Goal: Transaction & Acquisition: Purchase product/service

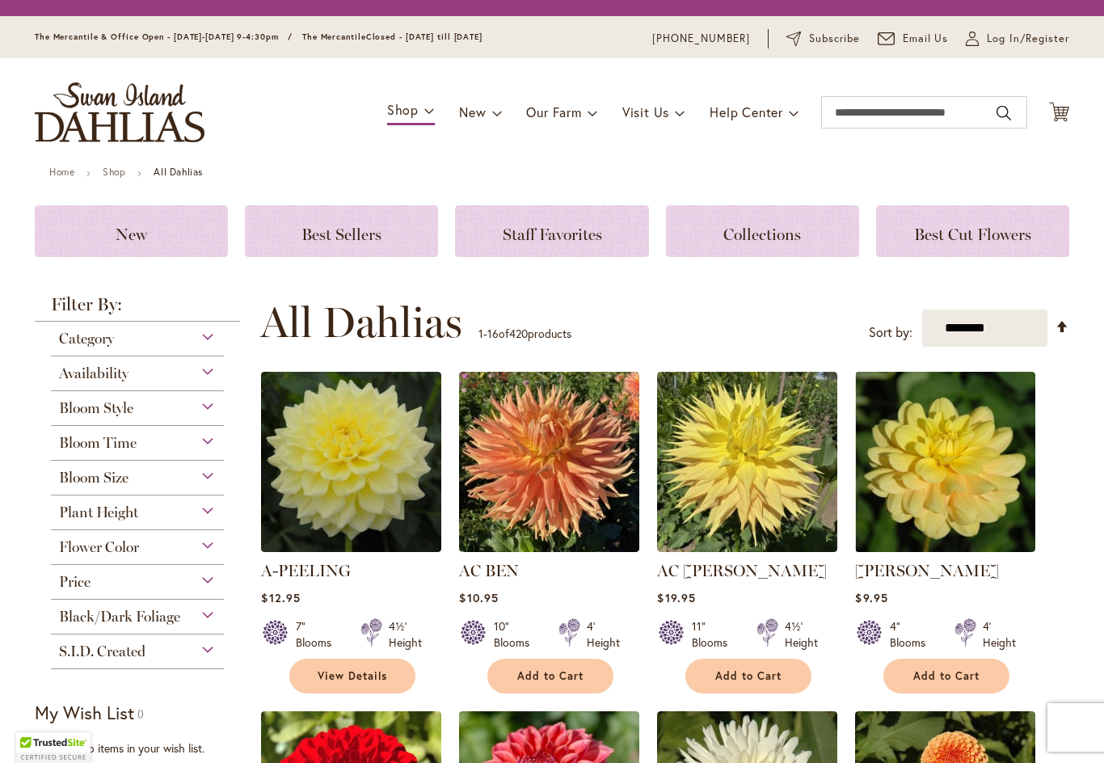
click at [117, 645] on div "S.I.D. Created" at bounding box center [137, 647] width 173 height 26
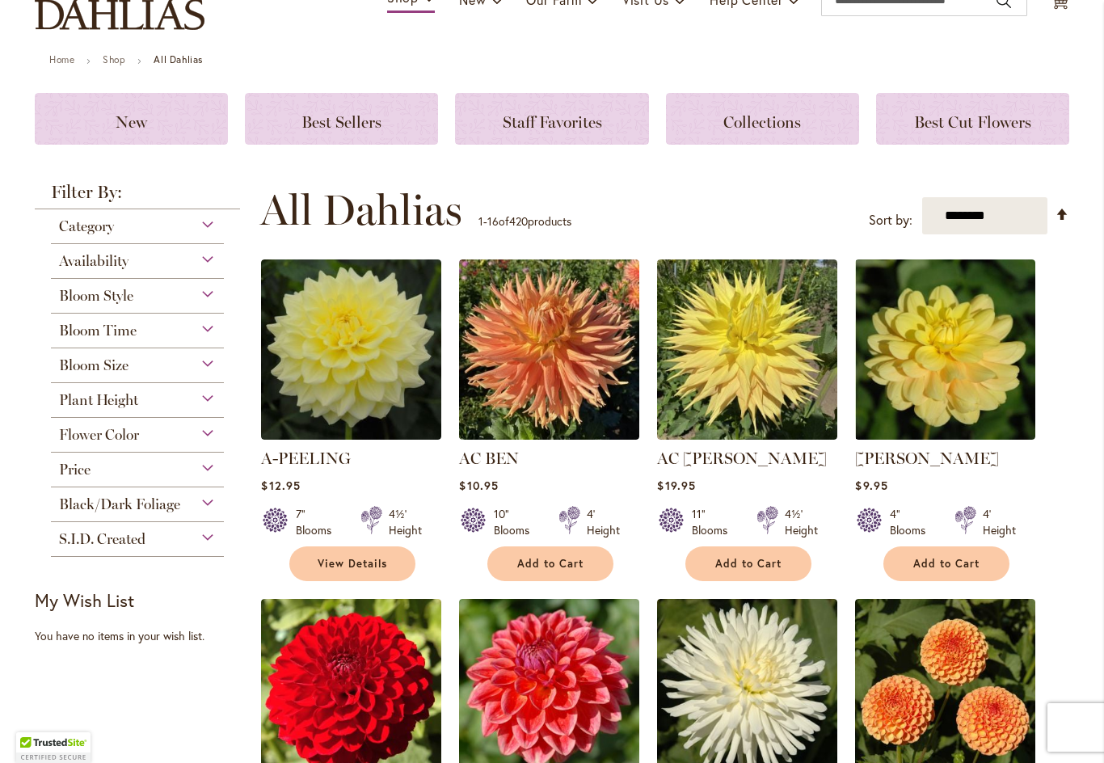
scroll to position [141, 0]
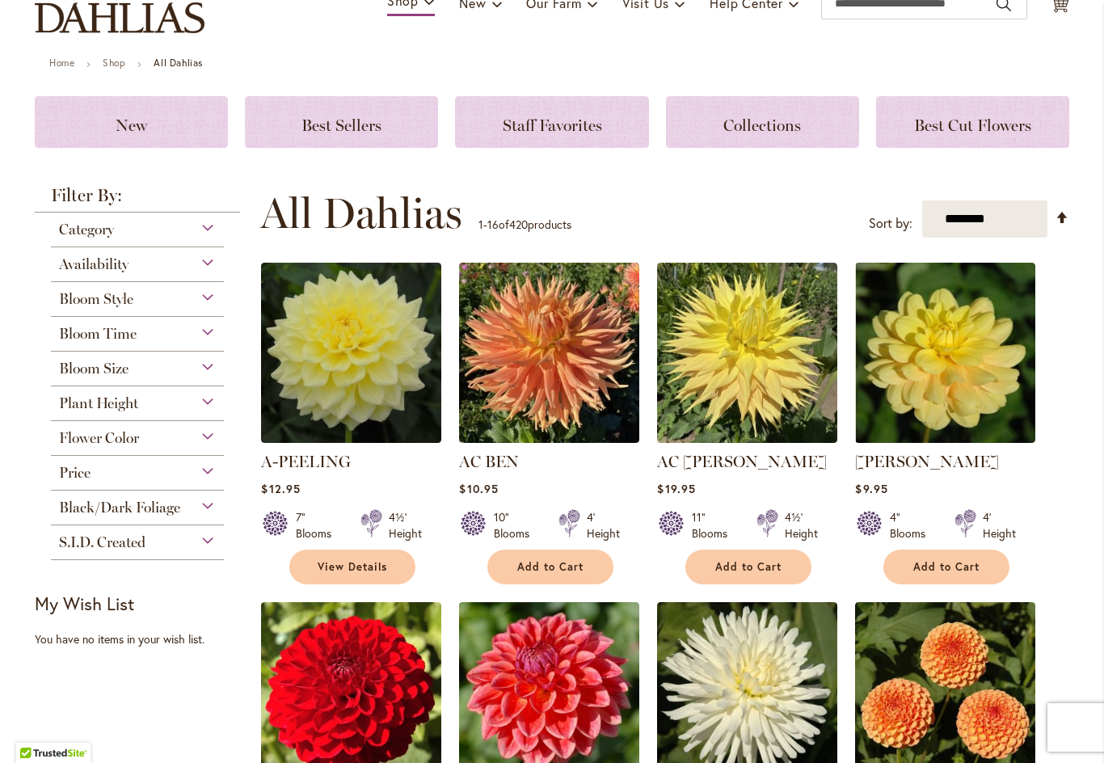
click at [1007, 219] on select "**********" at bounding box center [984, 219] width 125 height 38
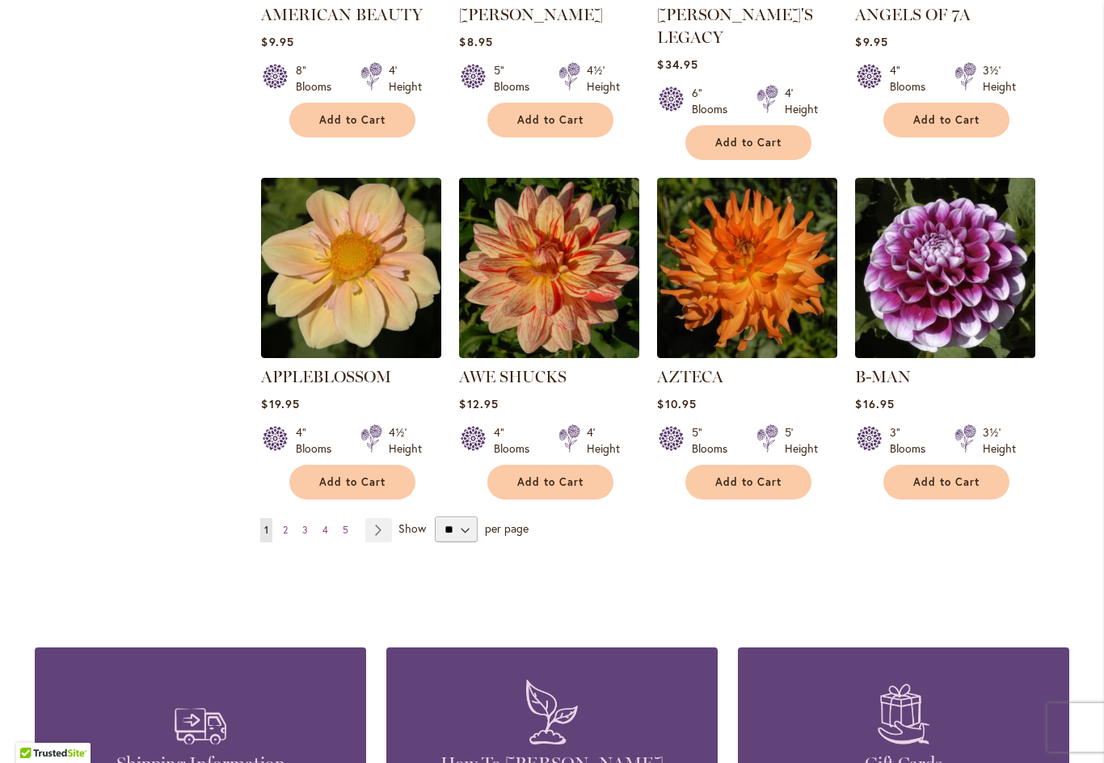
scroll to position [1272, 0]
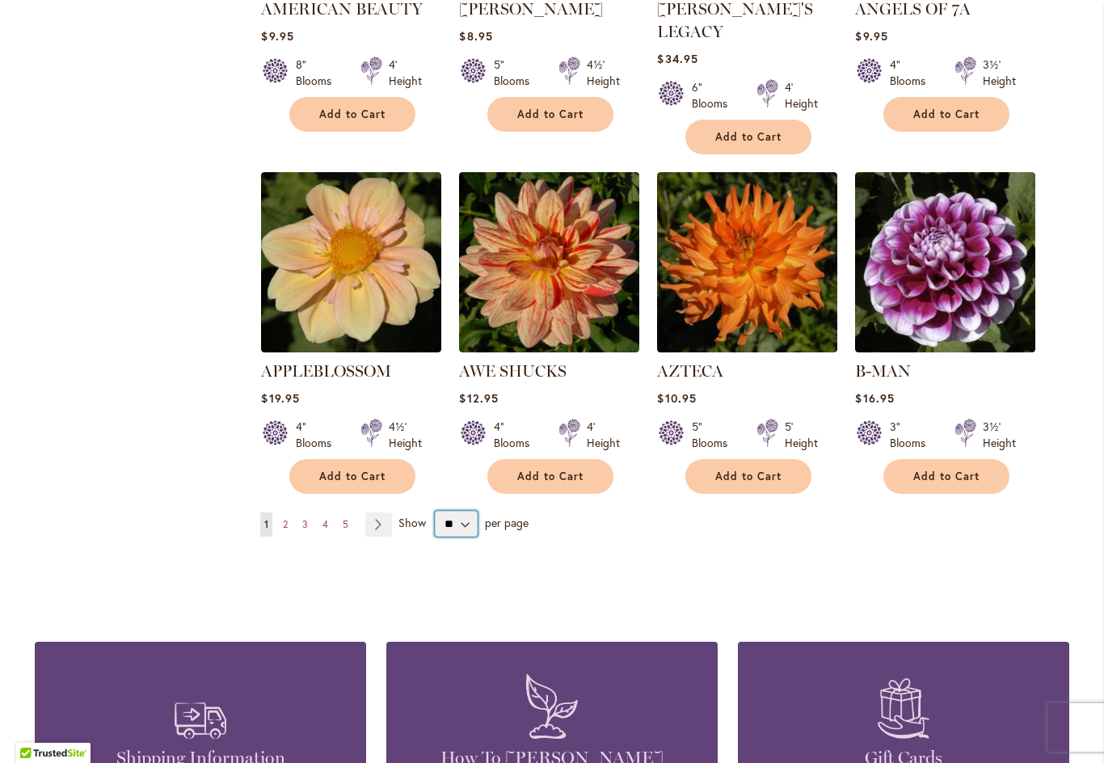
click at [463, 511] on select "** ** ** **" at bounding box center [456, 524] width 43 height 26
select select "**"
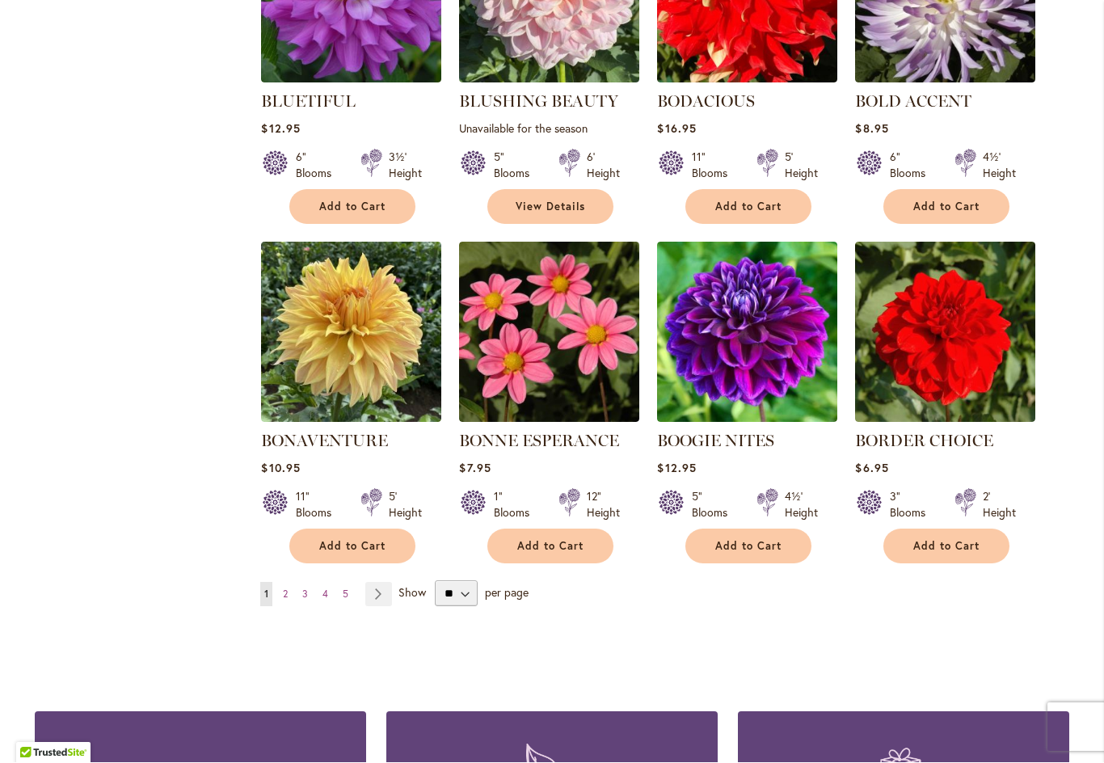
scroll to position [3937, 0]
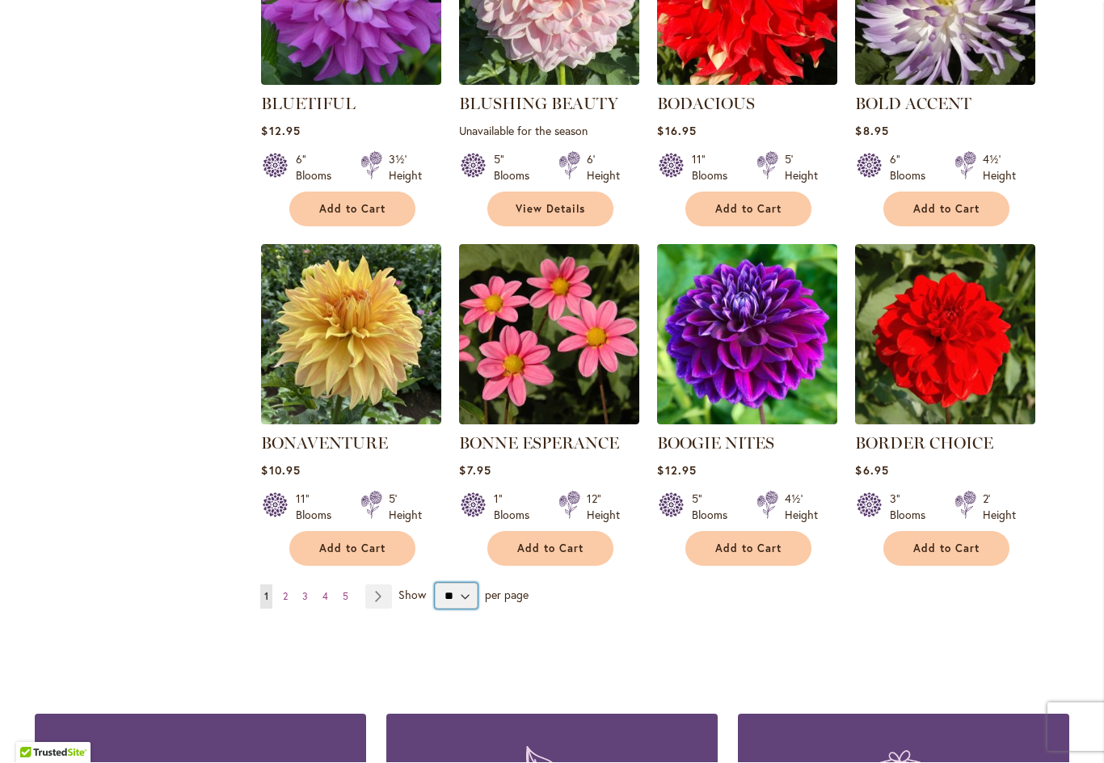
click at [461, 583] on select "** ** ** **" at bounding box center [456, 596] width 43 height 26
select select "**"
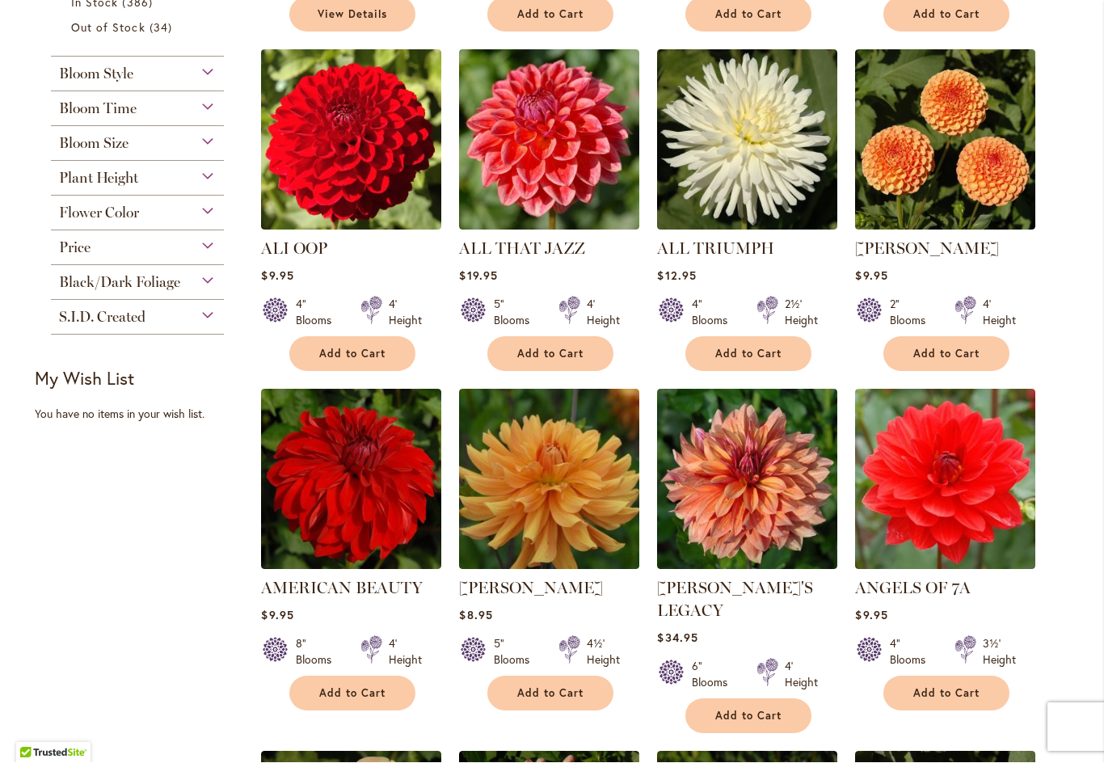
scroll to position [702, 0]
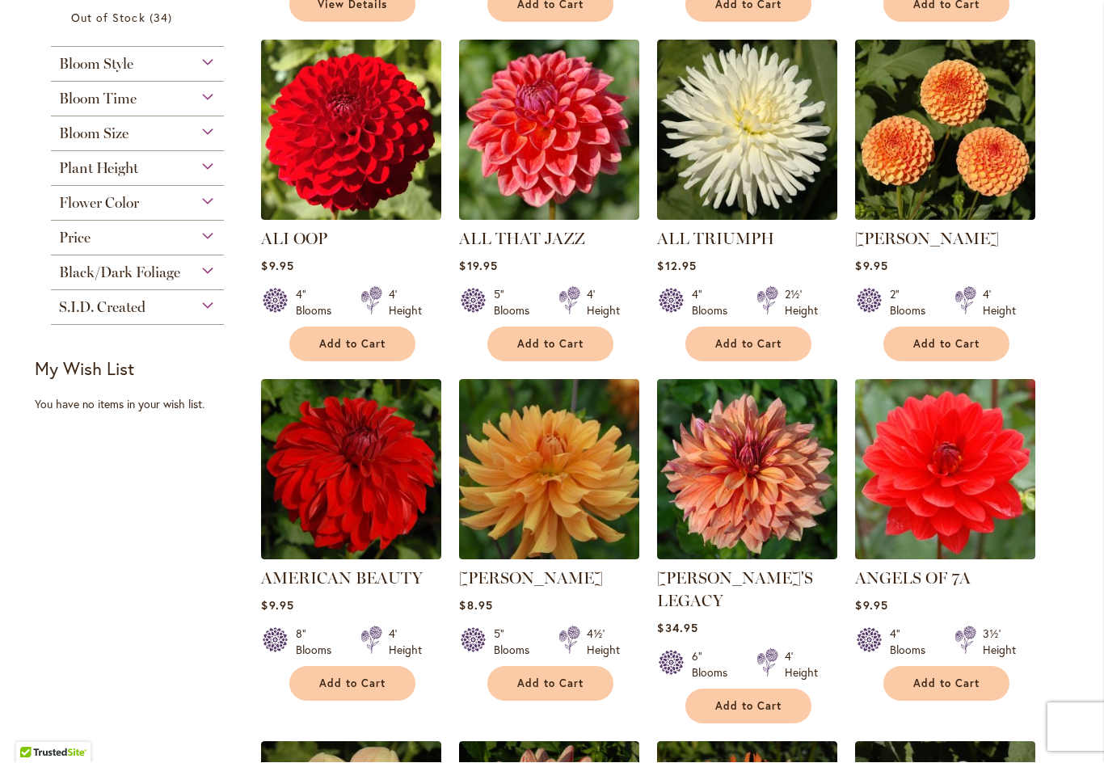
click at [544, 691] on button "Add to Cart" at bounding box center [550, 684] width 126 height 35
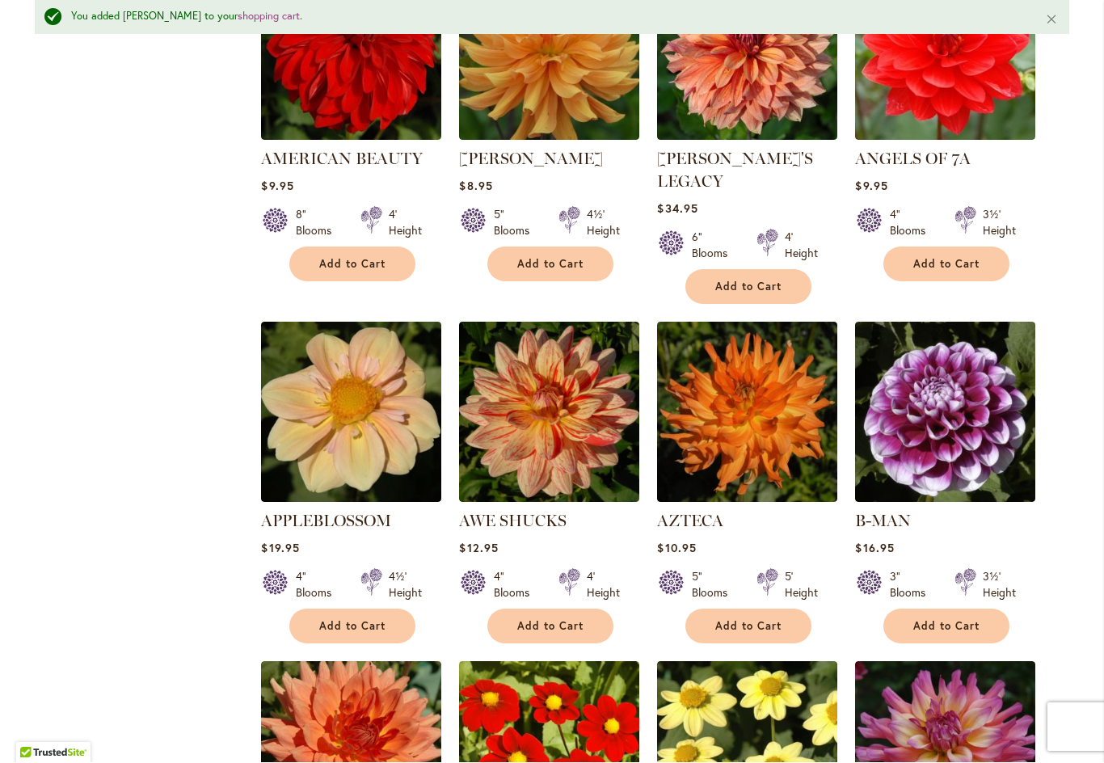
scroll to position [1165, 0]
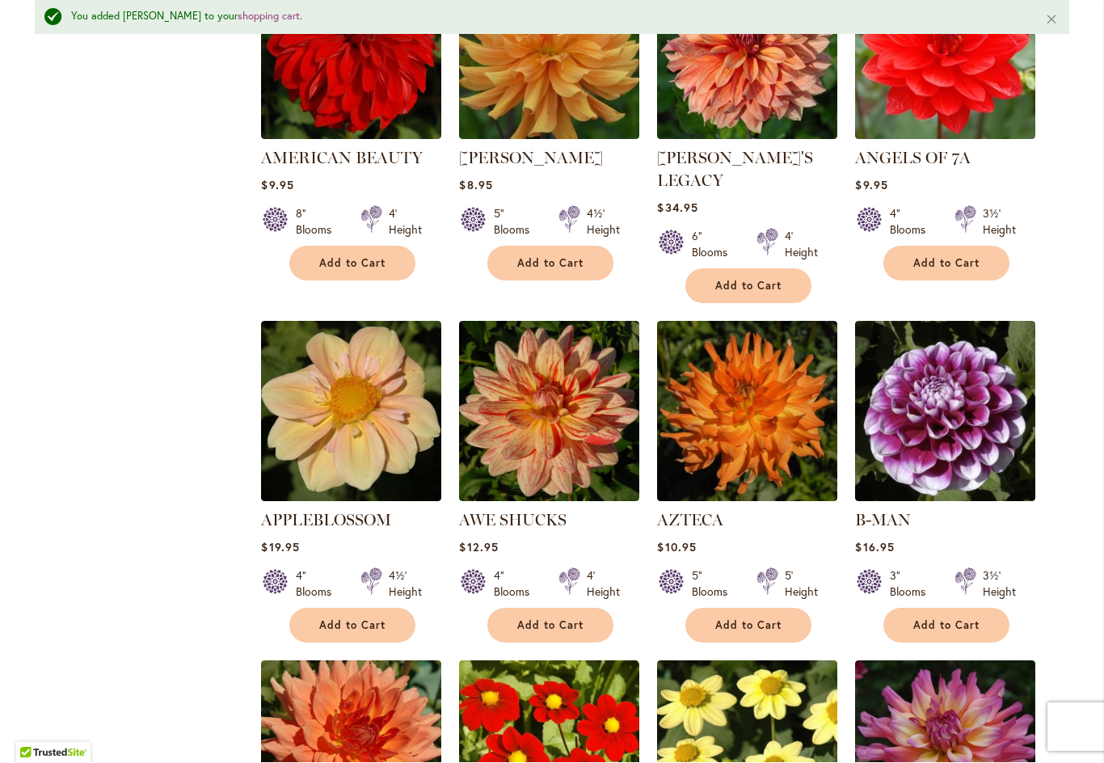
click at [751, 619] on span "Add to Cart" at bounding box center [748, 626] width 66 height 14
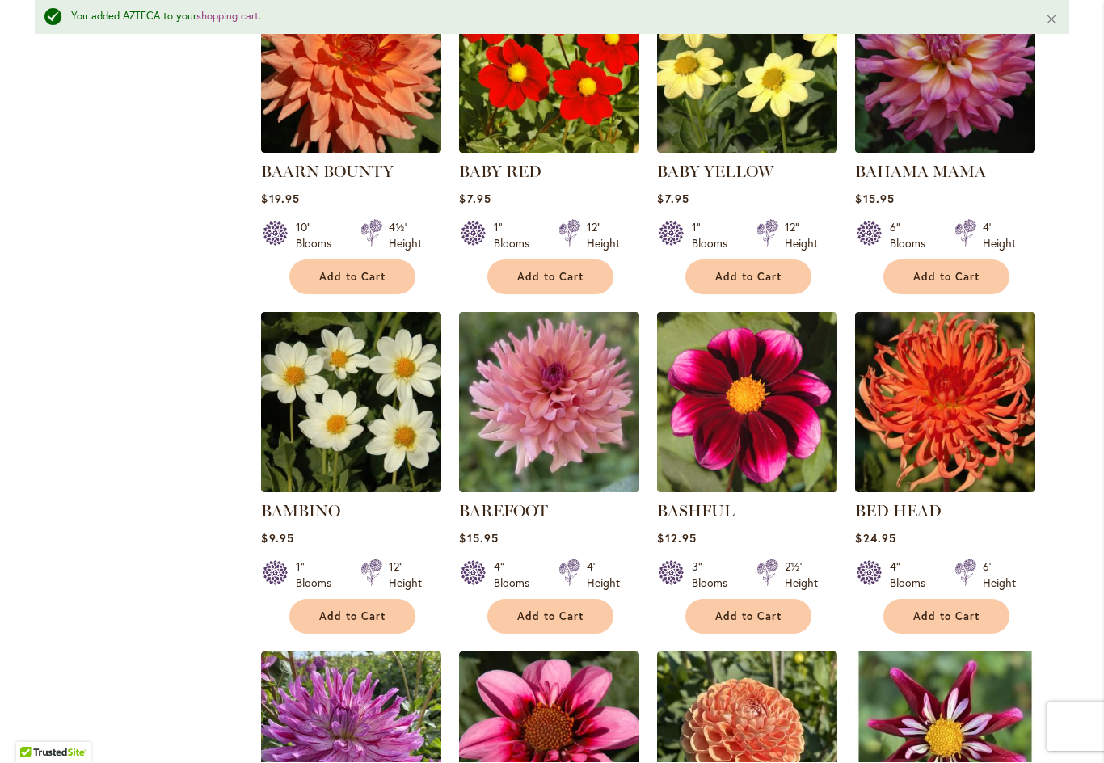
scroll to position [1854, 0]
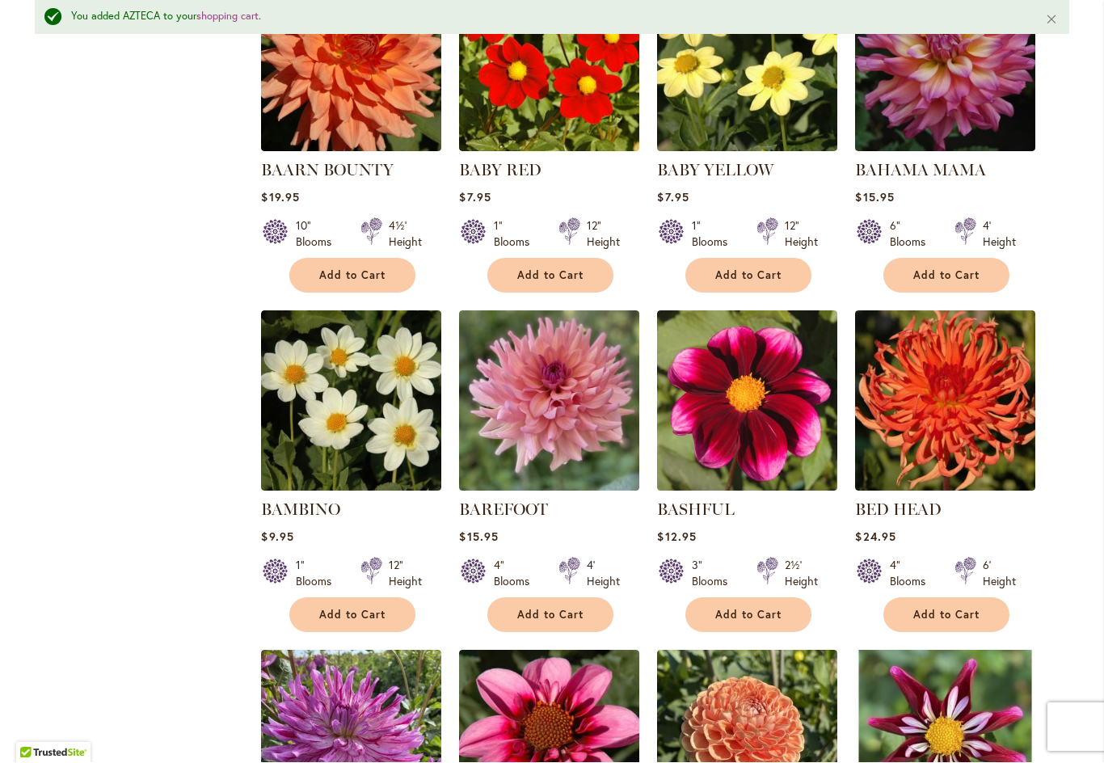
click at [560, 608] on span "Add to Cart" at bounding box center [550, 615] width 66 height 14
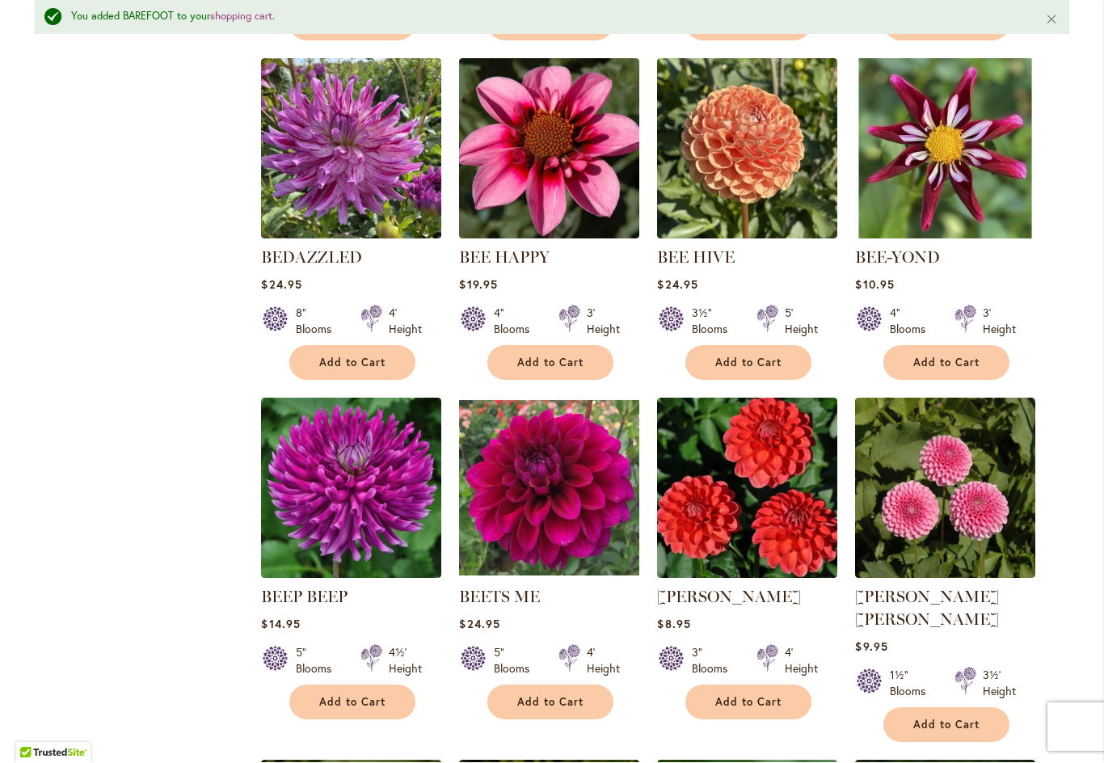
scroll to position [2447, 0]
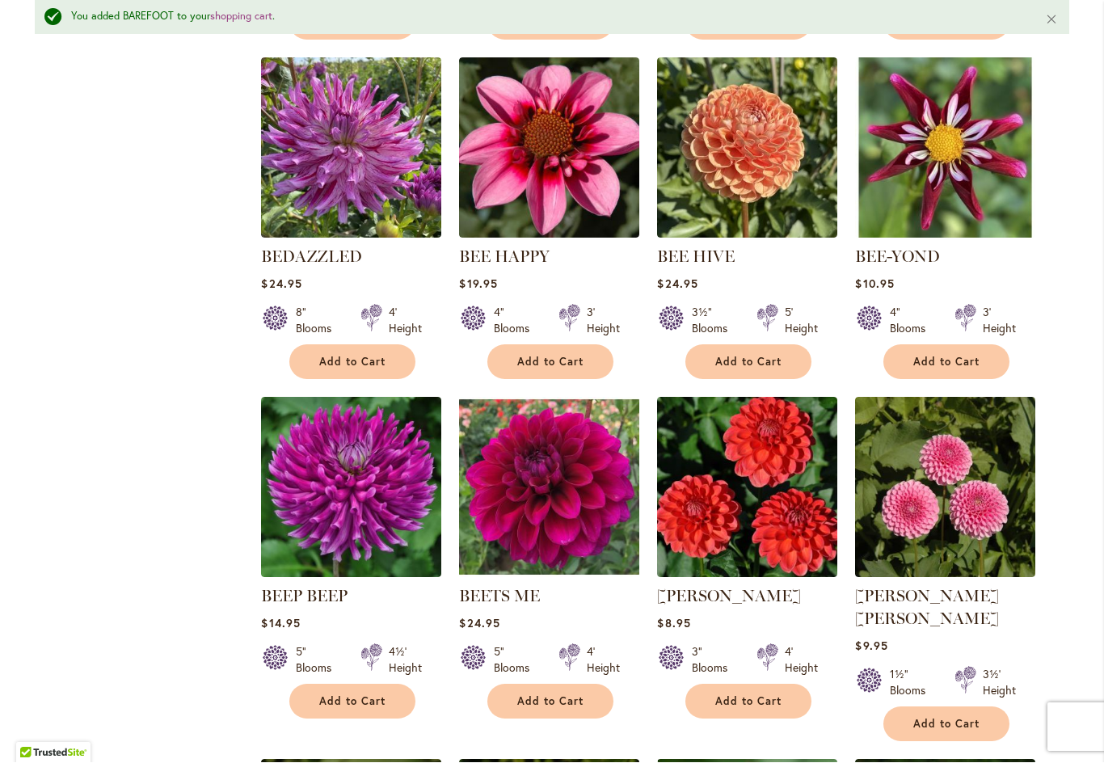
click at [347, 686] on button "Add to Cart" at bounding box center [352, 701] width 126 height 35
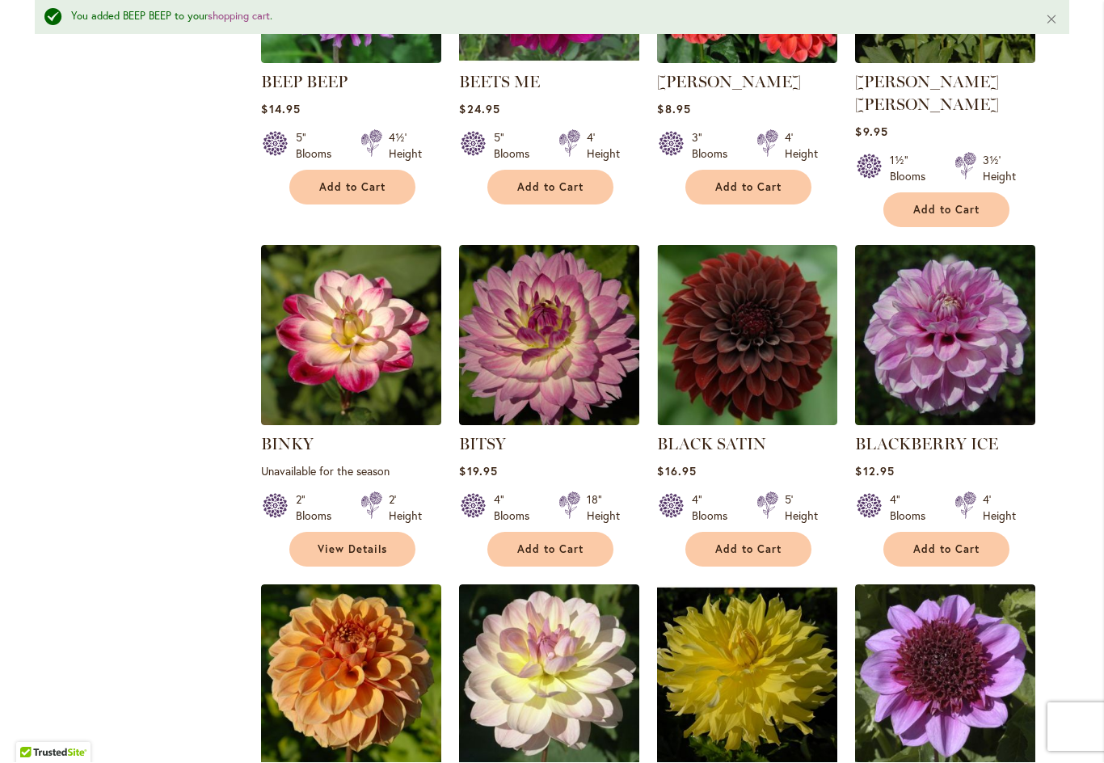
scroll to position [2961, 0]
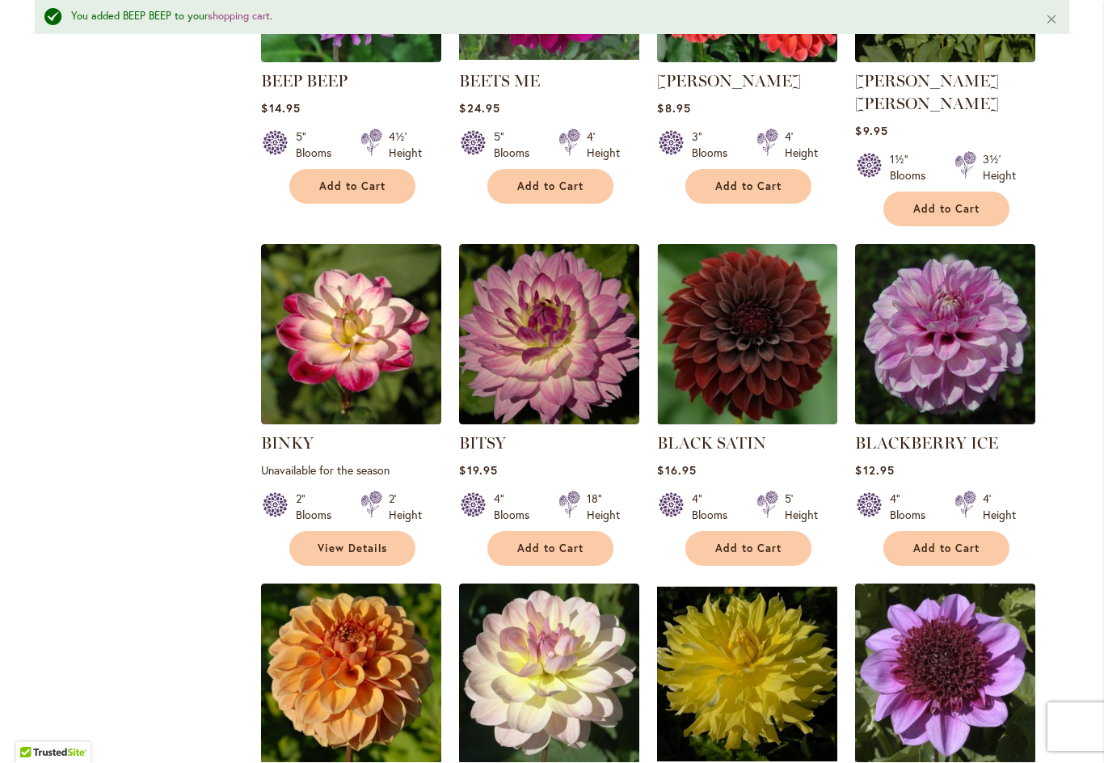
click at [551, 542] on span "Add to Cart" at bounding box center [550, 549] width 66 height 14
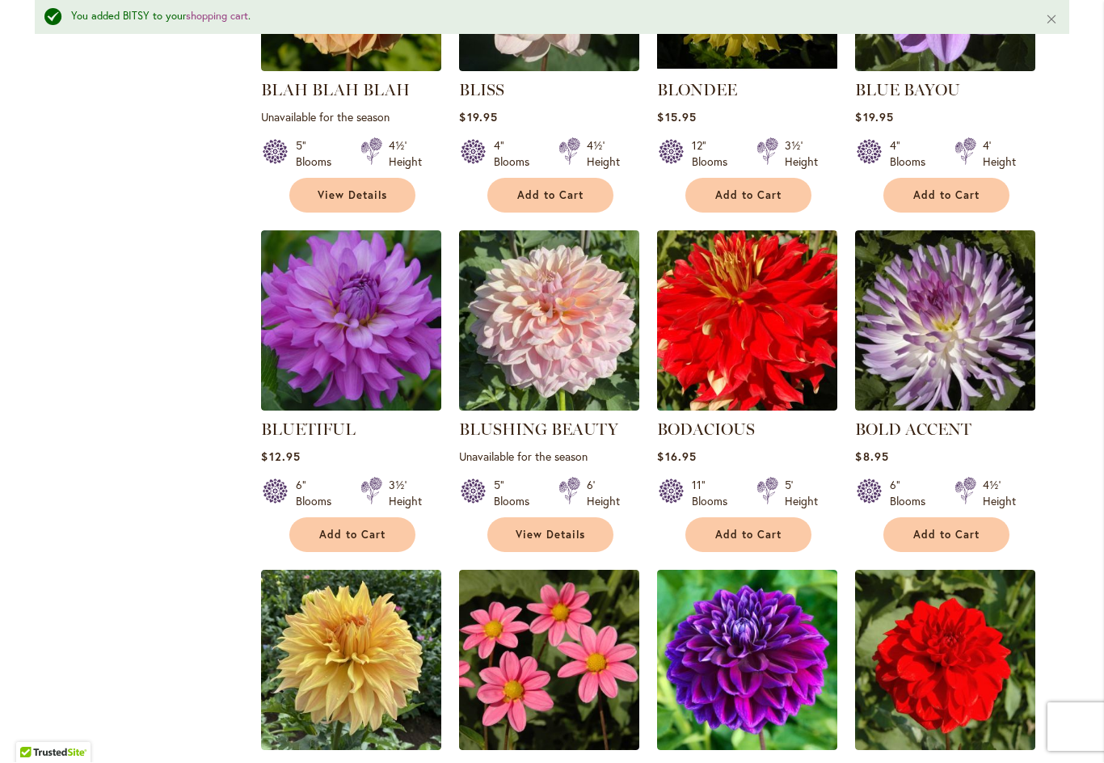
scroll to position [3657, 0]
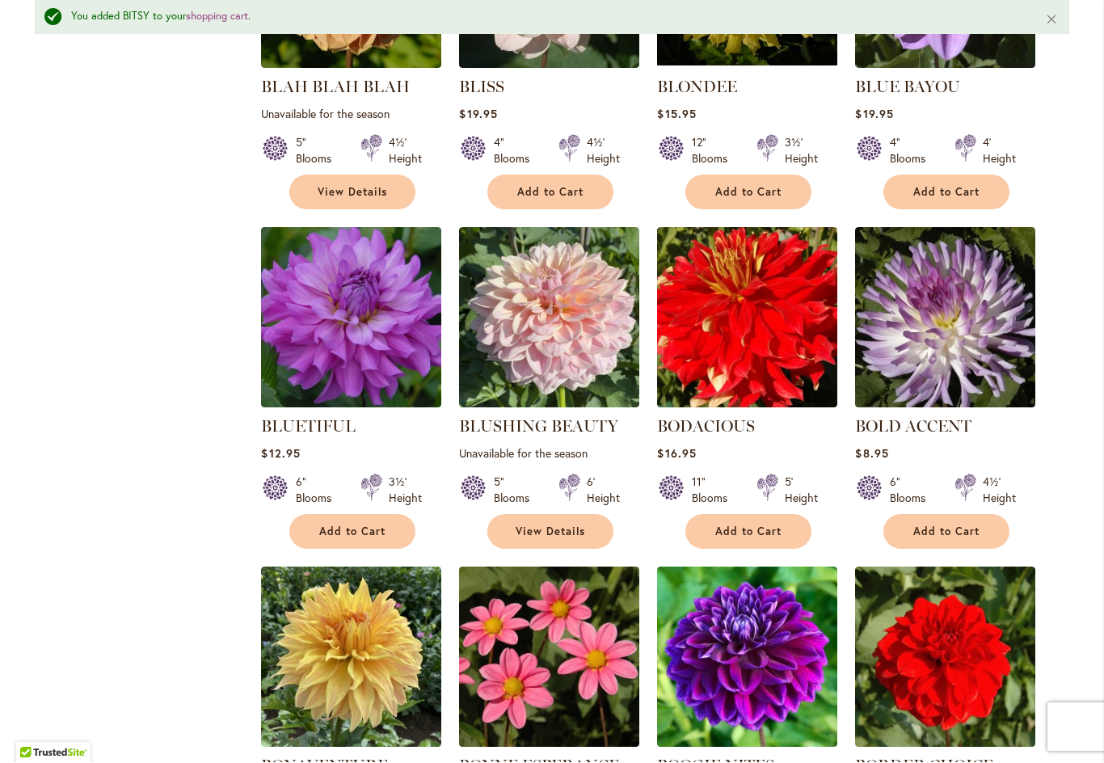
click at [948, 525] on span "Add to Cart" at bounding box center [946, 532] width 66 height 14
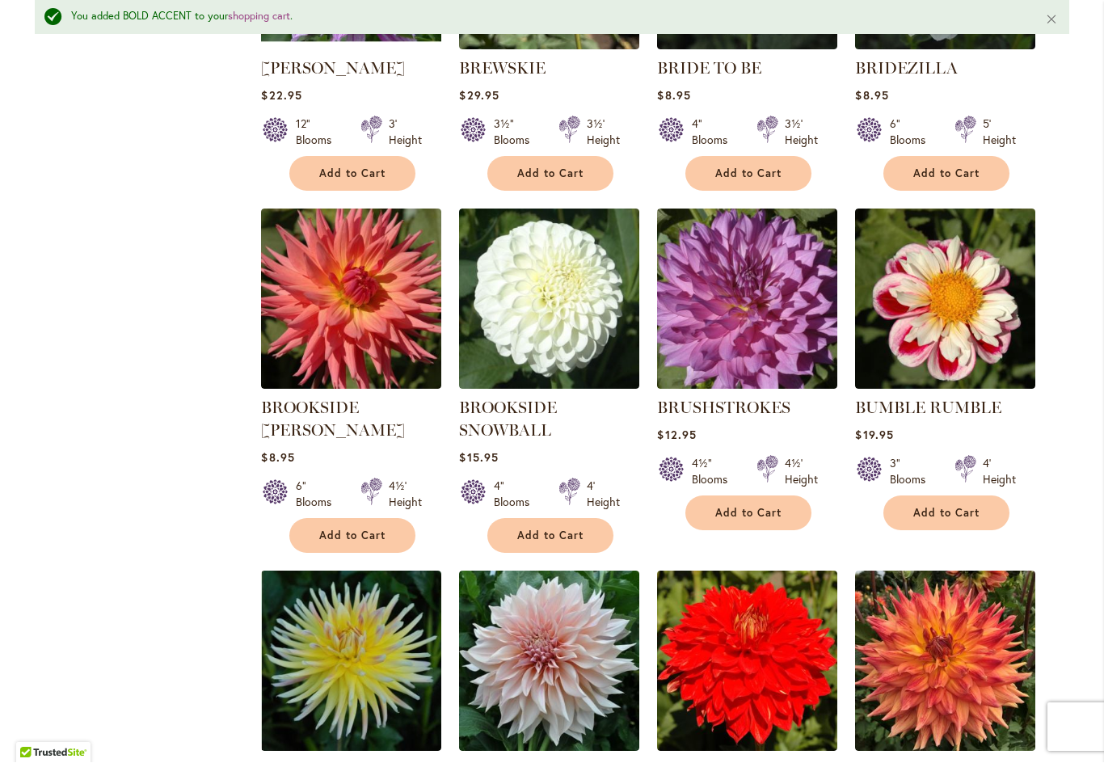
scroll to position [4695, 0]
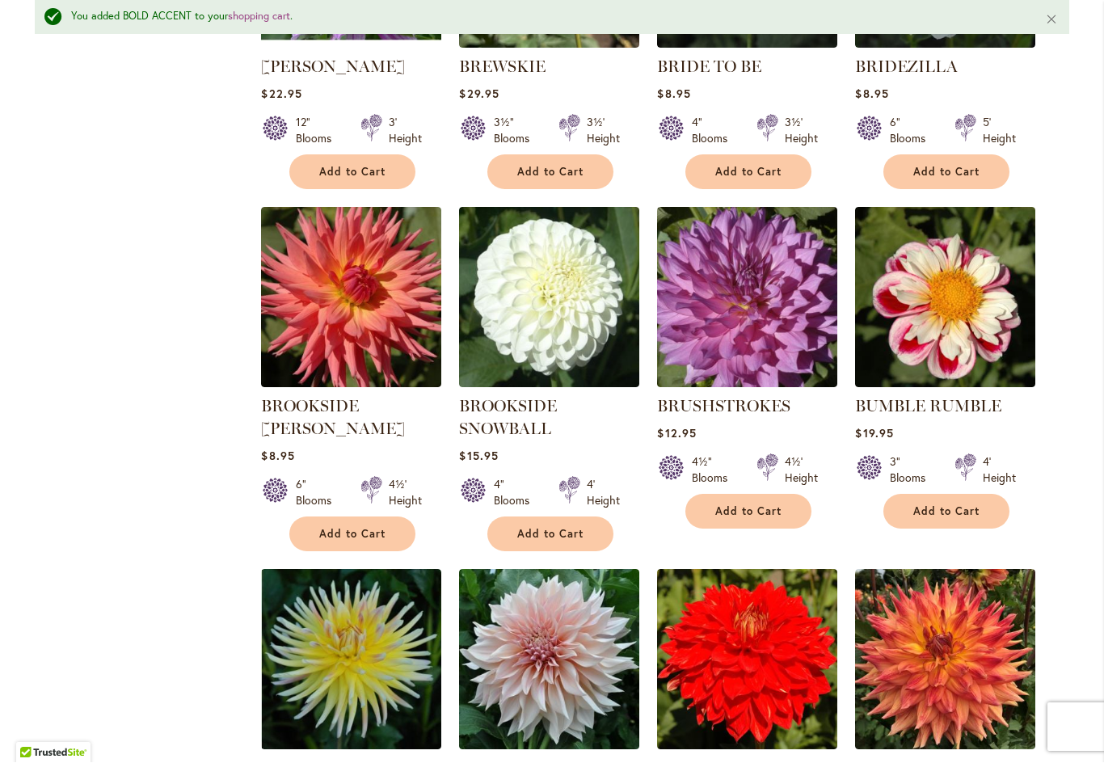
click at [356, 517] on button "Add to Cart" at bounding box center [352, 534] width 126 height 35
click at [756, 505] on span "Add to Cart" at bounding box center [748, 512] width 66 height 14
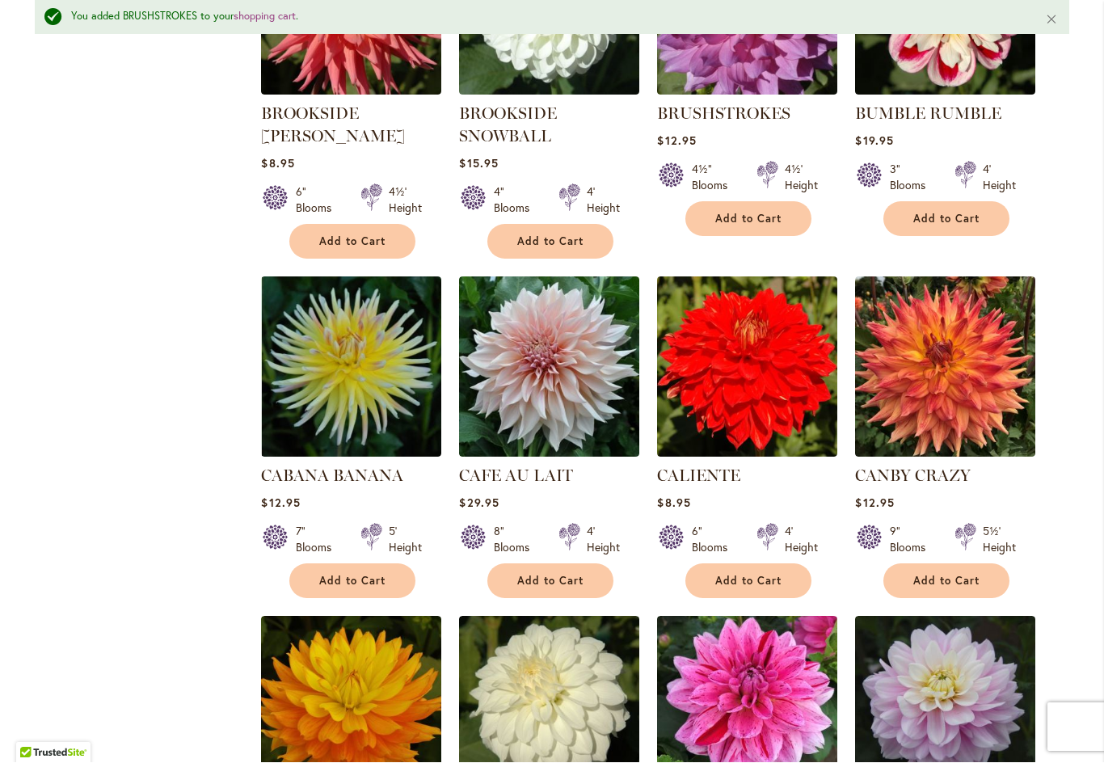
scroll to position [4989, 0]
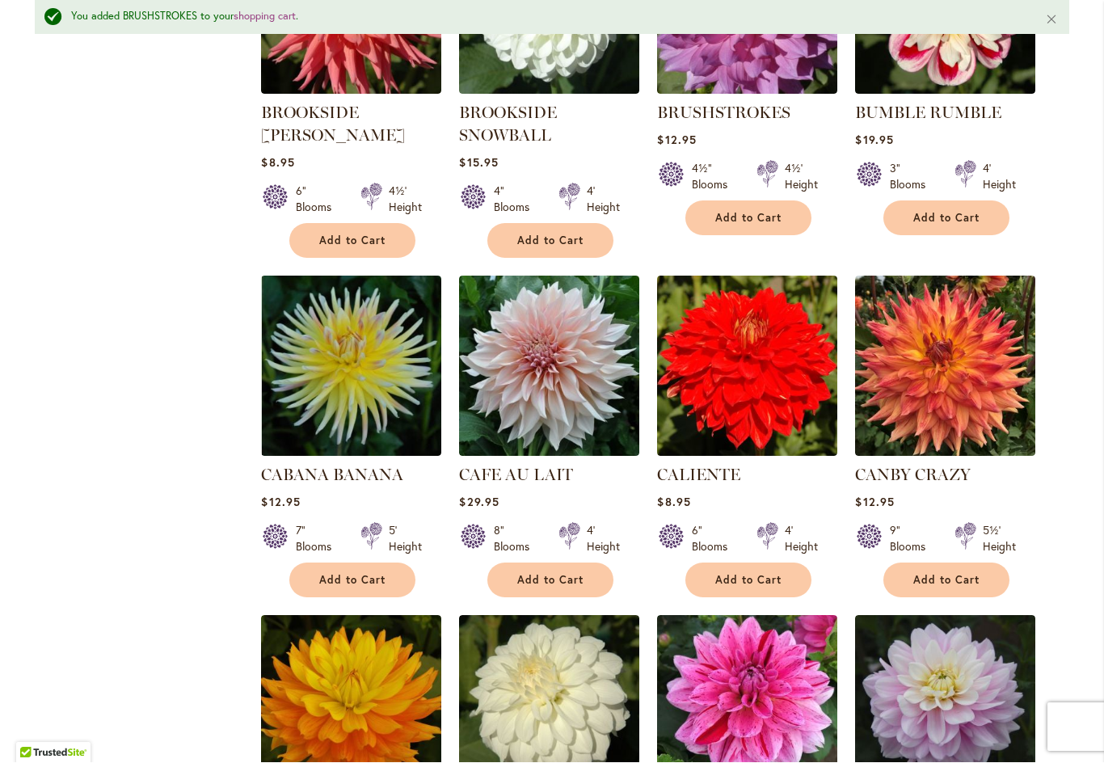
click at [956, 574] on span "Add to Cart" at bounding box center [946, 581] width 66 height 14
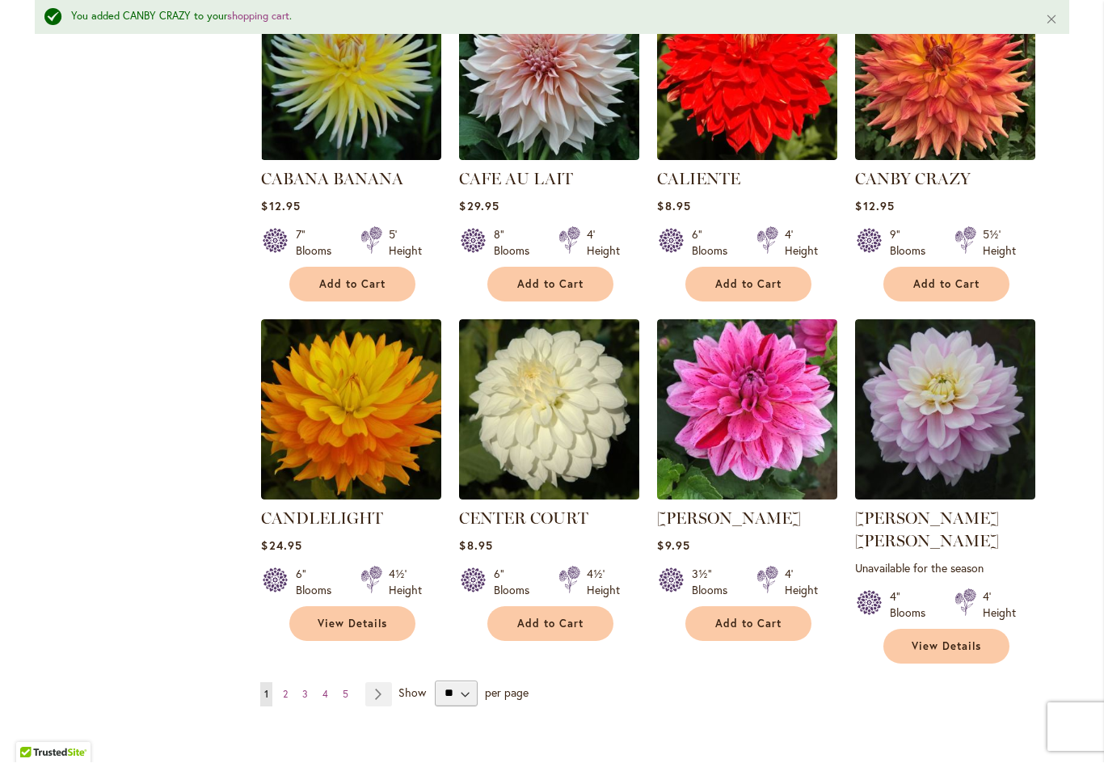
scroll to position [5285, 0]
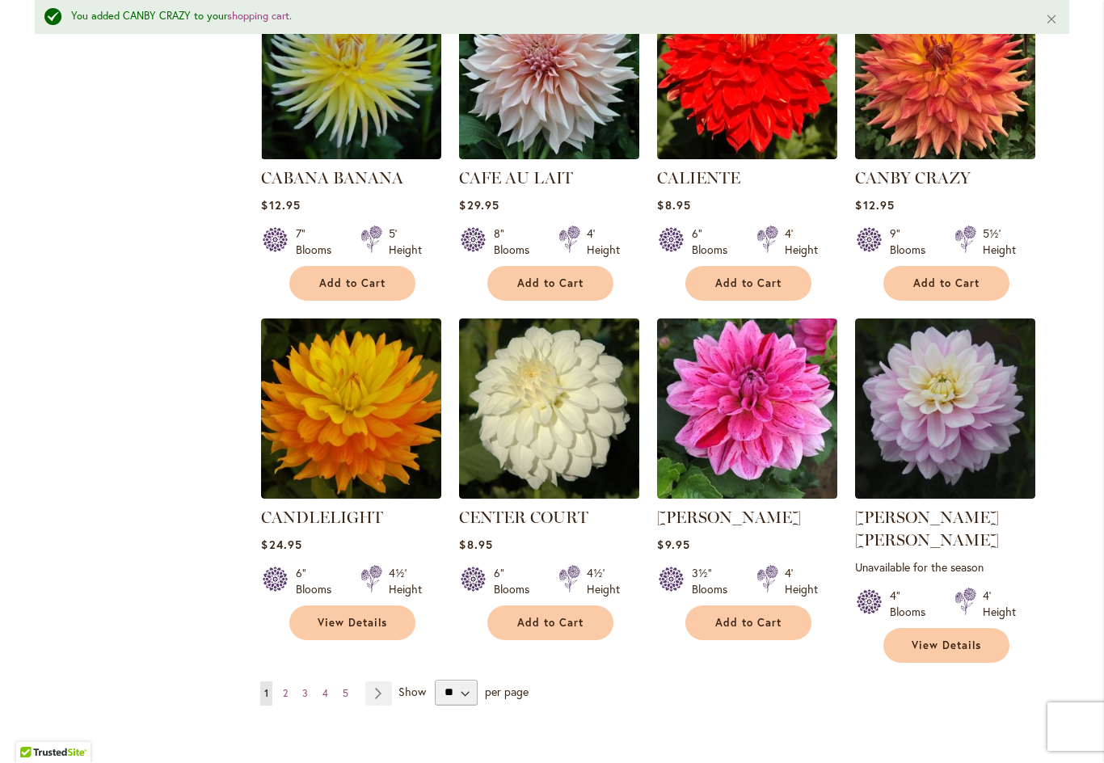
click at [384, 682] on link "Page Next" at bounding box center [378, 694] width 27 height 24
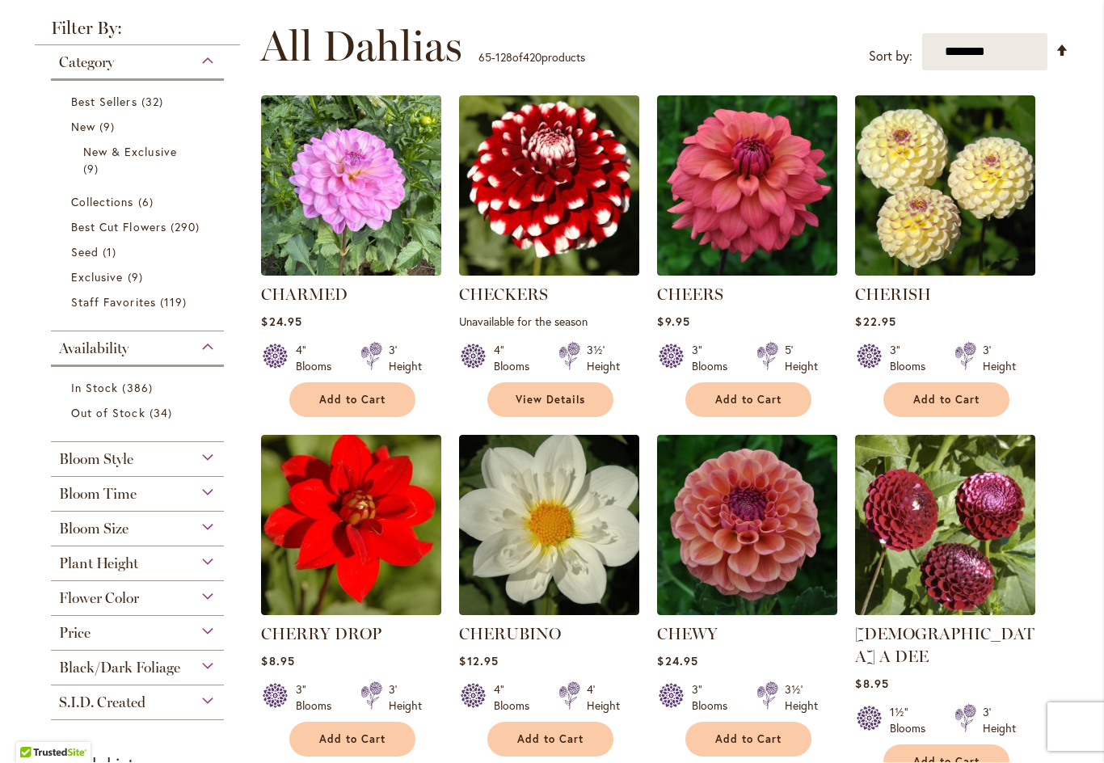
scroll to position [309, 0]
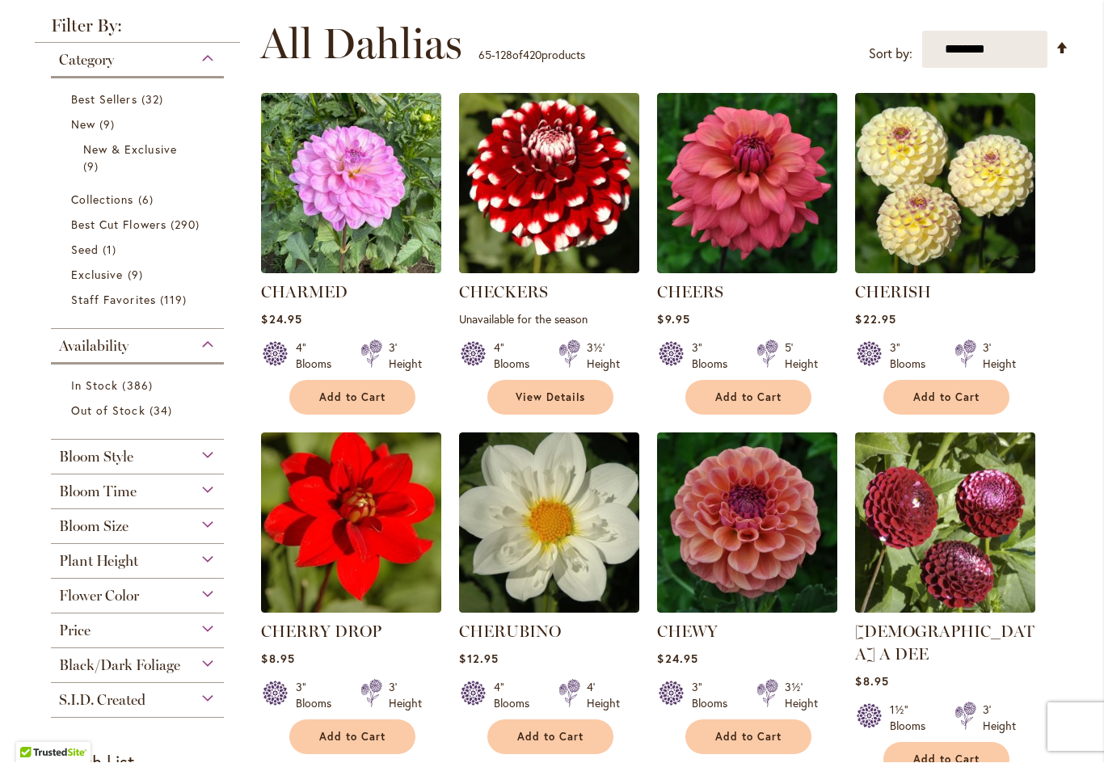
click at [752, 400] on span "Add to Cart" at bounding box center [748, 398] width 66 height 14
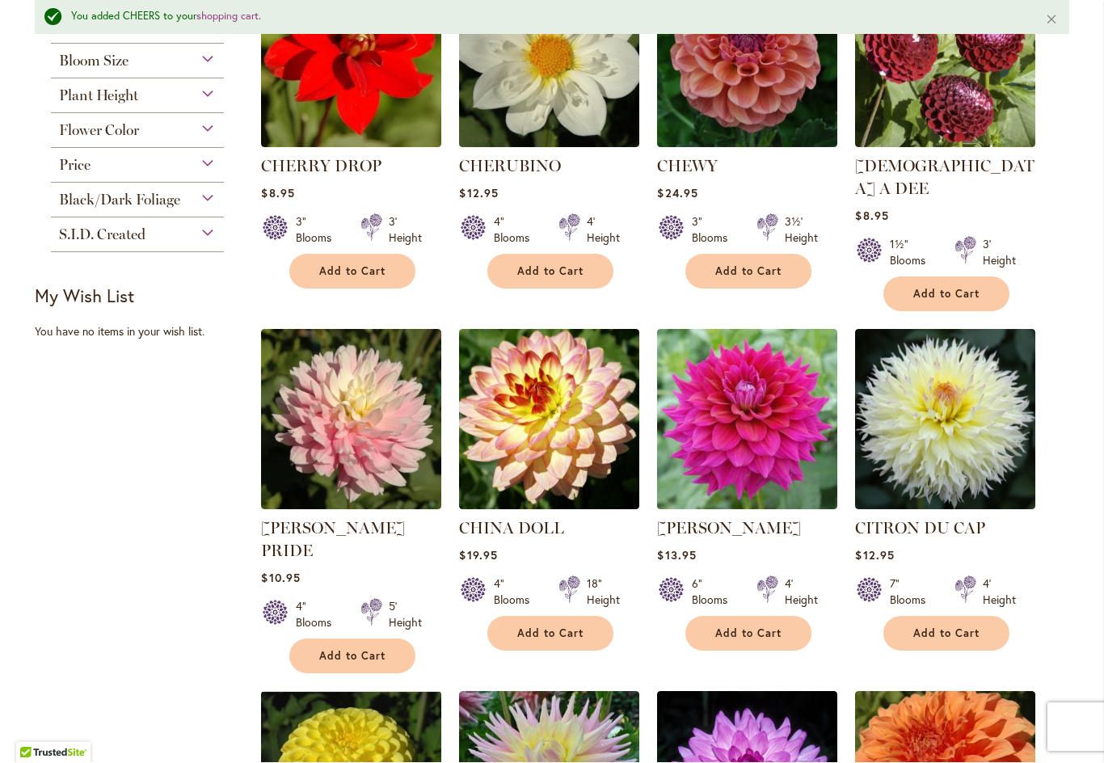
scroll to position [819, 0]
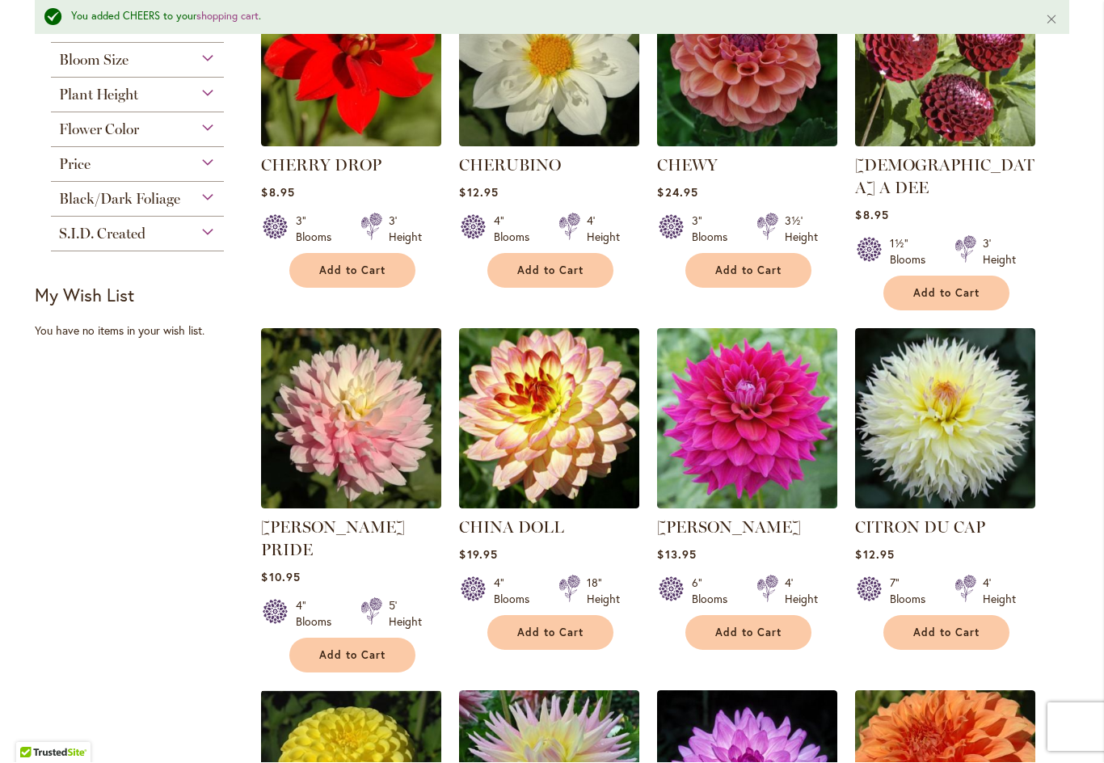
click at [360, 649] on span "Add to Cart" at bounding box center [352, 656] width 66 height 14
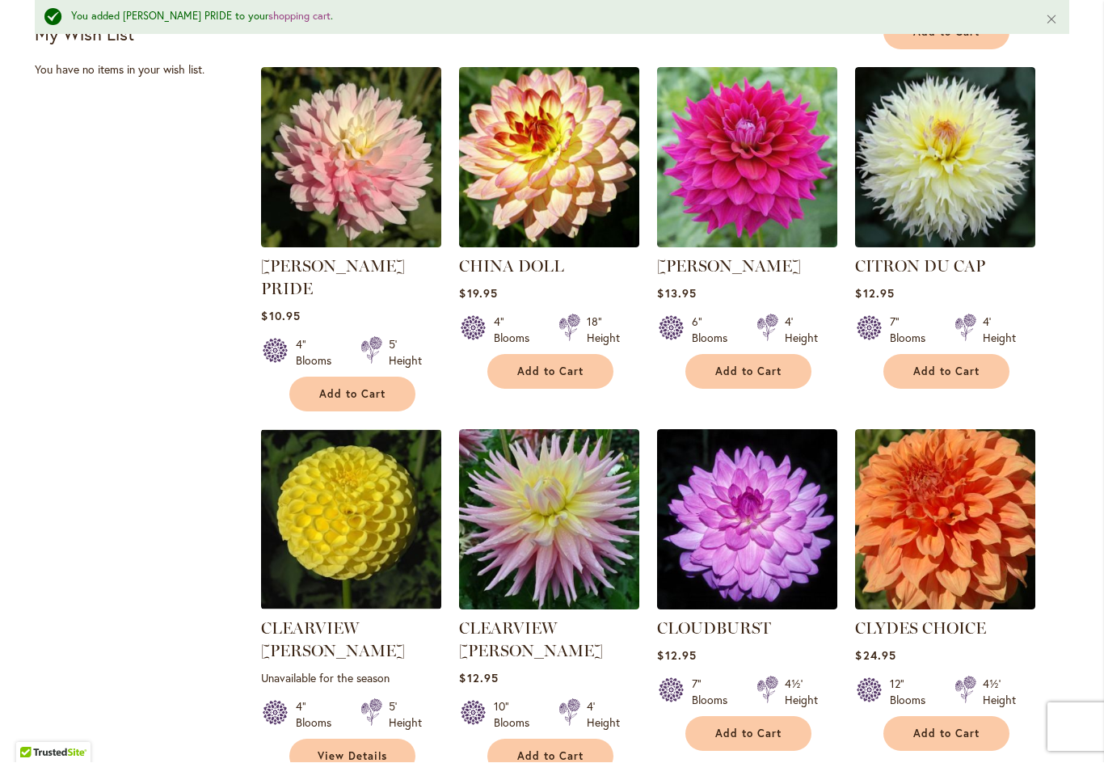
scroll to position [1077, 0]
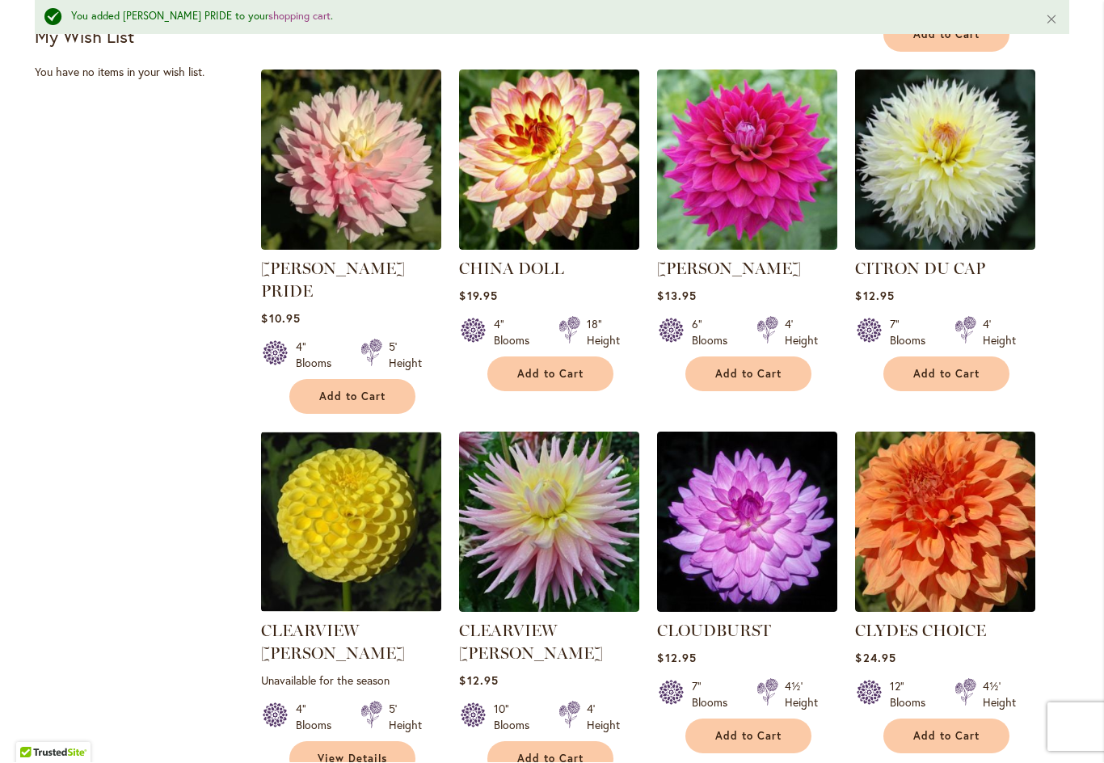
click at [952, 368] on span "Add to Cart" at bounding box center [946, 375] width 66 height 14
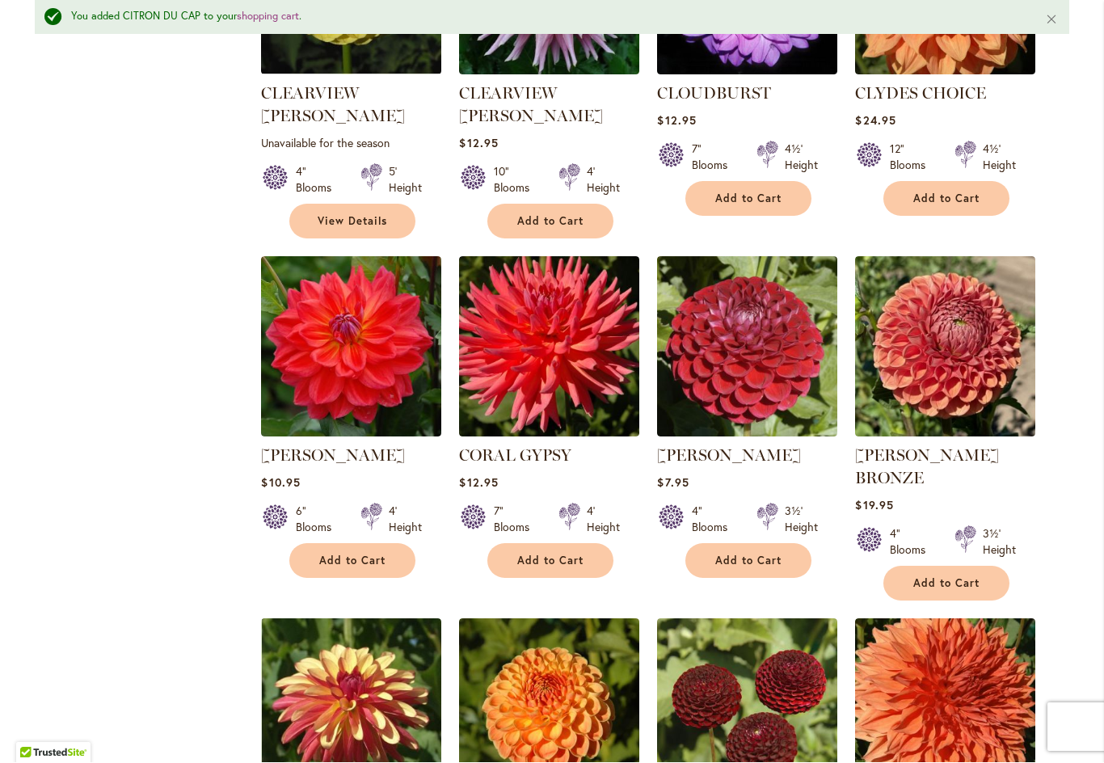
scroll to position [1615, 0]
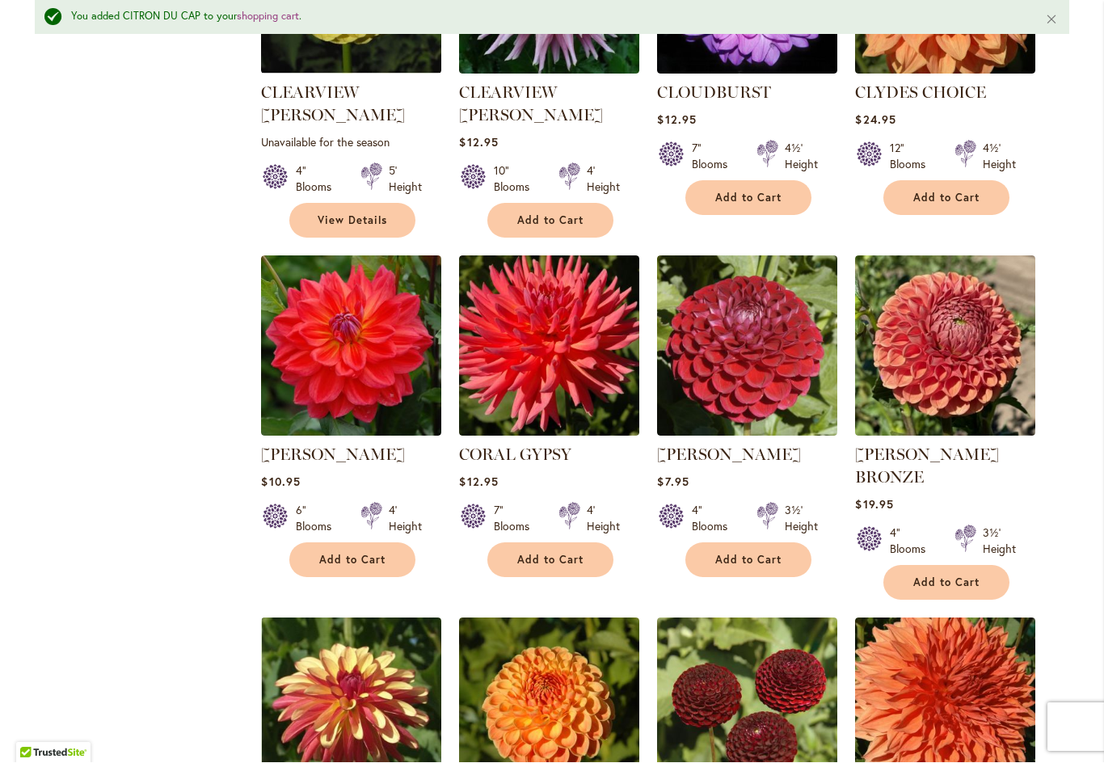
click at [358, 553] on span "Add to Cart" at bounding box center [352, 560] width 66 height 14
click at [562, 553] on span "Add to Cart" at bounding box center [550, 560] width 66 height 14
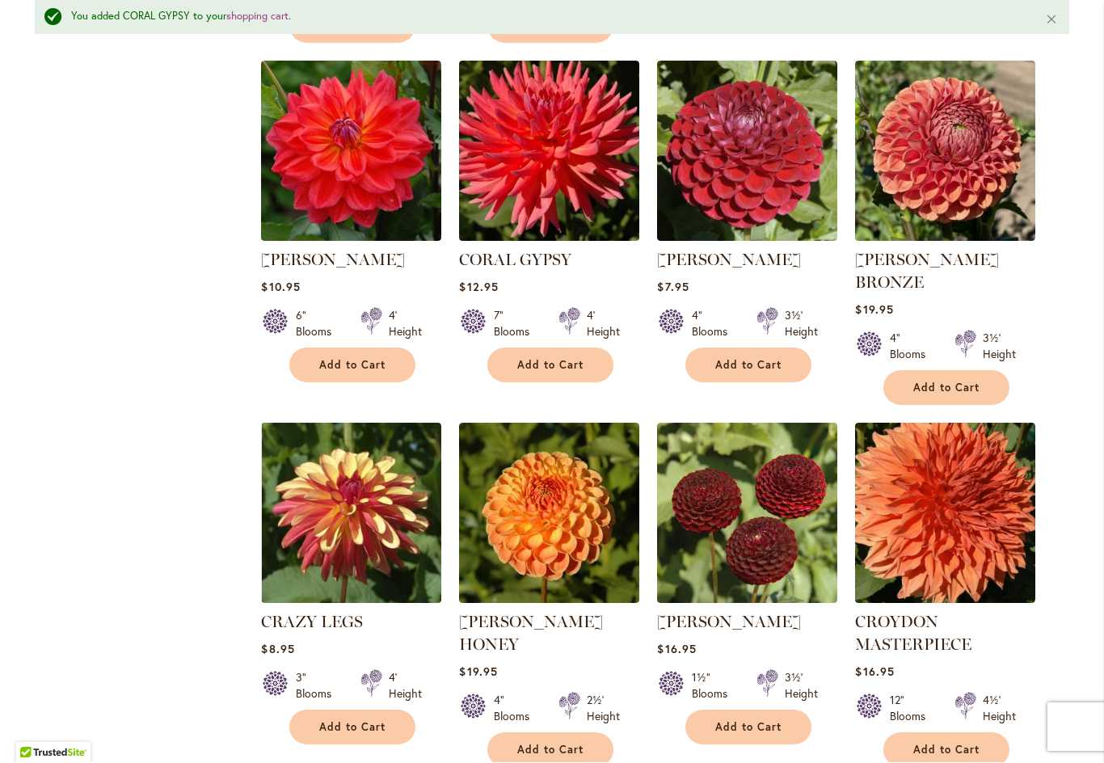
scroll to position [1811, 0]
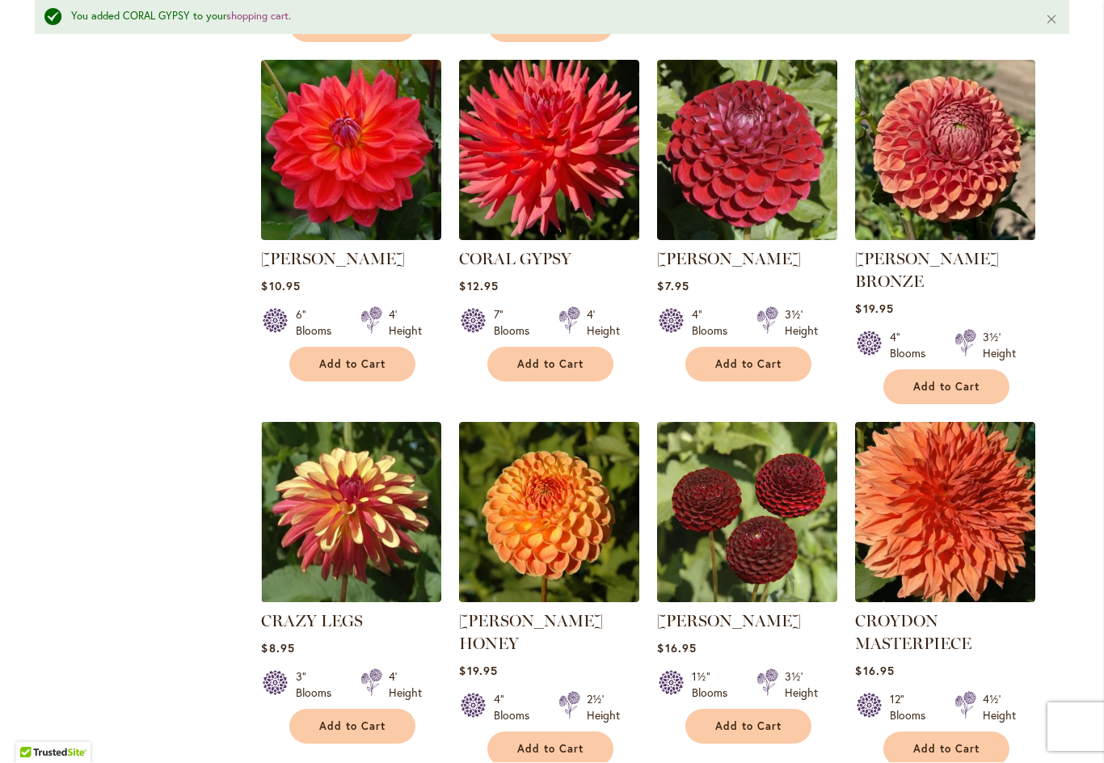
click at [354, 709] on button "Add to Cart" at bounding box center [352, 726] width 126 height 35
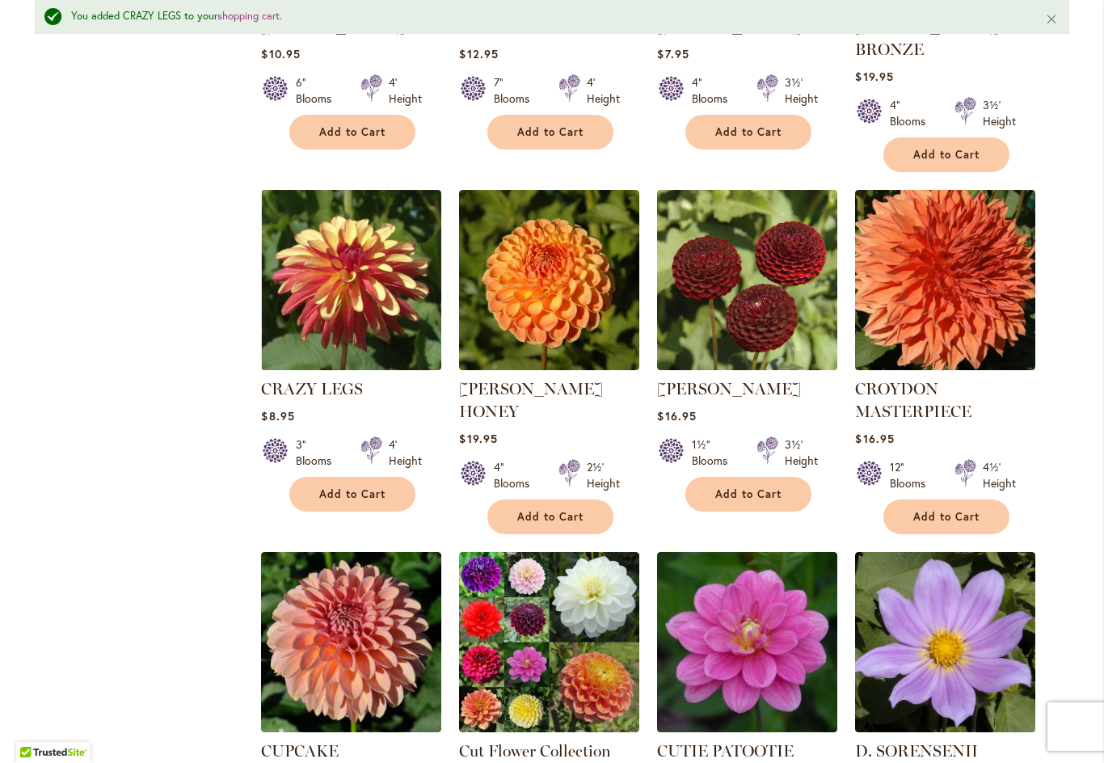
scroll to position [2043, 0]
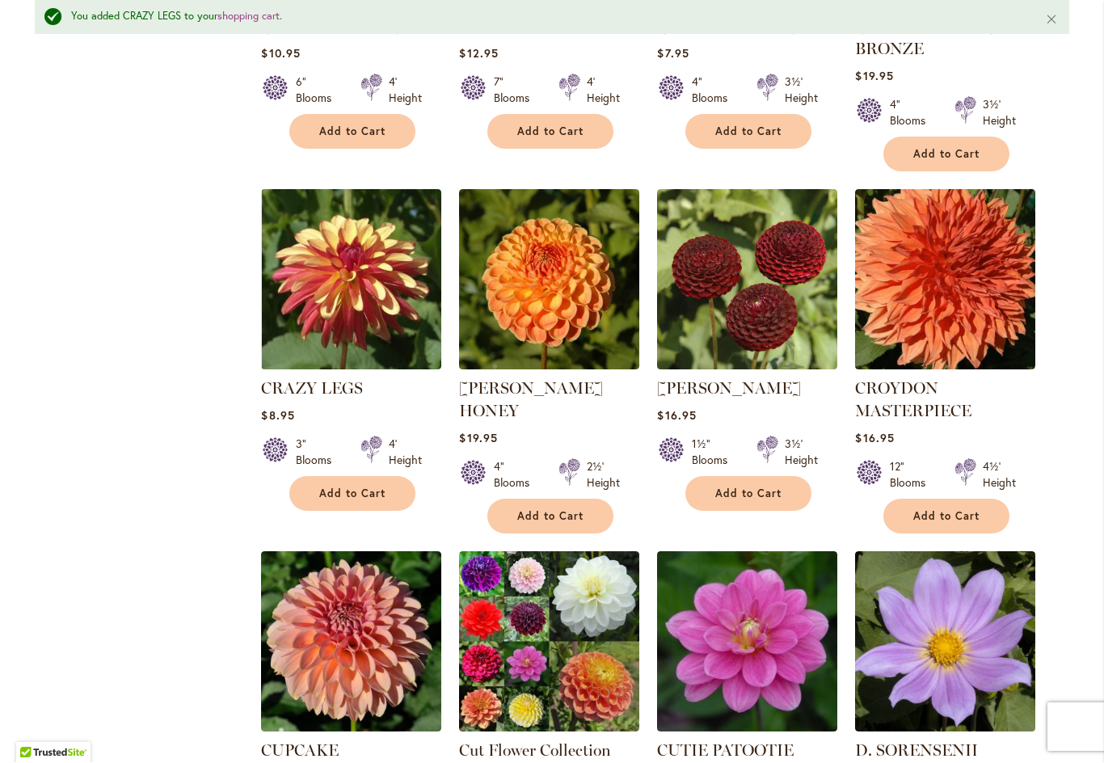
click at [941, 510] on span "Add to Cart" at bounding box center [946, 517] width 66 height 14
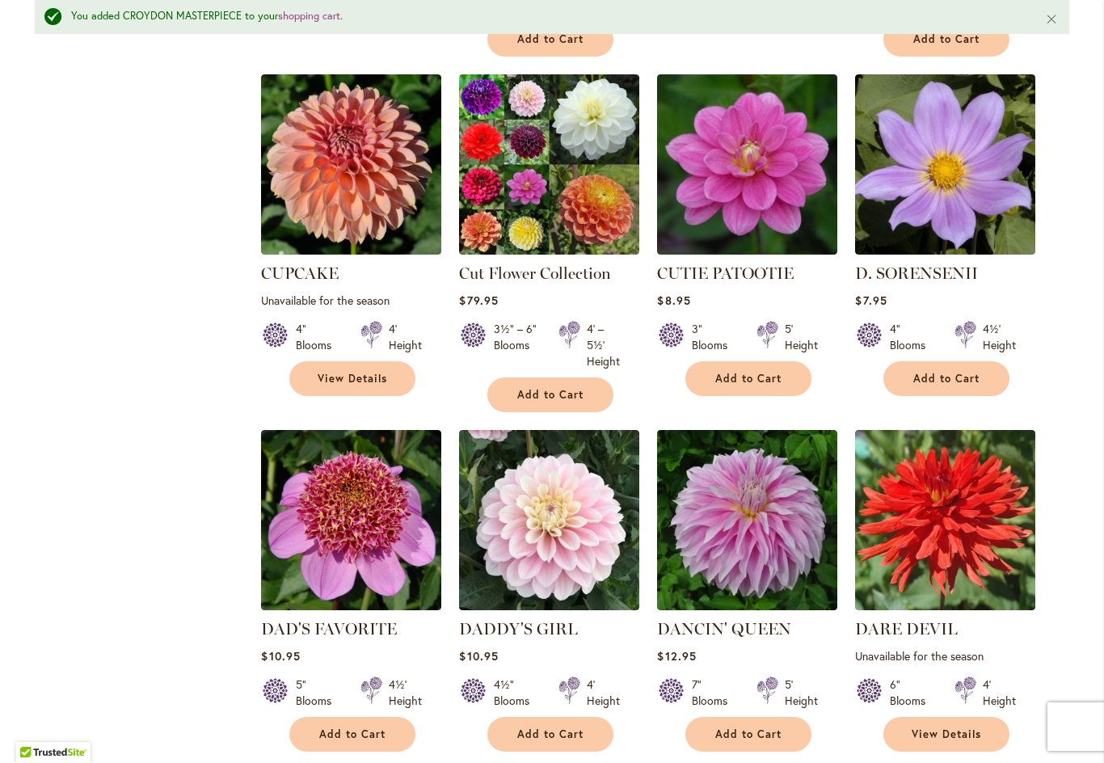
scroll to position [2522, 0]
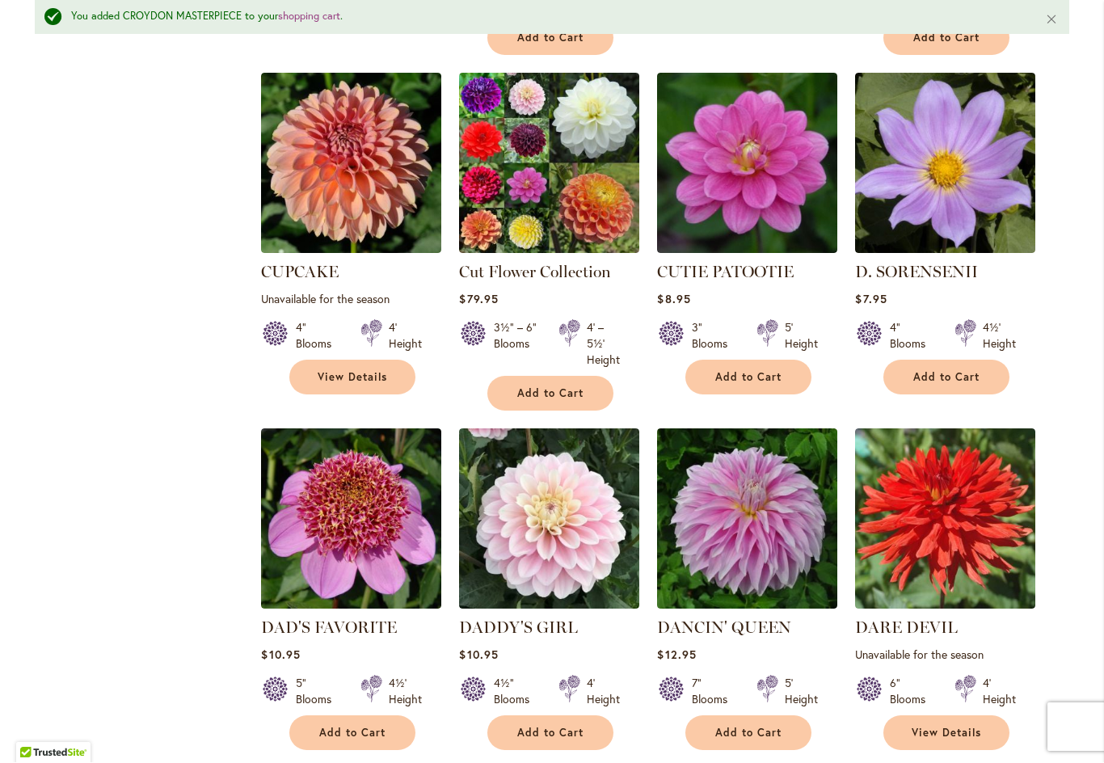
click at [752, 726] on span "Add to Cart" at bounding box center [748, 733] width 66 height 14
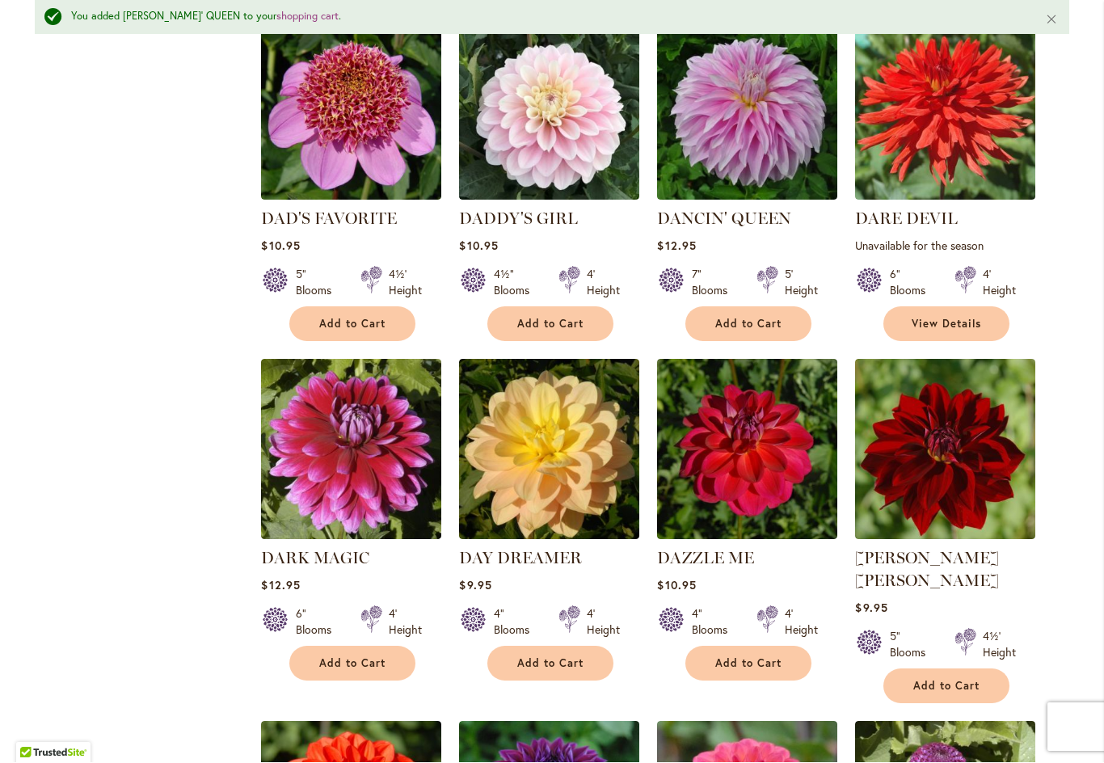
scroll to position [2932, 0]
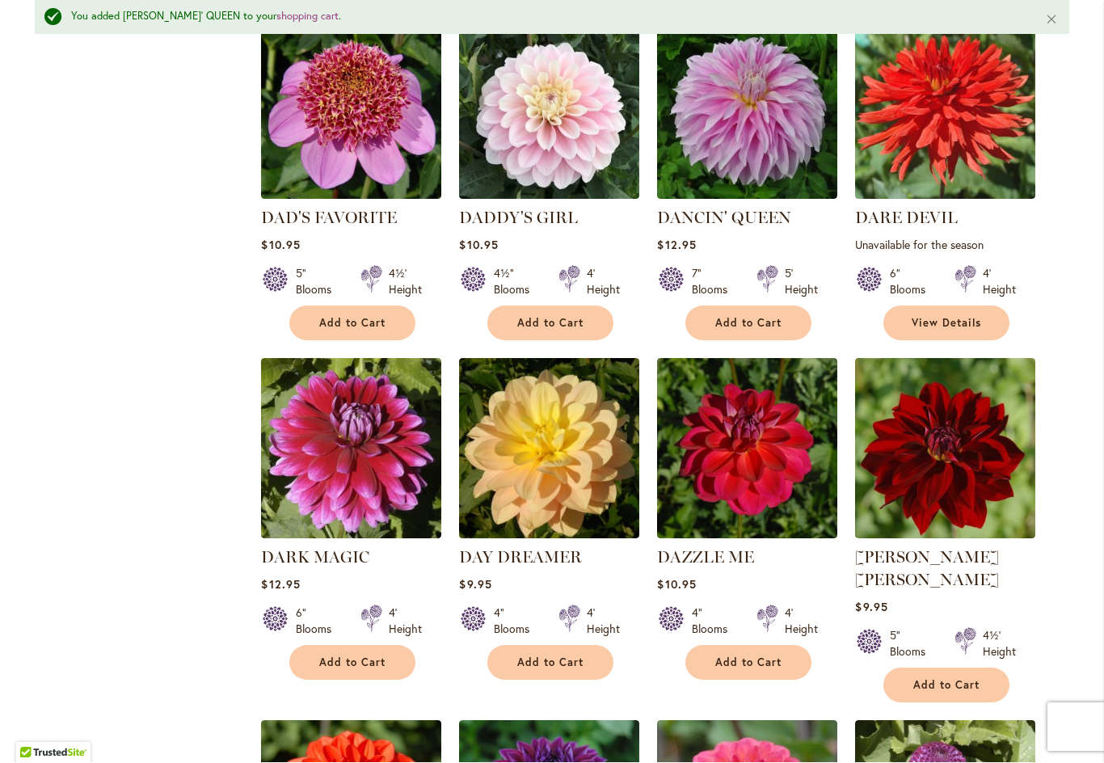
click at [358, 656] on span "Add to Cart" at bounding box center [352, 663] width 66 height 14
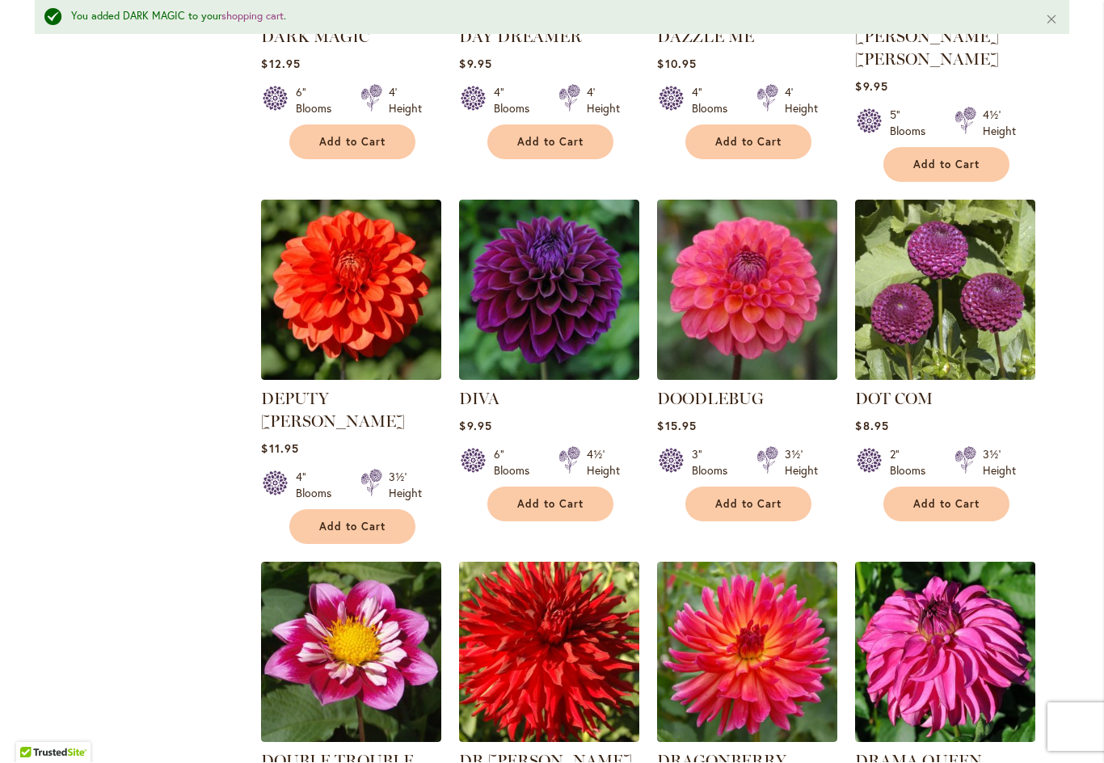
scroll to position [3451, 0]
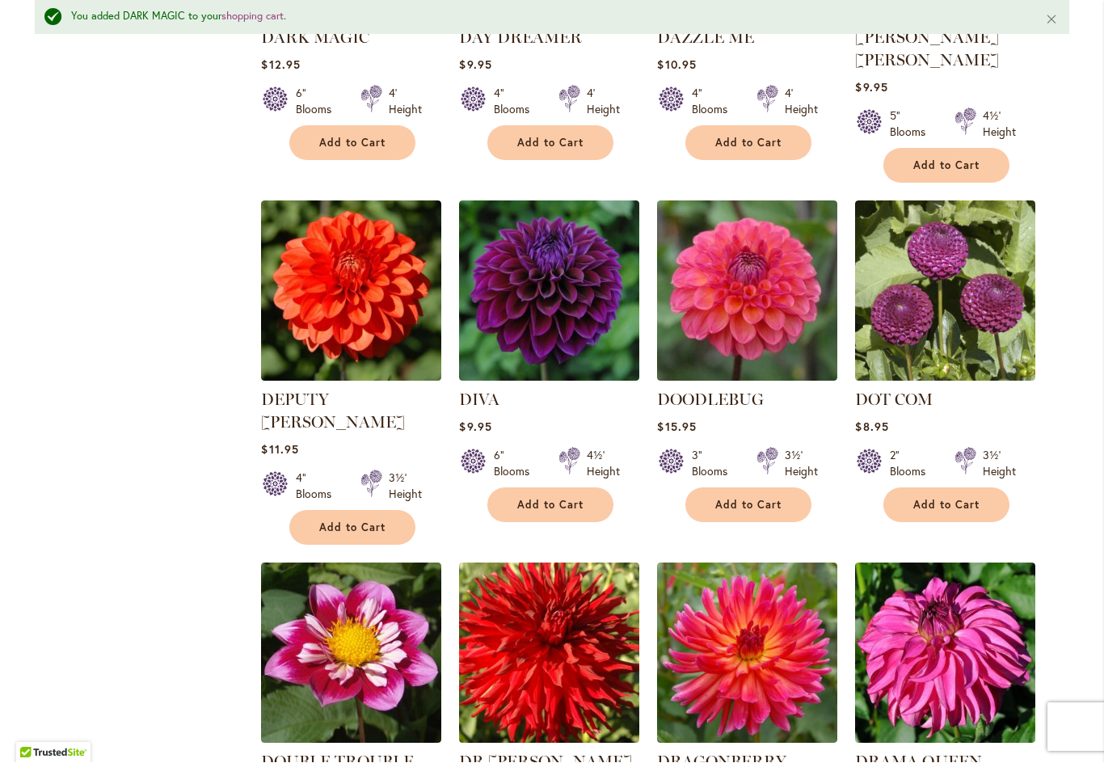
click at [953, 499] on span "Add to Cart" at bounding box center [946, 506] width 66 height 14
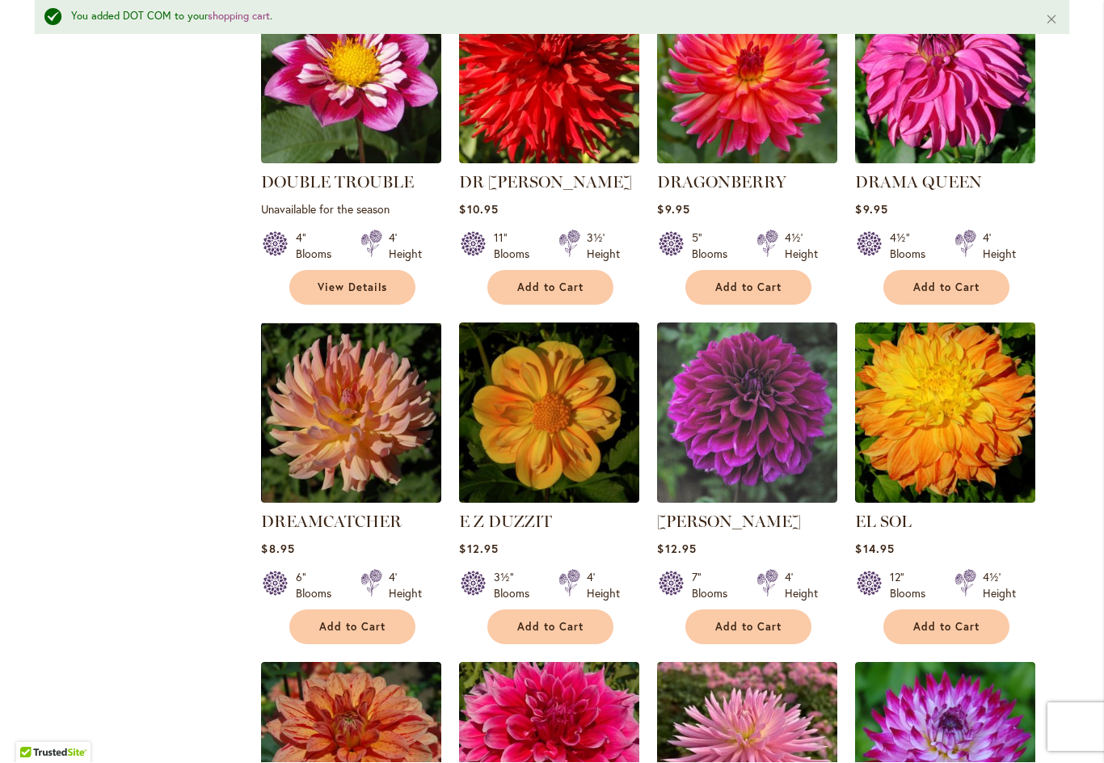
scroll to position [4032, 0]
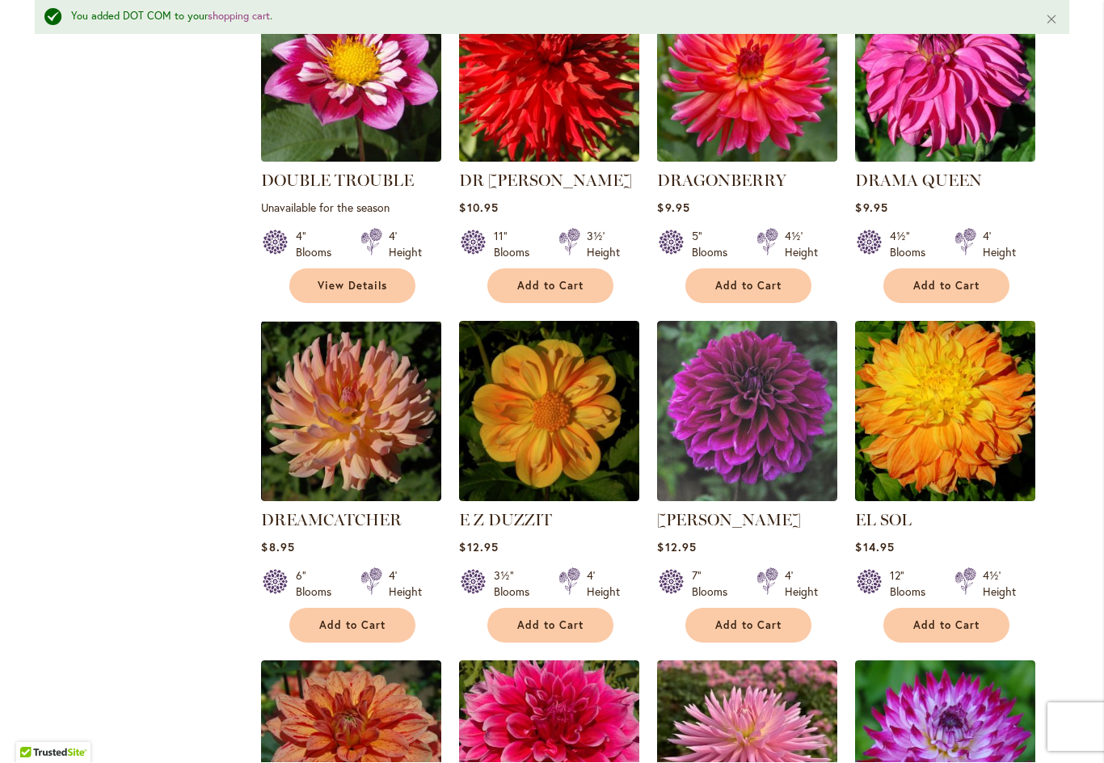
click at [945, 619] on span "Add to Cart" at bounding box center [946, 626] width 66 height 14
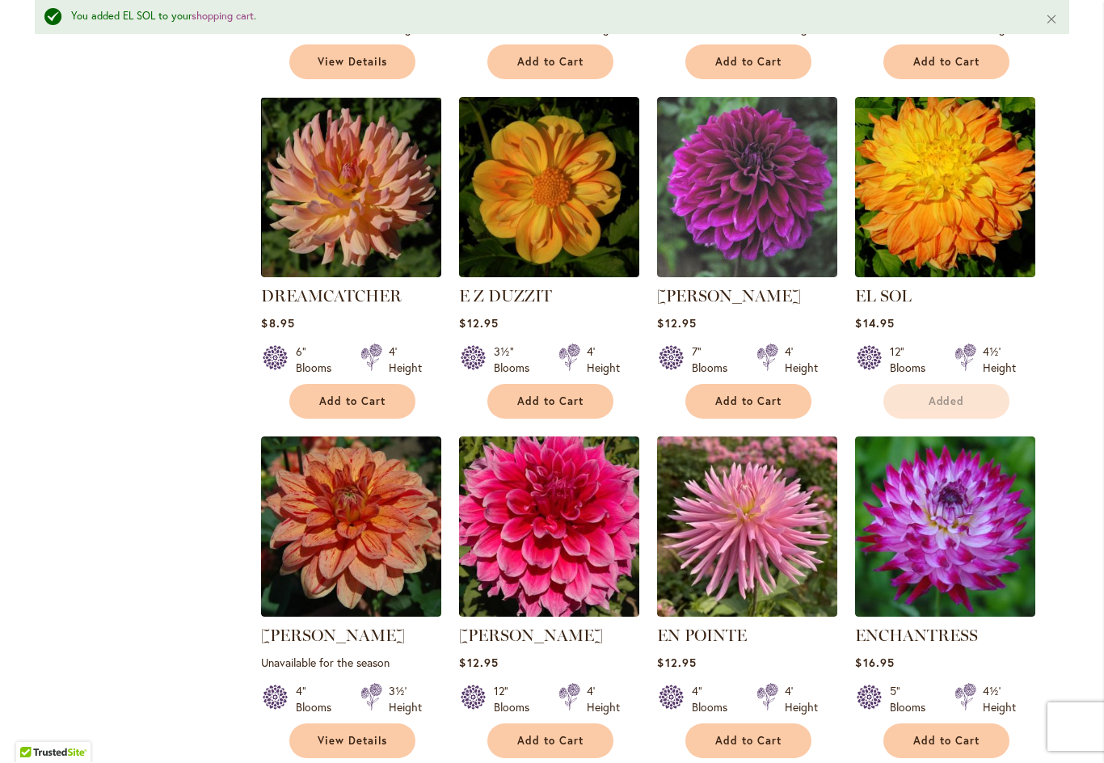
scroll to position [4261, 0]
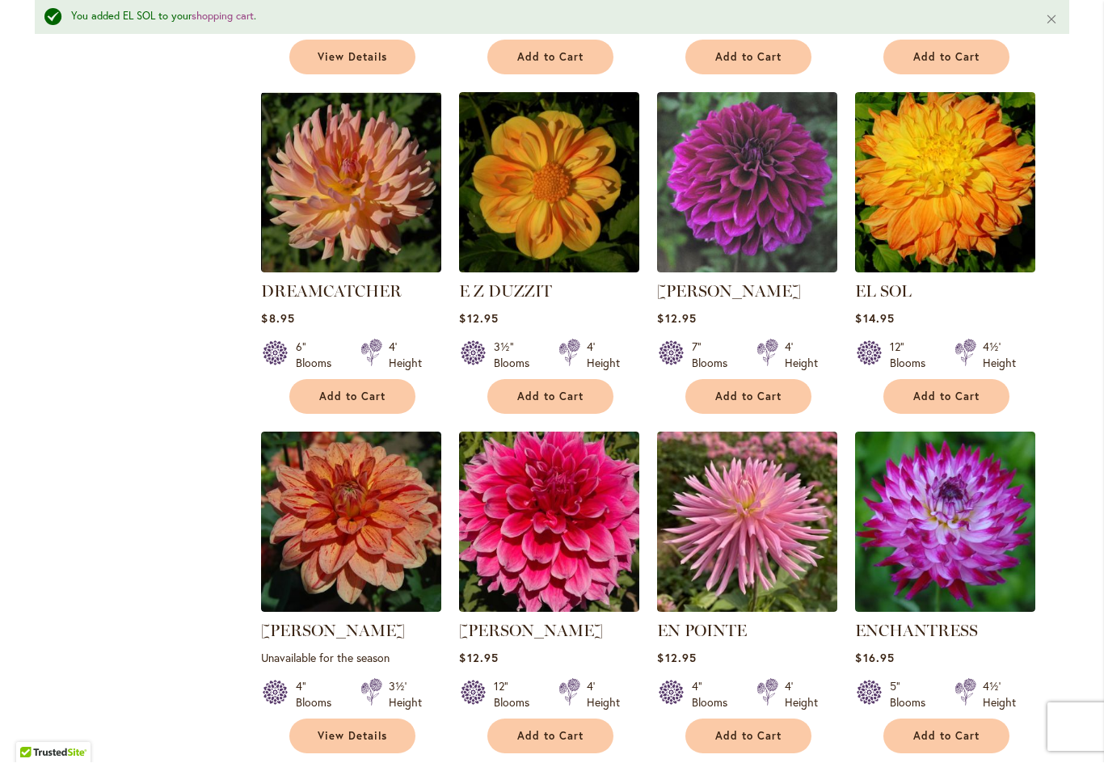
click at [552, 730] on span "Add to Cart" at bounding box center [550, 737] width 66 height 14
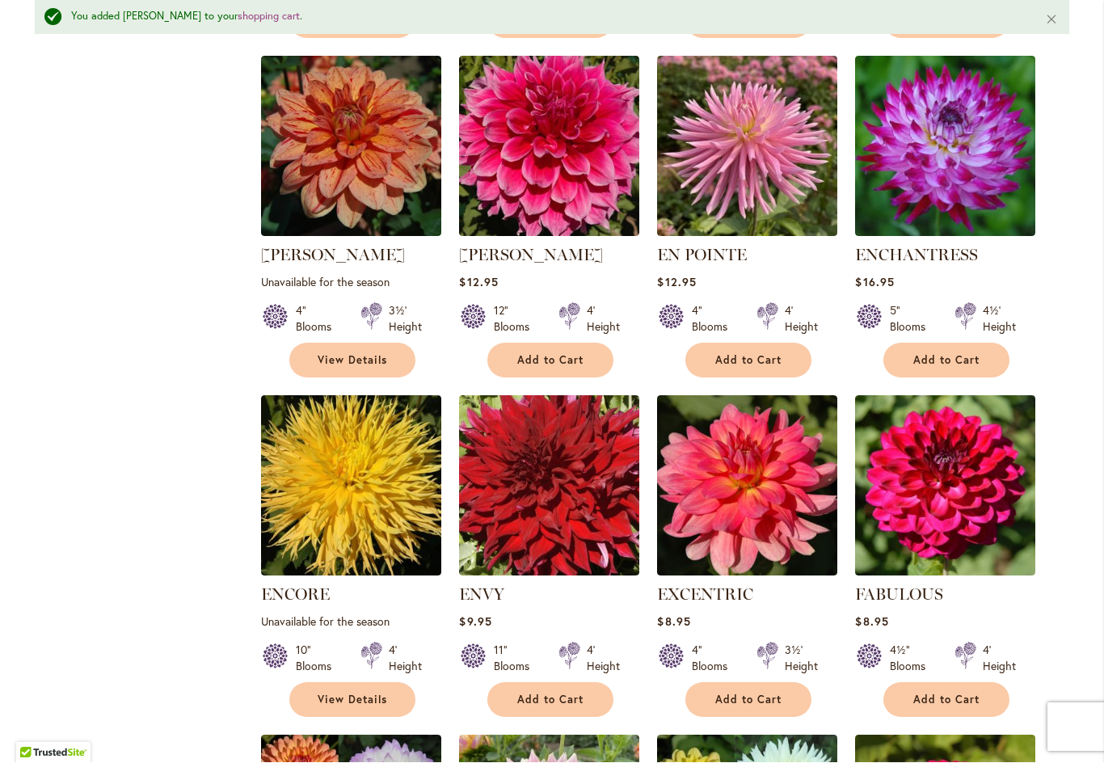
scroll to position [4637, 0]
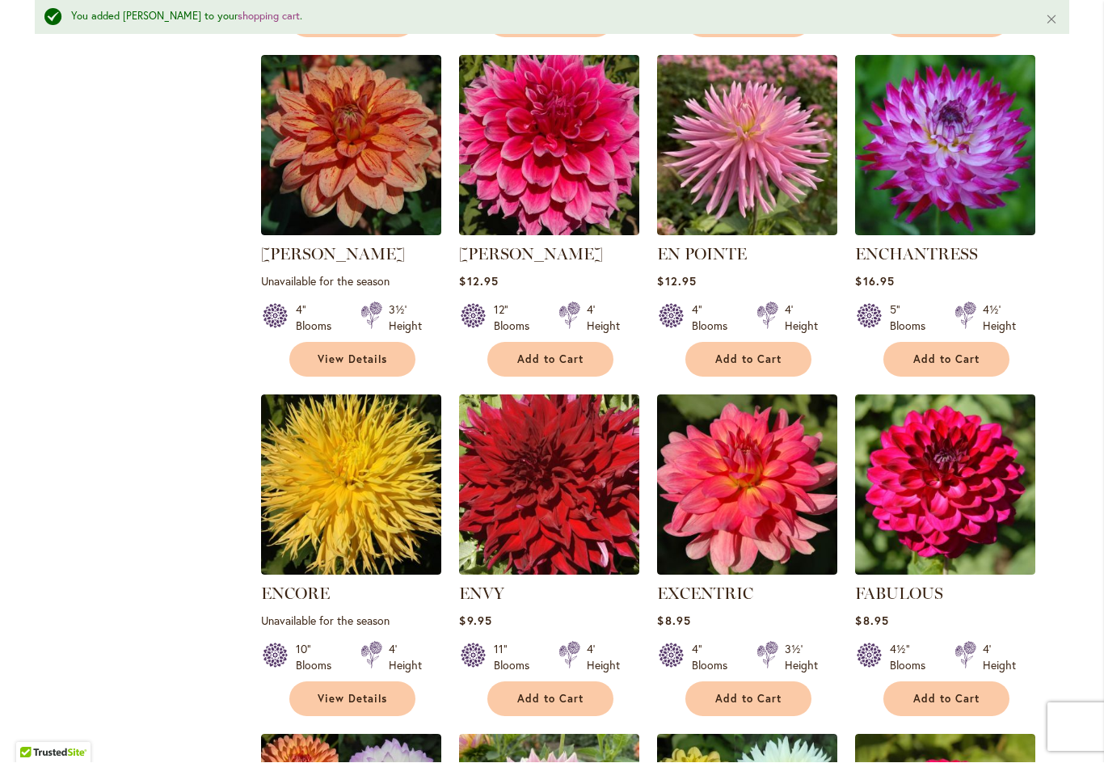
click at [753, 692] on span "Add to Cart" at bounding box center [748, 699] width 66 height 14
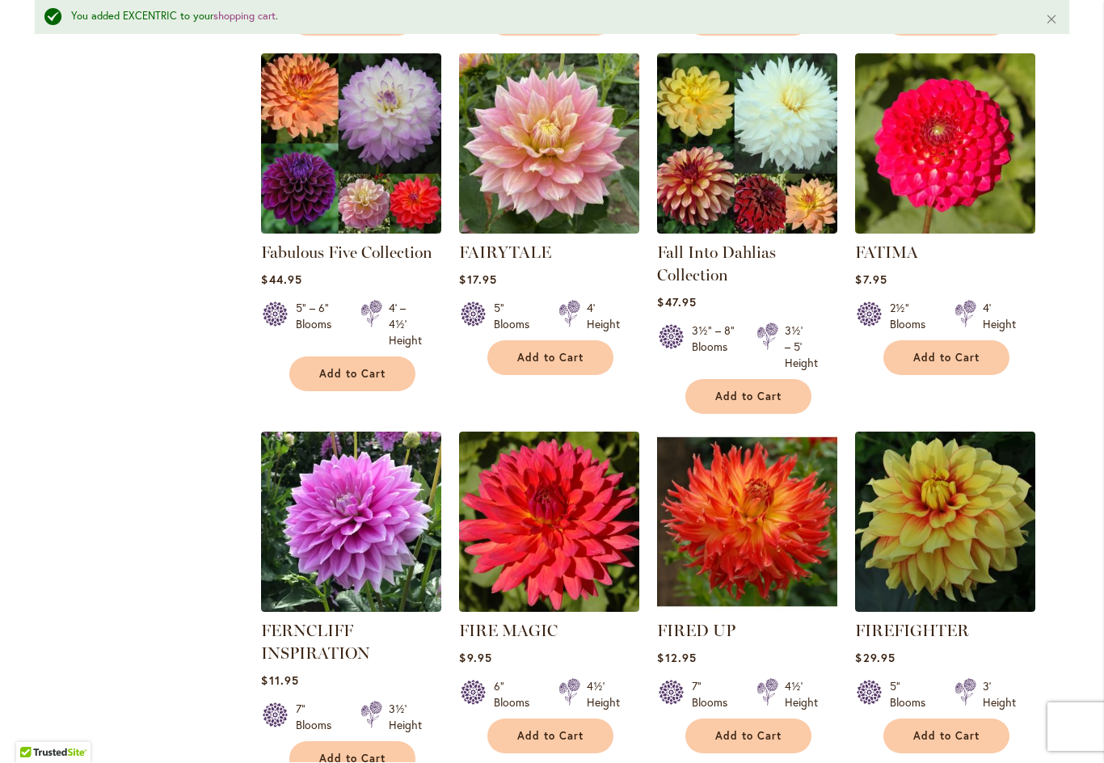
scroll to position [5317, 0]
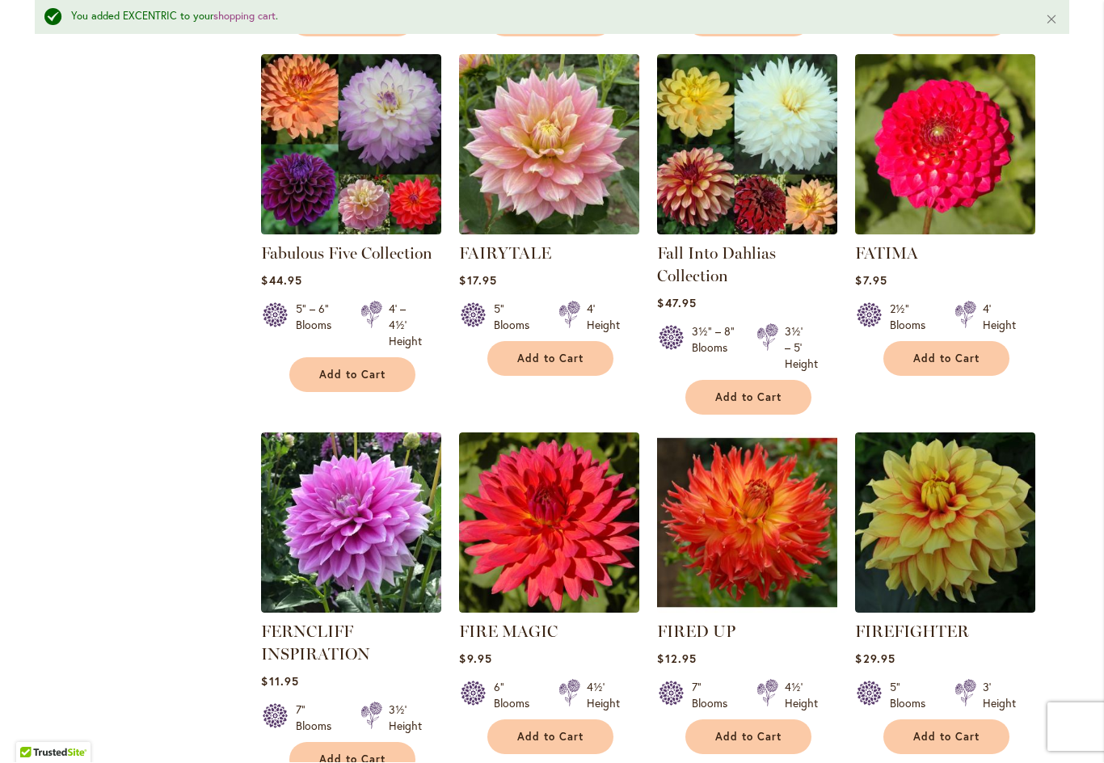
click at [562, 730] on span "Add to Cart" at bounding box center [550, 737] width 66 height 14
click at [362, 753] on span "Add to Cart" at bounding box center [352, 760] width 66 height 14
click at [756, 730] on span "Add to Cart" at bounding box center [748, 737] width 66 height 14
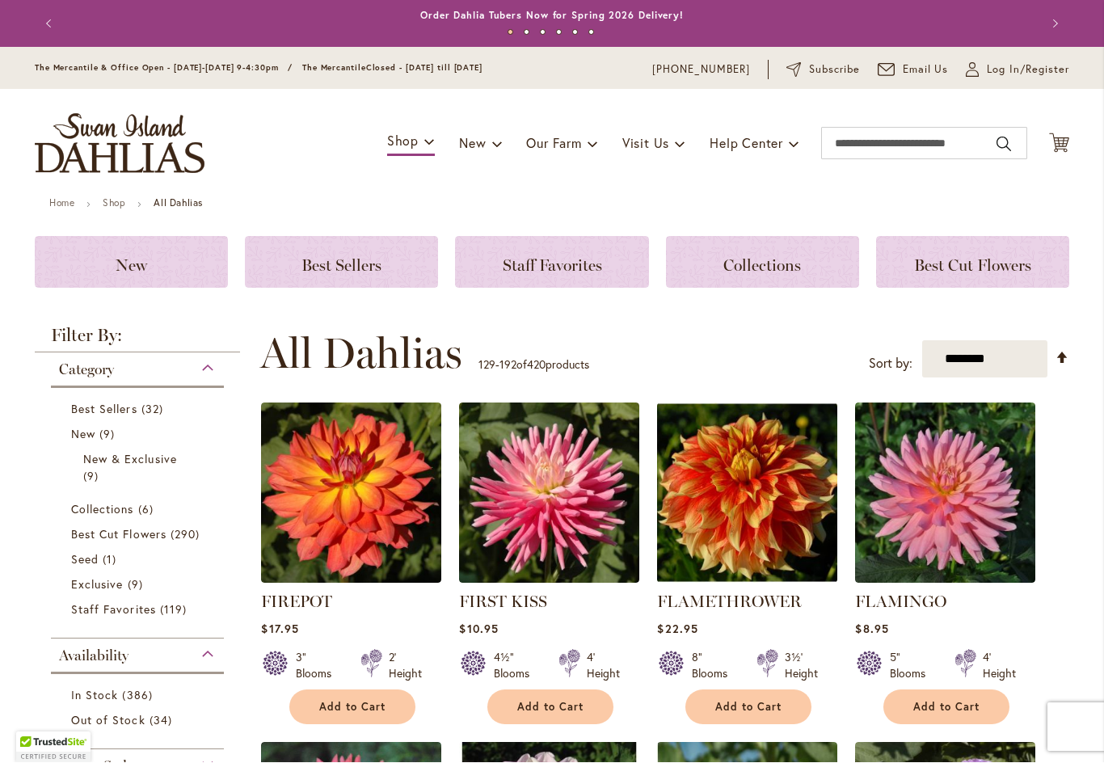
scroll to position [390, 0]
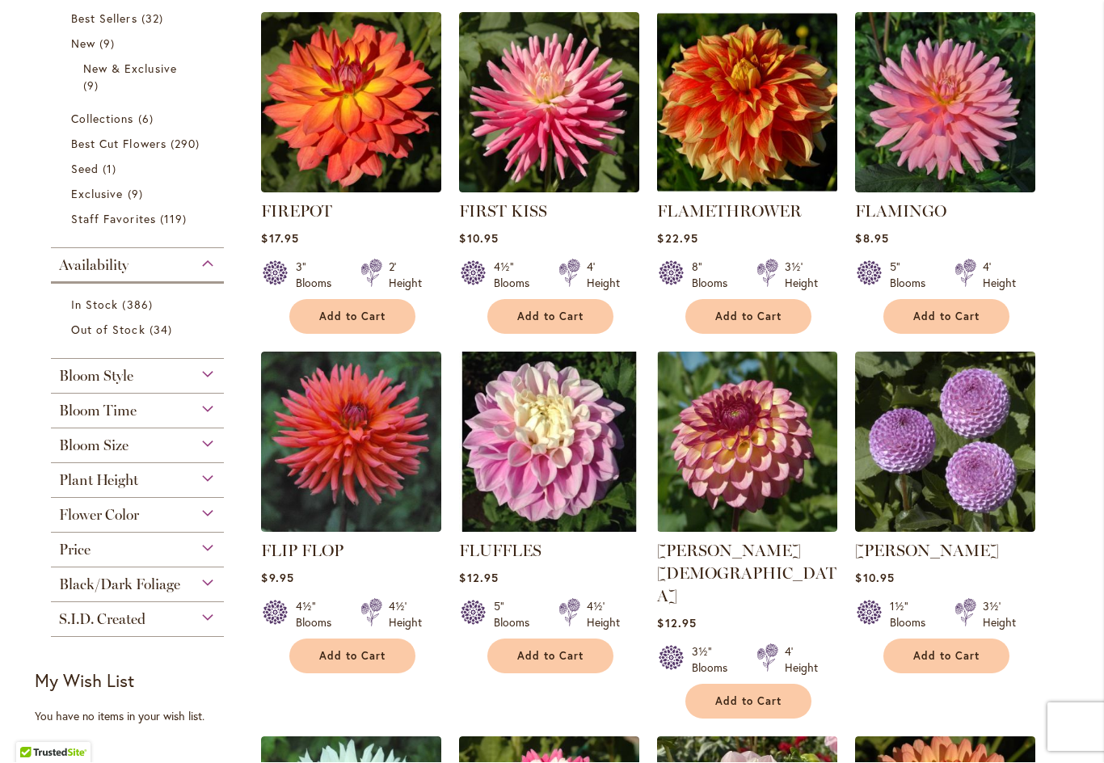
click at [555, 659] on span "Add to Cart" at bounding box center [550, 657] width 66 height 14
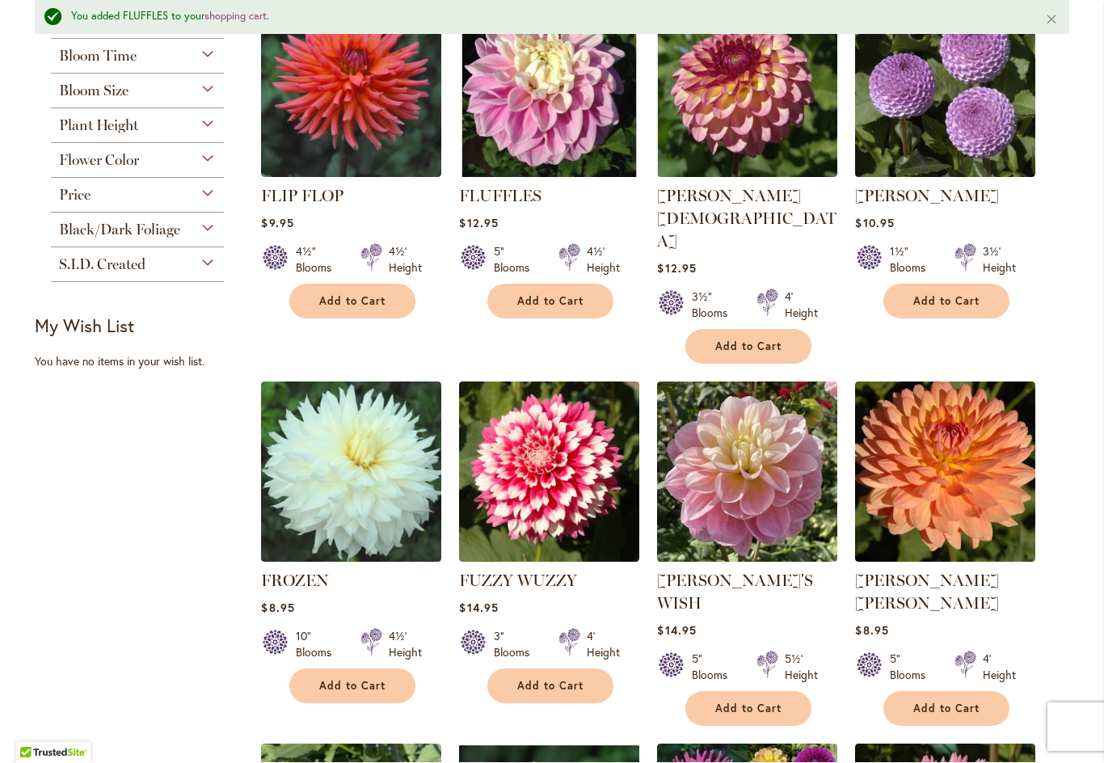
scroll to position [799, 0]
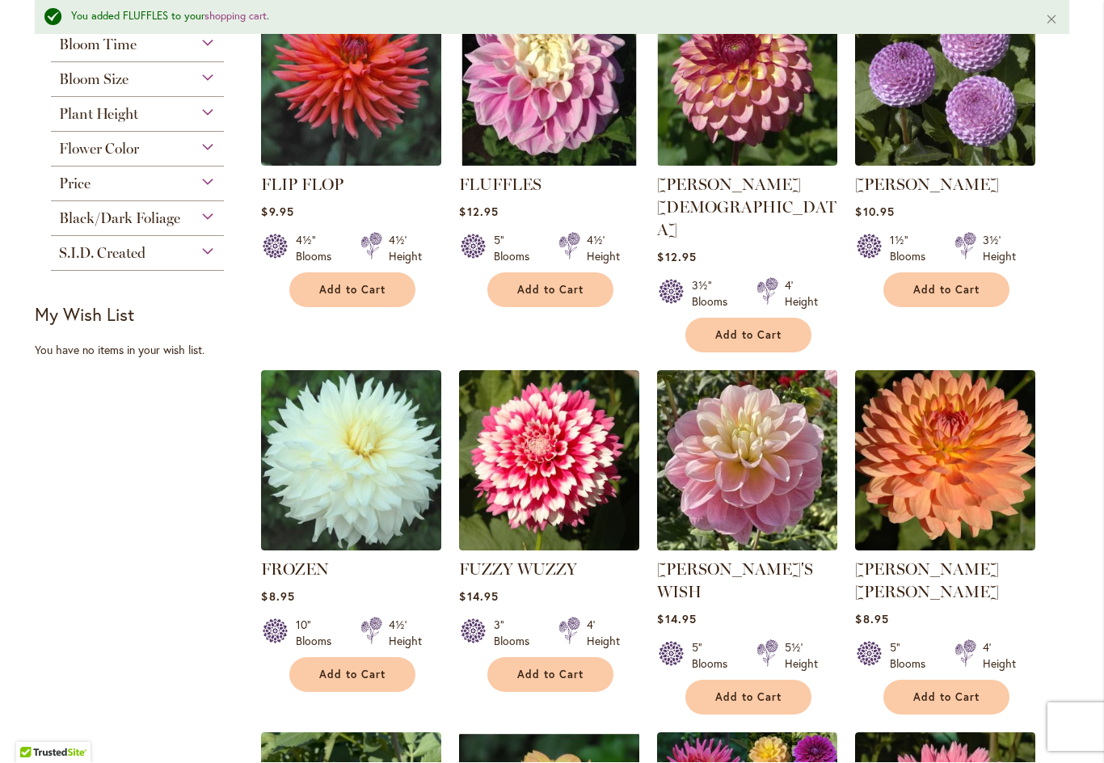
click at [941, 287] on span "Add to Cart" at bounding box center [946, 291] width 66 height 14
click at [556, 668] on span "Add to Cart" at bounding box center [550, 675] width 66 height 14
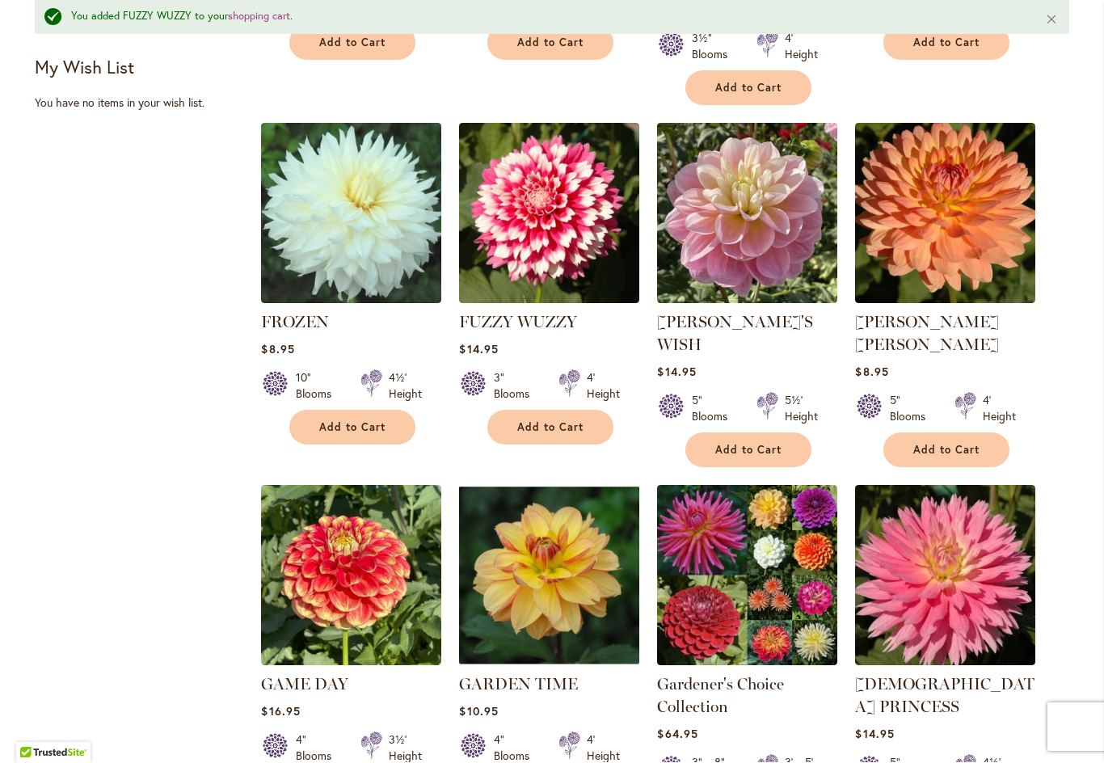
scroll to position [1048, 0]
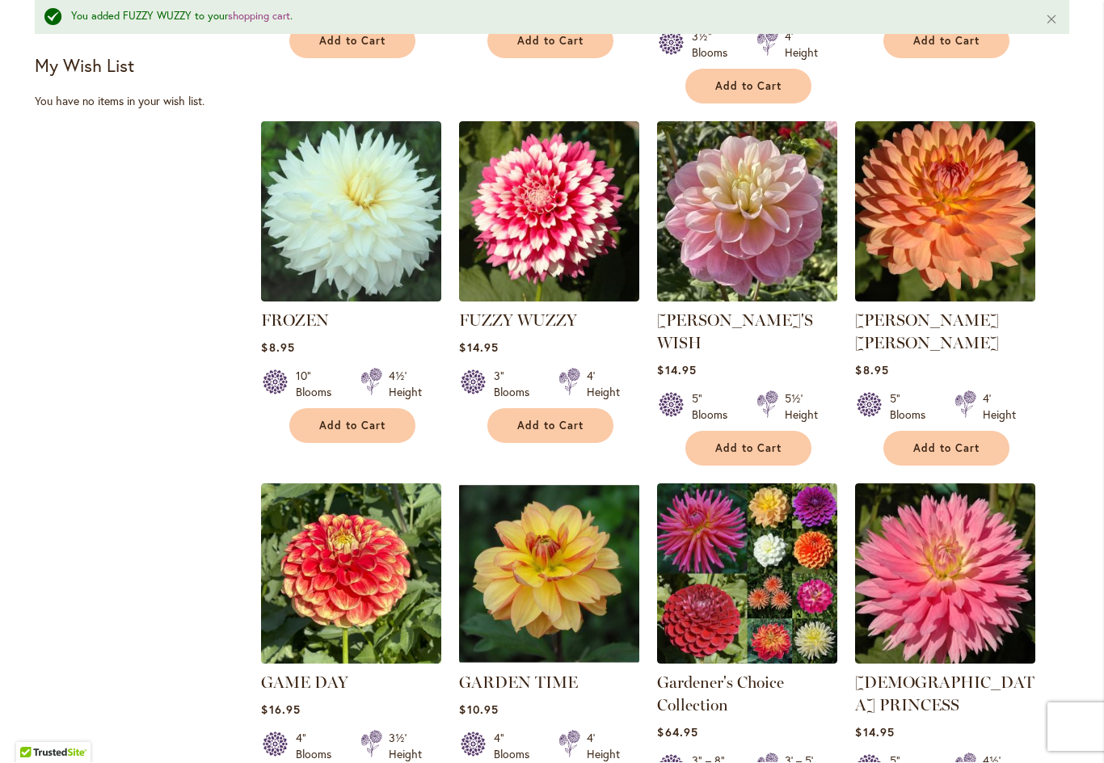
click at [947, 442] on span "Add to Cart" at bounding box center [946, 449] width 66 height 14
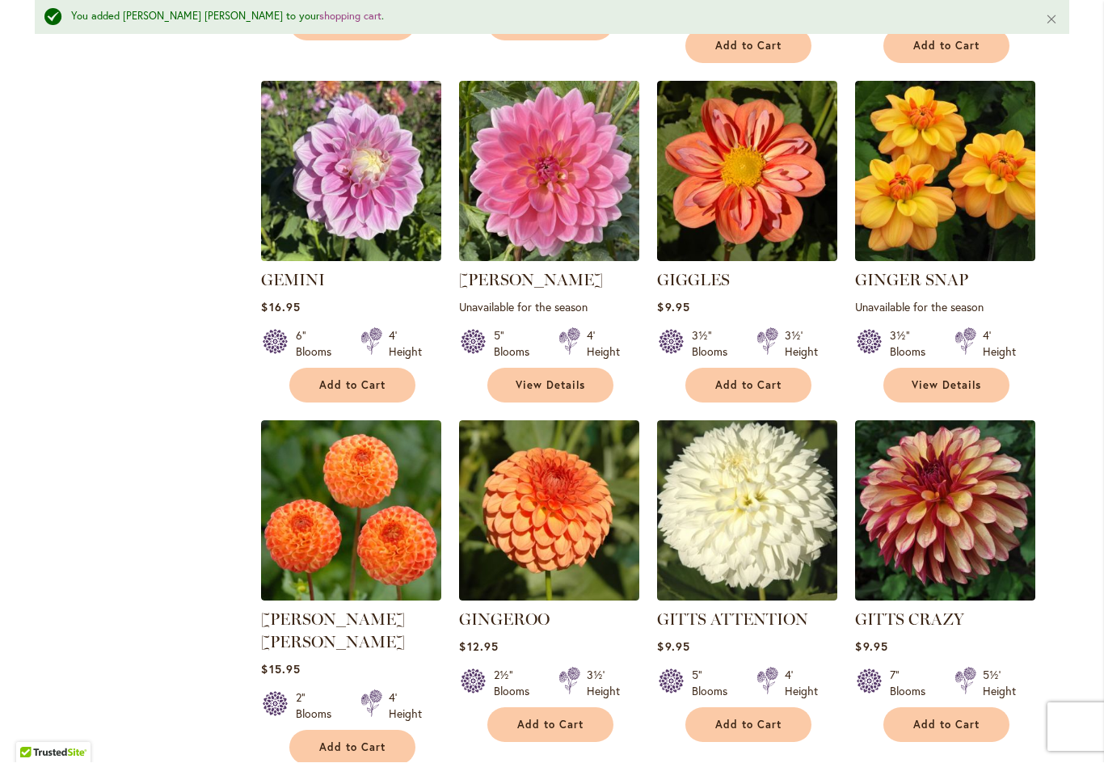
scroll to position [1812, 0]
click at [350, 741] on span "Add to Cart" at bounding box center [352, 748] width 66 height 14
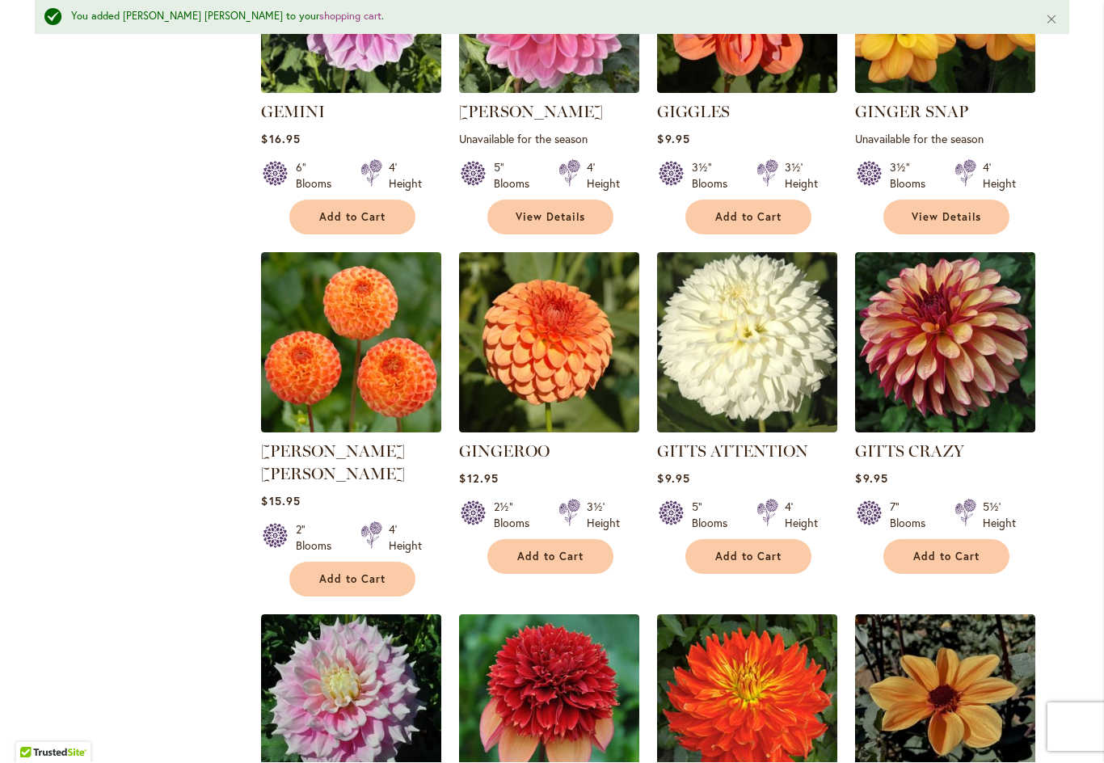
scroll to position [1989, 0]
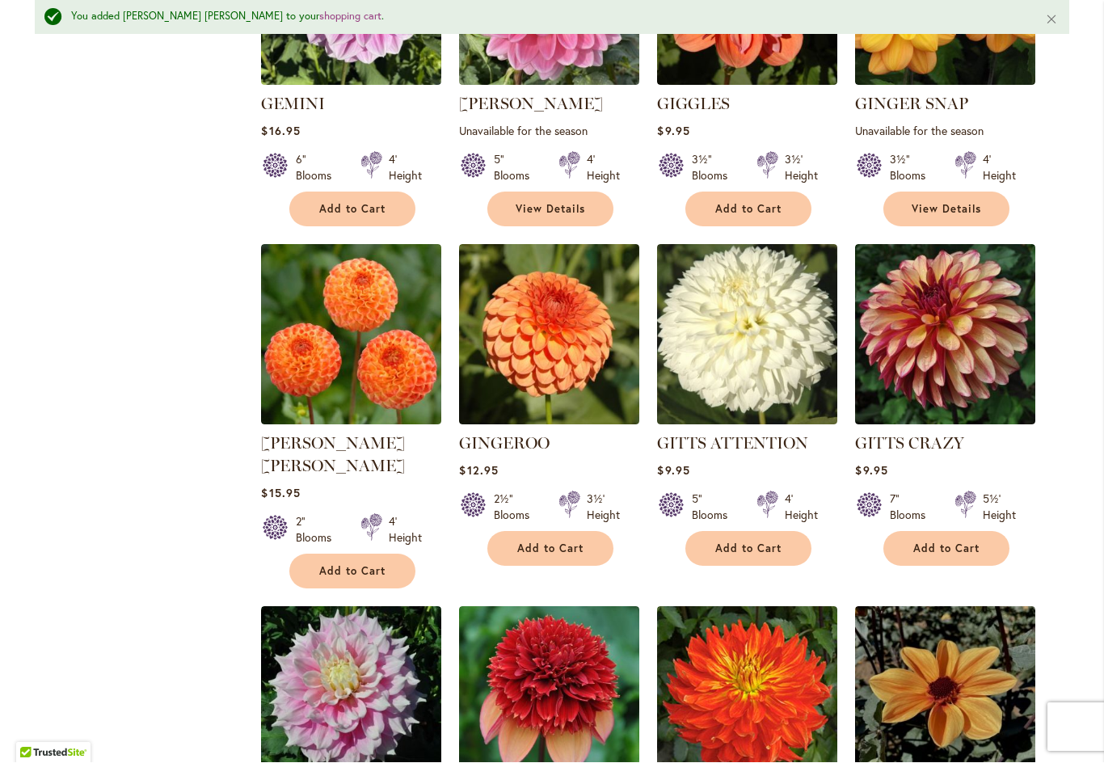
click at [758, 542] on span "Add to Cart" at bounding box center [748, 549] width 66 height 14
click at [952, 542] on span "Add to Cart" at bounding box center [946, 549] width 66 height 14
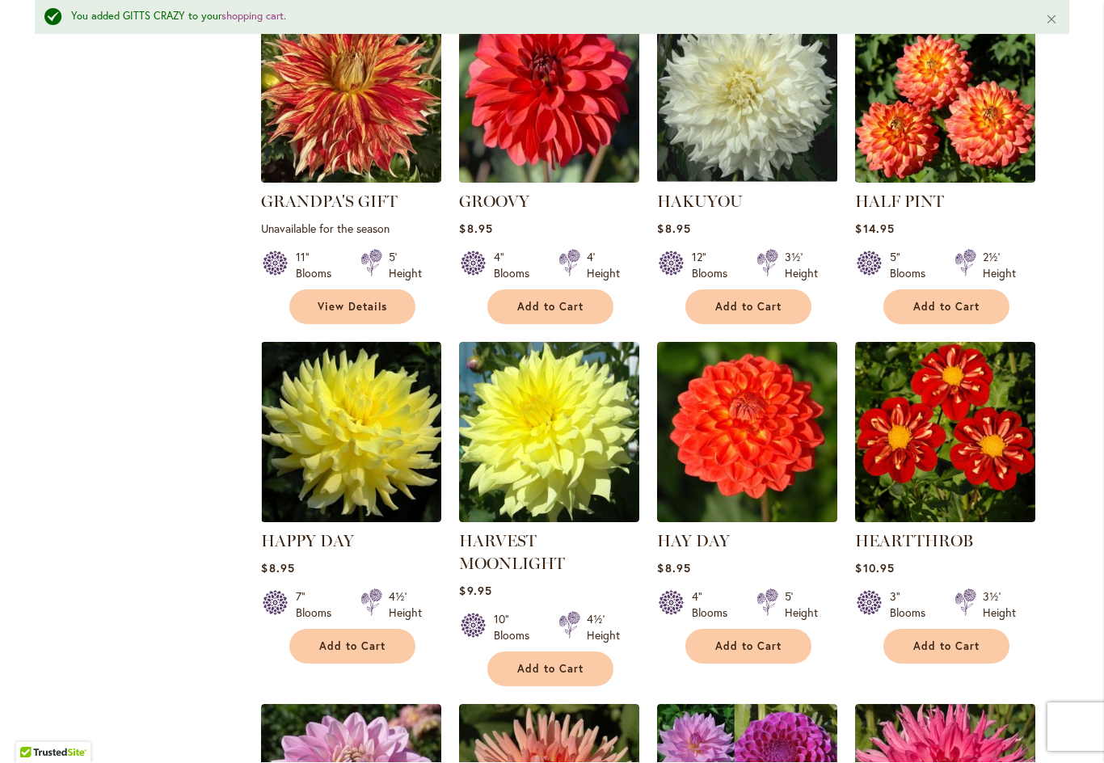
scroll to position [3272, 0]
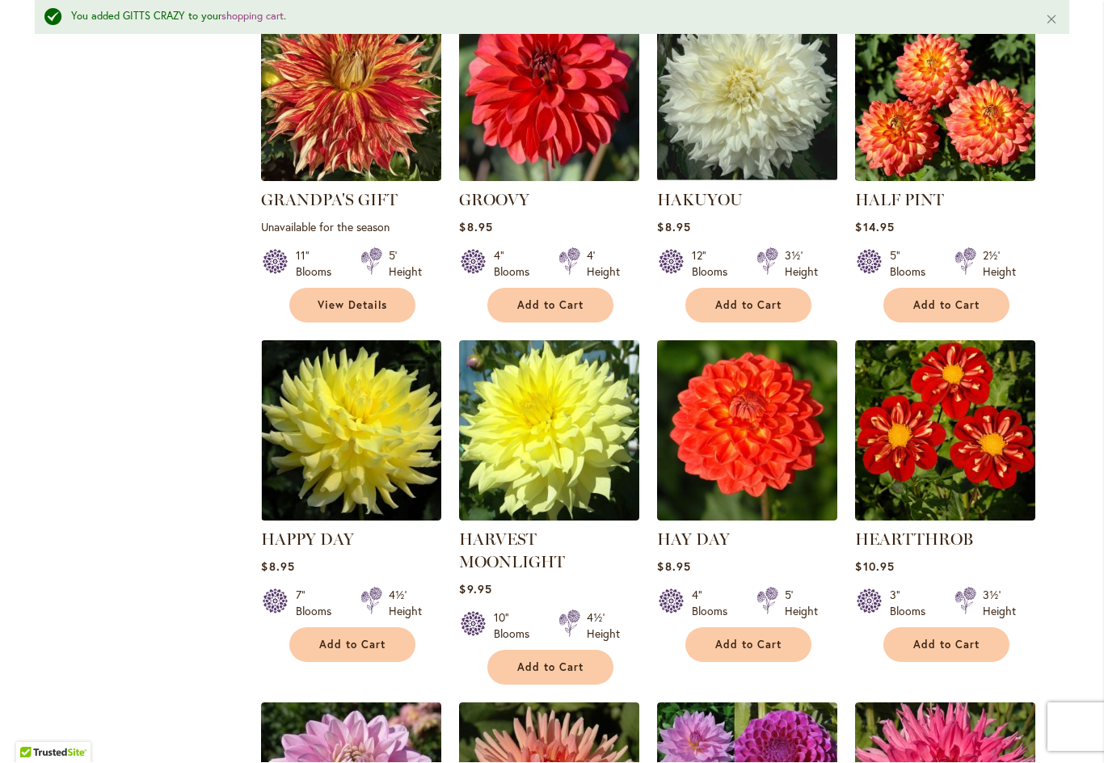
click at [749, 638] on span "Add to Cart" at bounding box center [748, 645] width 66 height 14
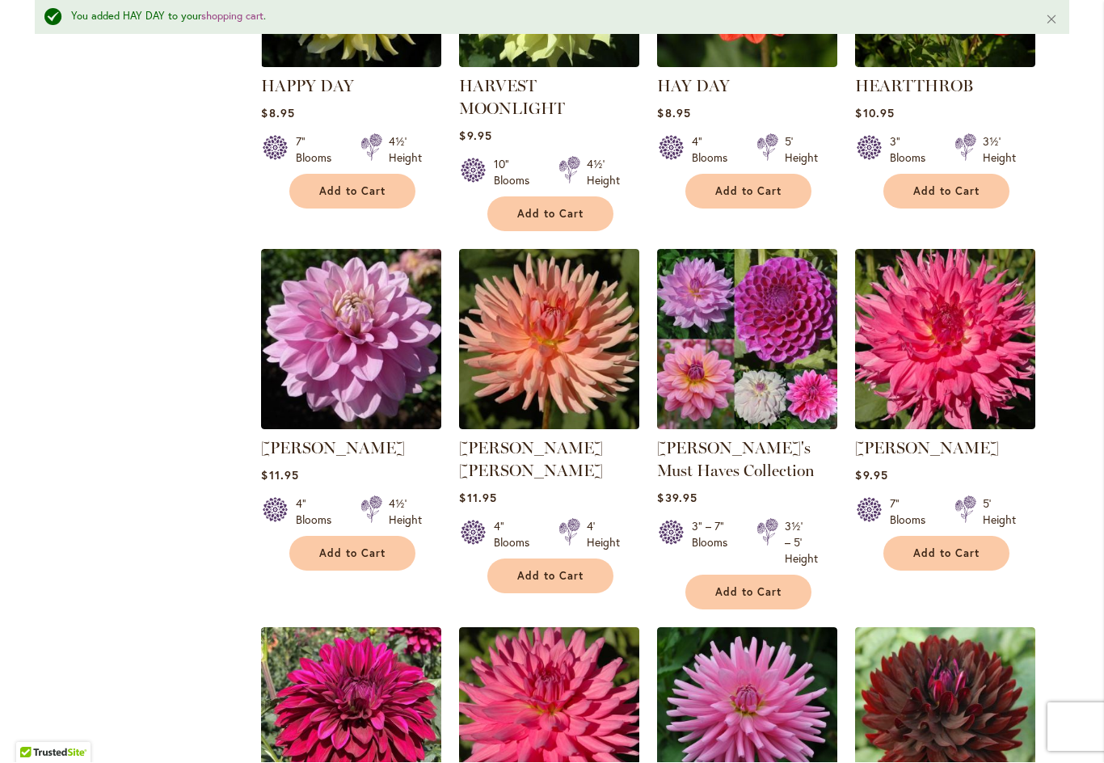
scroll to position [3727, 0]
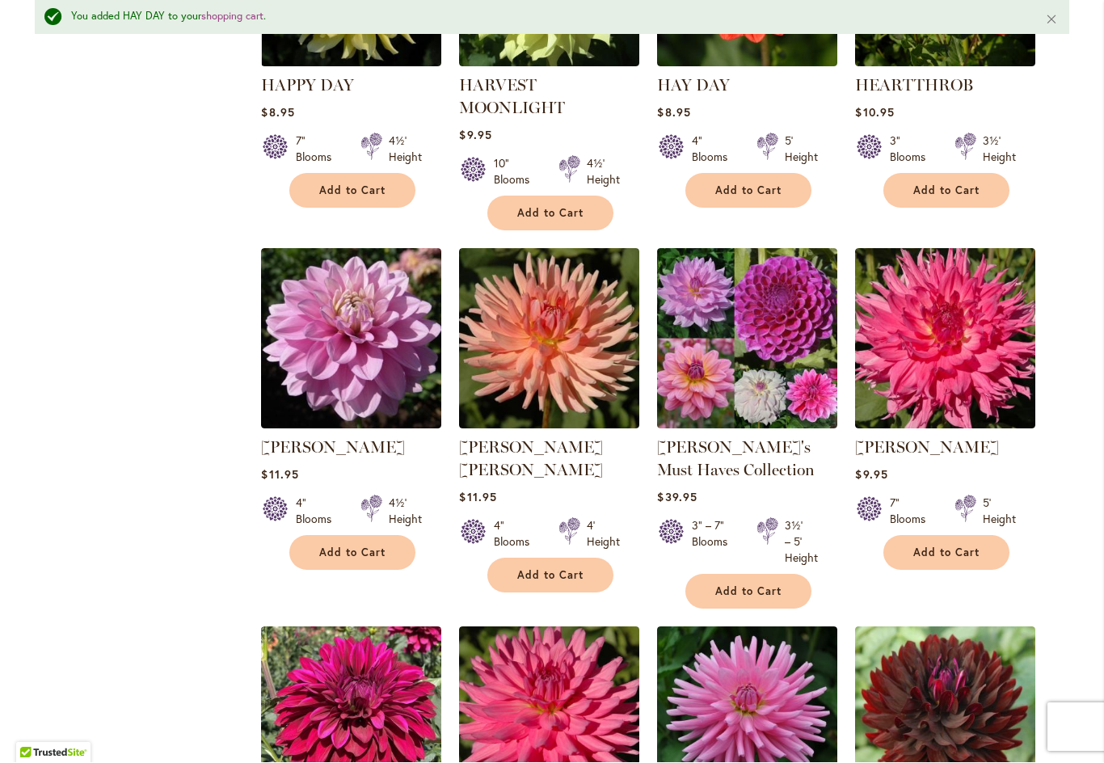
click at [939, 546] on span "Add to Cart" at bounding box center [946, 553] width 66 height 14
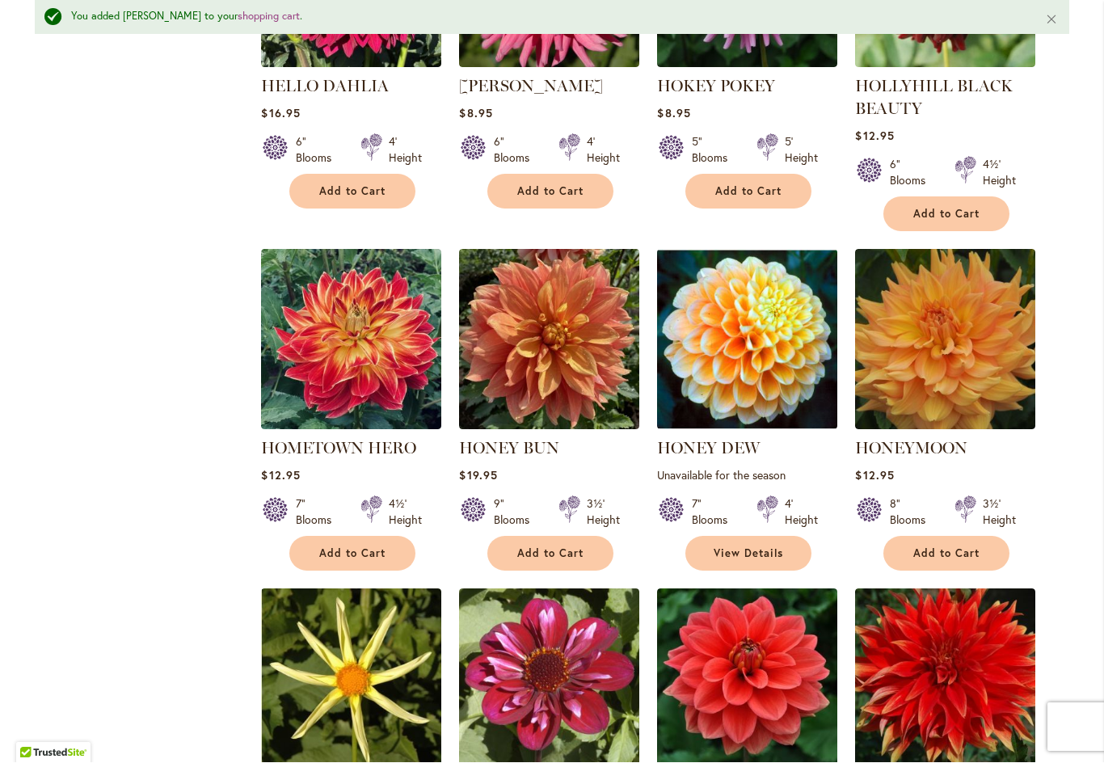
scroll to position [4467, 0]
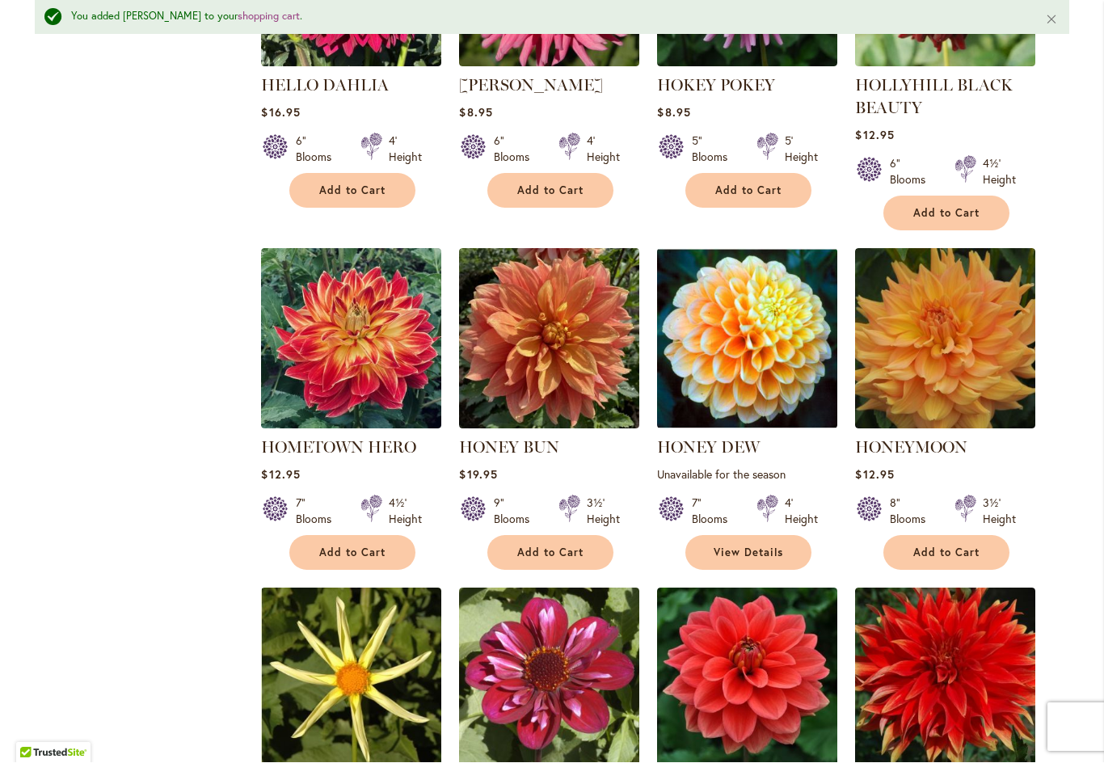
click at [947, 546] on span "Add to Cart" at bounding box center [946, 553] width 66 height 14
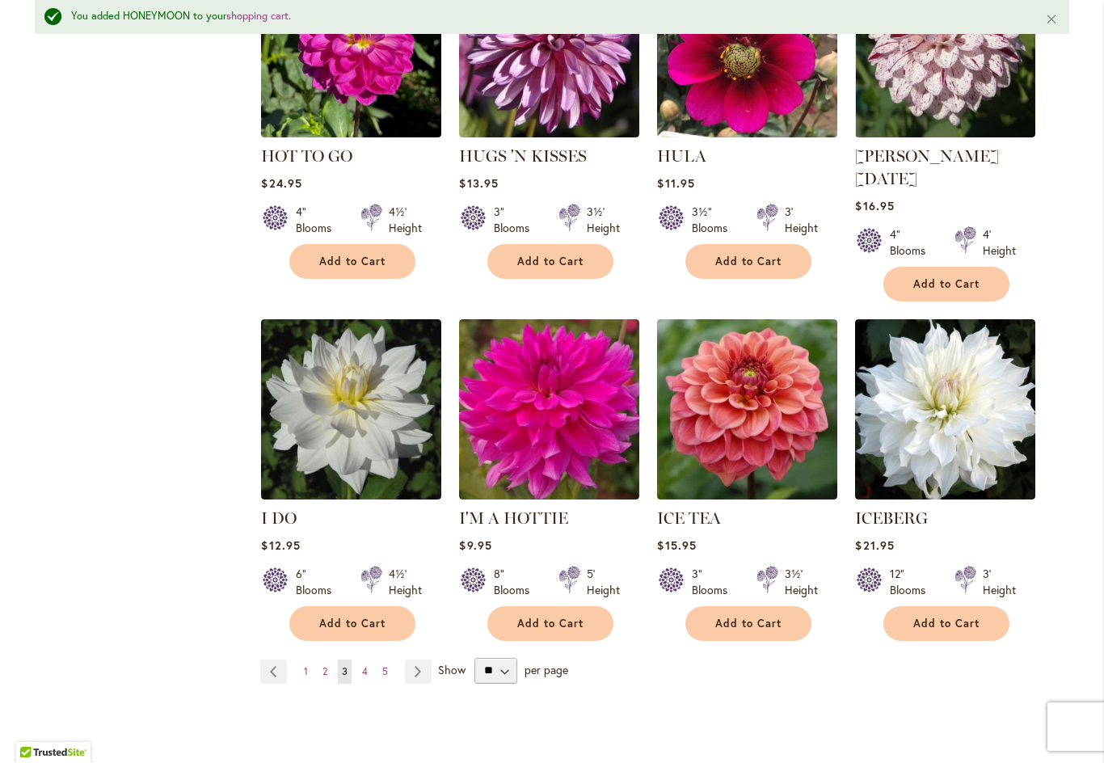
scroll to position [5440, 0]
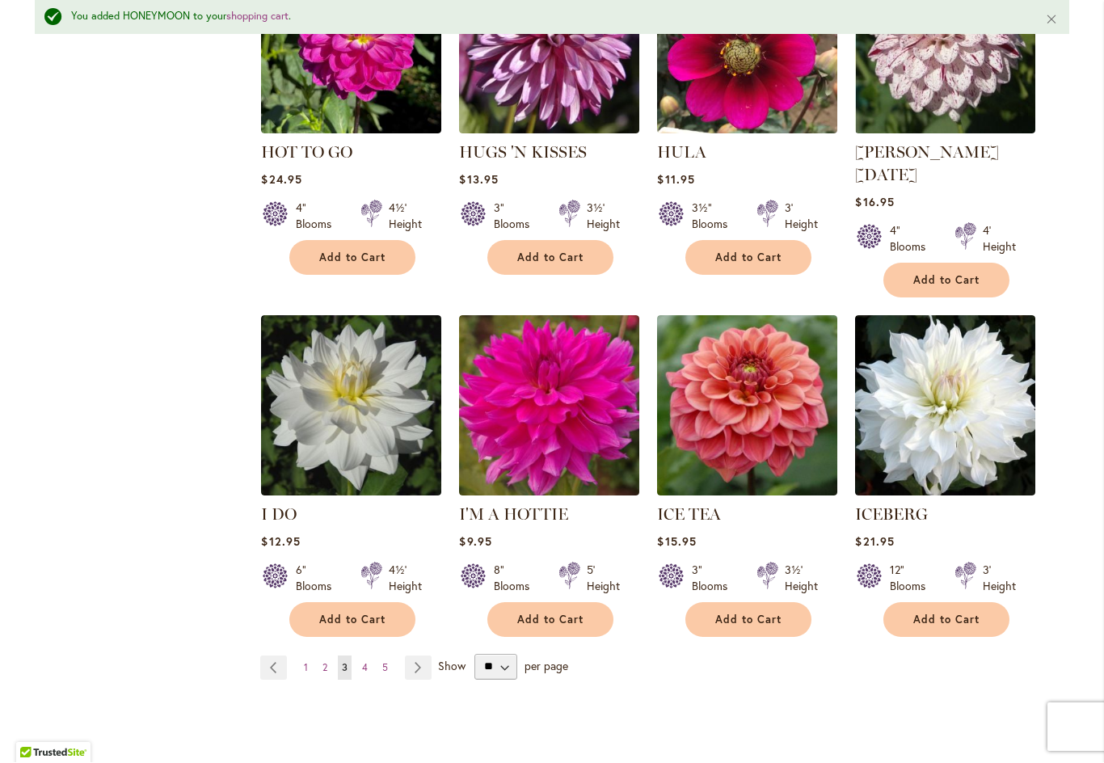
click at [363, 662] on span "4" at bounding box center [365, 668] width 6 height 12
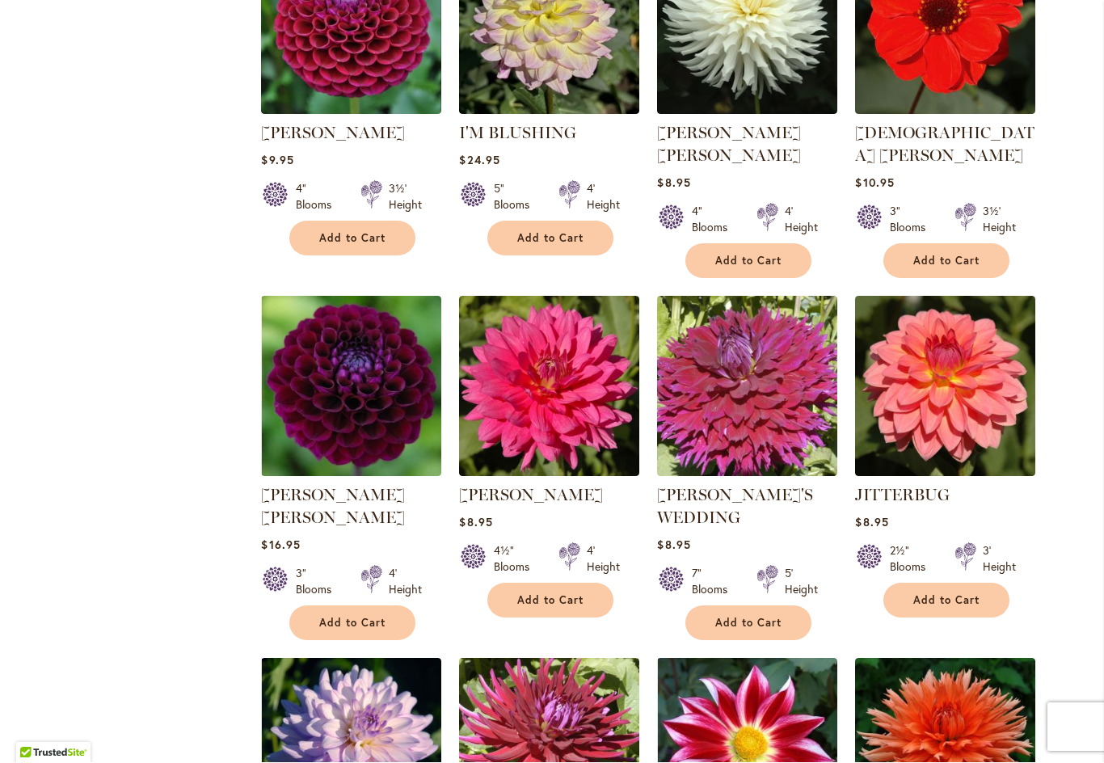
scroll to position [1165, 0]
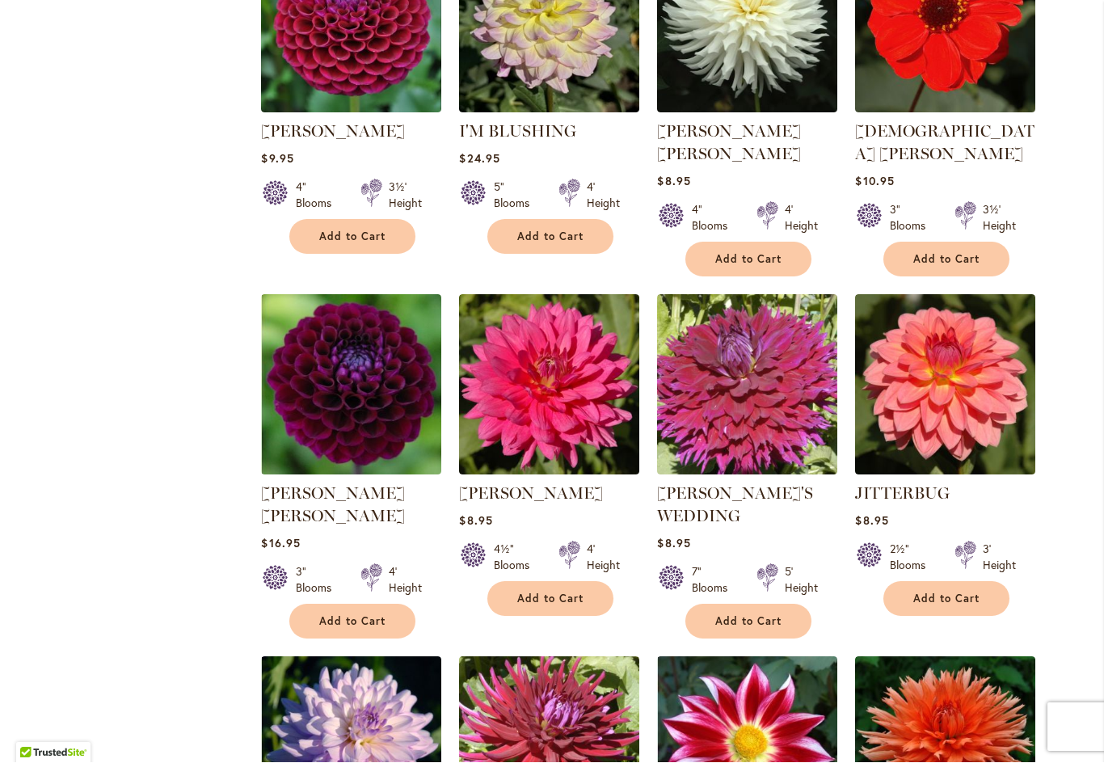
click at [551, 592] on span "Add to Cart" at bounding box center [550, 599] width 66 height 14
click at [750, 615] on span "Add to Cart" at bounding box center [748, 622] width 66 height 14
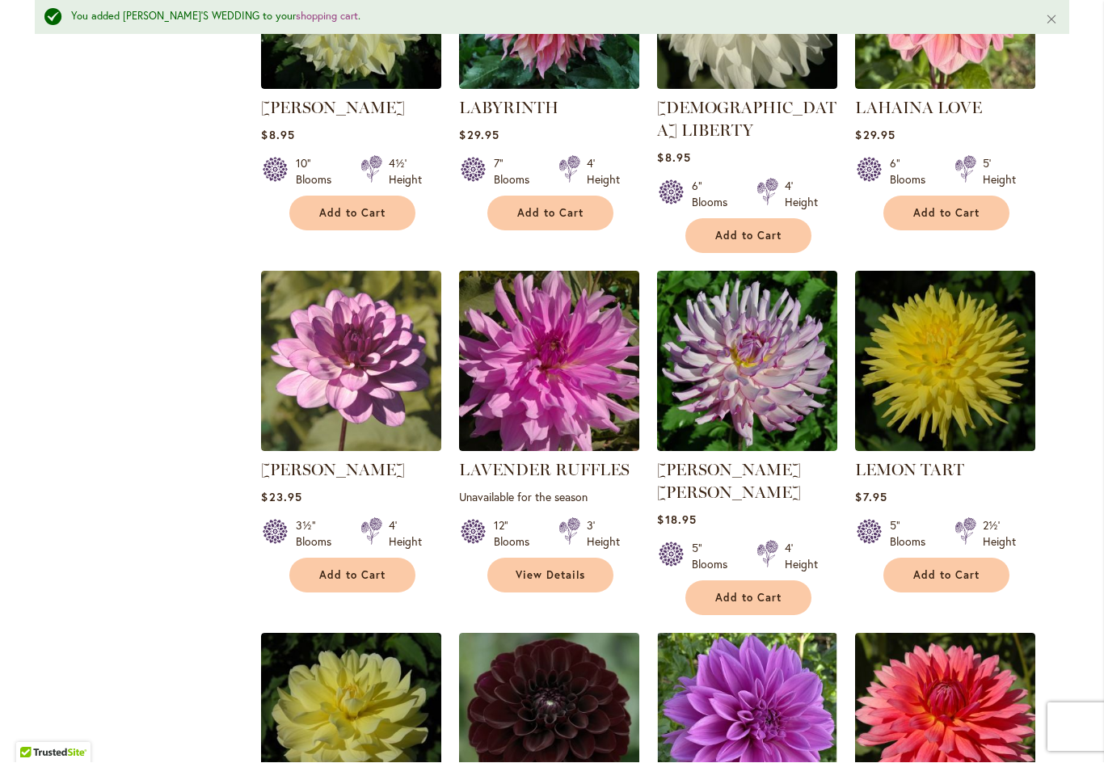
scroll to position [2976, 0]
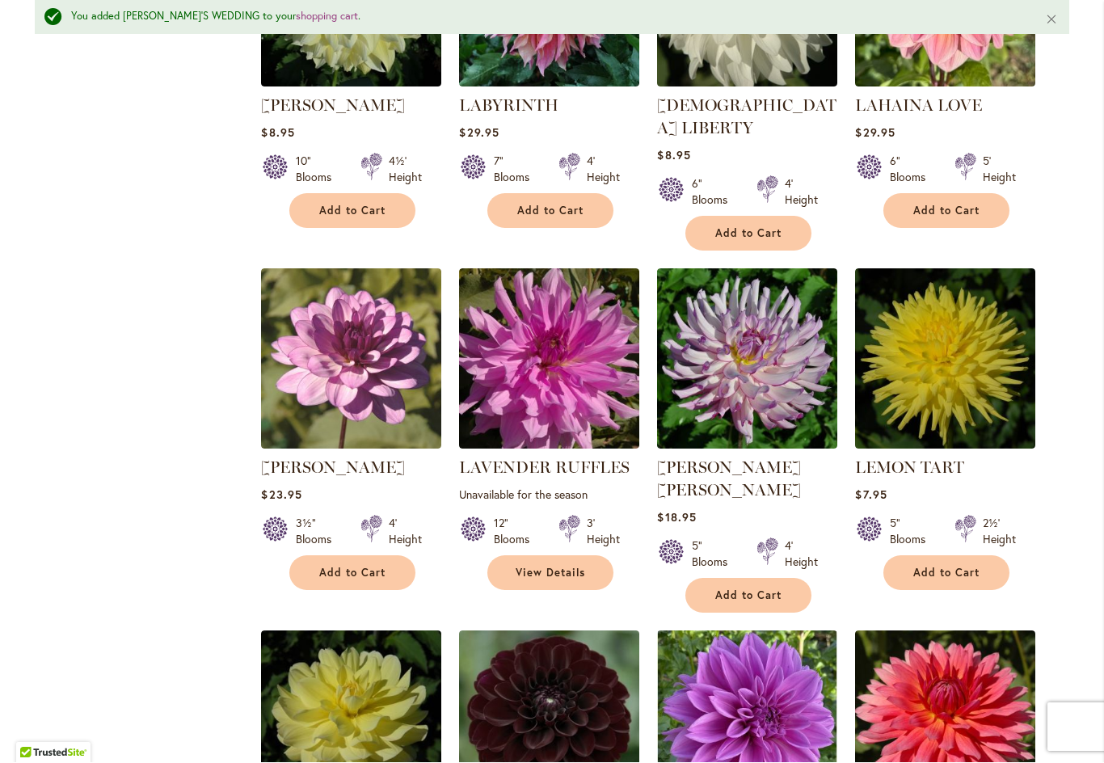
click at [949, 566] on span "Add to Cart" at bounding box center [946, 573] width 66 height 14
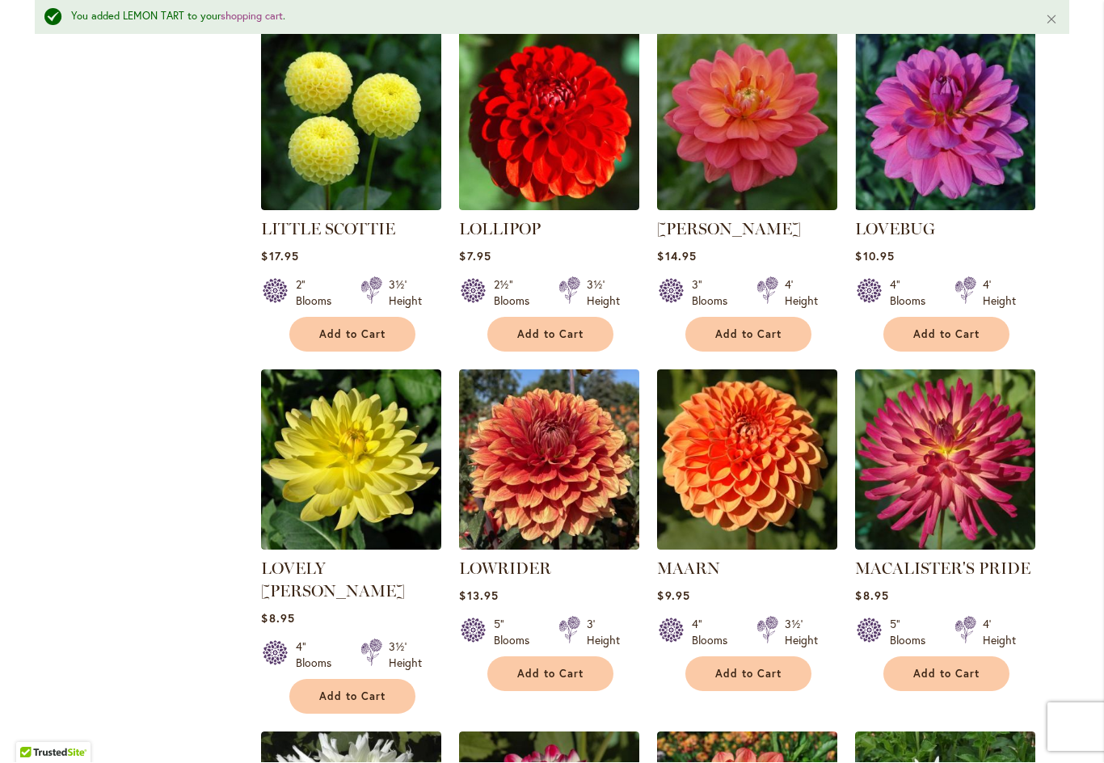
scroll to position [4279, 0]
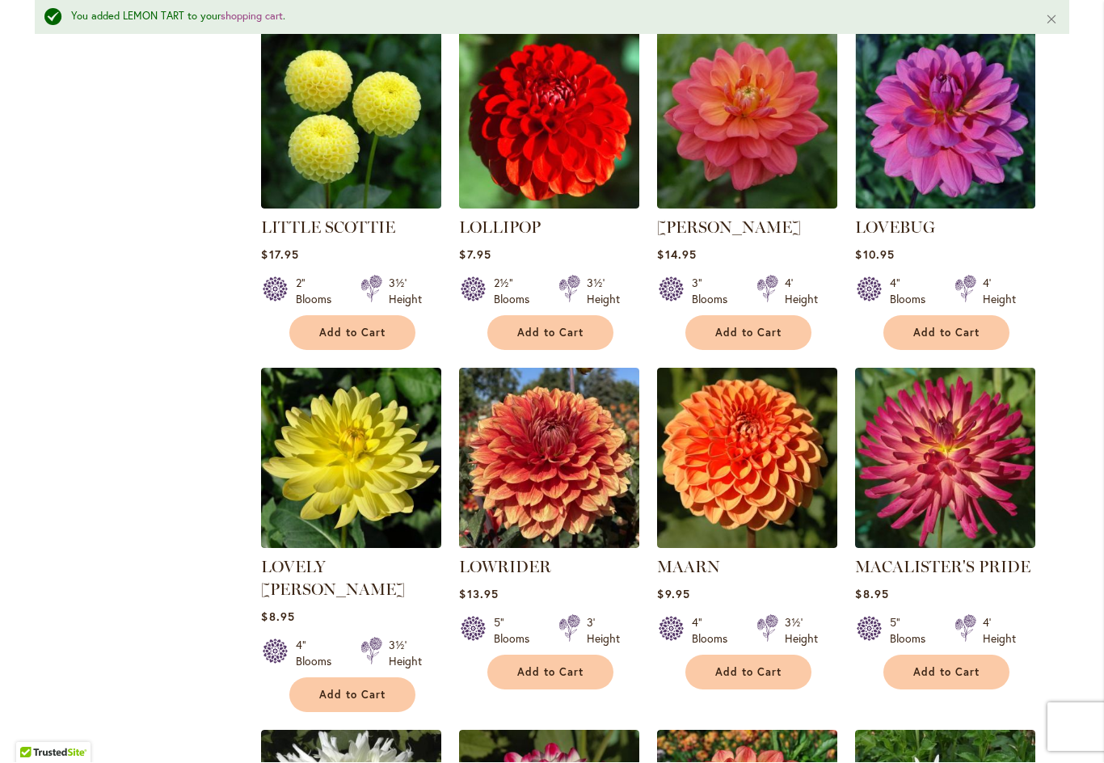
click at [549, 666] on span "Add to Cart" at bounding box center [550, 673] width 66 height 14
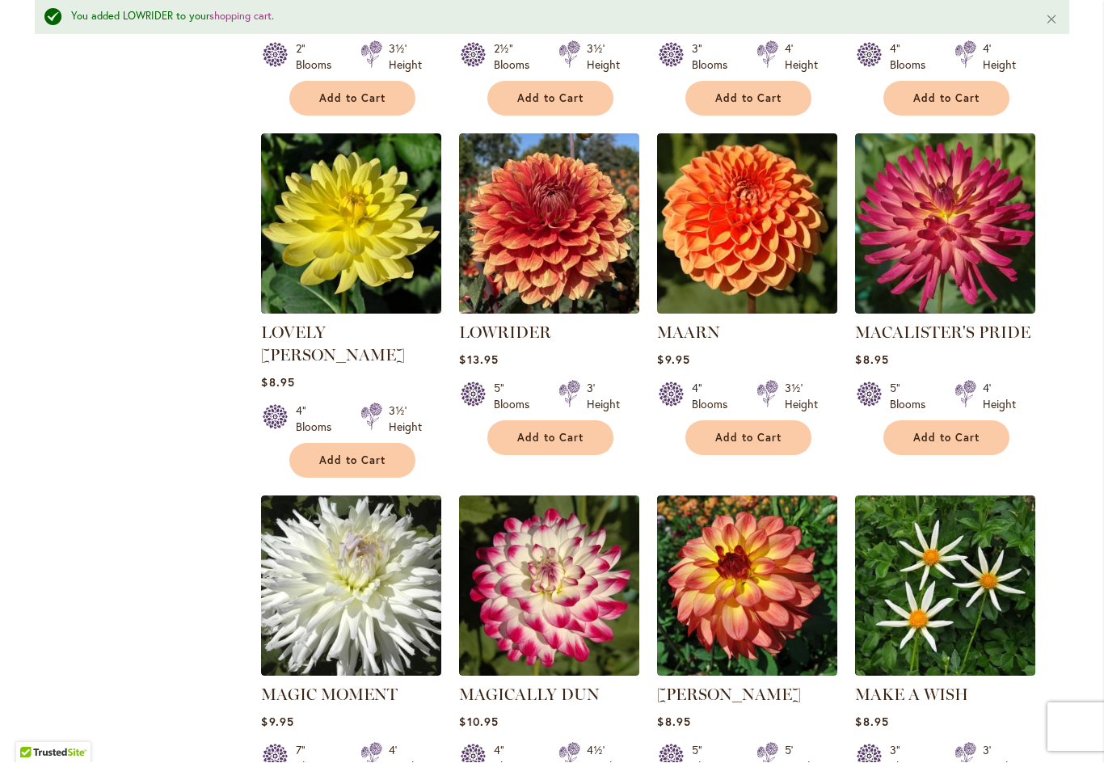
scroll to position [4516, 0]
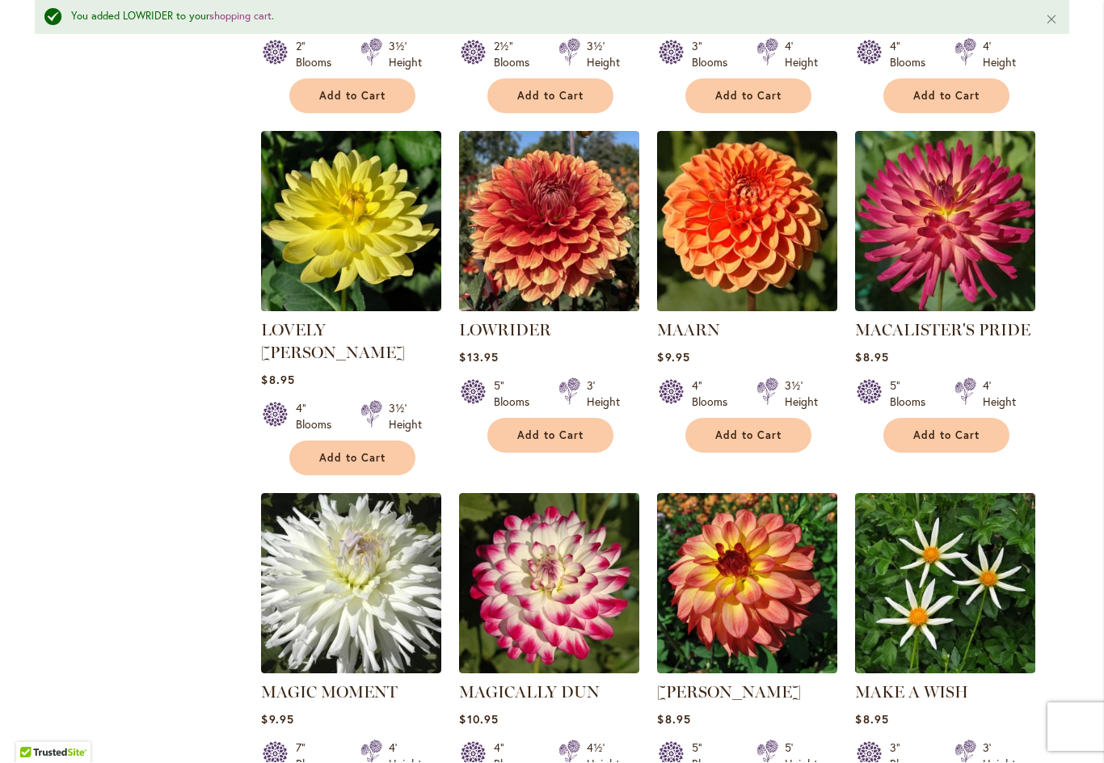
click at [947, 429] on span "Add to Cart" at bounding box center [946, 436] width 66 height 14
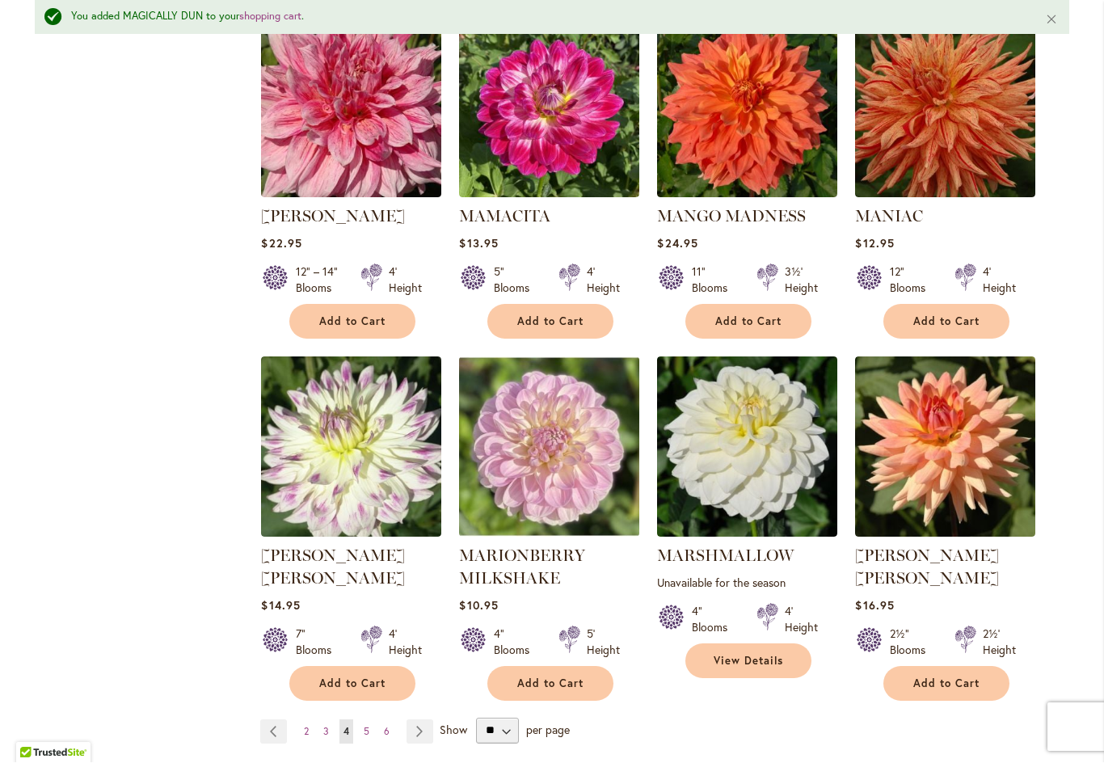
scroll to position [5334, 0]
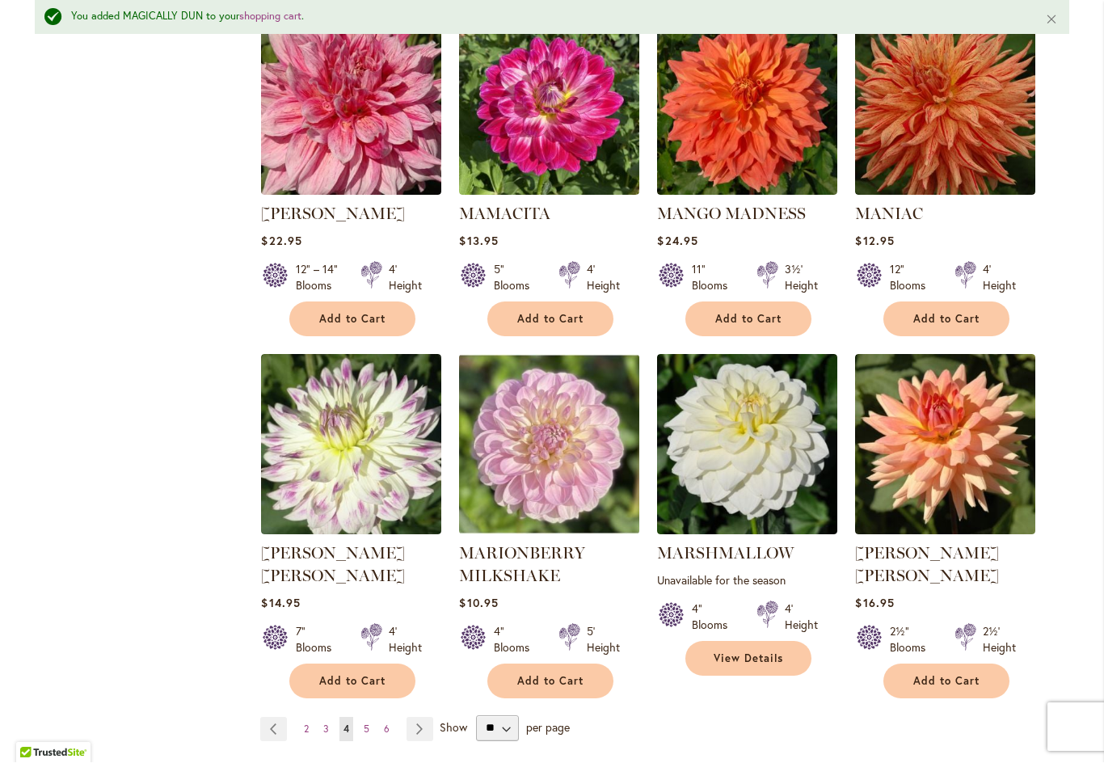
click at [351, 675] on span "Add to Cart" at bounding box center [352, 682] width 66 height 14
click at [367, 723] on span "5" at bounding box center [367, 729] width 6 height 12
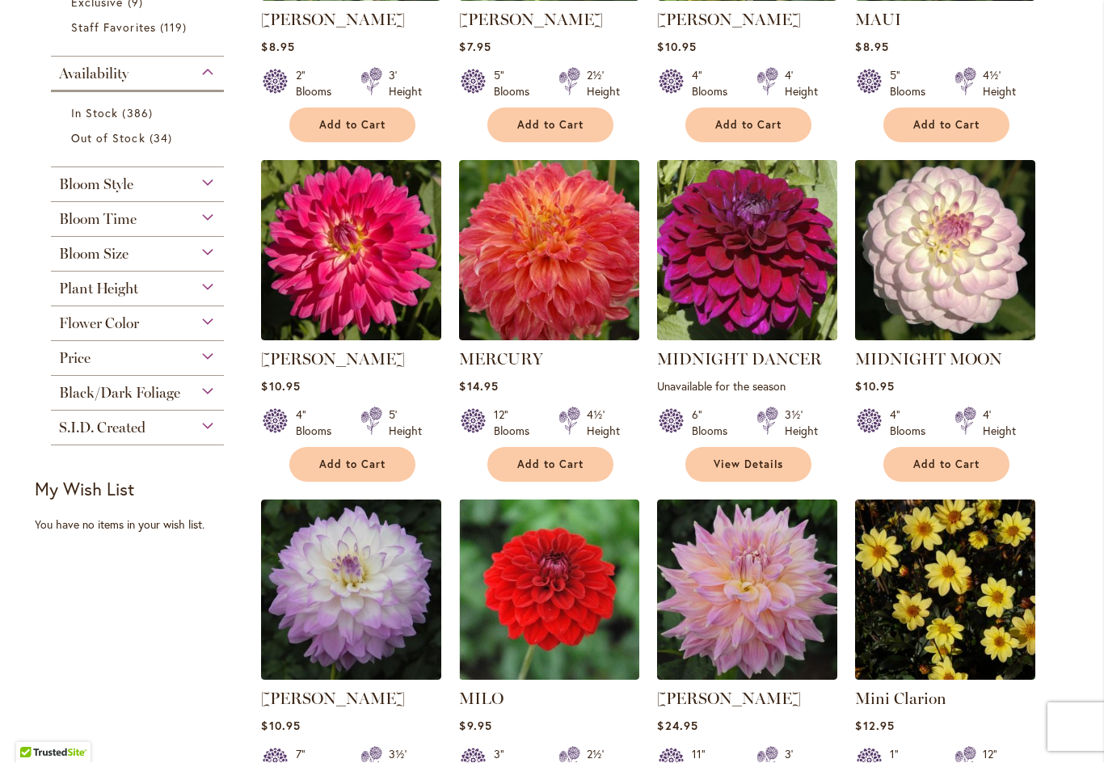
scroll to position [583, 0]
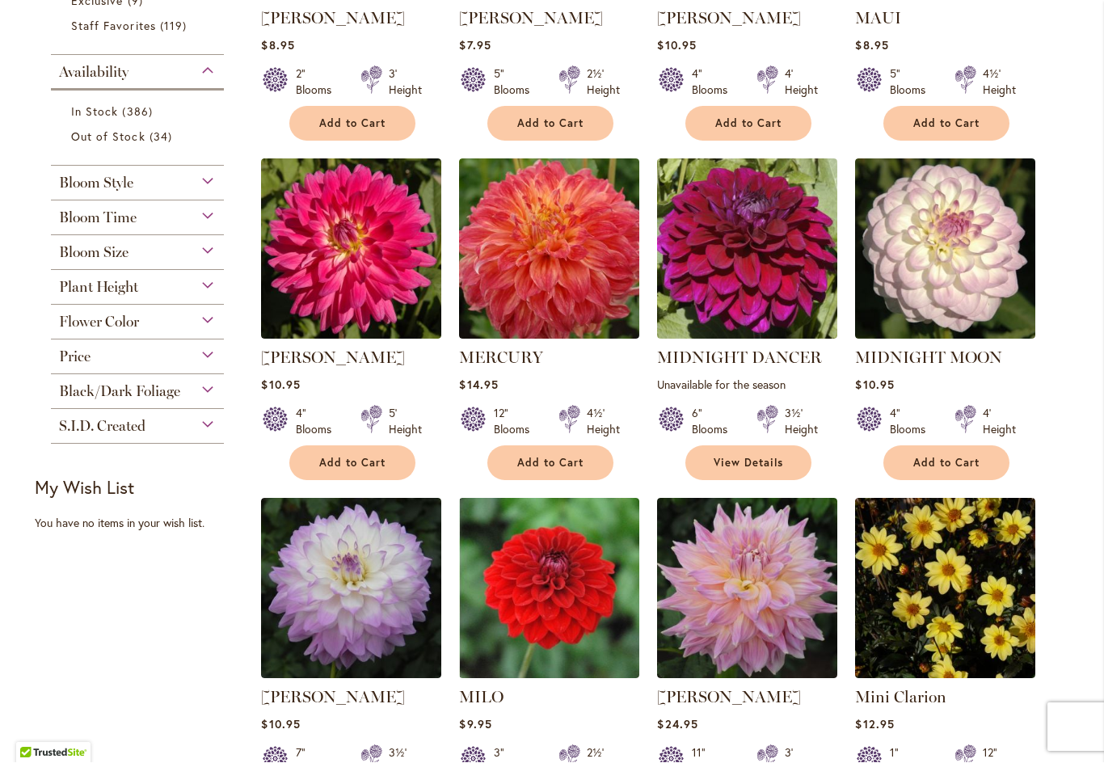
click at [560, 466] on span "Add to Cart" at bounding box center [550, 464] width 66 height 14
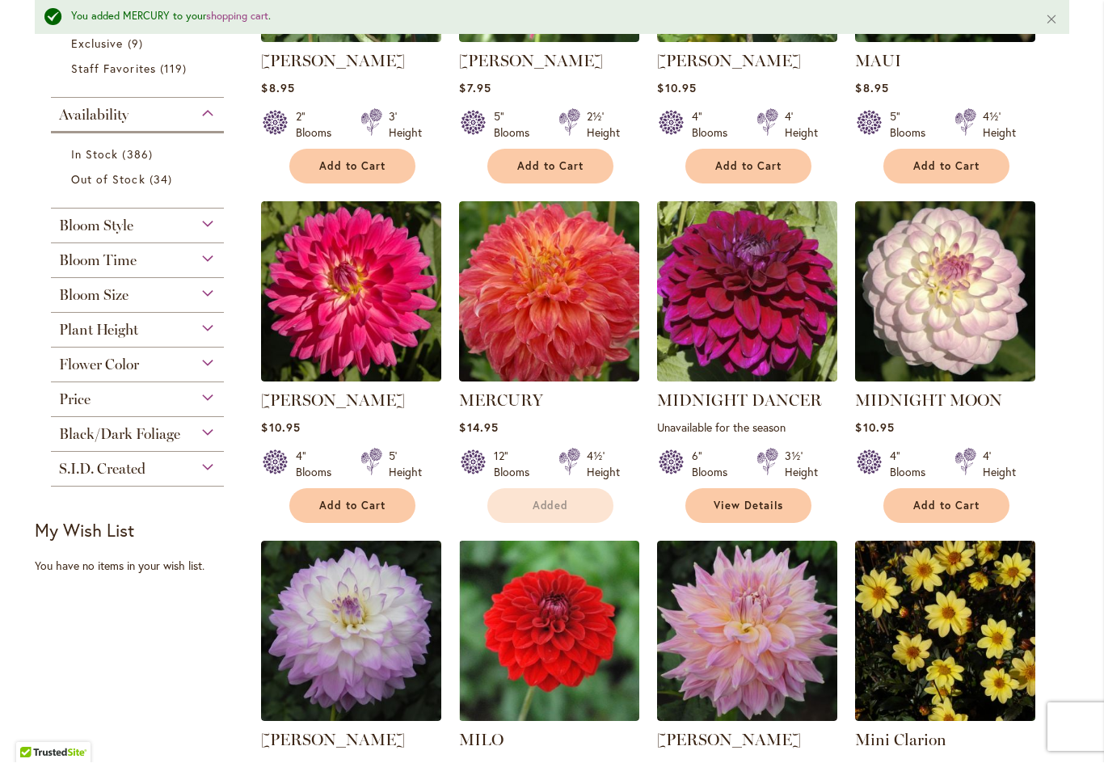
click at [954, 457] on div "4" Blooms 4' Height" at bounding box center [945, 458] width 180 height 45
click at [945, 502] on span "Add to Cart" at bounding box center [946, 506] width 66 height 14
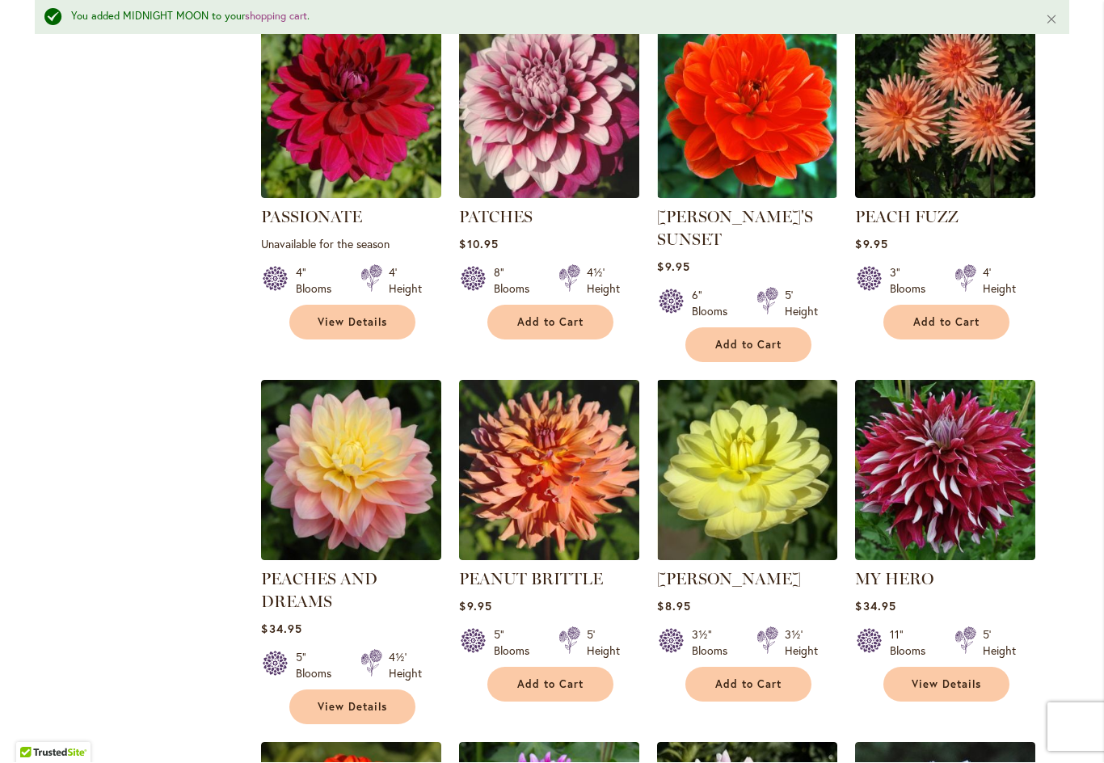
scroll to position [4232, 0]
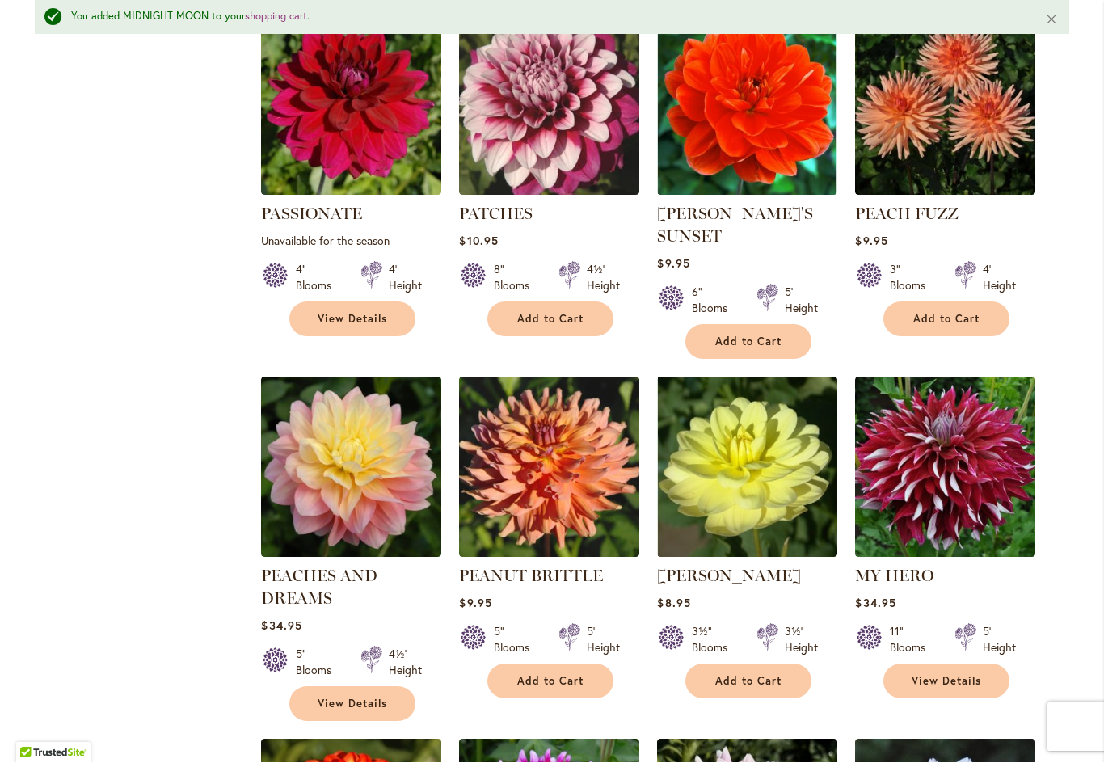
click at [562, 675] on span "Add to Cart" at bounding box center [550, 682] width 66 height 14
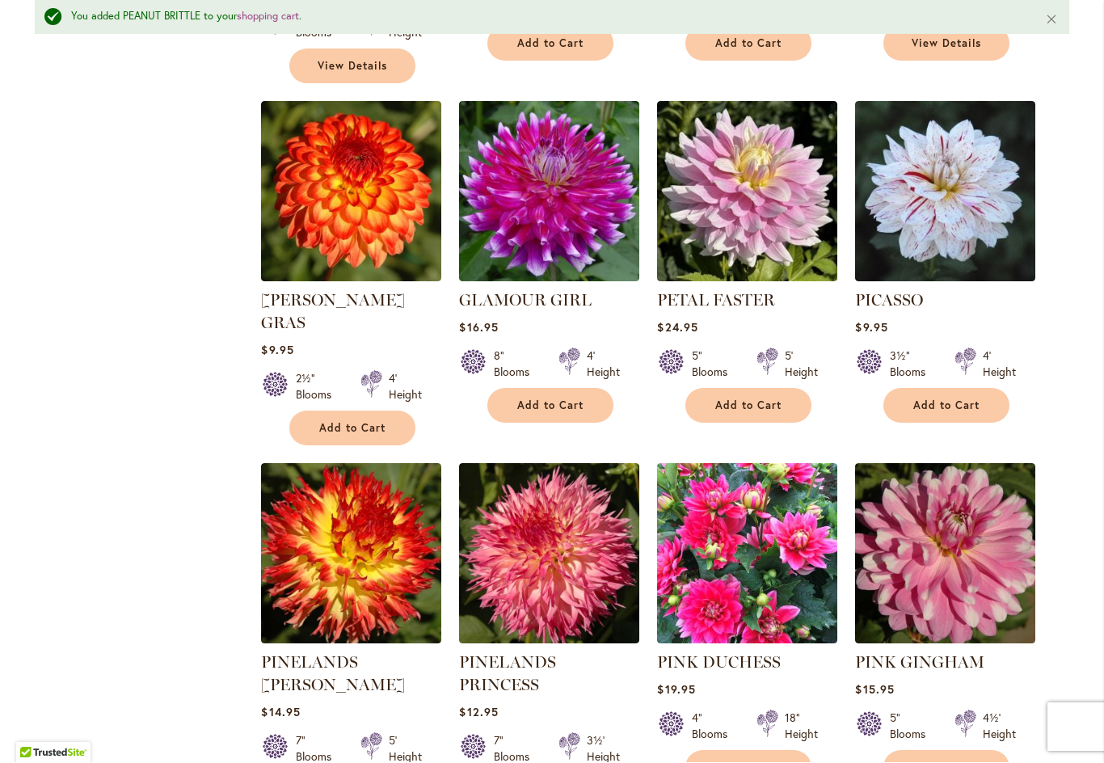
scroll to position [4870, 0]
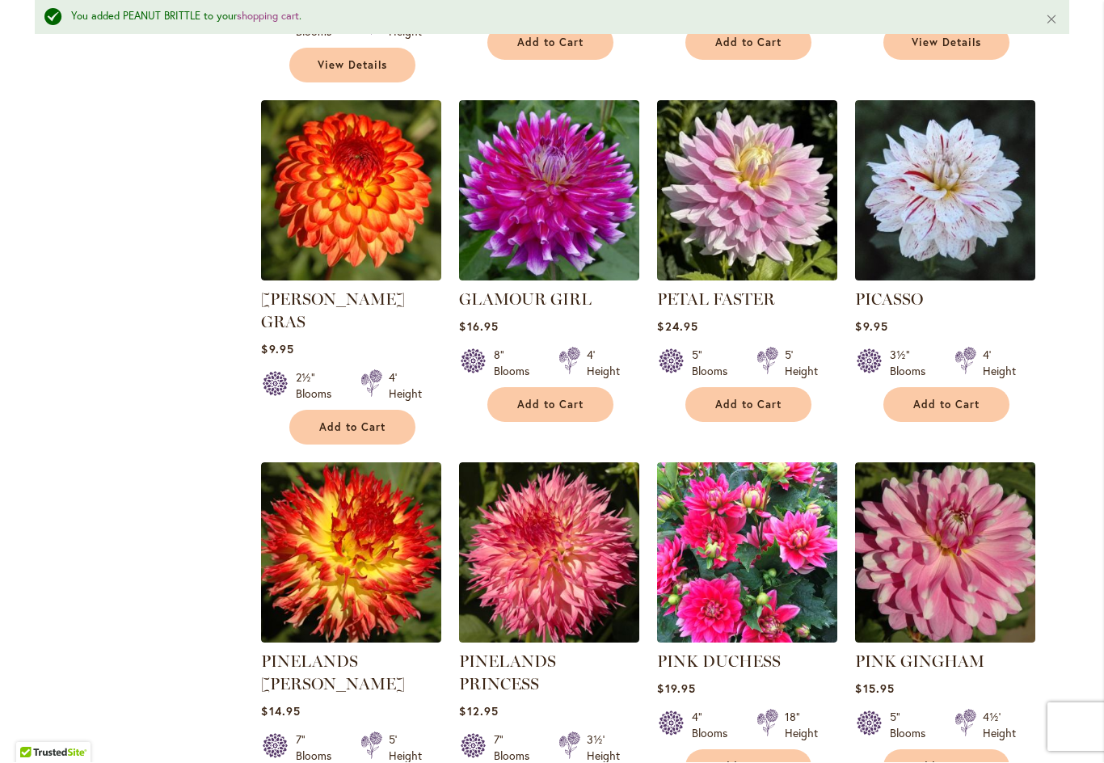
click at [948, 760] on span "Add to Cart" at bounding box center [946, 767] width 66 height 14
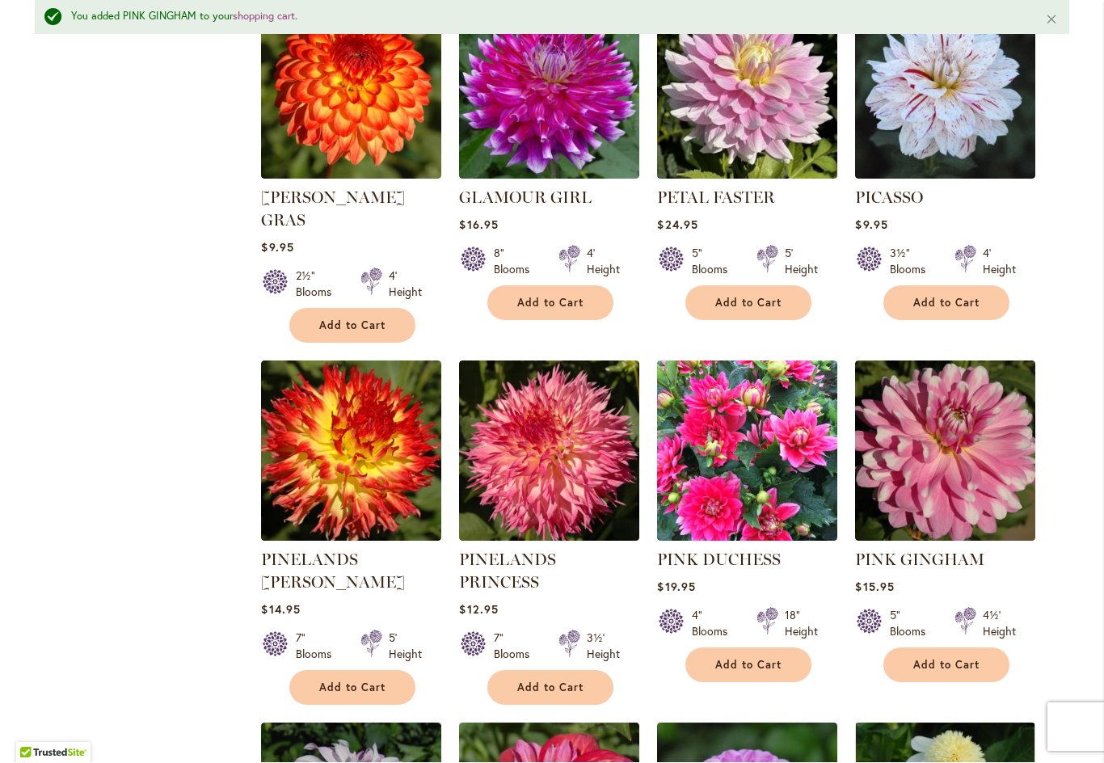
scroll to position [4974, 0]
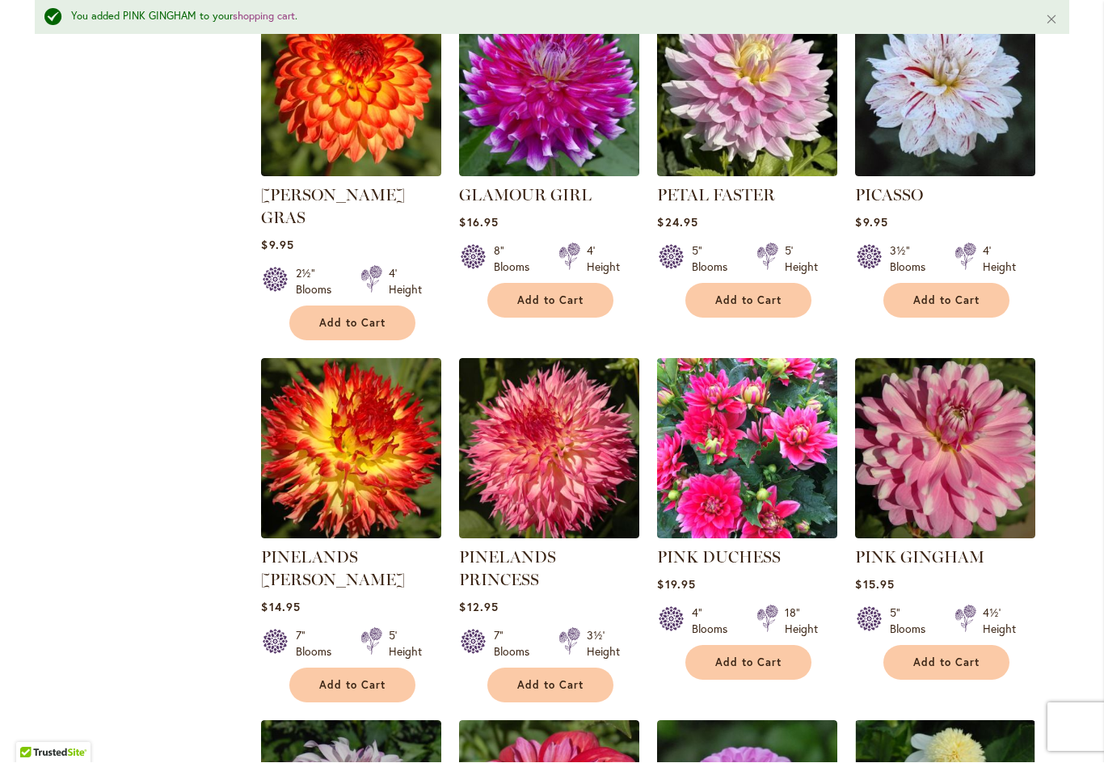
click at [557, 668] on button "Add to Cart" at bounding box center [550, 685] width 126 height 35
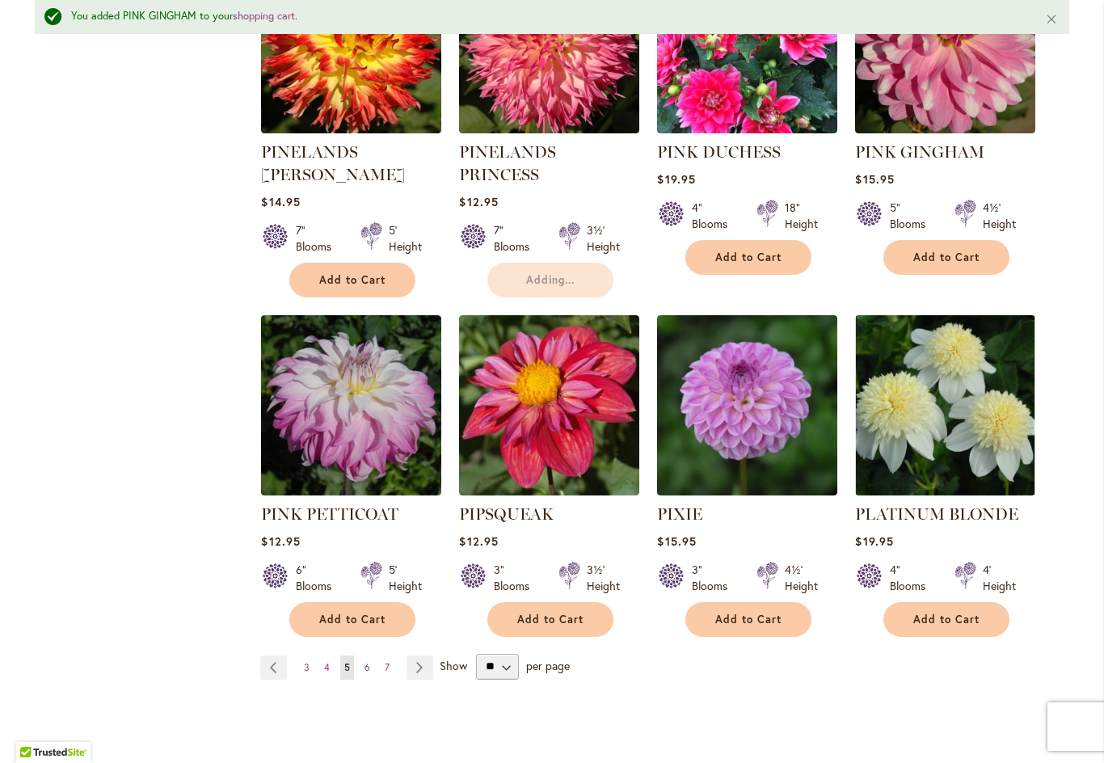
scroll to position [5381, 0]
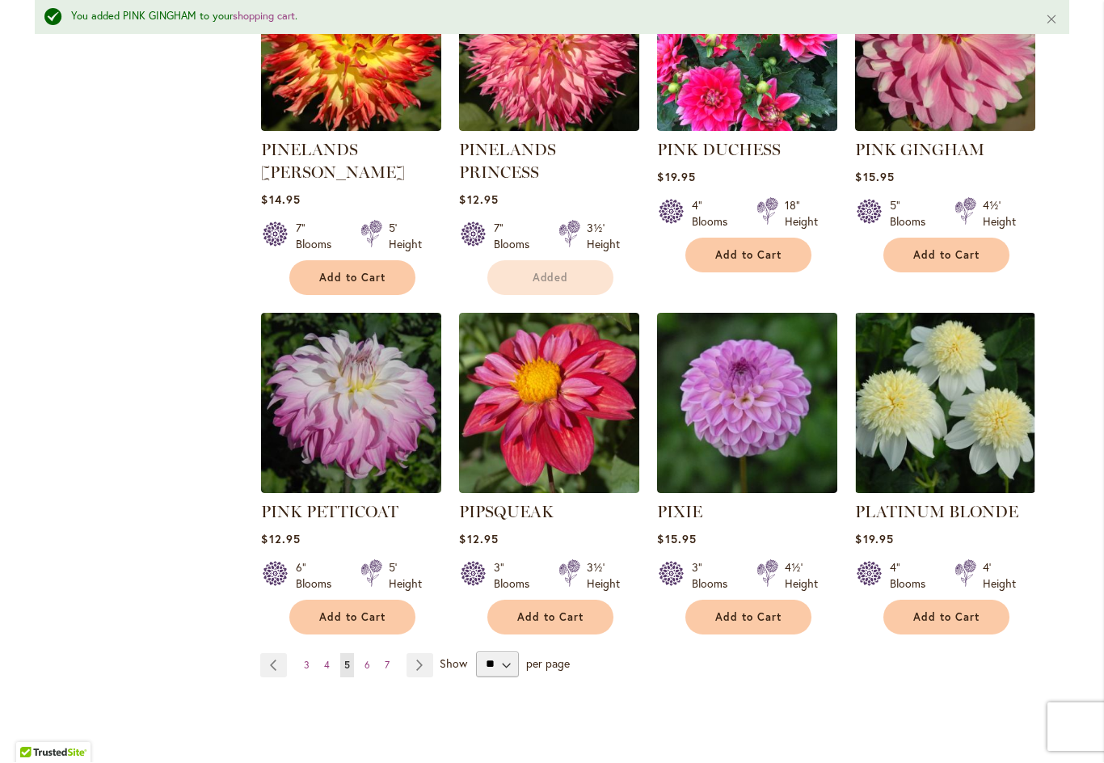
click at [366, 659] on span "6" at bounding box center [367, 665] width 6 height 12
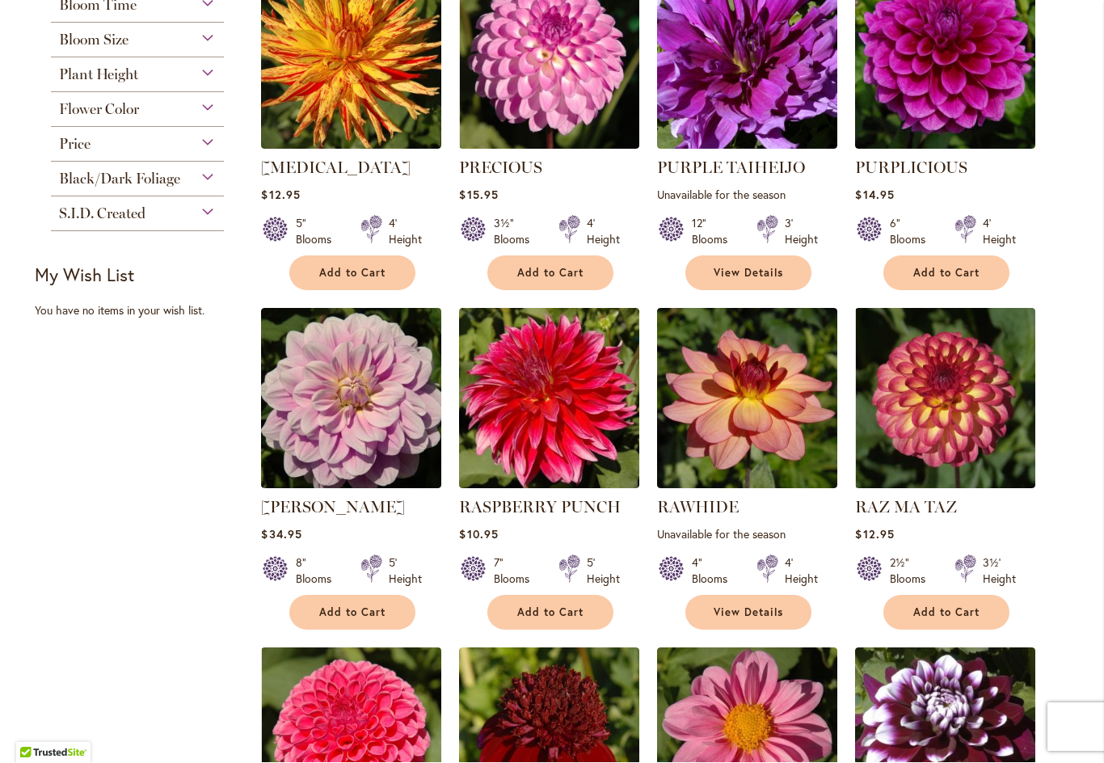
scroll to position [797, 0]
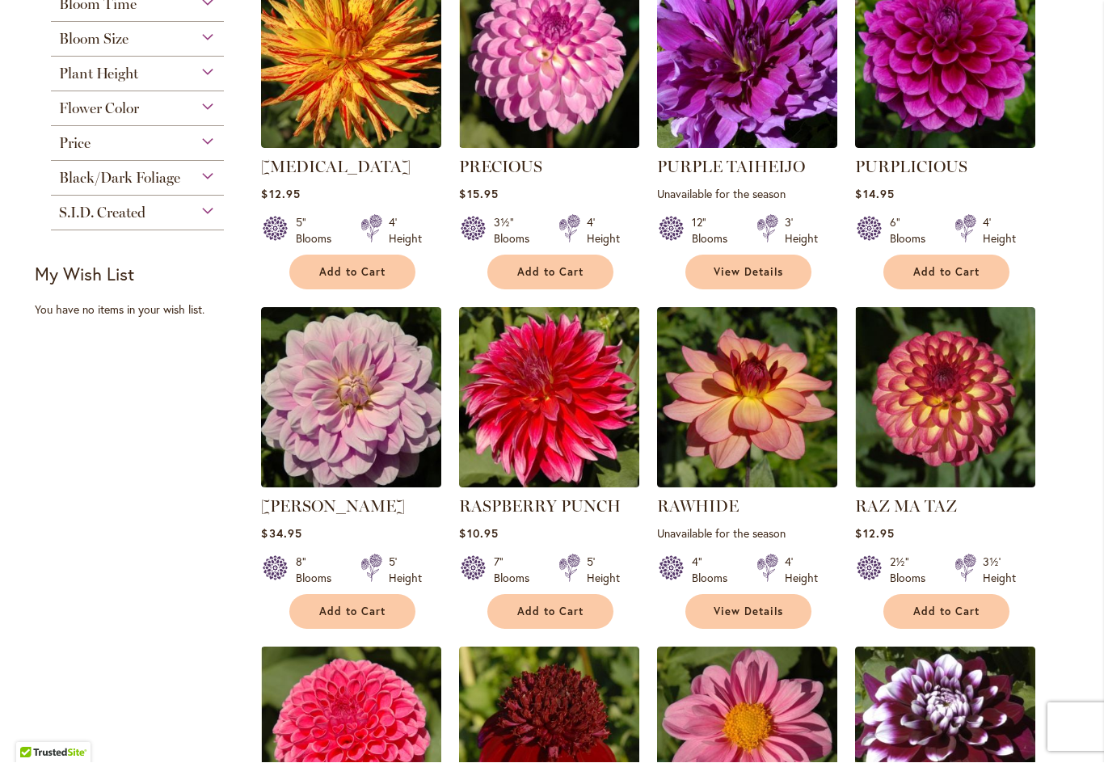
click at [548, 614] on span "Add to Cart" at bounding box center [550, 612] width 66 height 14
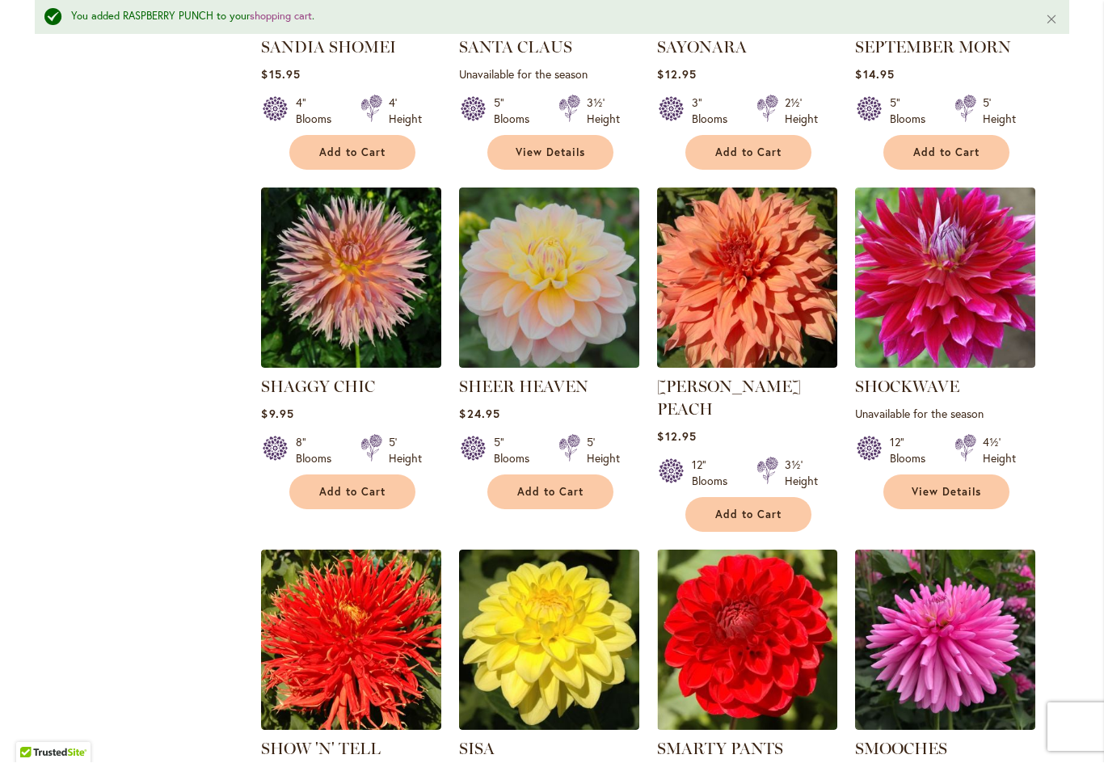
scroll to position [1977, 0]
click at [751, 508] on span "Add to Cart" at bounding box center [748, 515] width 66 height 14
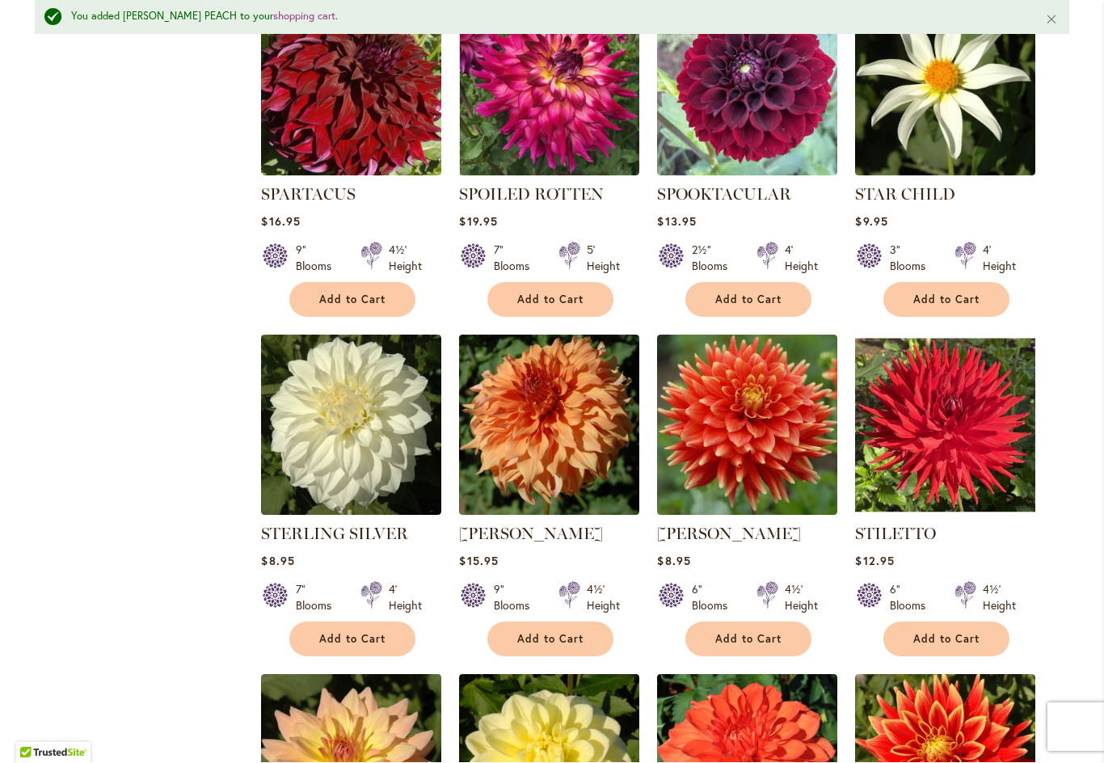
scroll to position [3212, 0]
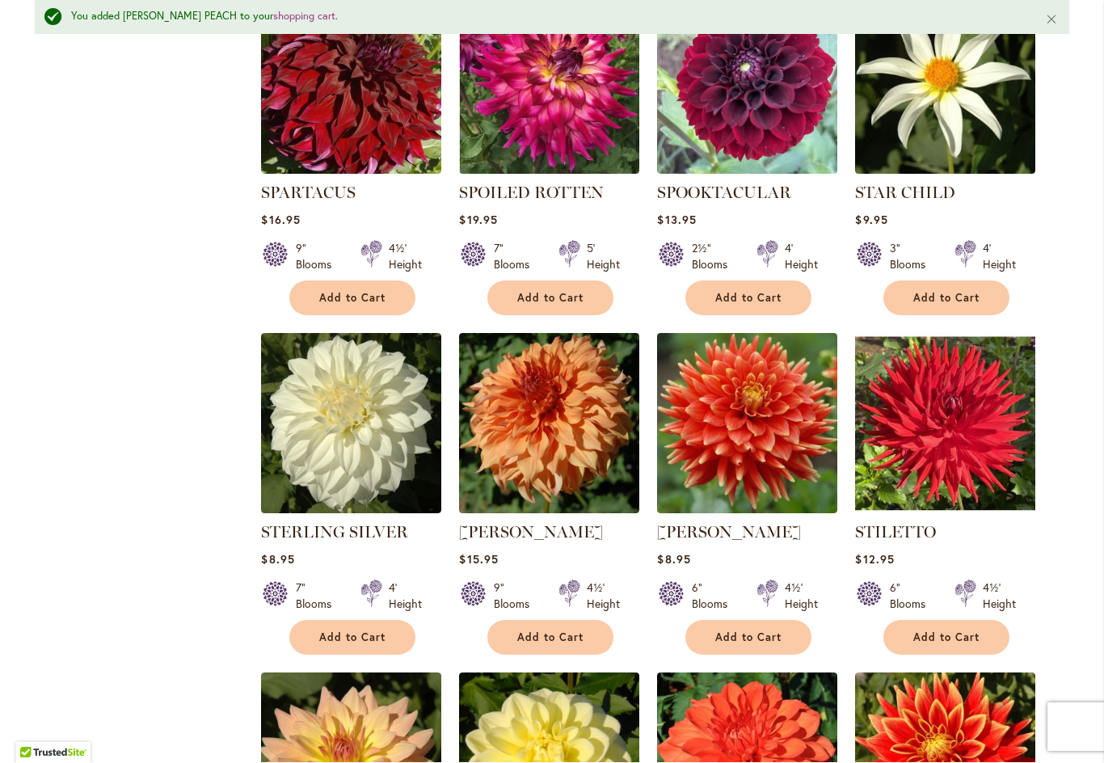
click at [760, 631] on span "Add to Cart" at bounding box center [748, 638] width 66 height 14
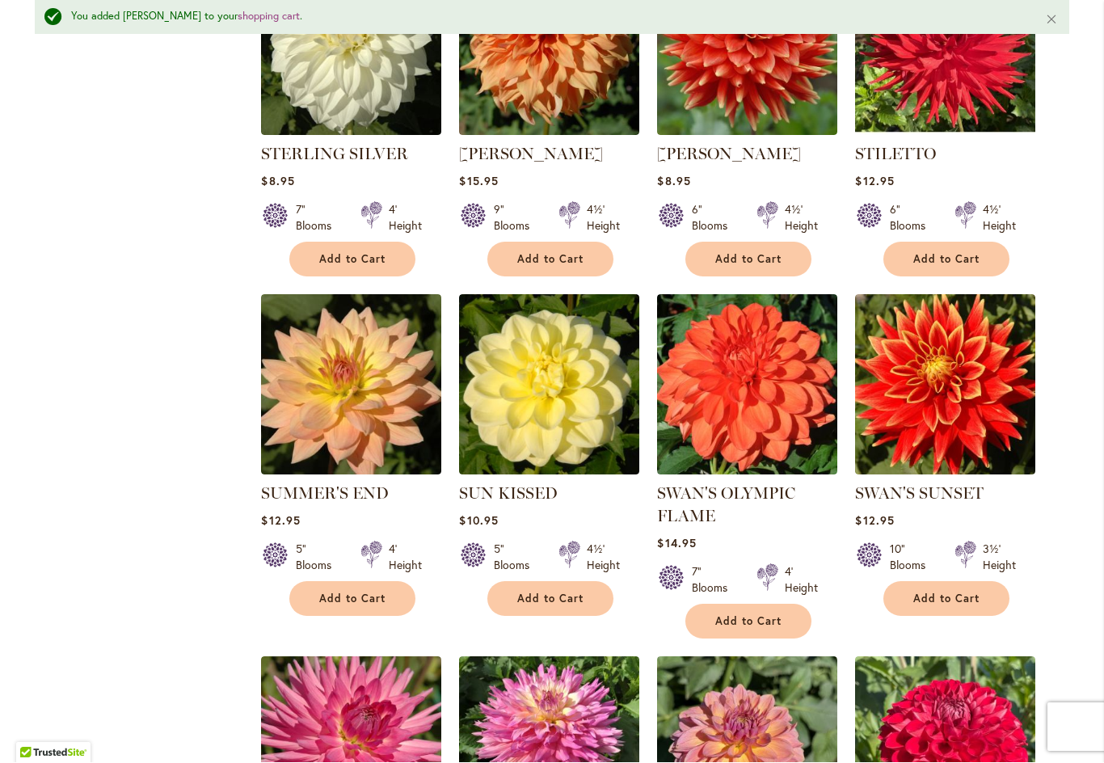
scroll to position [3591, 0]
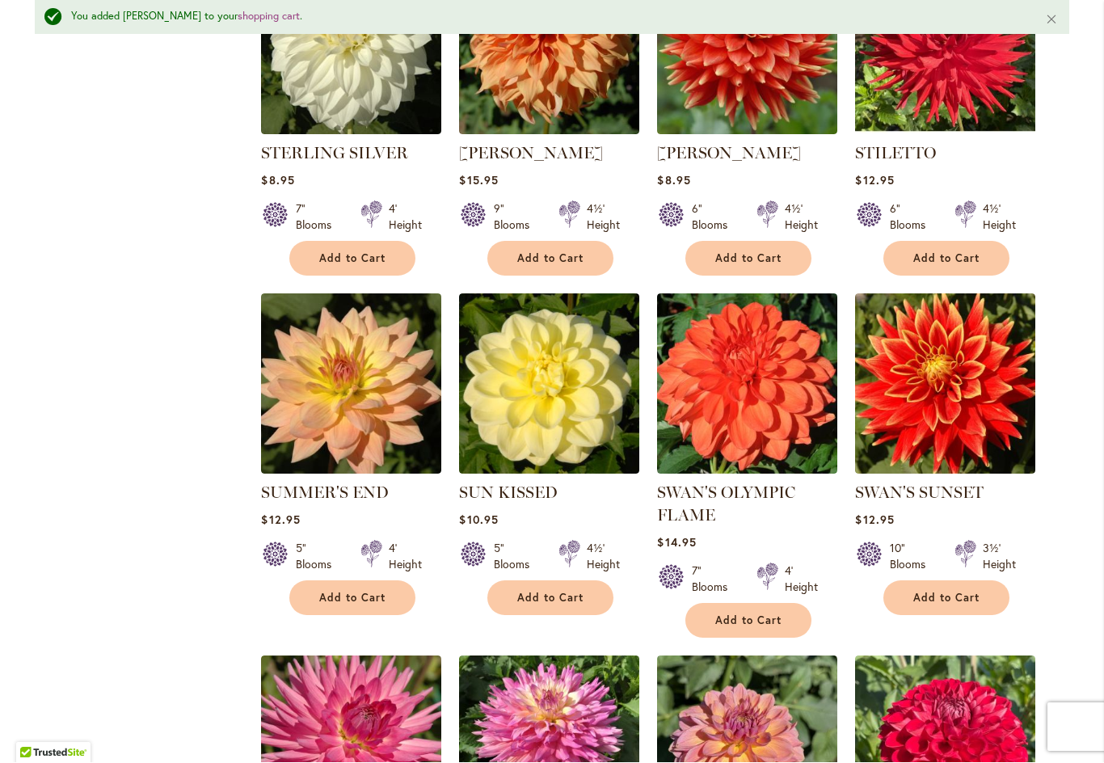
click at [357, 591] on span "Add to Cart" at bounding box center [352, 598] width 66 height 14
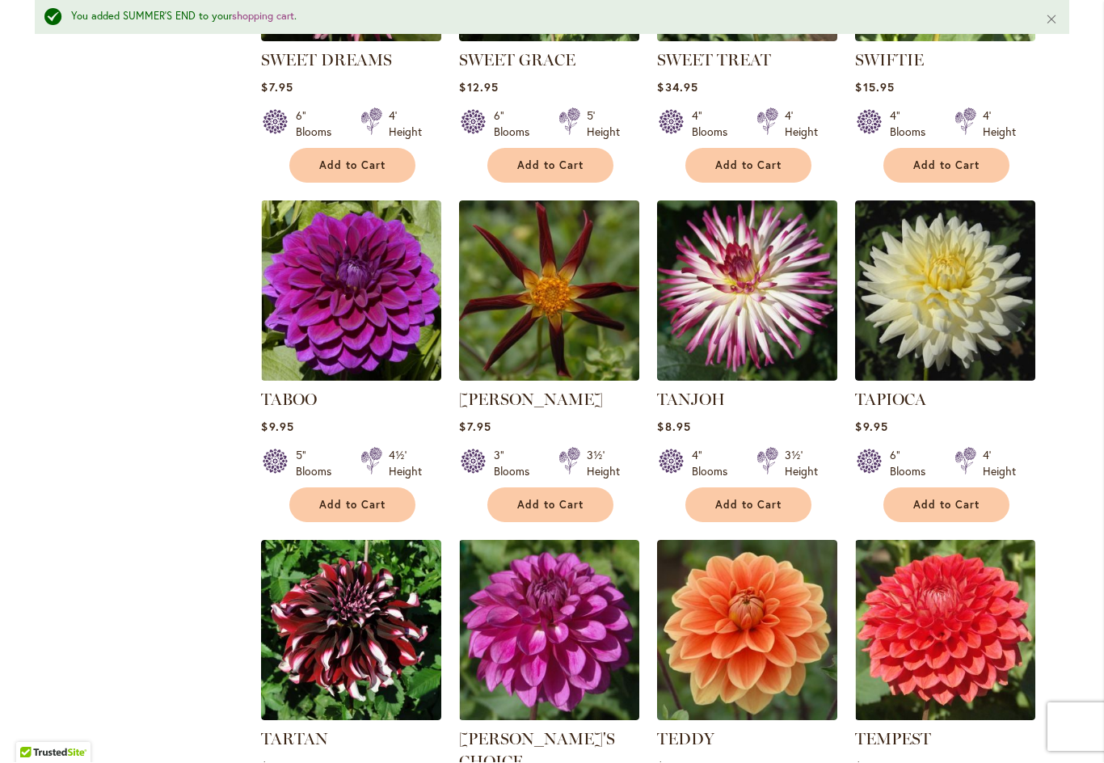
scroll to position [4386, 0]
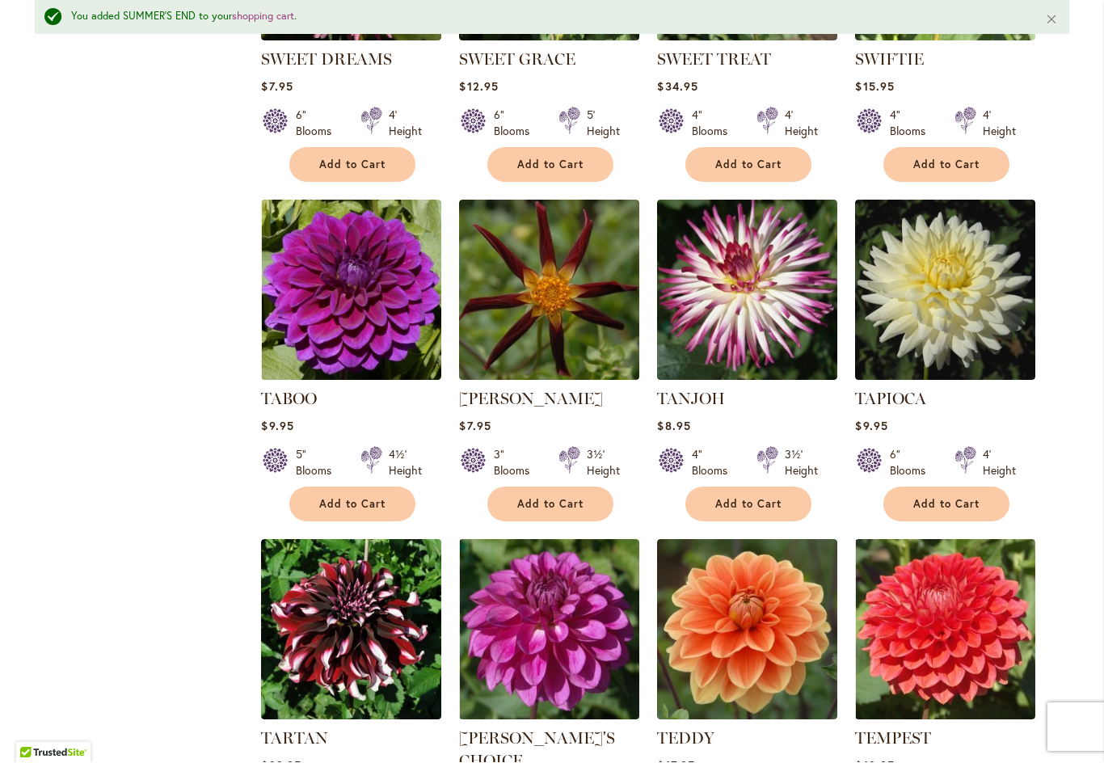
click at [746, 498] on span "Add to Cart" at bounding box center [748, 505] width 66 height 14
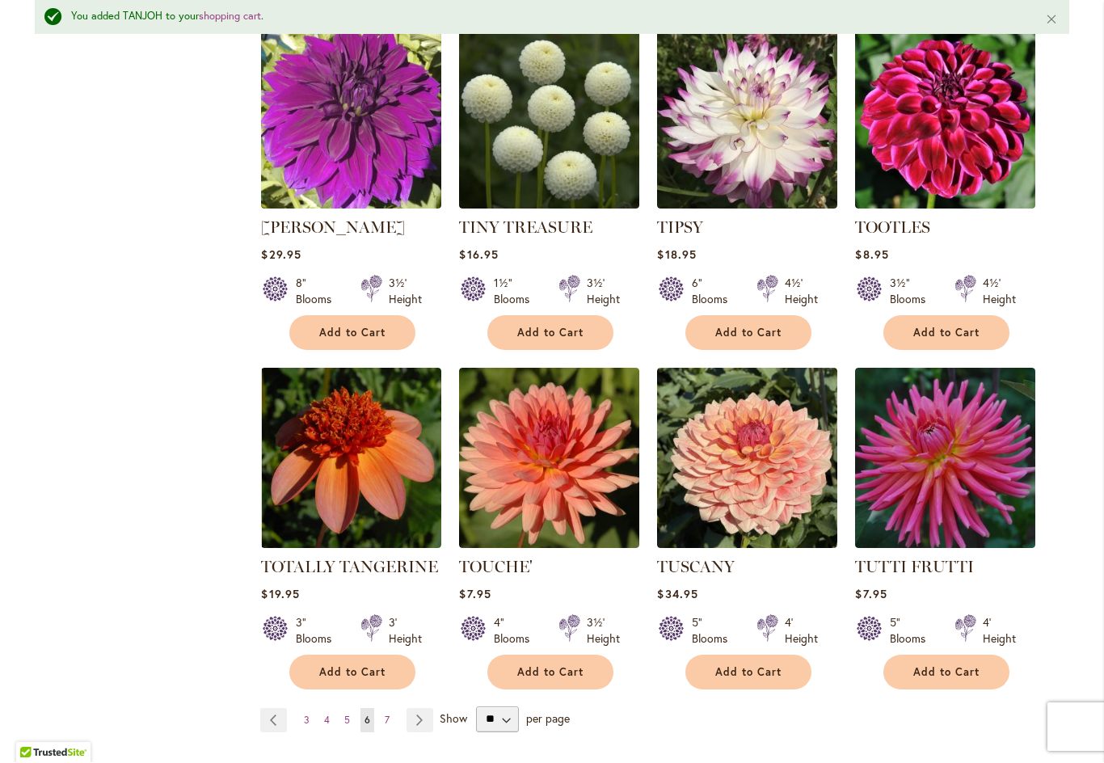
scroll to position [5259, 0]
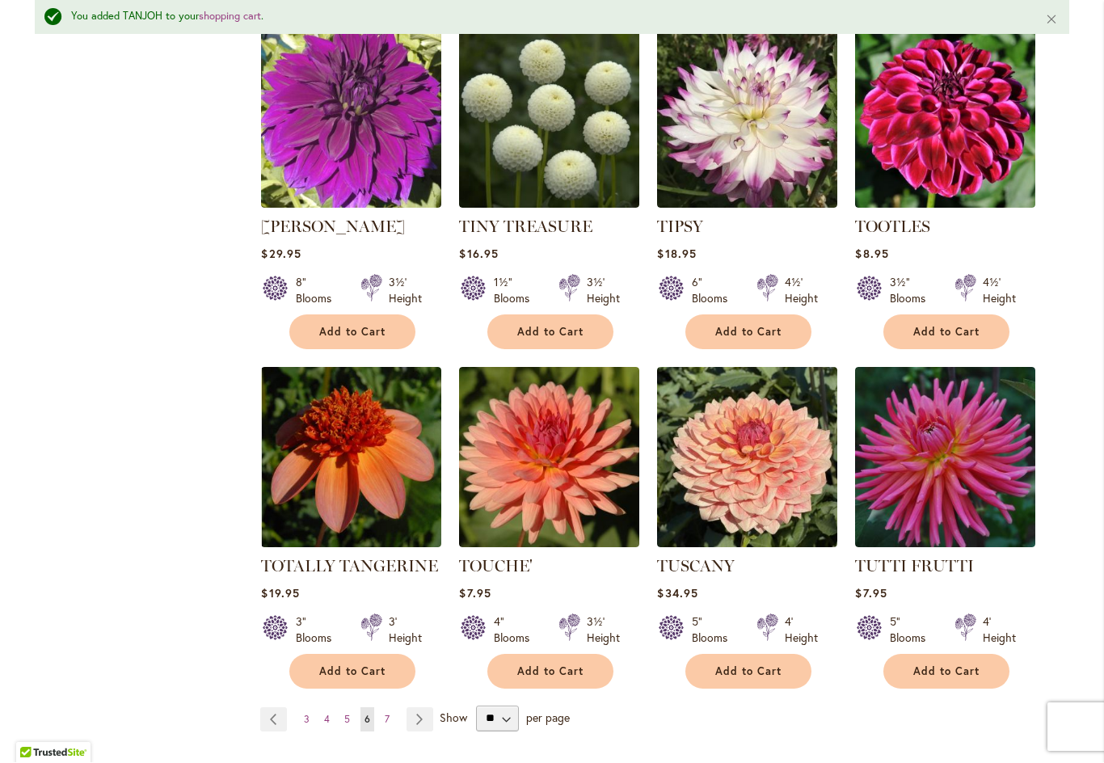
click at [421, 708] on link "Page Next" at bounding box center [419, 720] width 27 height 24
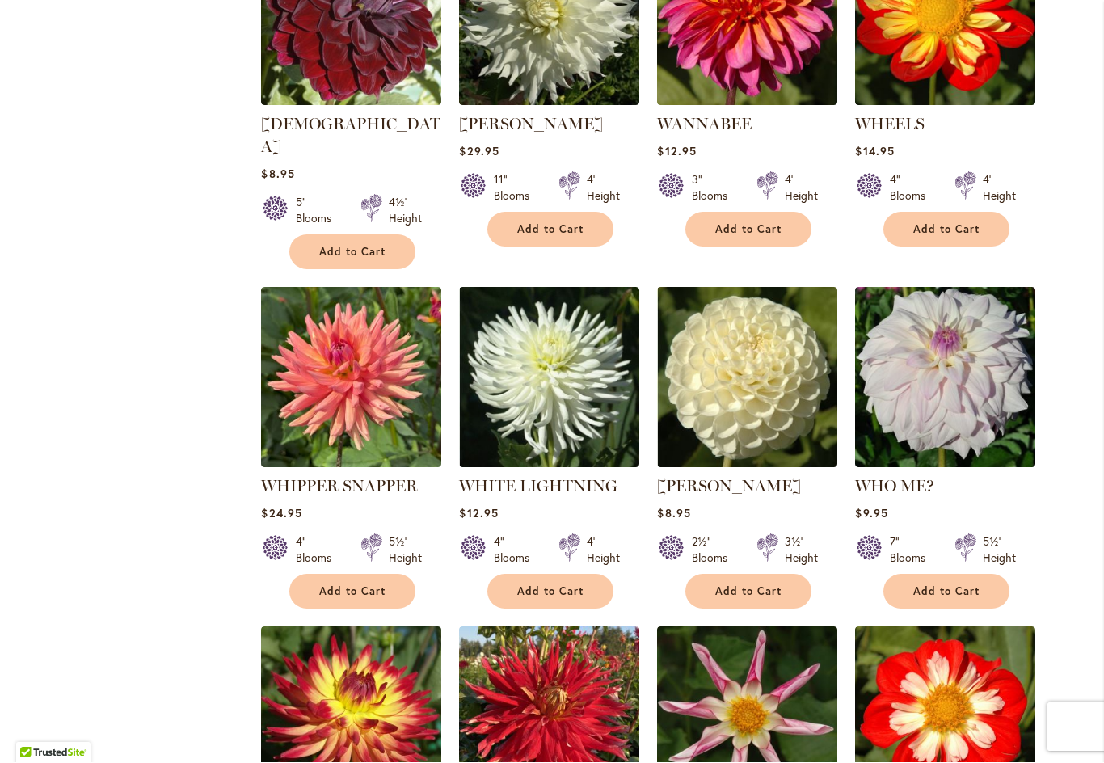
scroll to position [1163, 0]
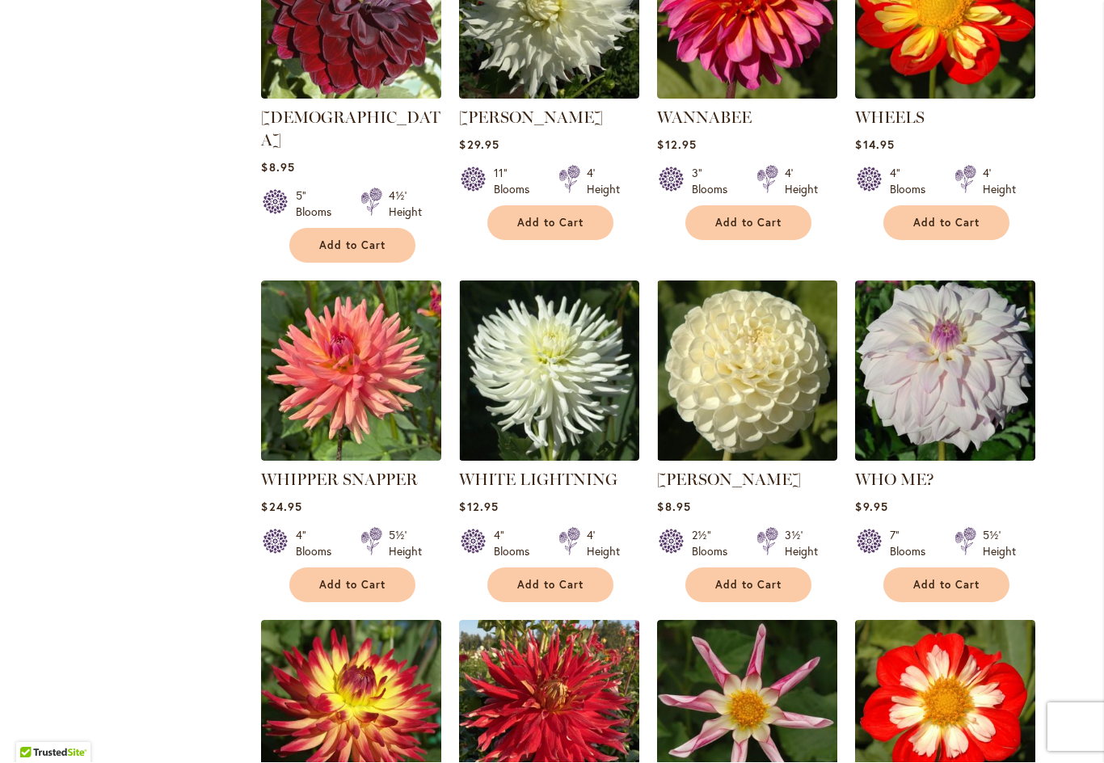
click at [943, 579] on span "Add to Cart" at bounding box center [946, 586] width 66 height 14
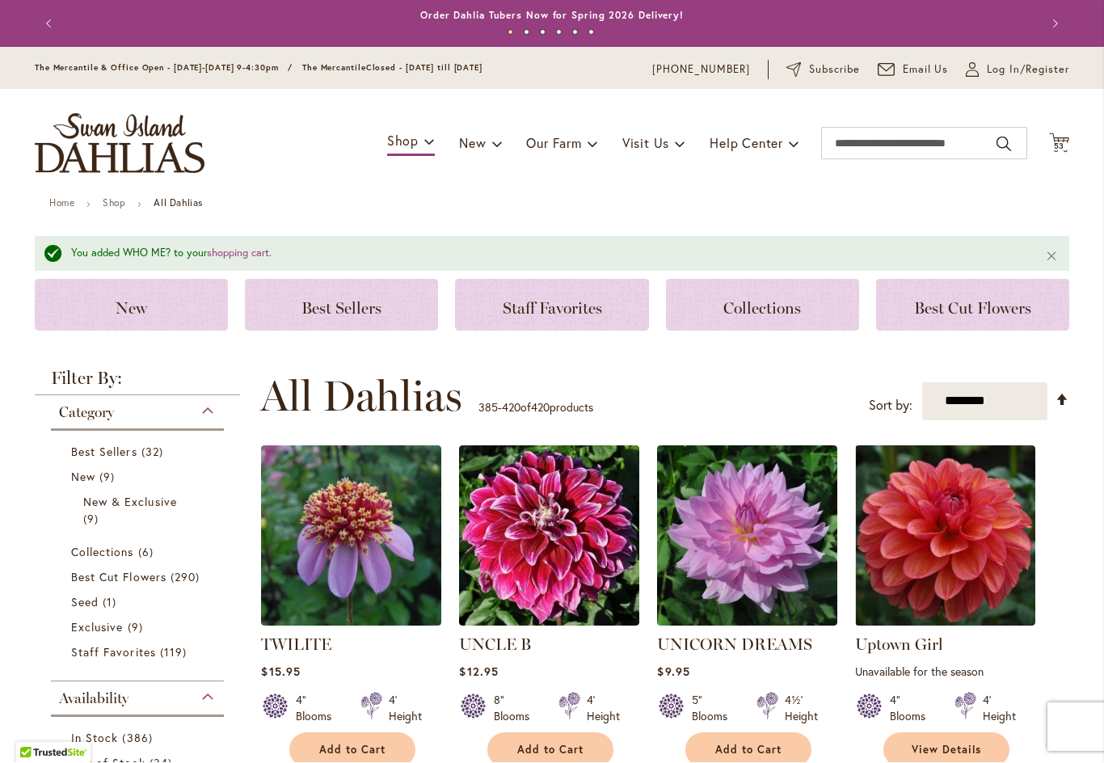
scroll to position [0, 0]
click at [1067, 137] on icon "Cart .cls-1 { fill: #231f20; }" at bounding box center [1059, 143] width 20 height 20
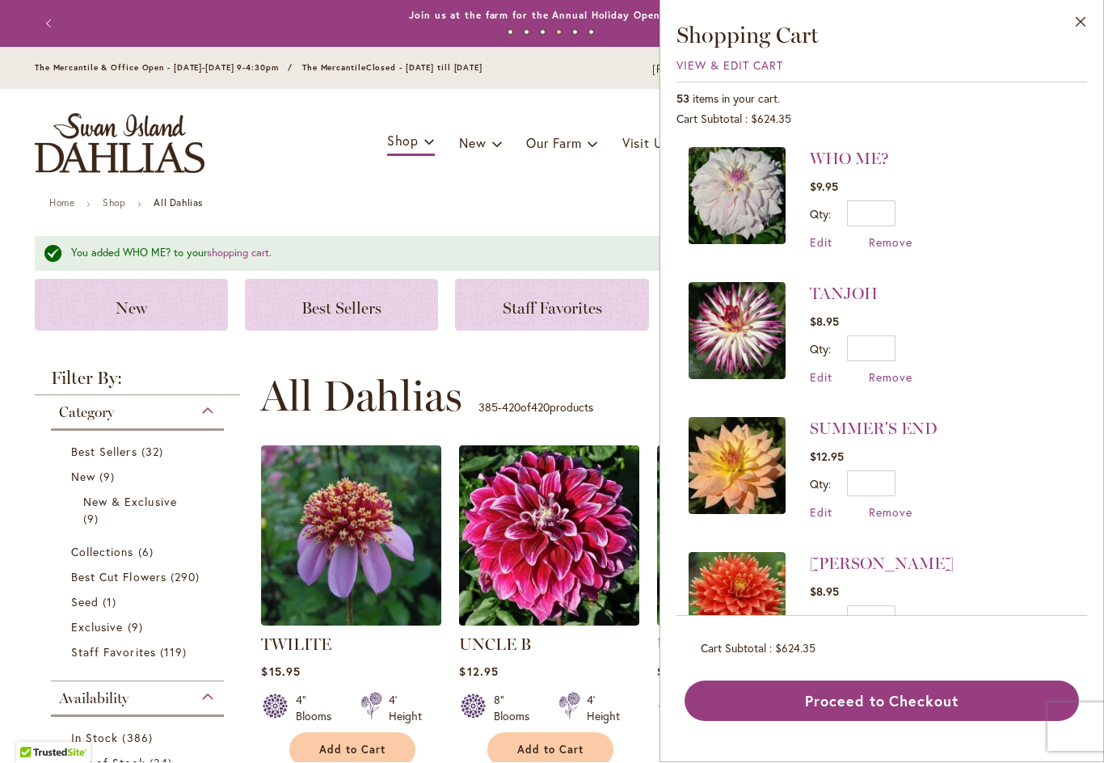
click at [737, 59] on span "View & Edit Cart" at bounding box center [729, 65] width 107 height 15
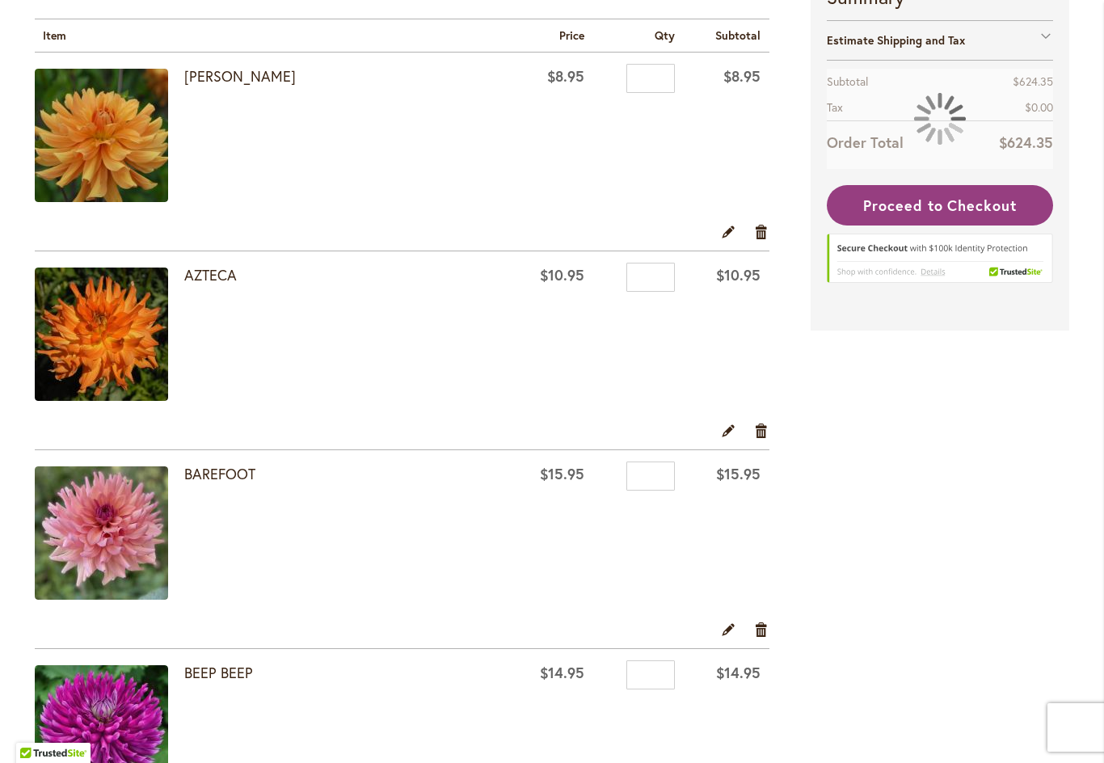
scroll to position [307, 0]
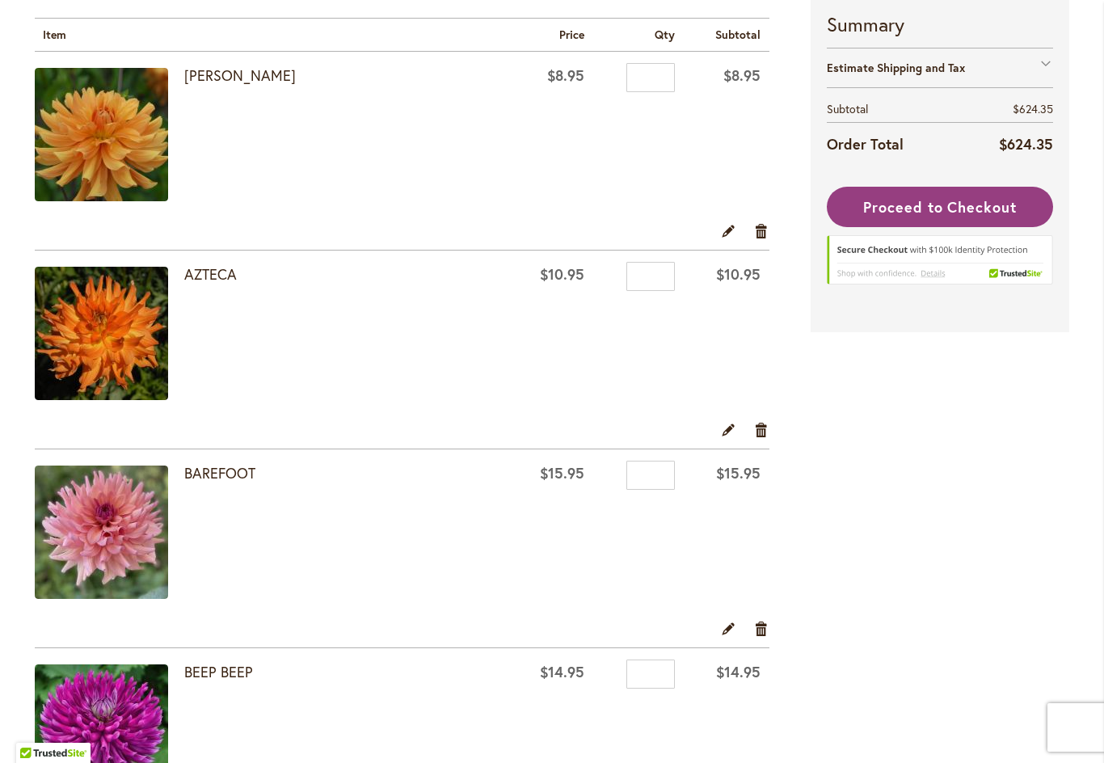
click at [764, 226] on link "Remove item" at bounding box center [761, 230] width 15 height 18
click at [761, 231] on link "Remove item" at bounding box center [761, 230] width 15 height 18
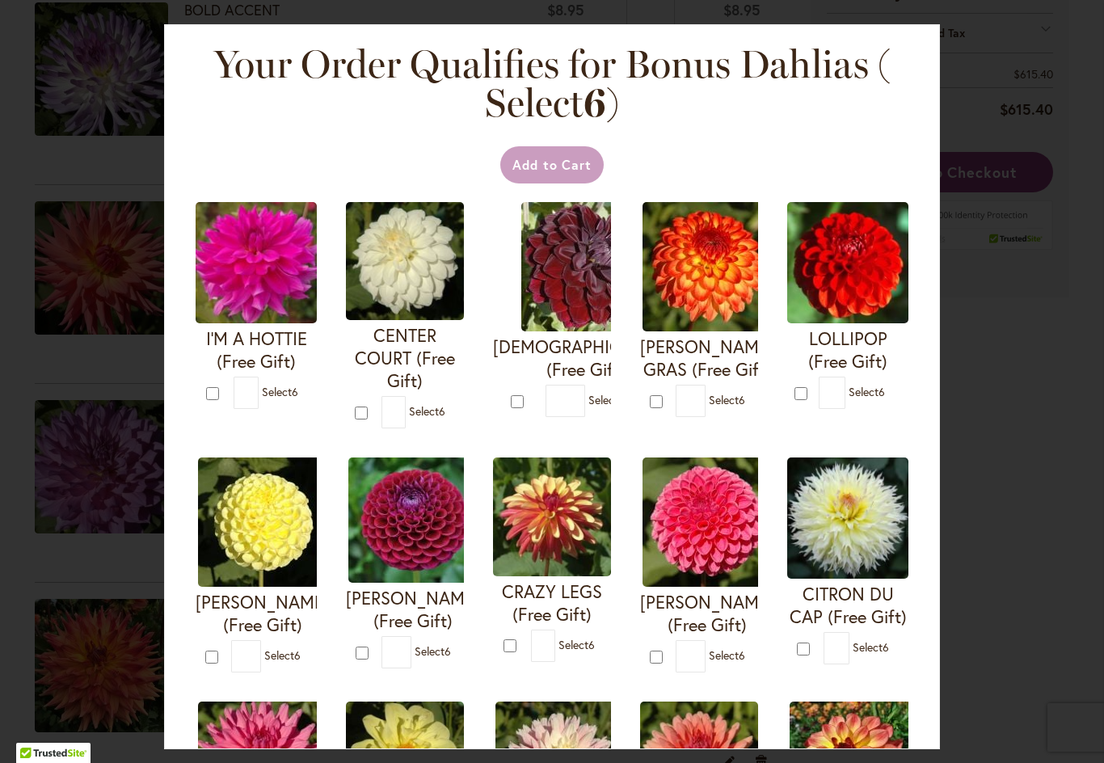
click at [991, 390] on div "Your Order Qualifies for Bonus Dahlias ( Select 6 ) Add to Cart I'M A HOTTIE (F…" at bounding box center [552, 381] width 1104 height 763
type input "*"
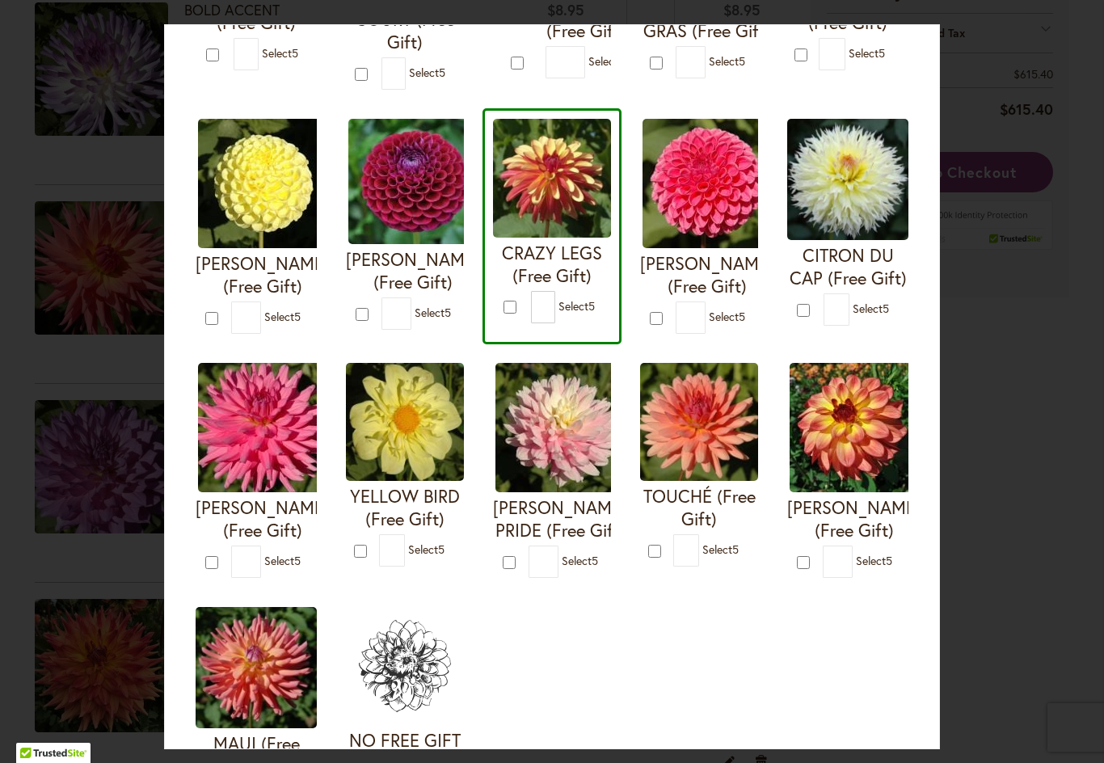
scroll to position [364, 0]
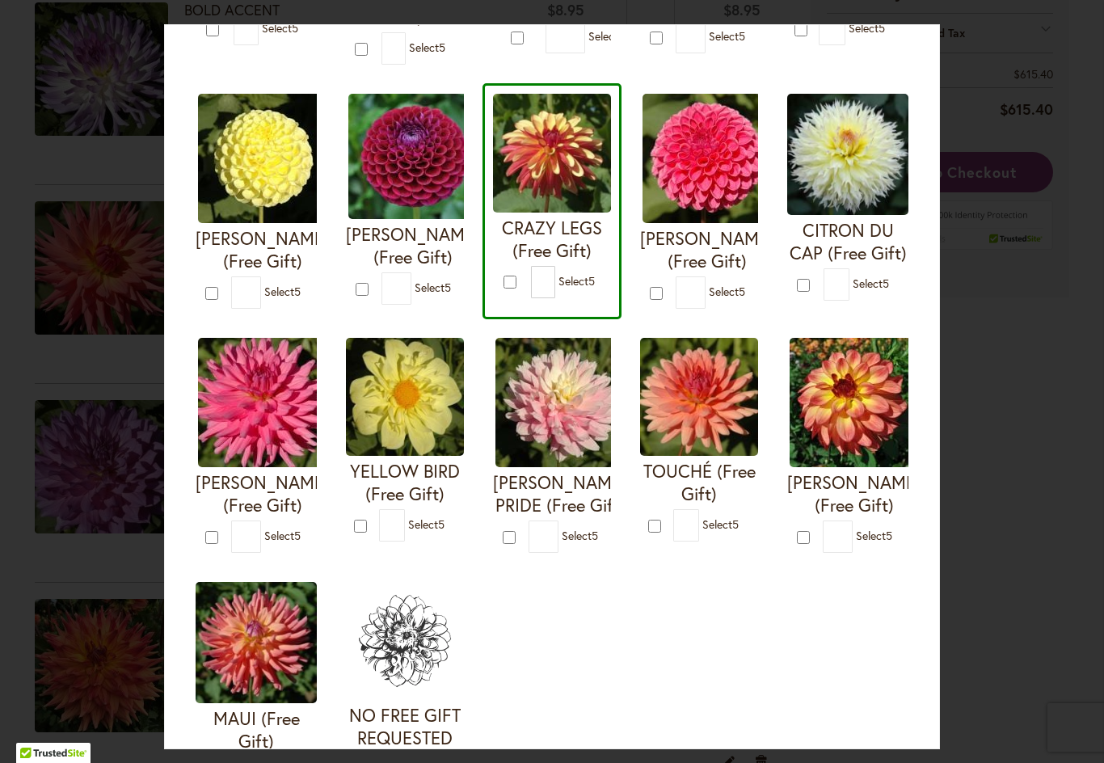
type input "*"
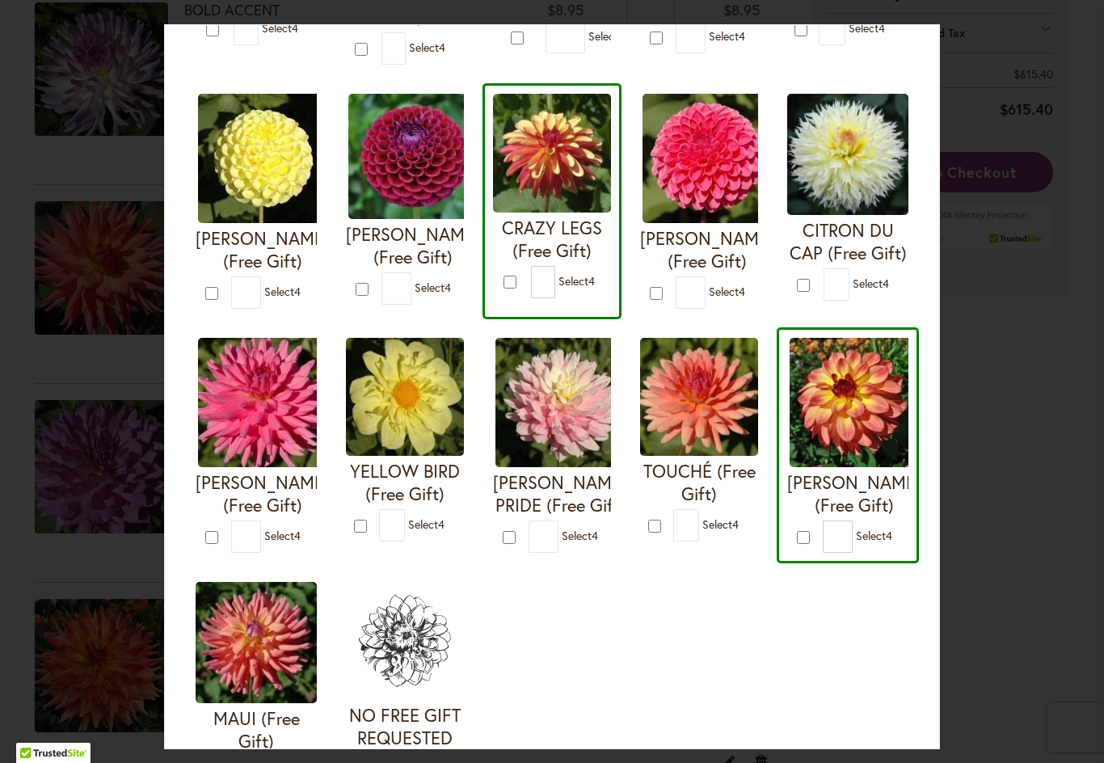
type input "*"
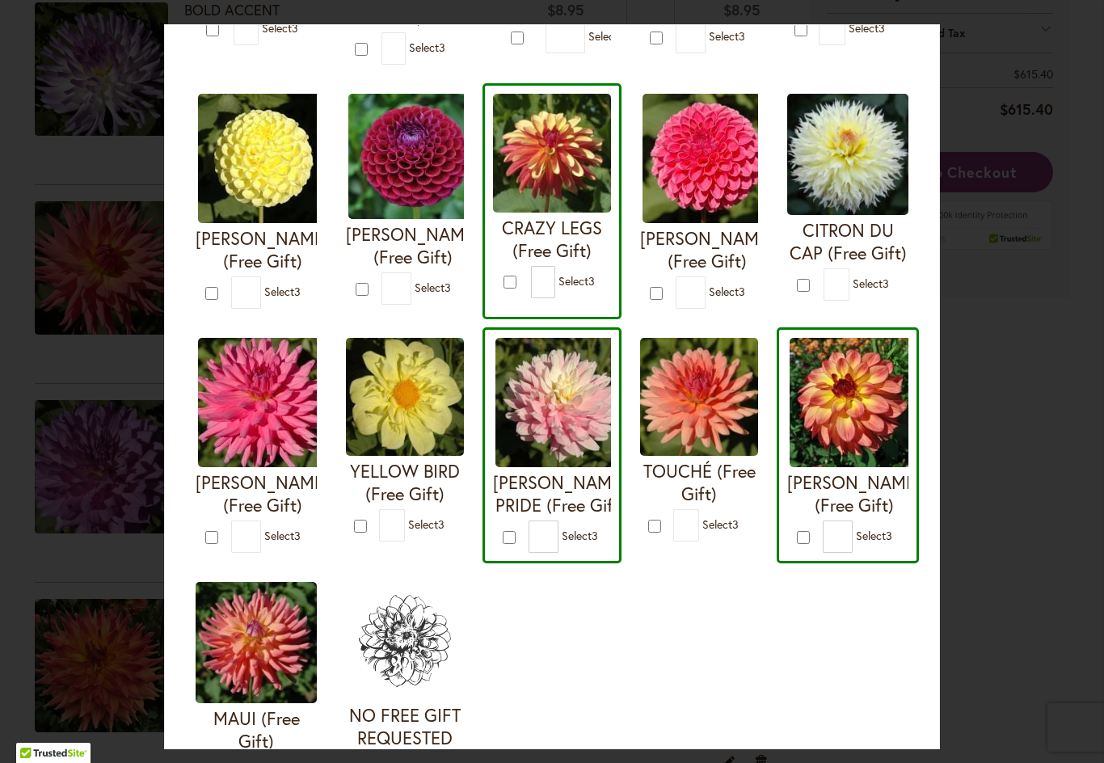
type input "*"
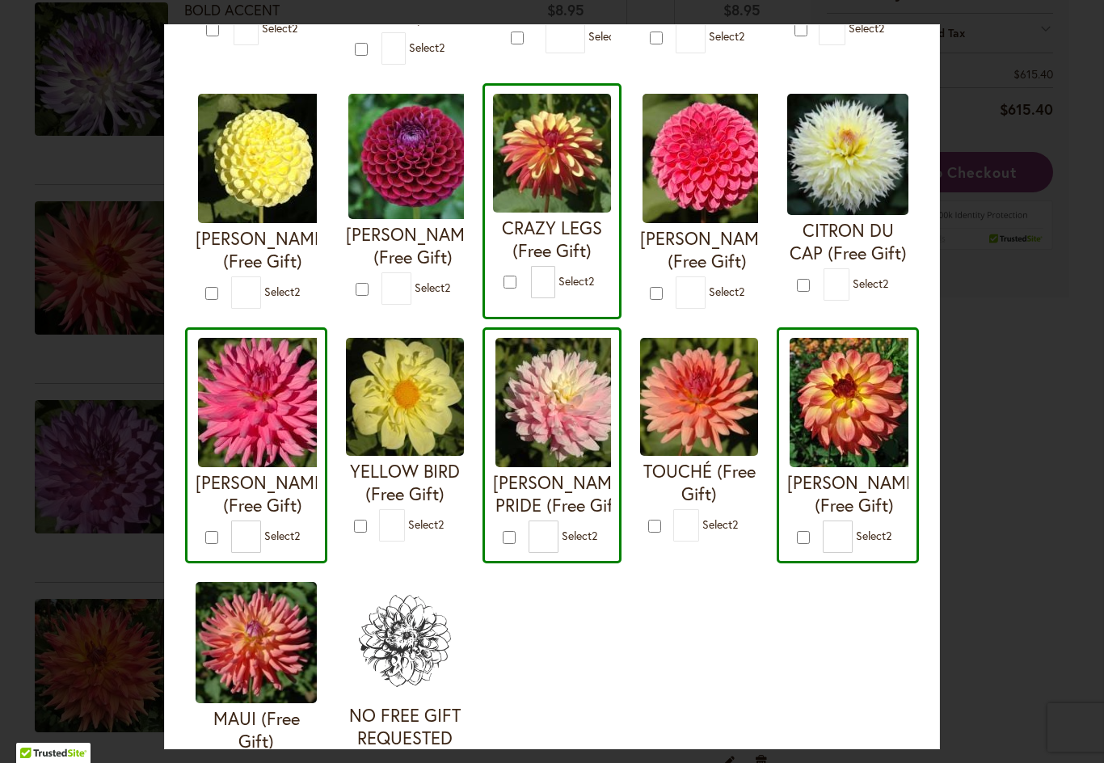
type input "*"
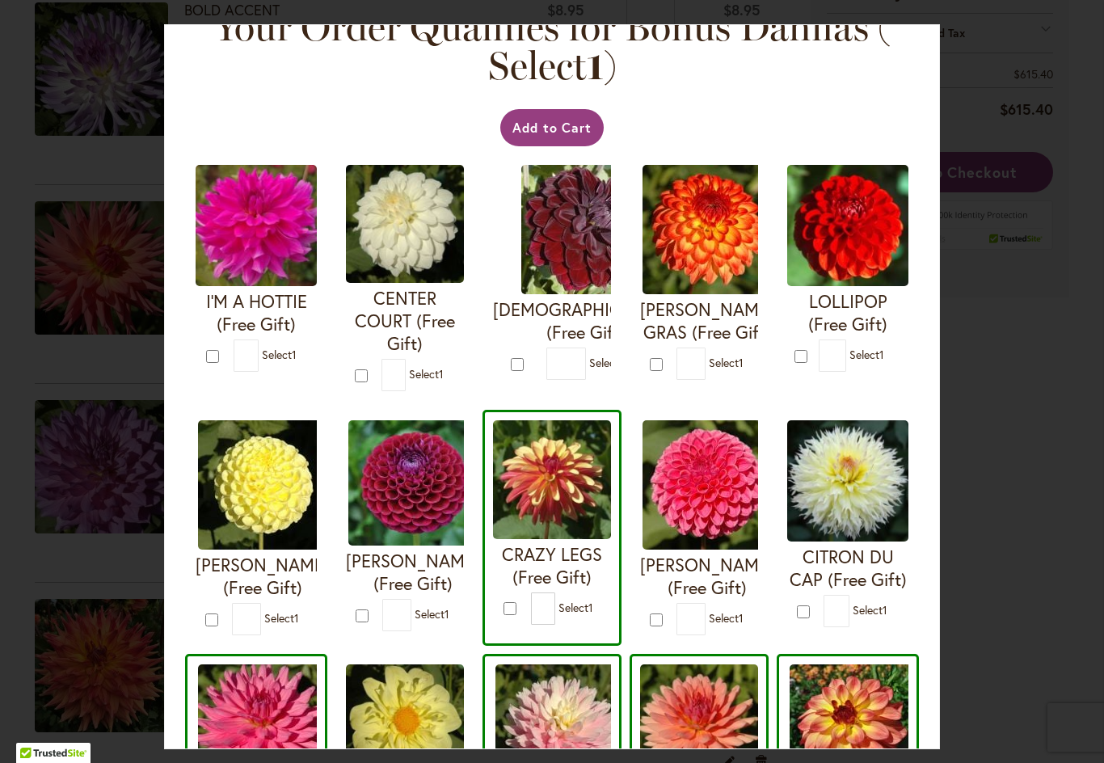
scroll to position [36, 0]
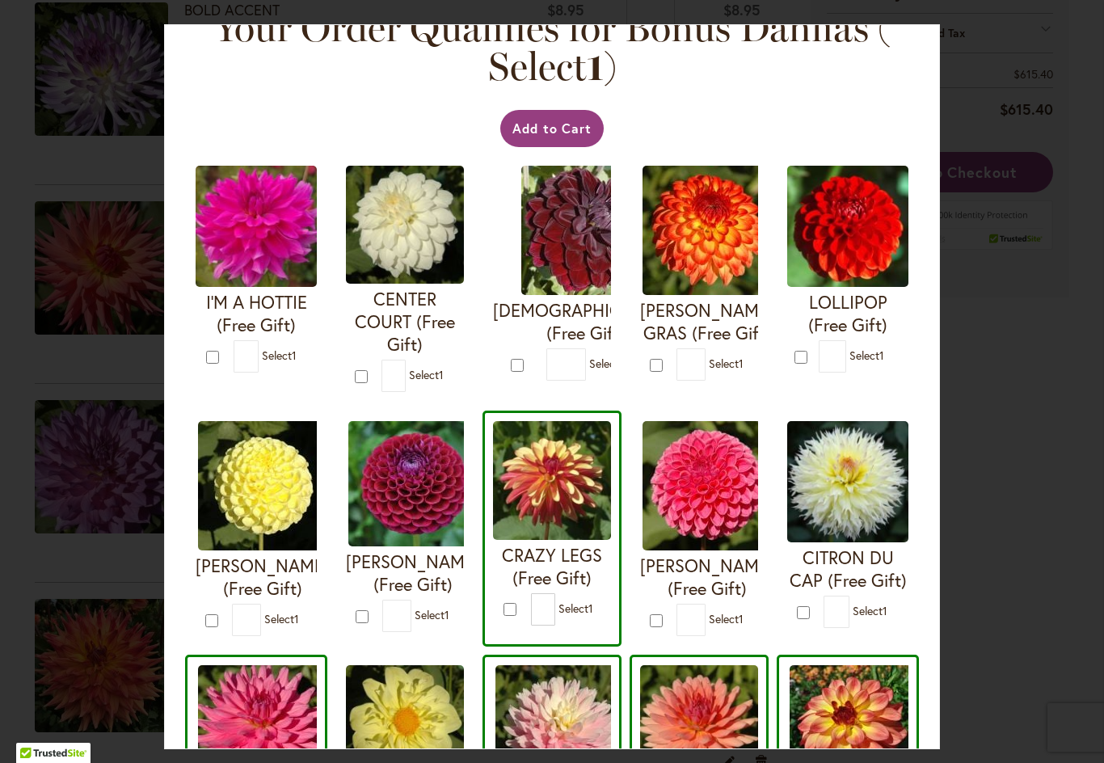
type input "*"
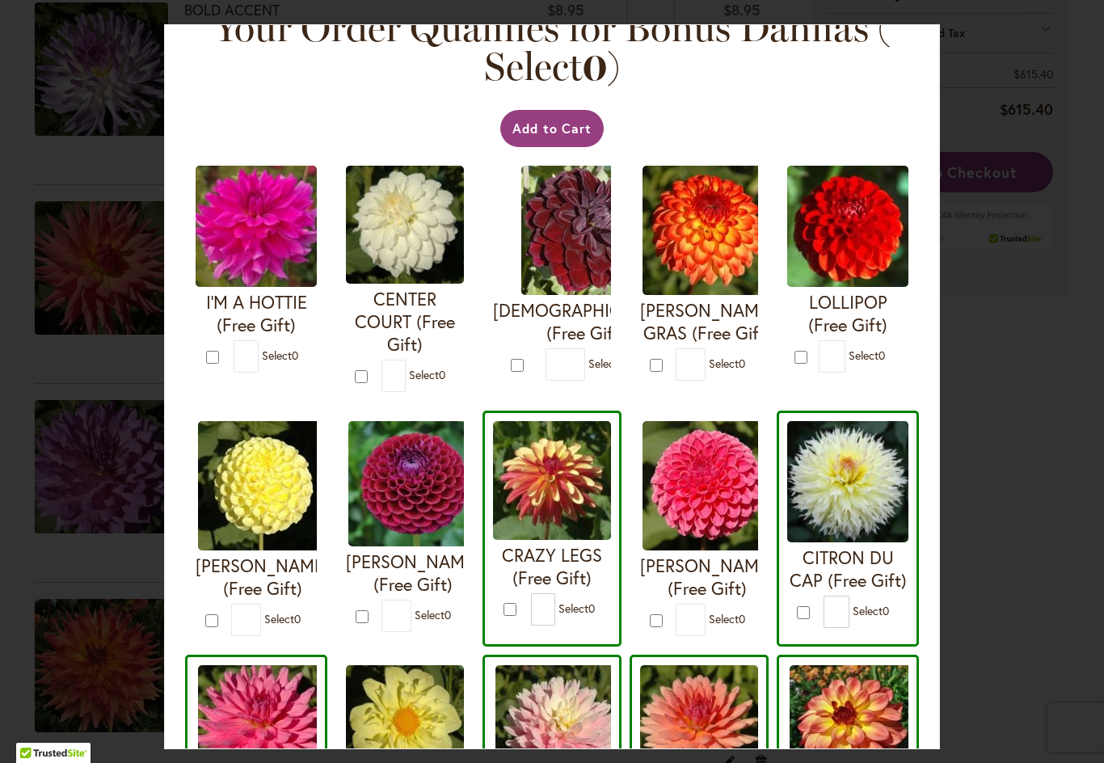
click at [550, 136] on button "Add to Cart" at bounding box center [552, 128] width 104 height 37
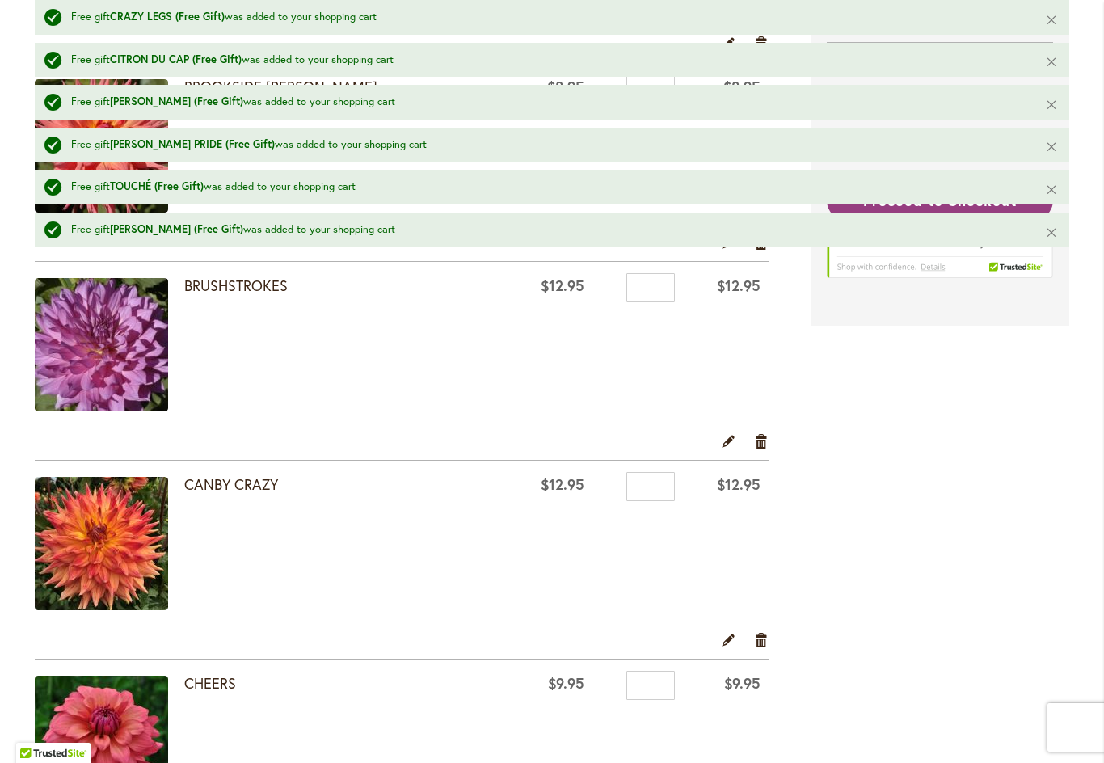
scroll to position [1544, 0]
click at [760, 641] on link "Remove item" at bounding box center [761, 639] width 15 height 18
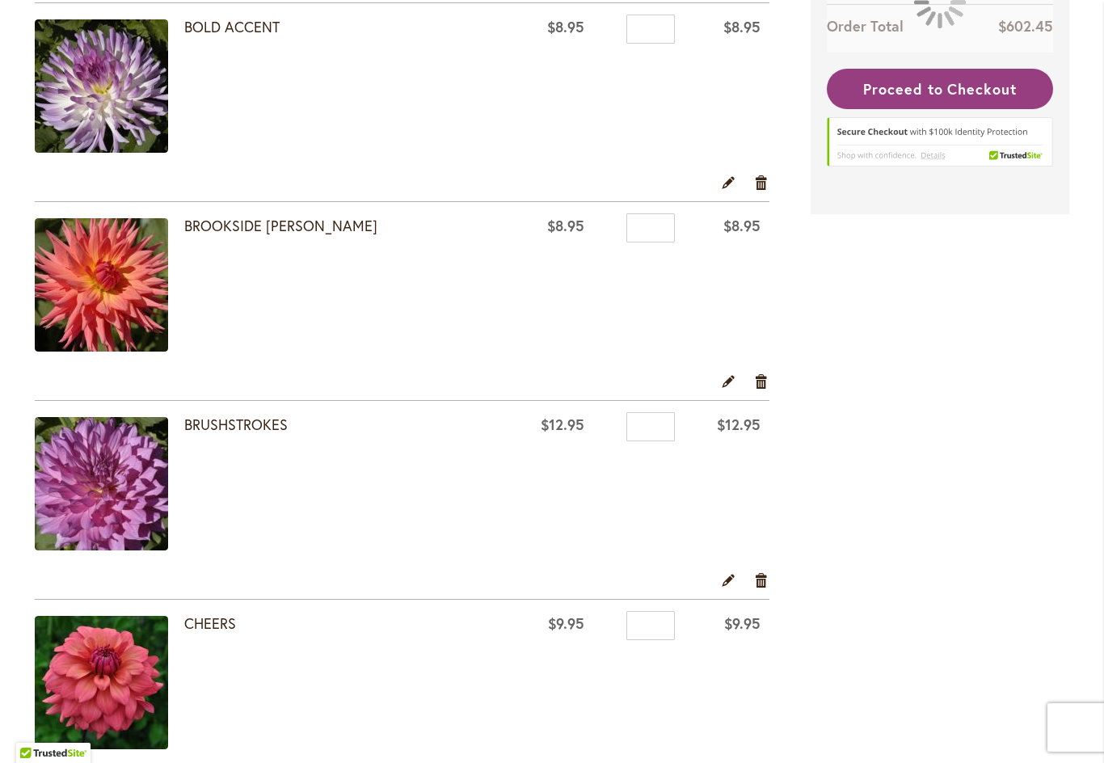
scroll to position [1151, 0]
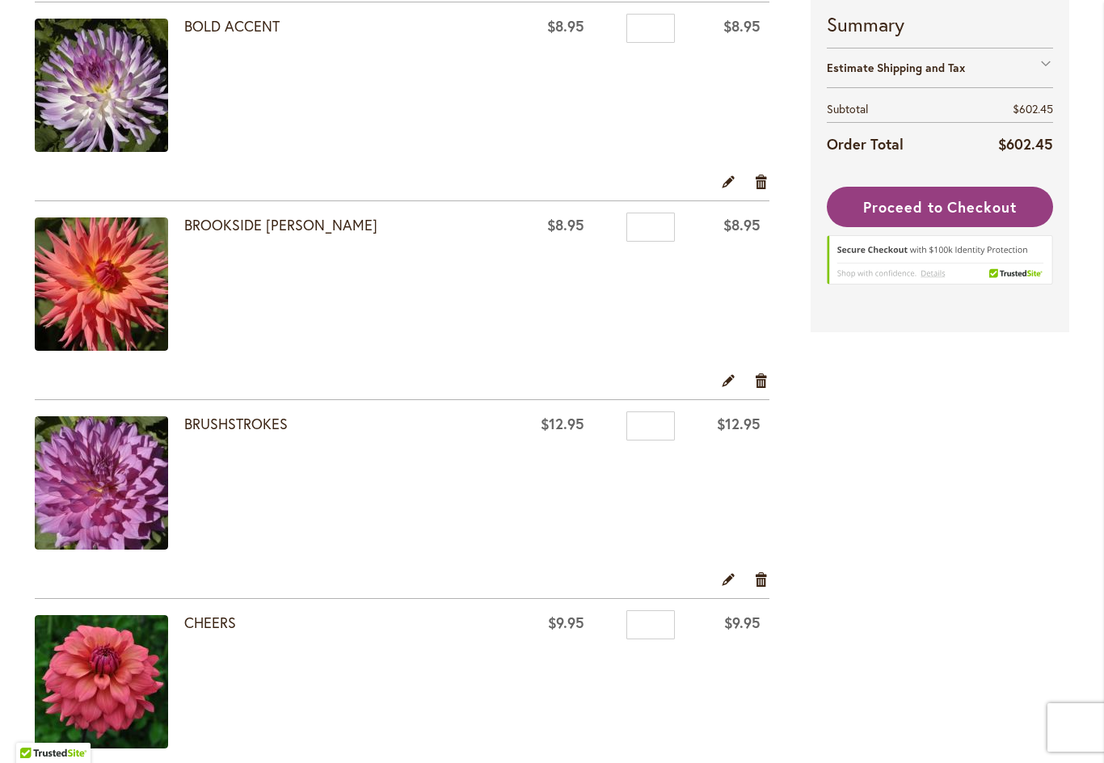
click at [759, 580] on link "Remove item" at bounding box center [761, 579] width 15 height 18
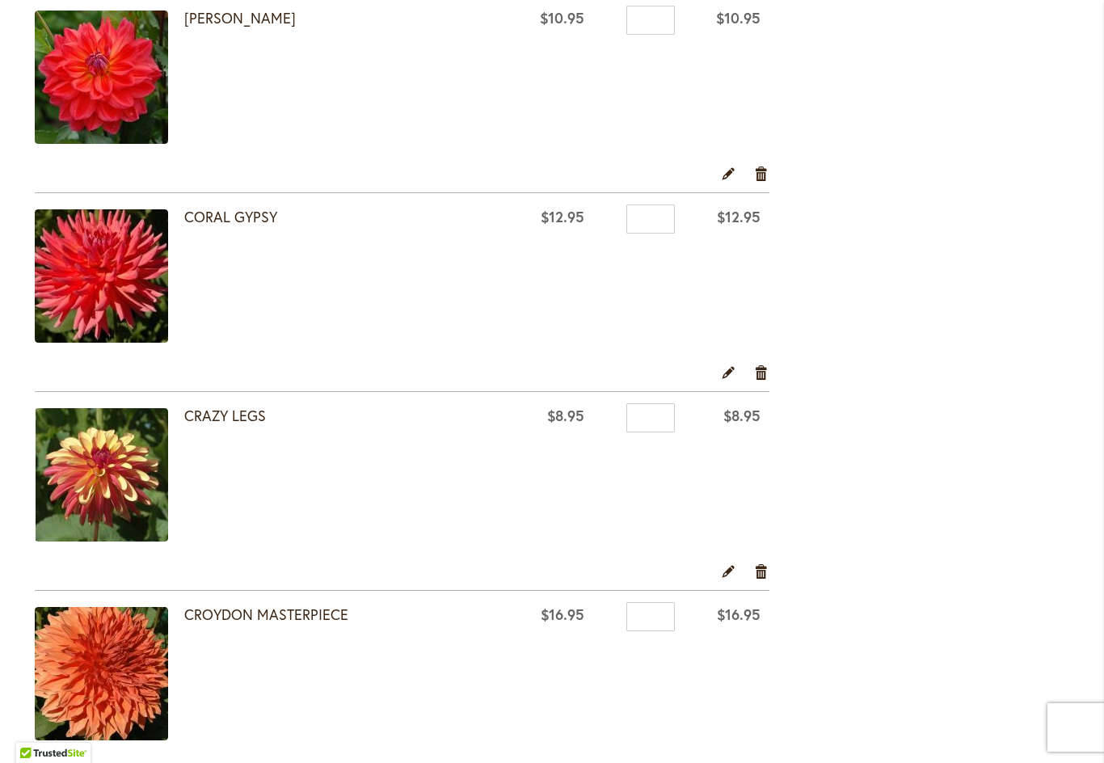
scroll to position [2159, 0]
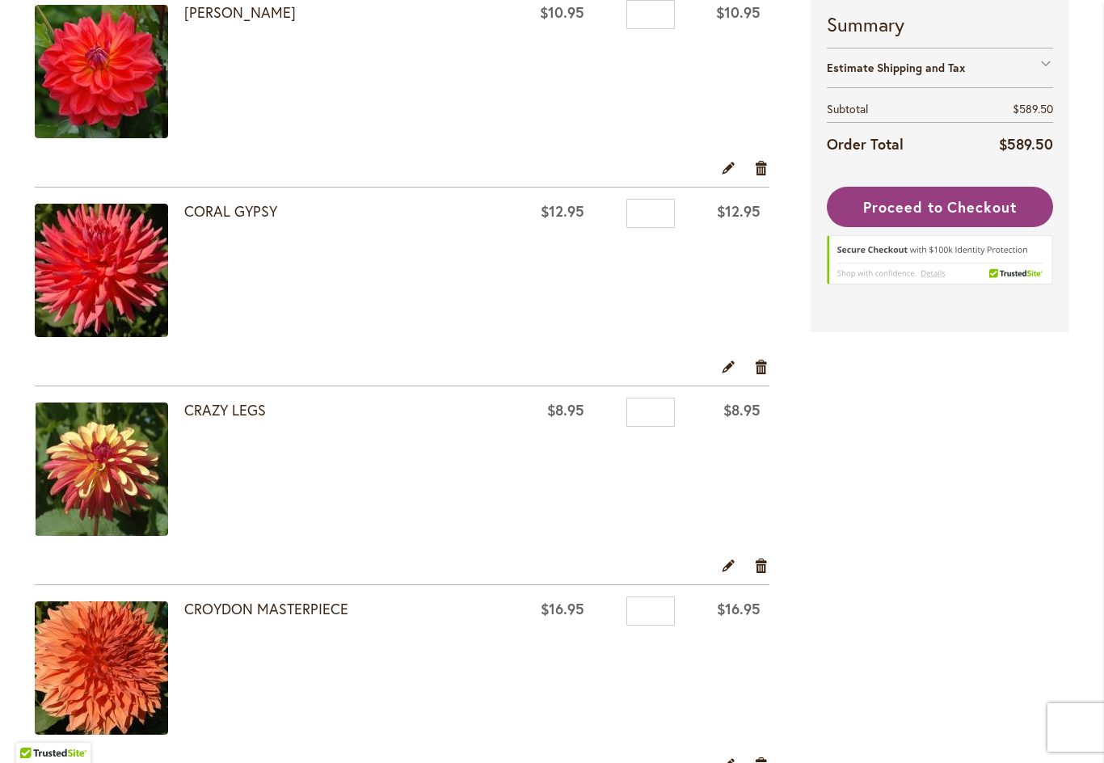
click at [759, 563] on link "Remove item" at bounding box center [761, 565] width 15 height 18
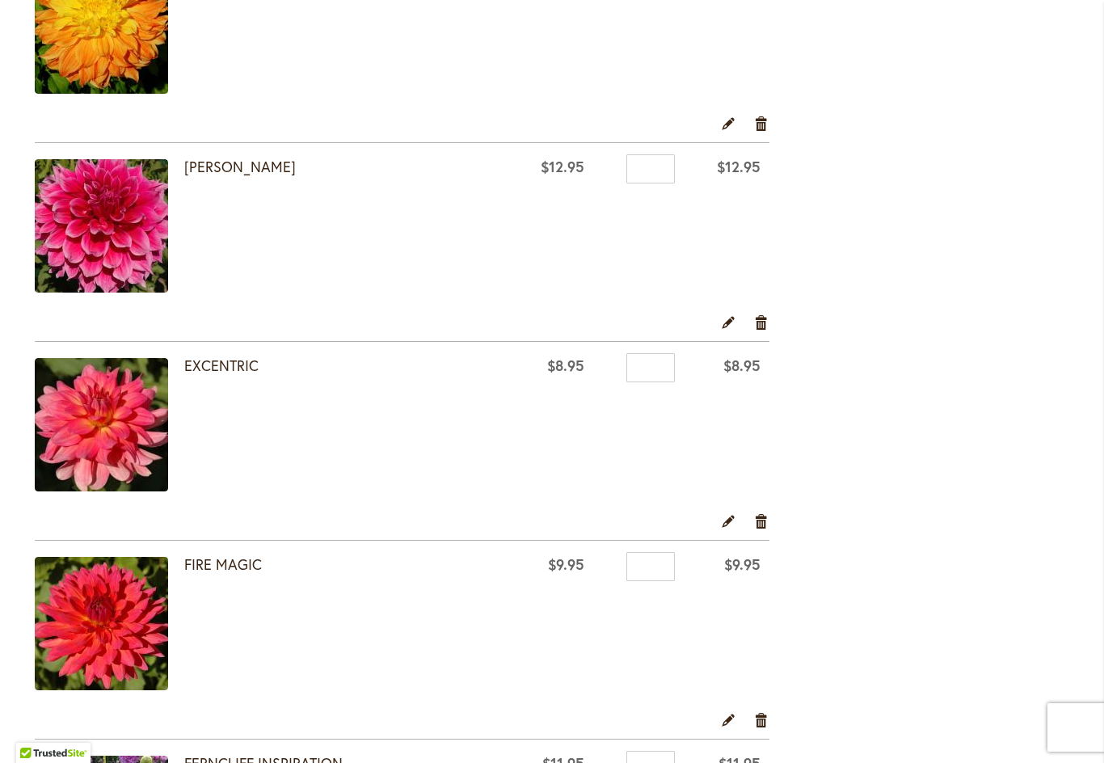
scroll to position [3401, 0]
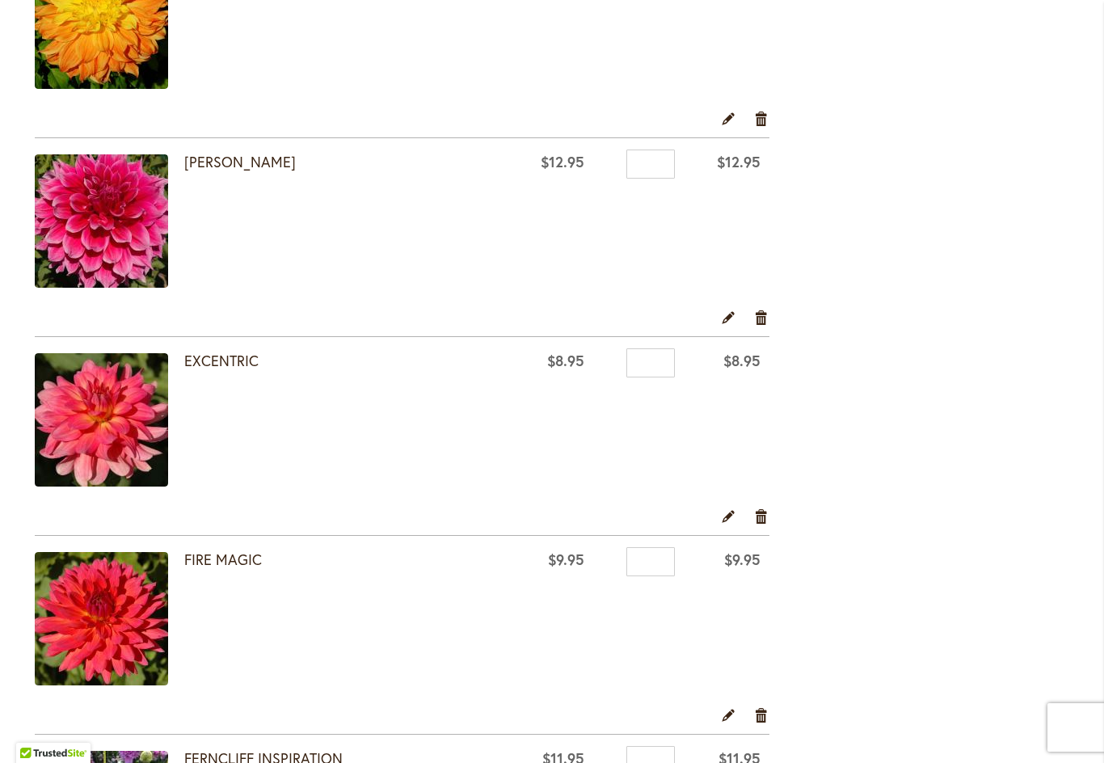
click at [761, 519] on link "Remove item" at bounding box center [761, 516] width 15 height 18
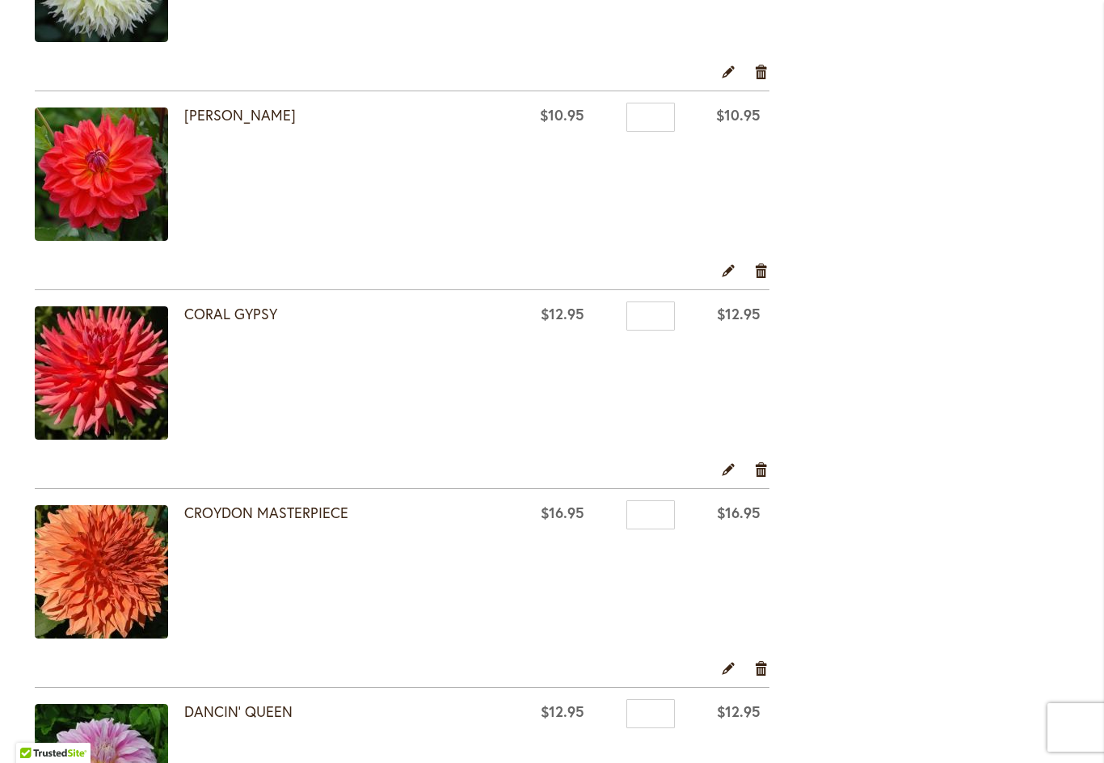
scroll to position [2057, 0]
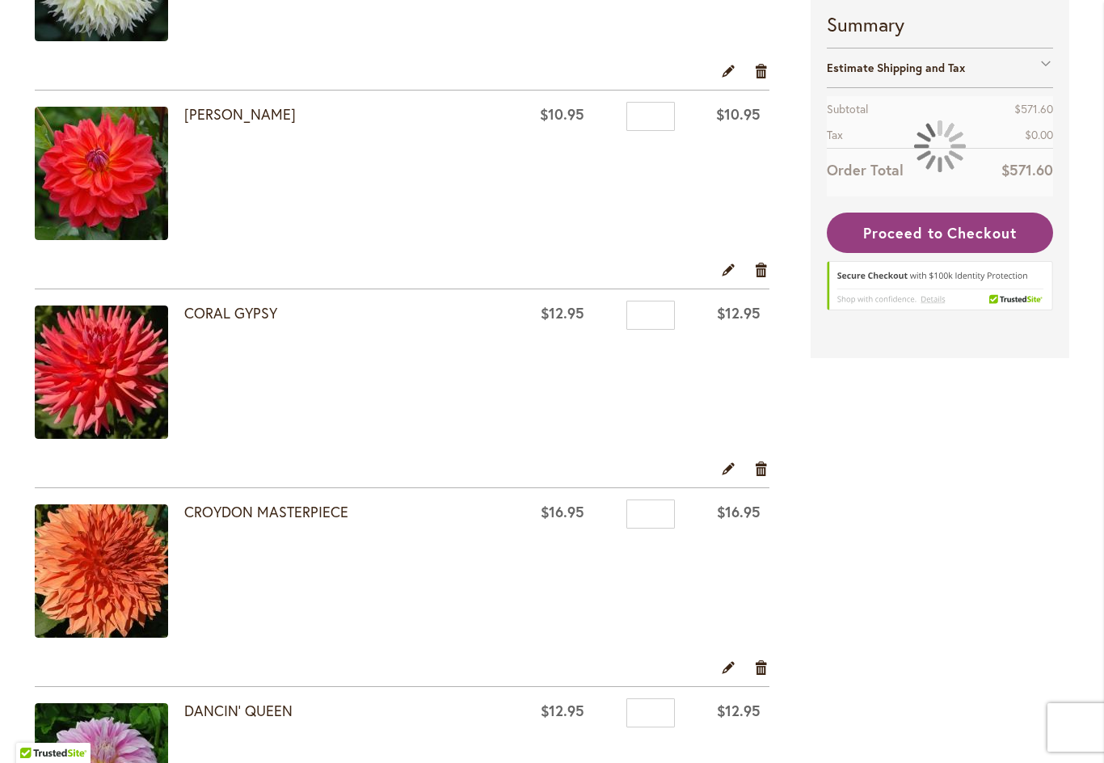
click at [758, 271] on link "Remove item" at bounding box center [761, 269] width 15 height 18
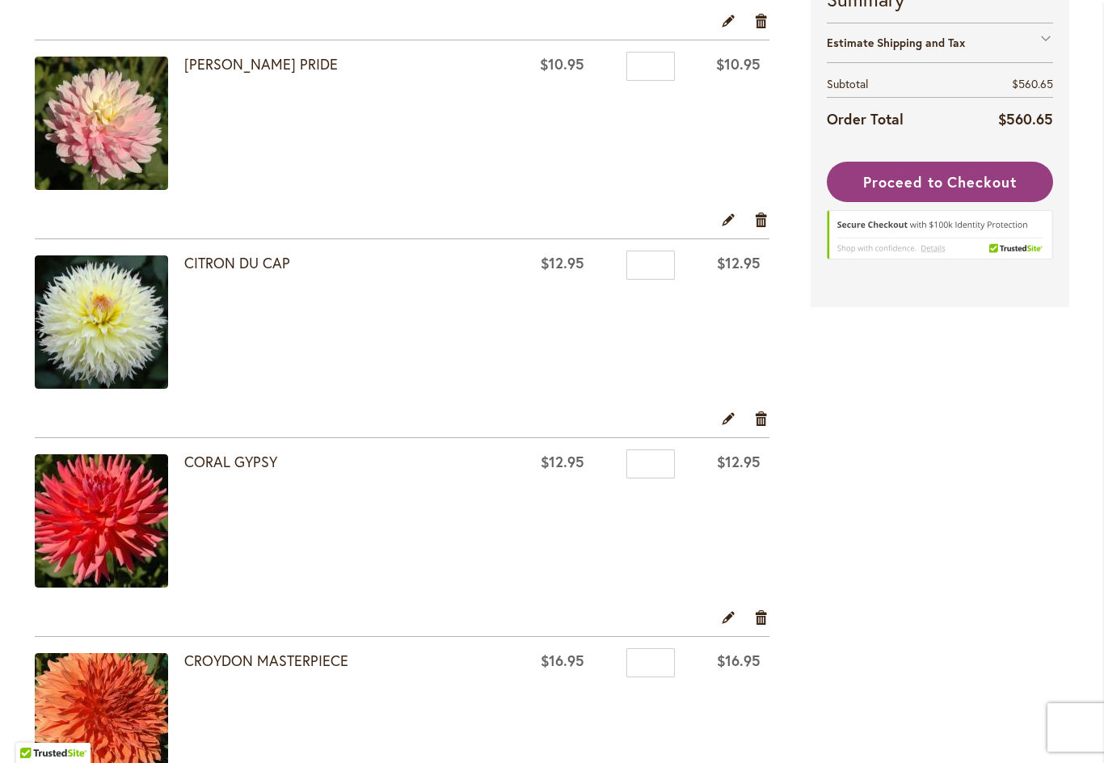
scroll to position [1711, 0]
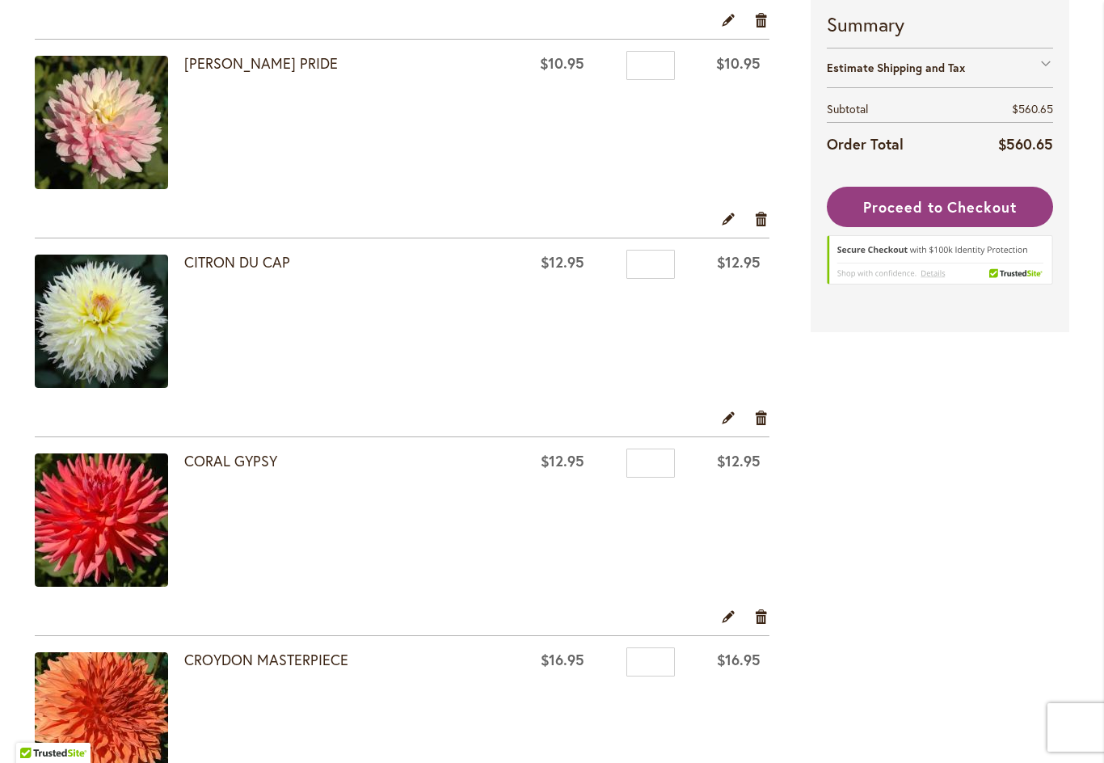
click at [761, 620] on link "Remove item" at bounding box center [761, 616] width 15 height 18
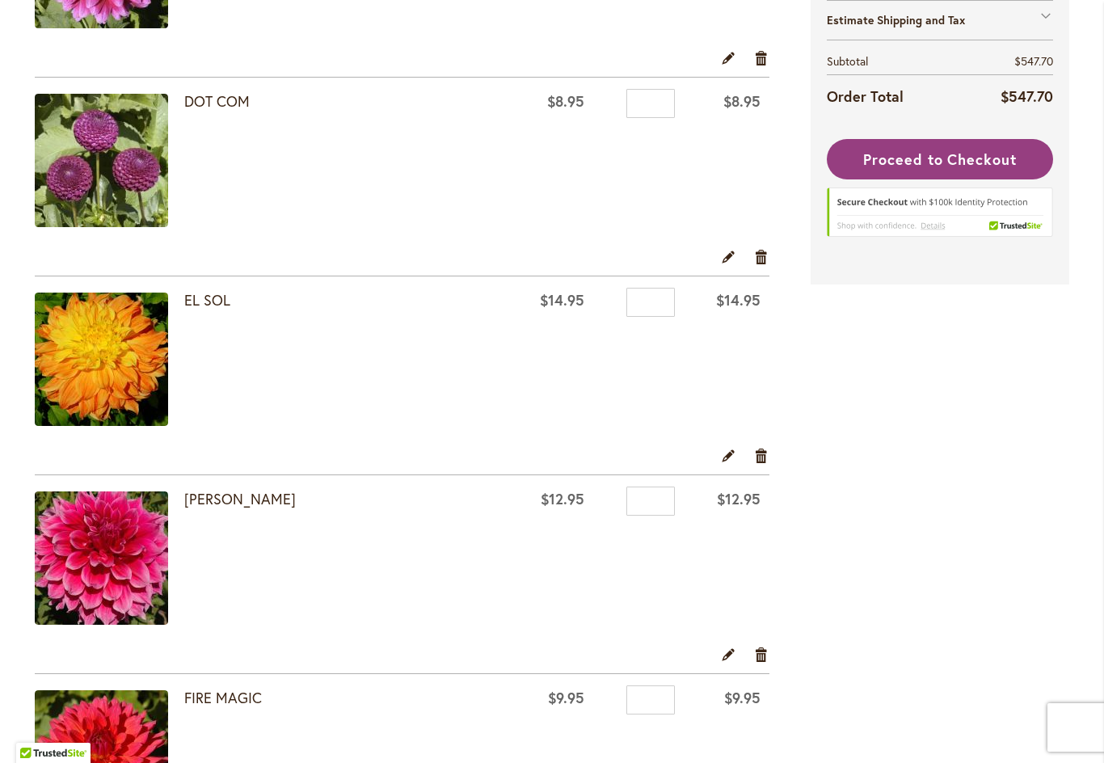
scroll to position [2682, 0]
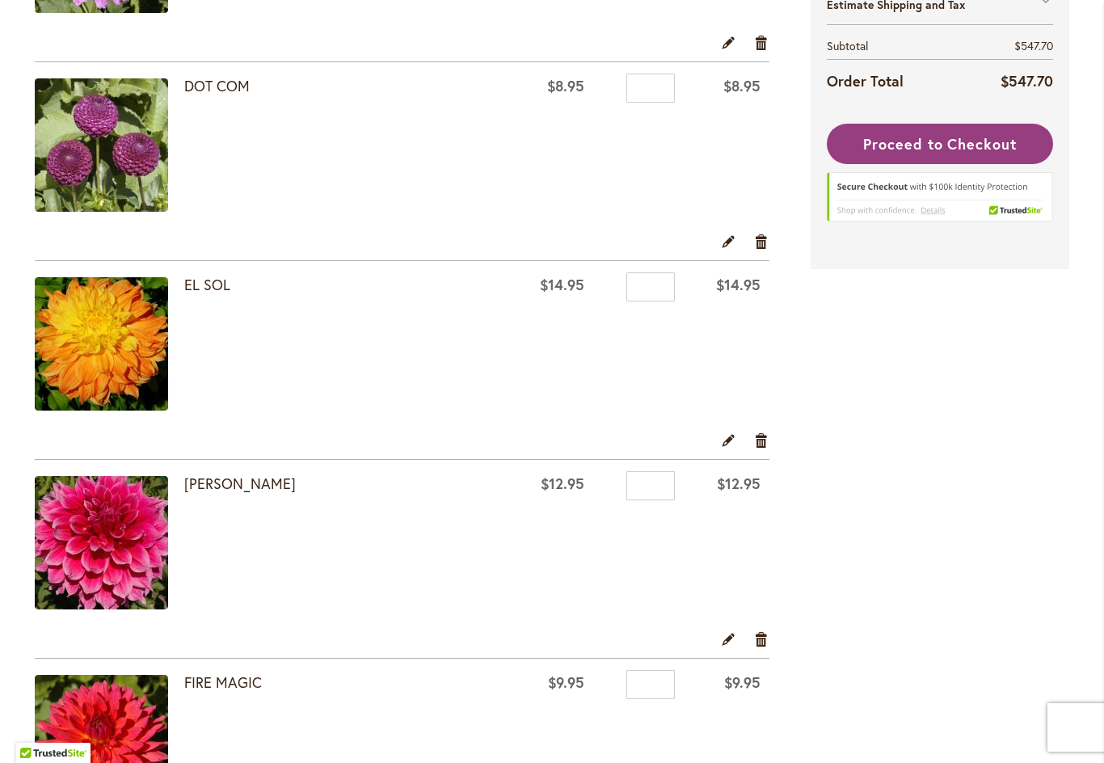
click at [756, 444] on link "Remove item" at bounding box center [761, 440] width 15 height 18
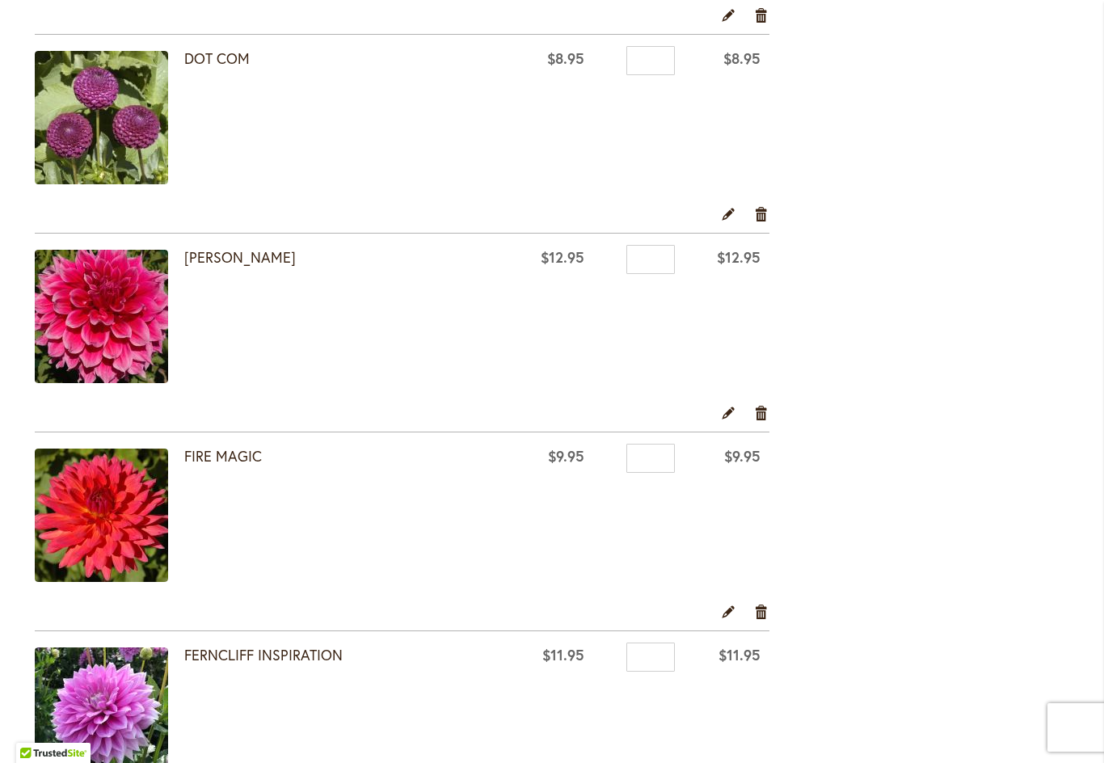
scroll to position [2740, 0]
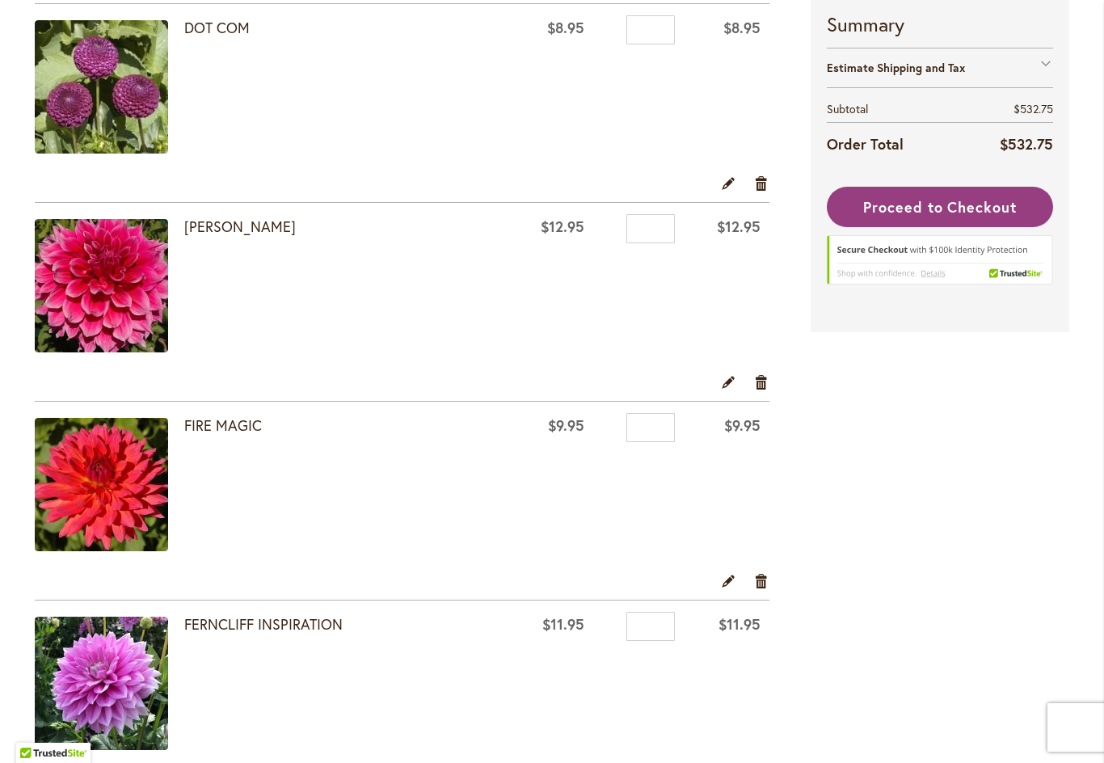
click at [761, 587] on link "Remove item" at bounding box center [761, 580] width 15 height 18
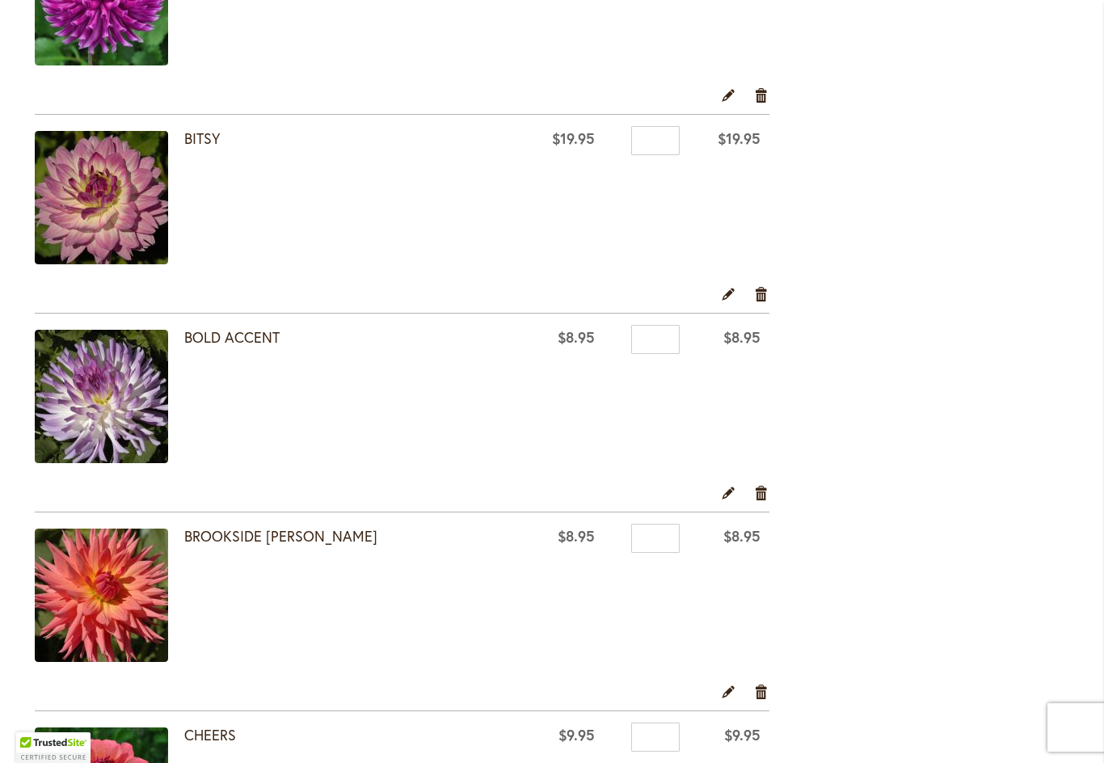
scroll to position [792, 0]
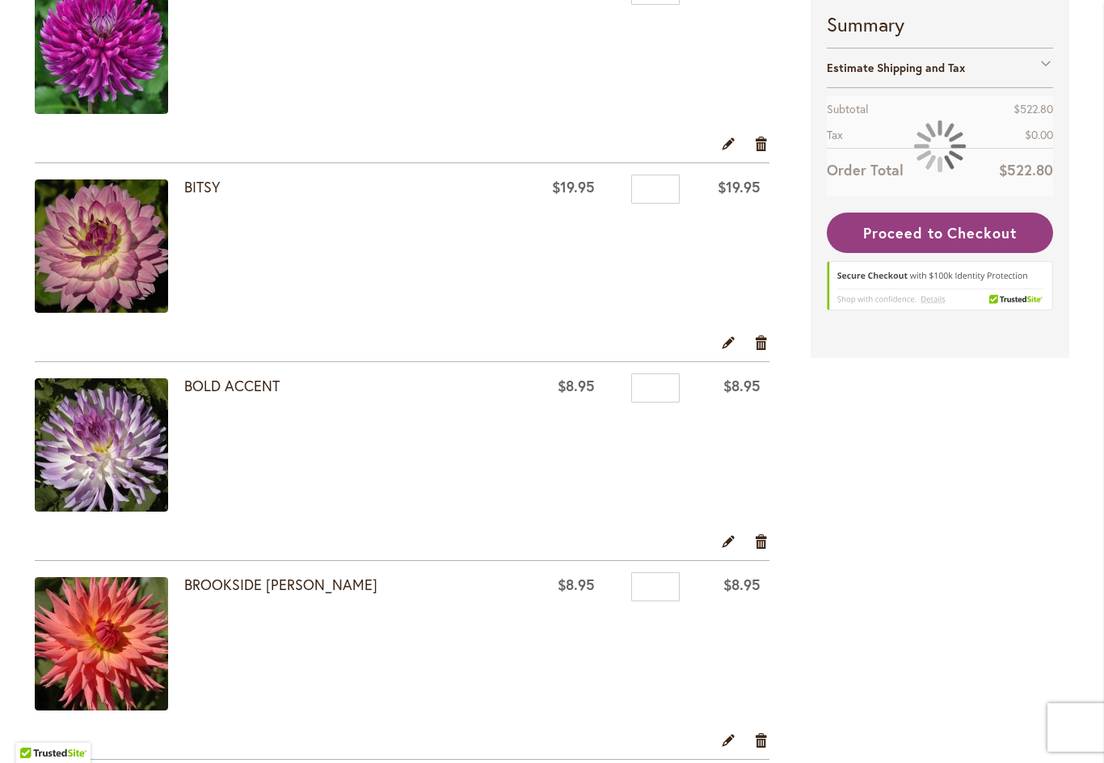
click at [766, 546] on link "Remove item" at bounding box center [761, 541] width 15 height 18
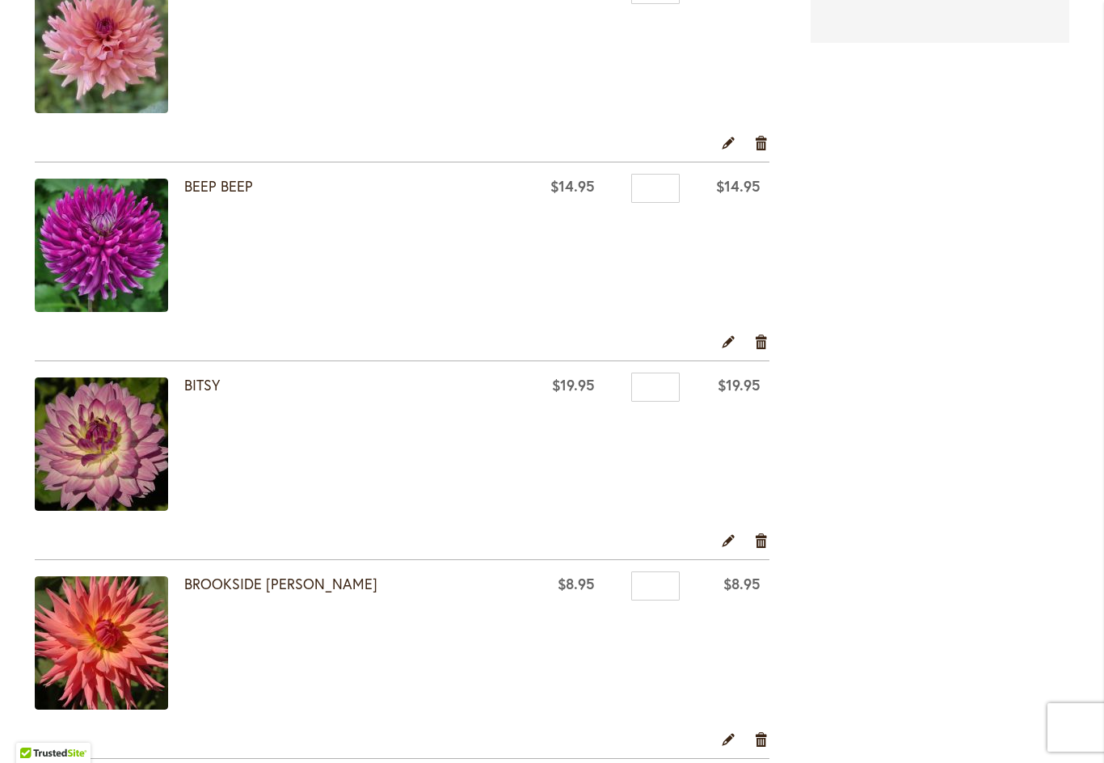
scroll to position [591, 0]
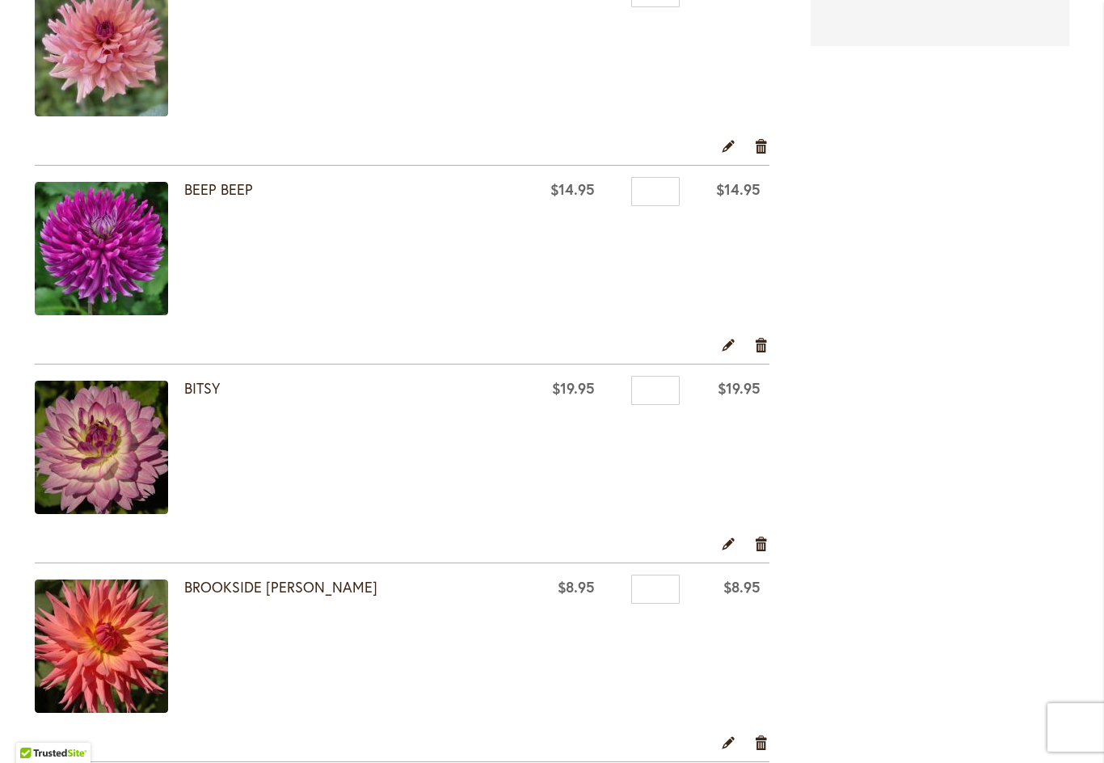
click at [763, 542] on link "Remove item" at bounding box center [761, 543] width 15 height 18
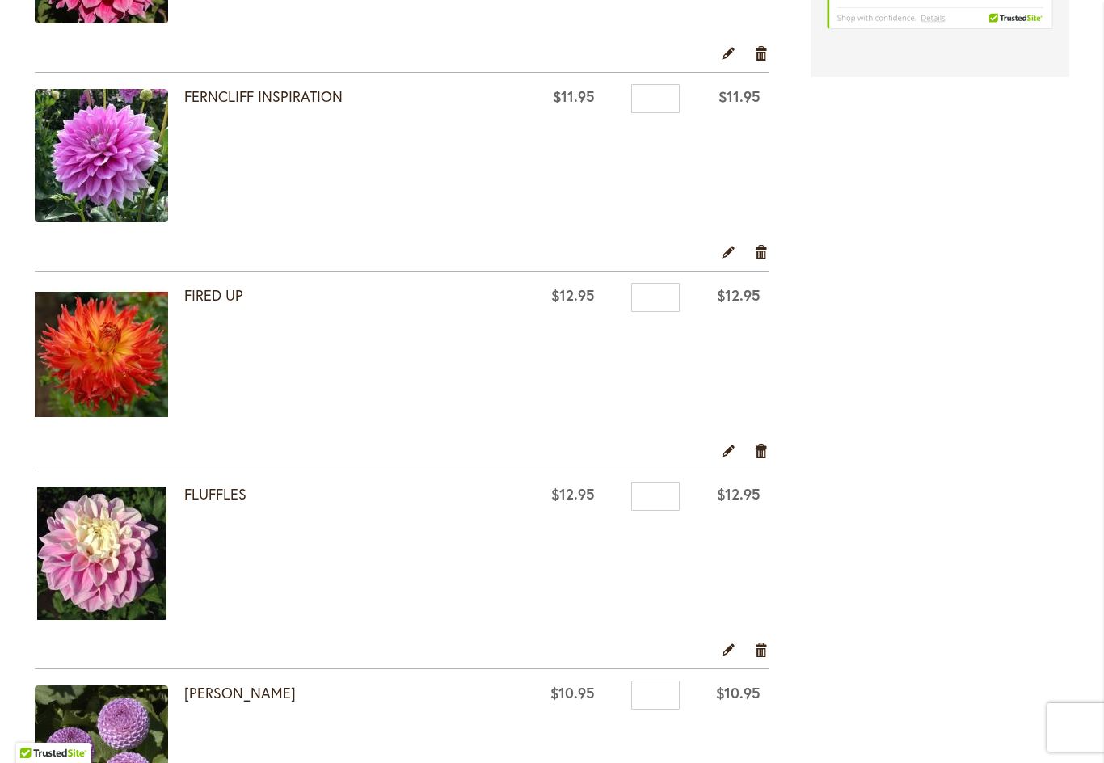
scroll to position [2681, 0]
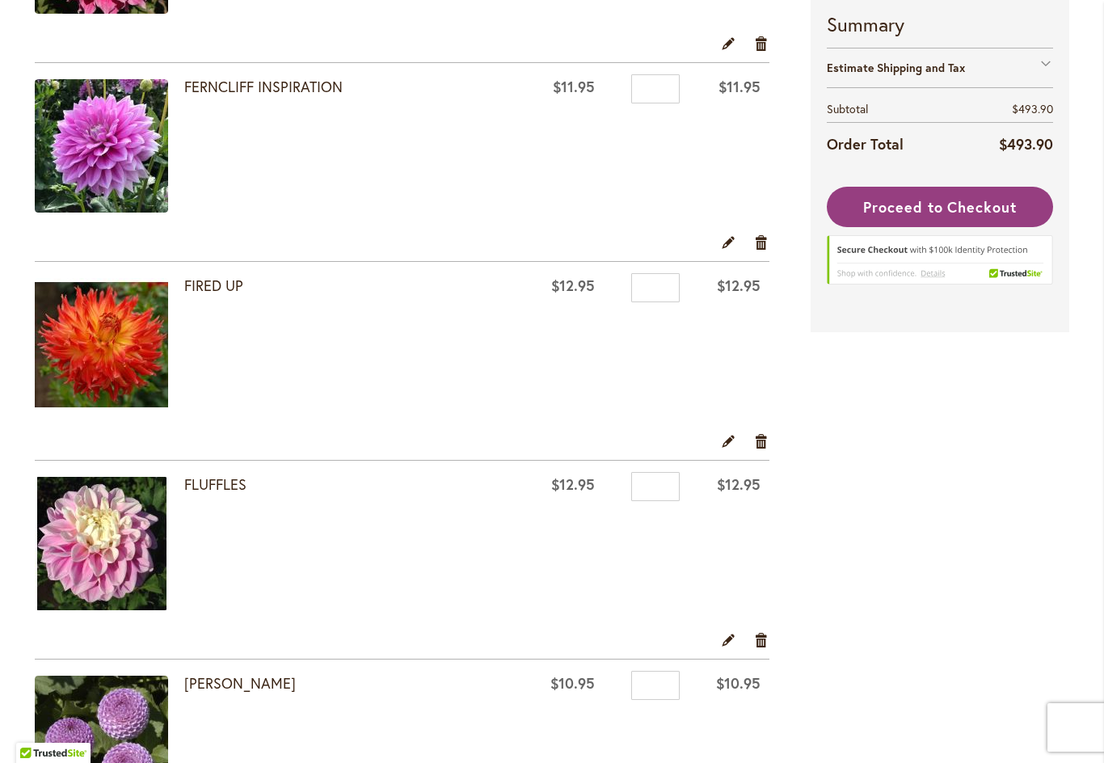
click at [756, 448] on link "Remove item" at bounding box center [761, 440] width 15 height 18
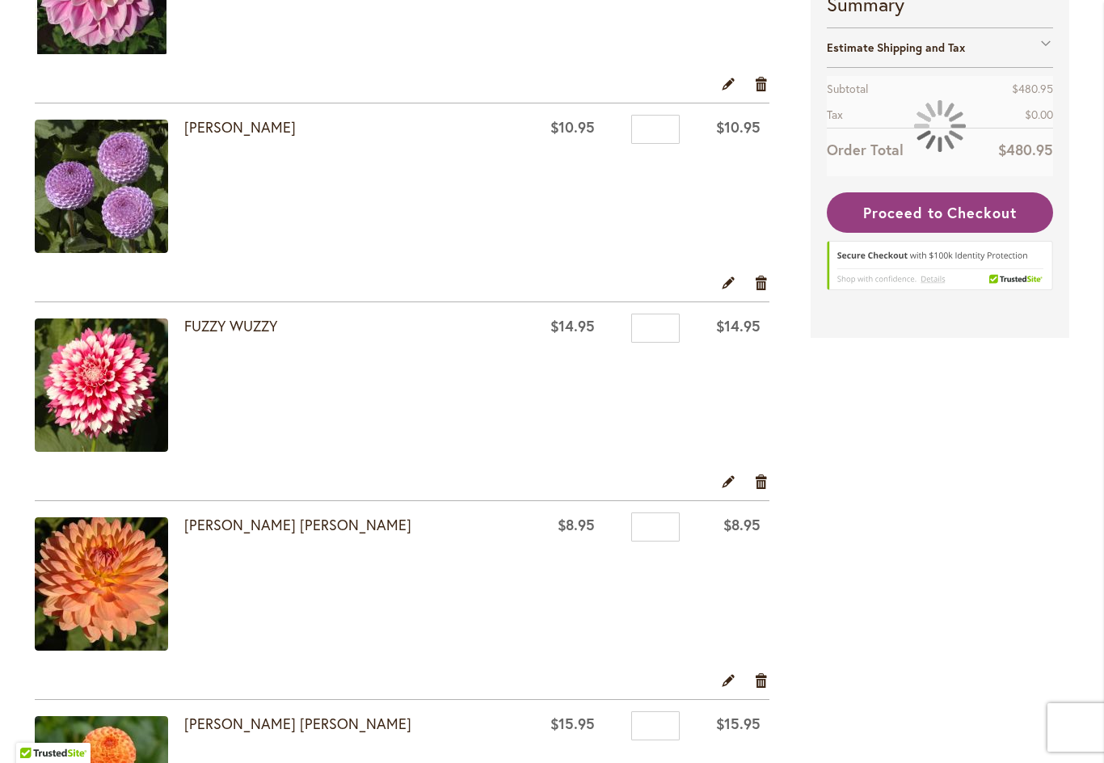
scroll to position [3040, 0]
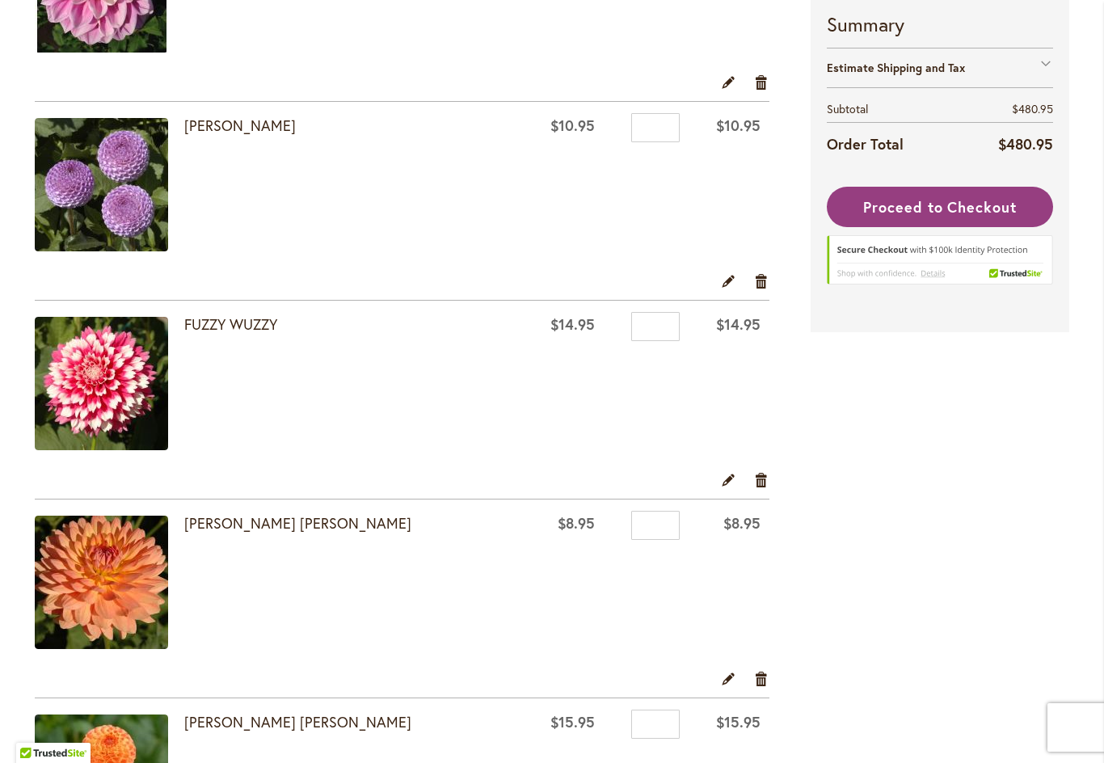
click at [755, 488] on div "Edit Remove item" at bounding box center [402, 484] width 734 height 28
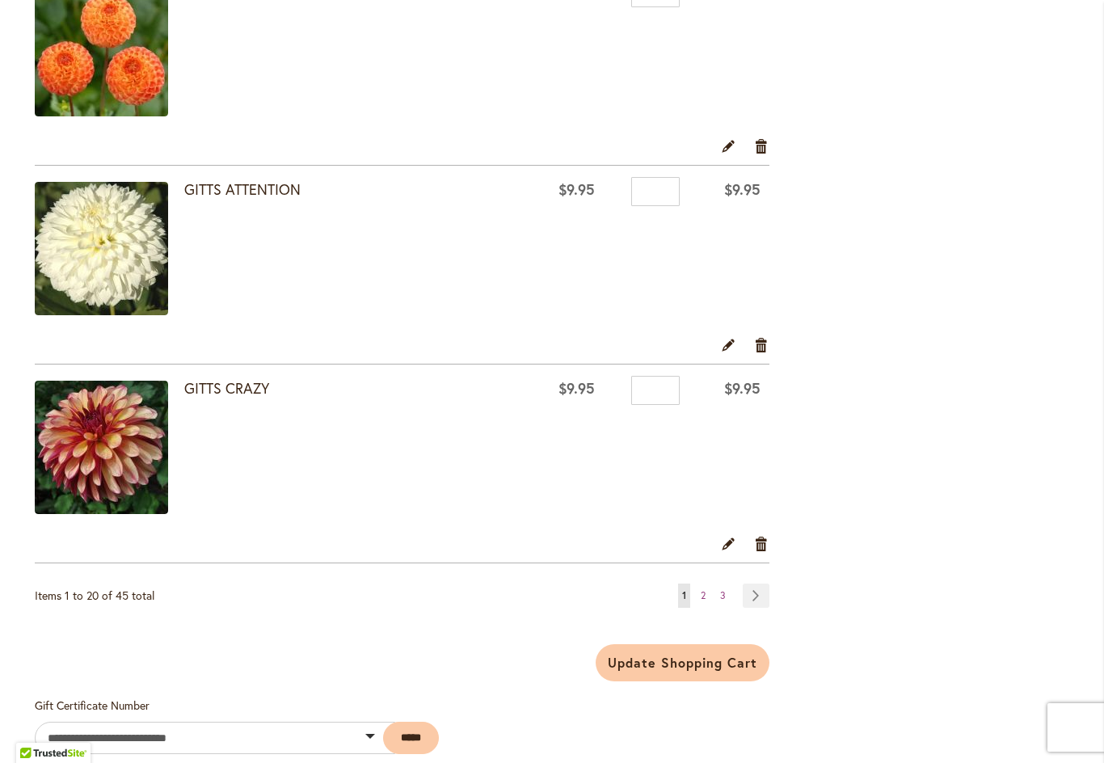
scroll to position [3773, 0]
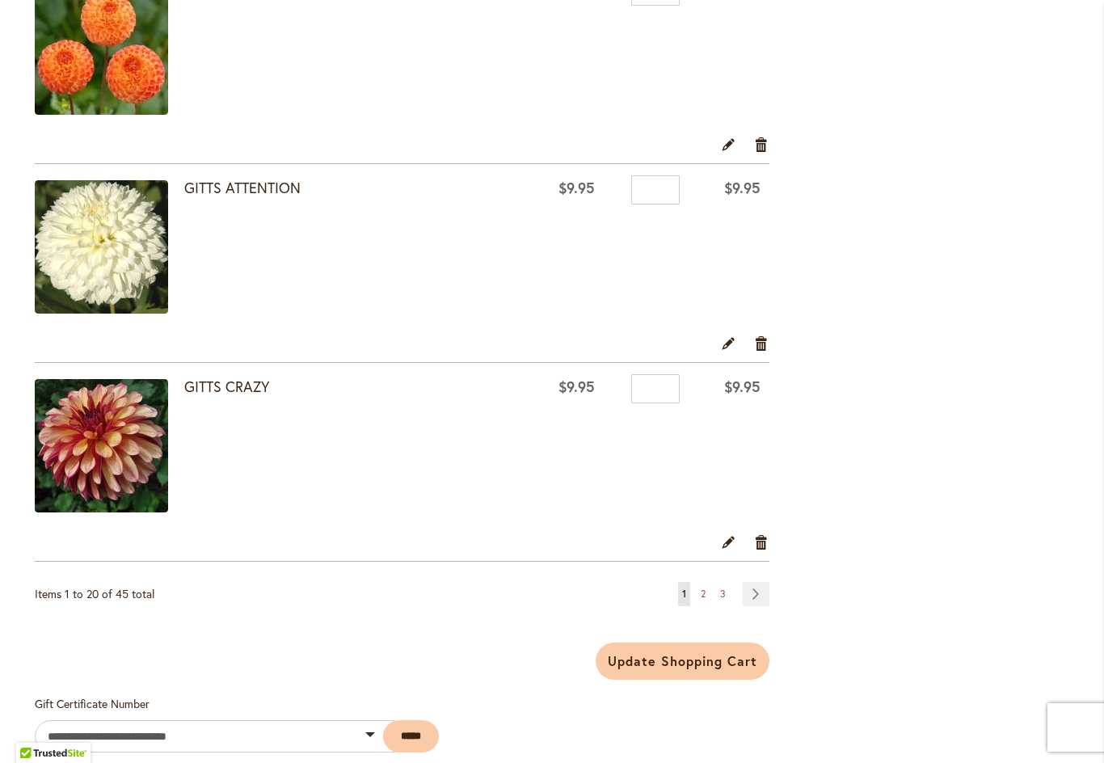
click at [705, 595] on span "2" at bounding box center [703, 593] width 5 height 12
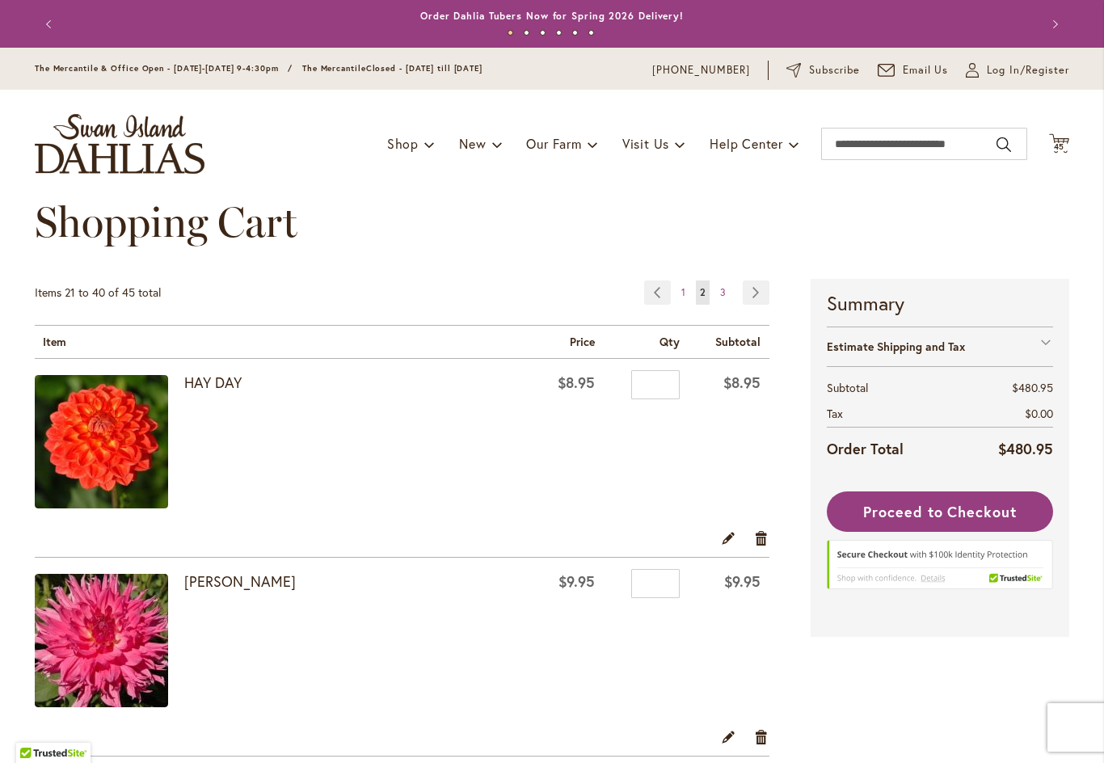
click at [759, 536] on link "Remove item" at bounding box center [761, 537] width 15 height 18
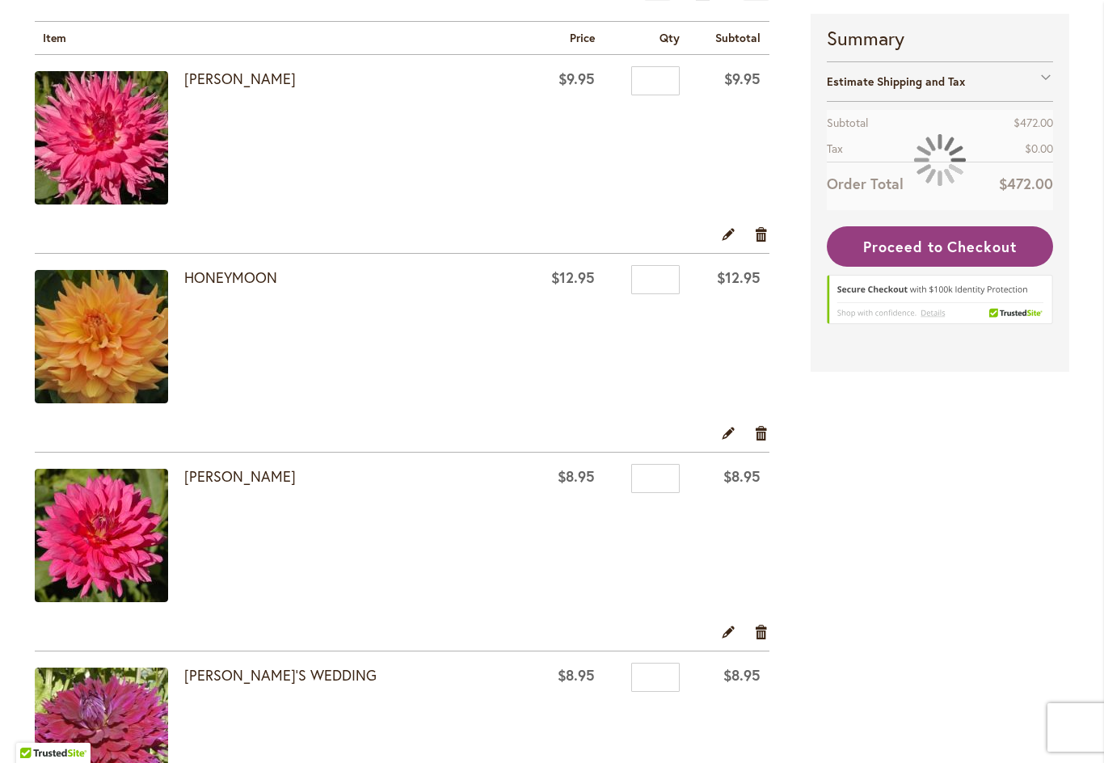
scroll to position [291, 0]
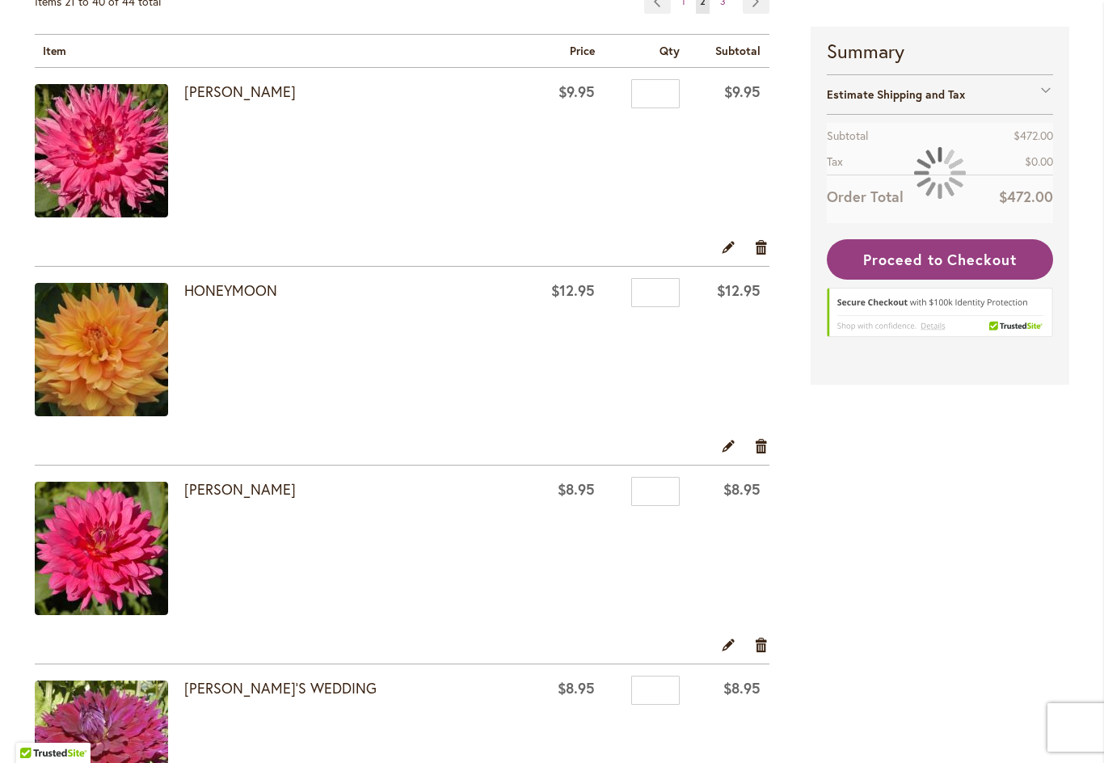
click at [764, 247] on link "Remove item" at bounding box center [761, 247] width 15 height 18
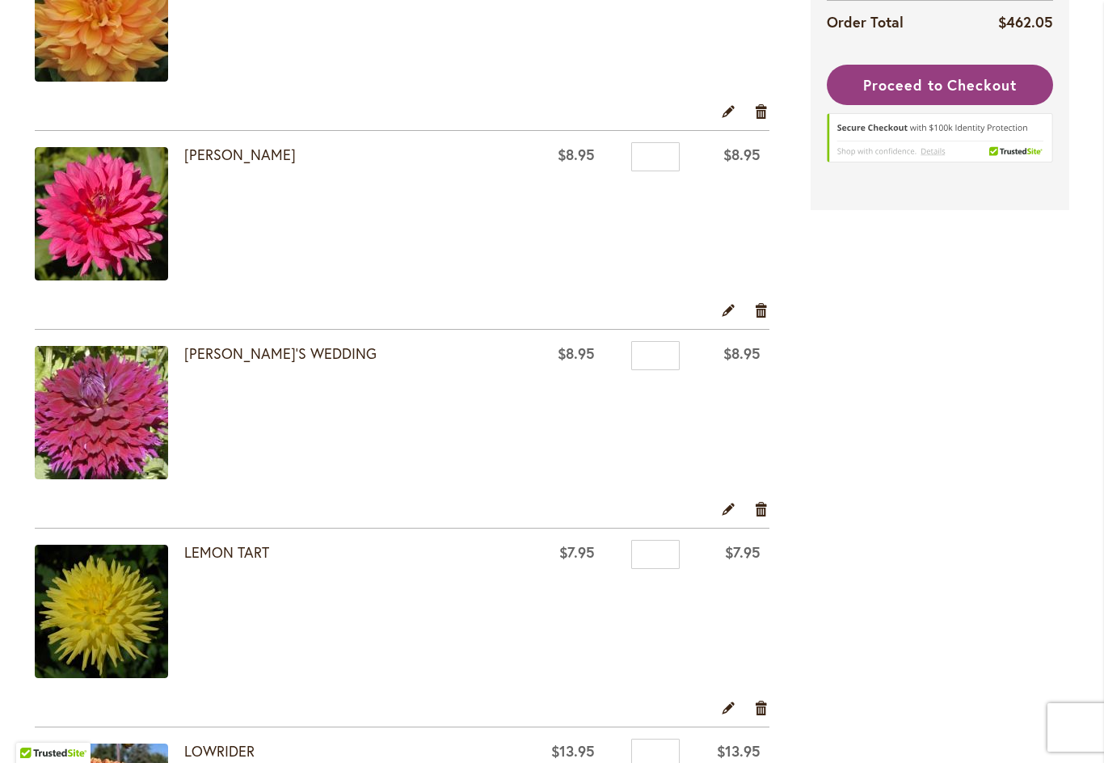
scroll to position [463, 0]
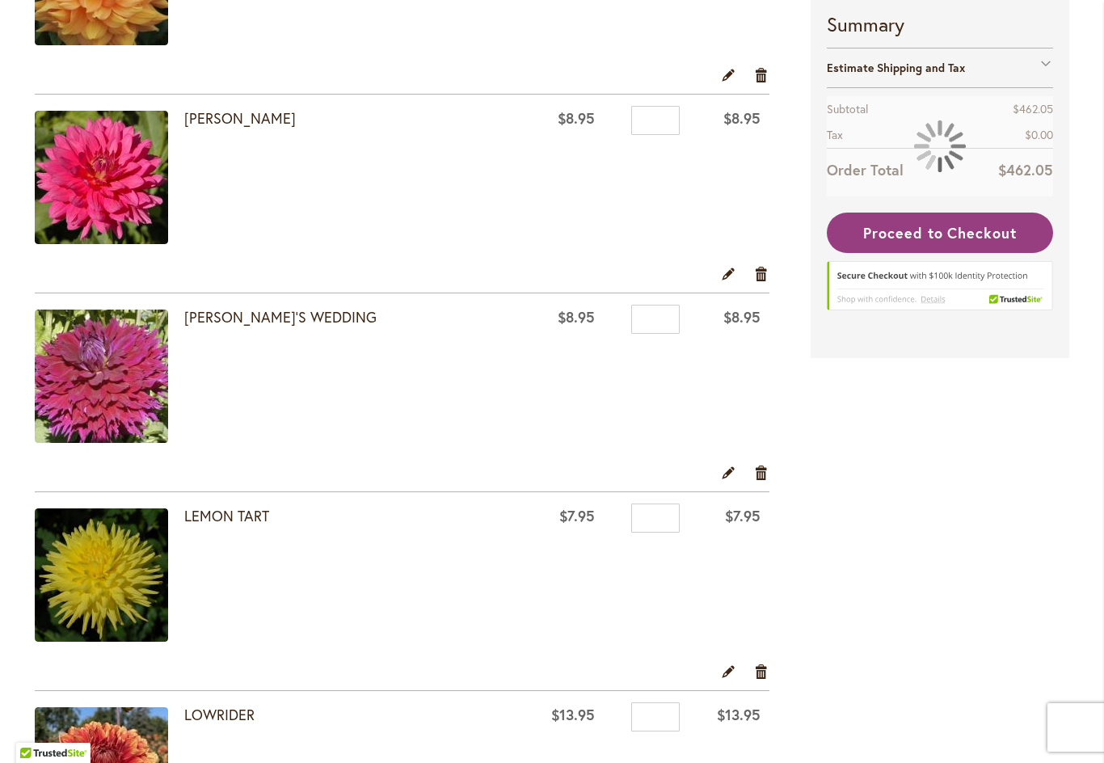
click at [759, 475] on link "Remove item" at bounding box center [761, 472] width 15 height 18
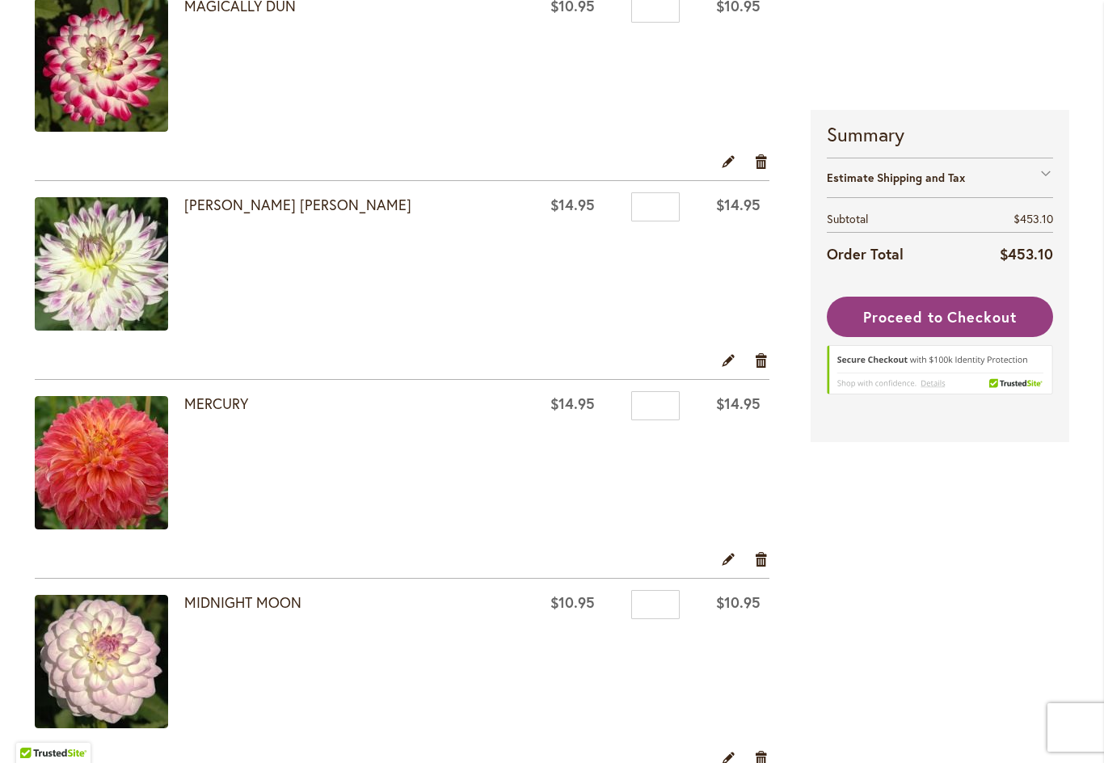
scroll to position [1335, 0]
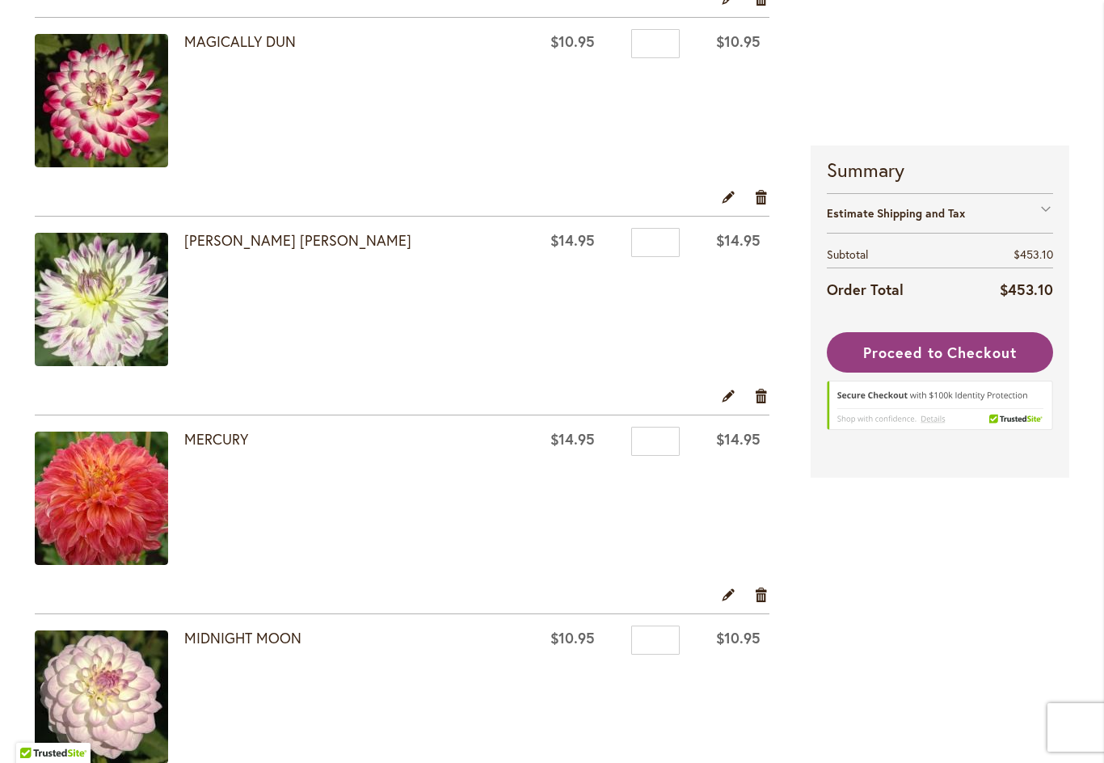
click at [761, 394] on link "Remove item" at bounding box center [761, 395] width 15 height 18
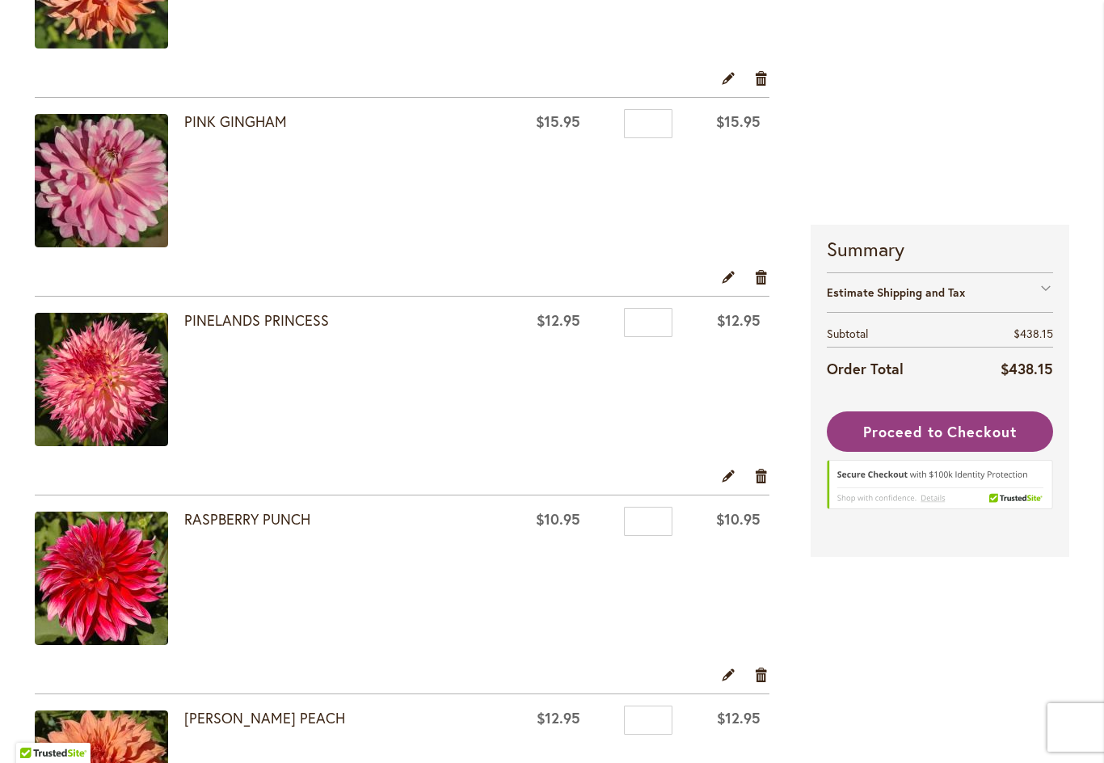
scroll to position [2049, 0]
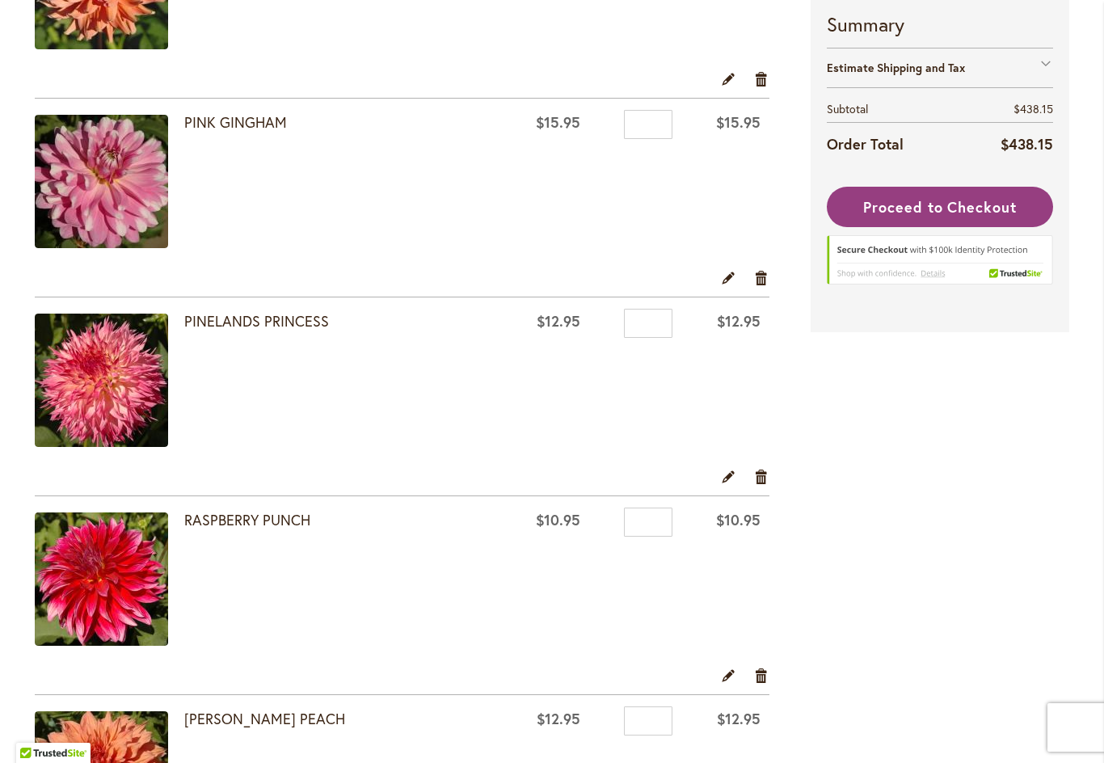
click at [764, 482] on link "Remove item" at bounding box center [761, 476] width 15 height 18
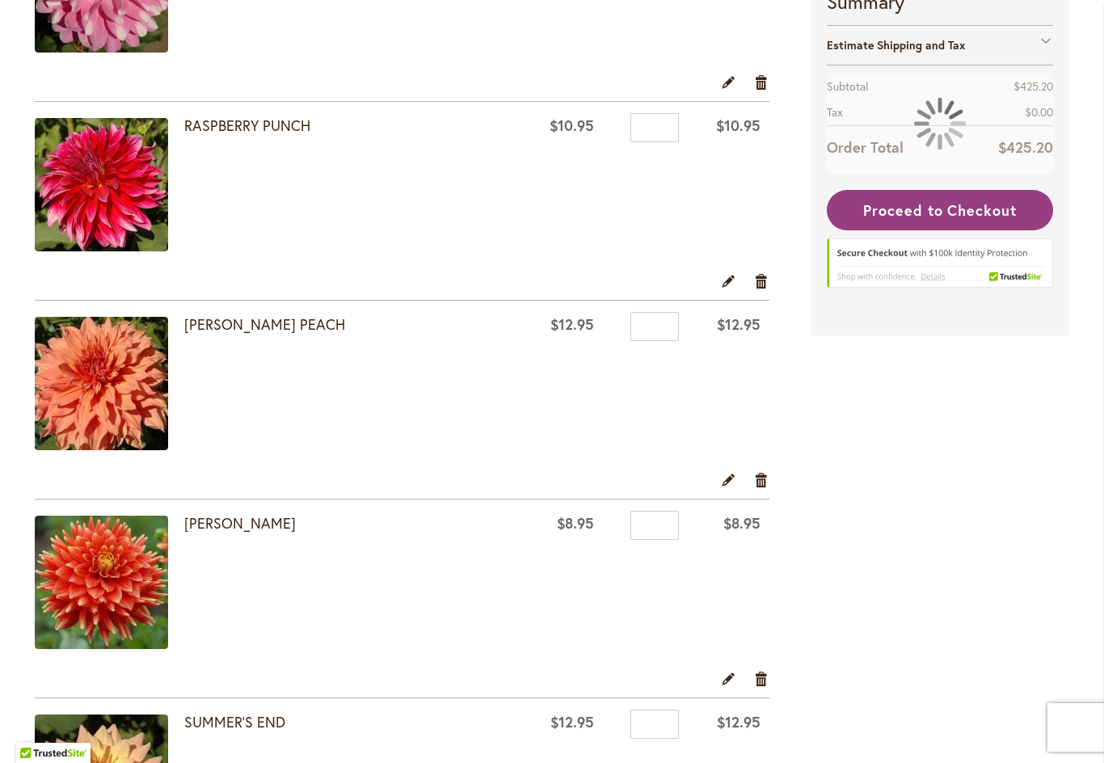
scroll to position [2250, 0]
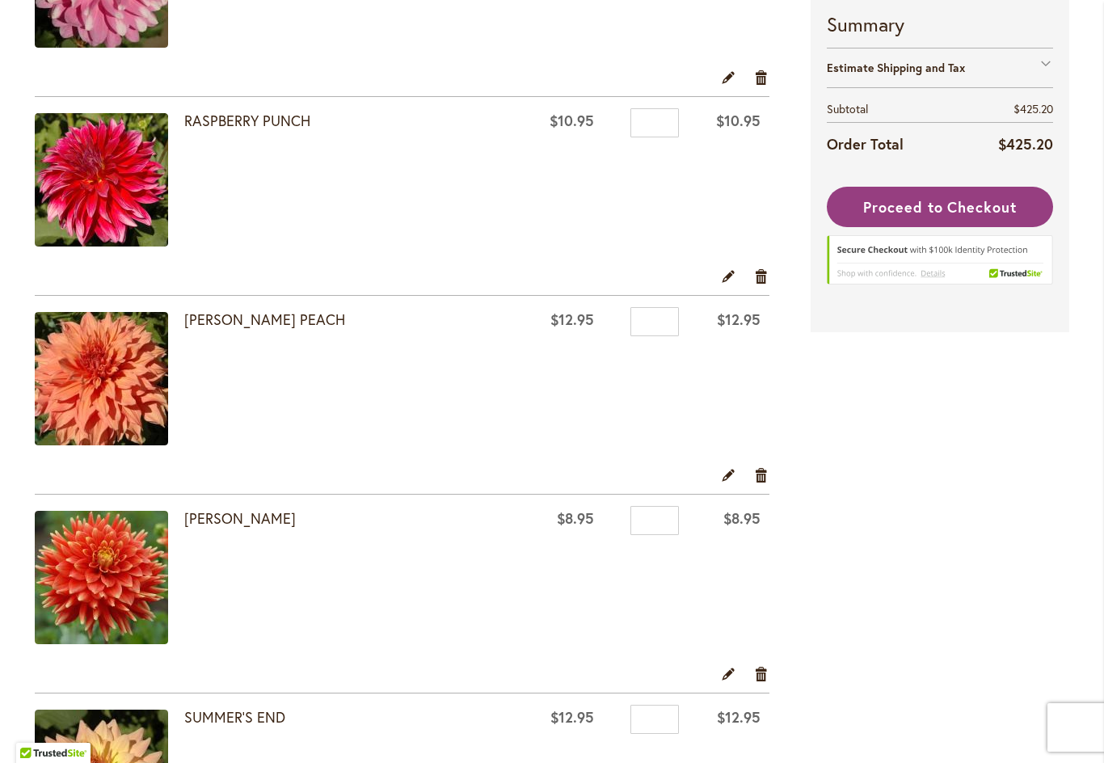
click at [762, 479] on link "Remove item" at bounding box center [761, 474] width 15 height 18
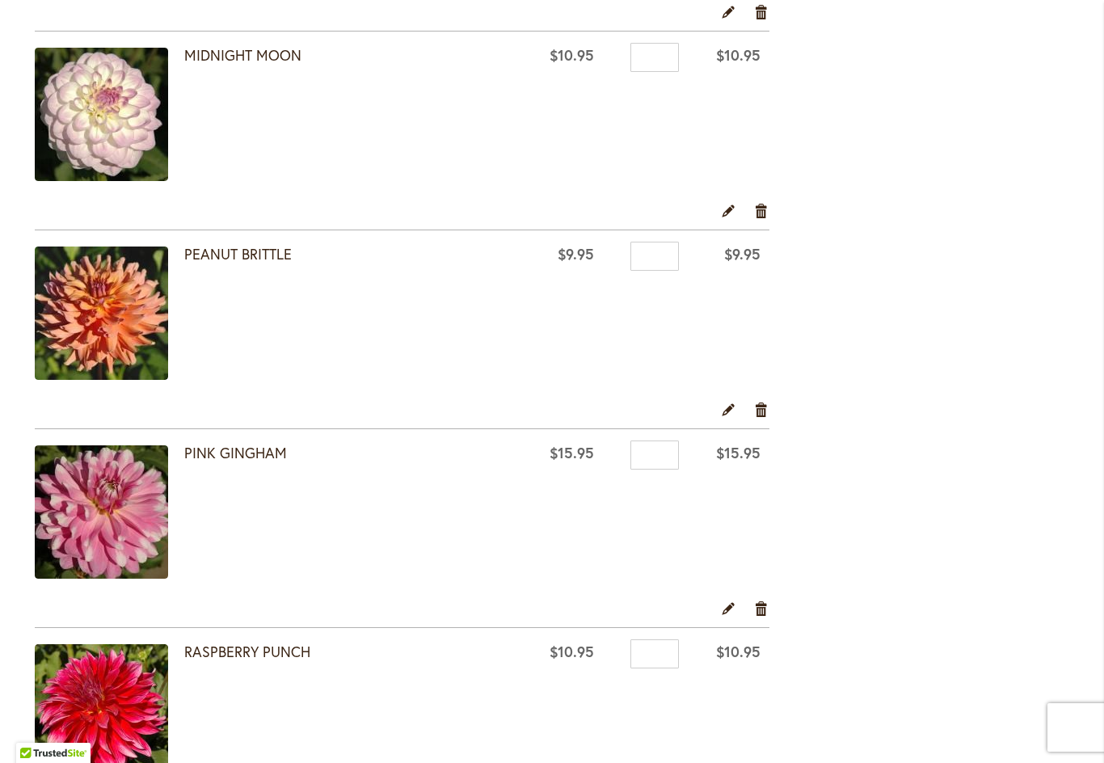
scroll to position [1715, 0]
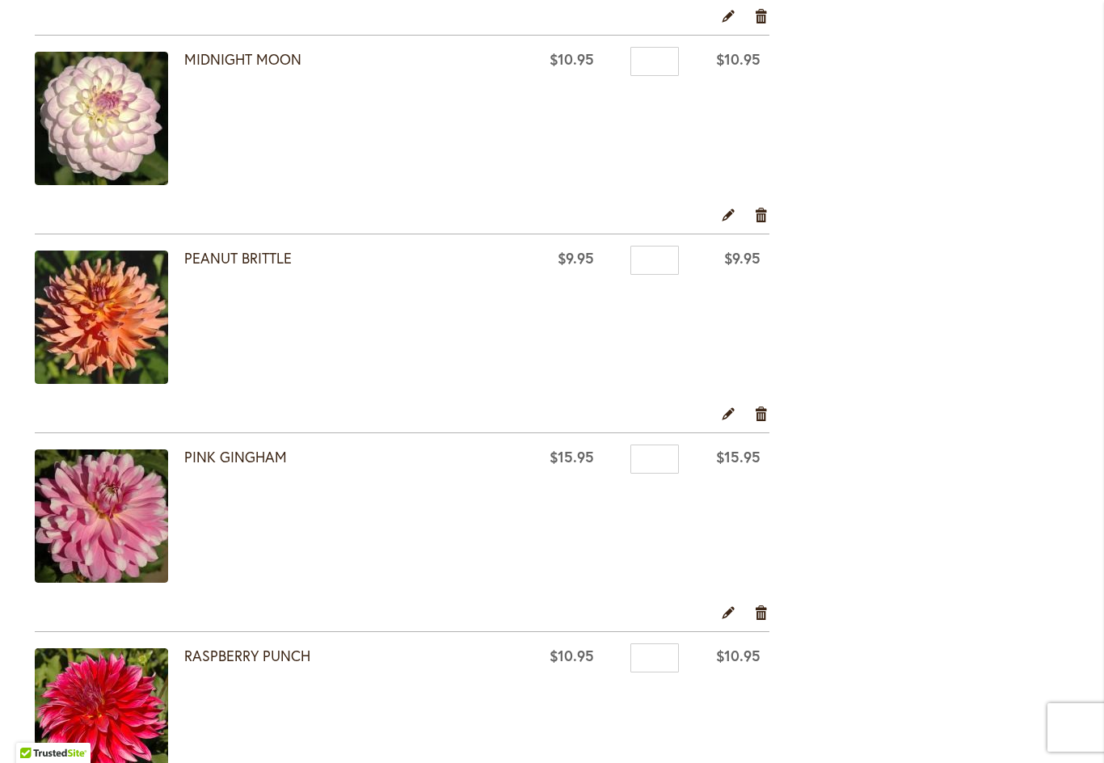
click at [758, 615] on link "Remove item" at bounding box center [761, 612] width 15 height 18
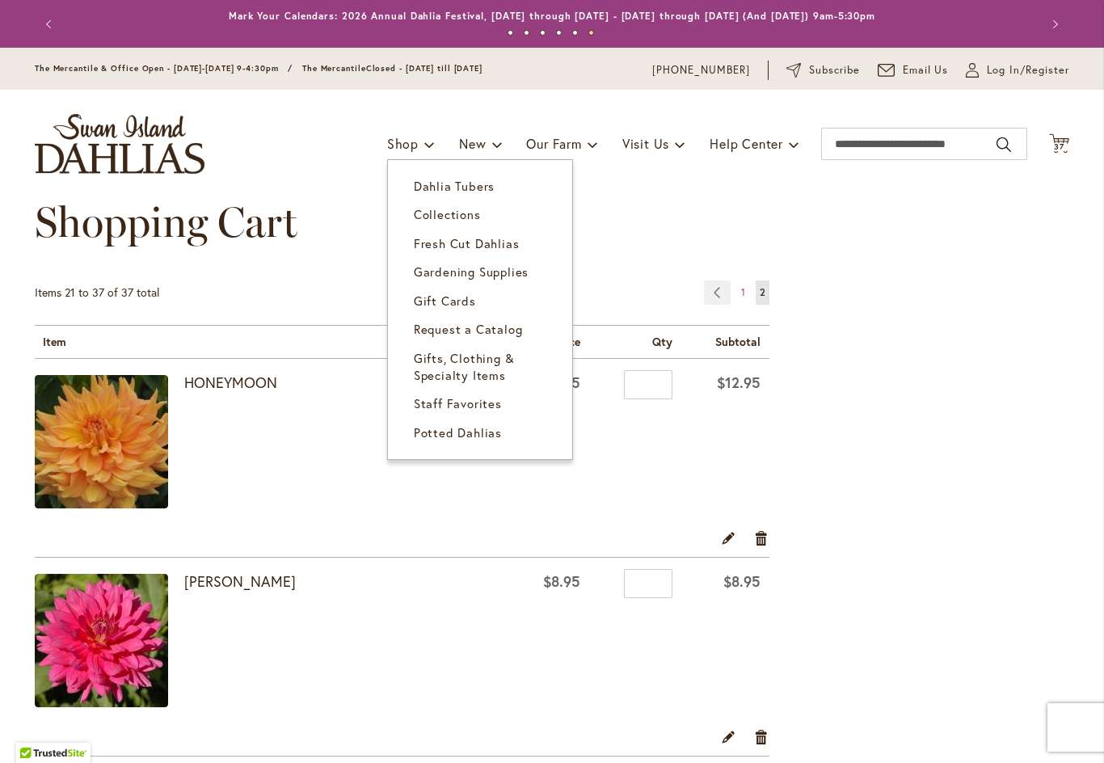
click at [497, 268] on span "Gardening Supplies" at bounding box center [471, 271] width 115 height 16
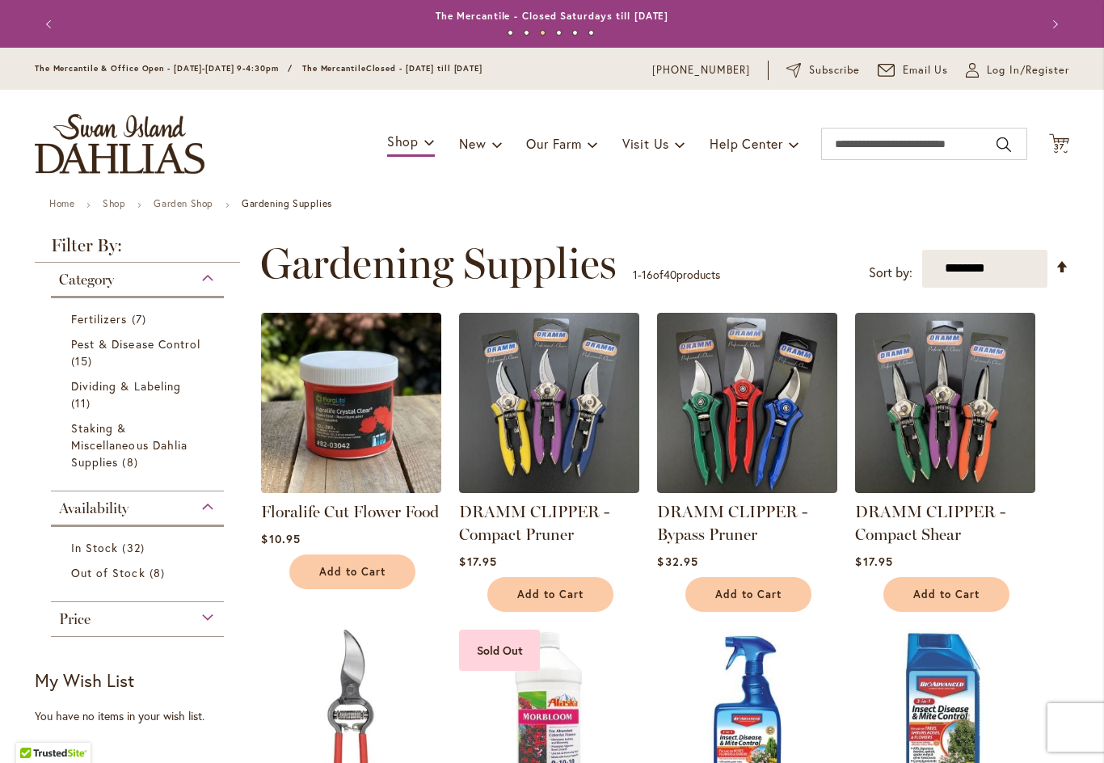
click at [1067, 143] on span "37 37 items" at bounding box center [1059, 147] width 16 height 8
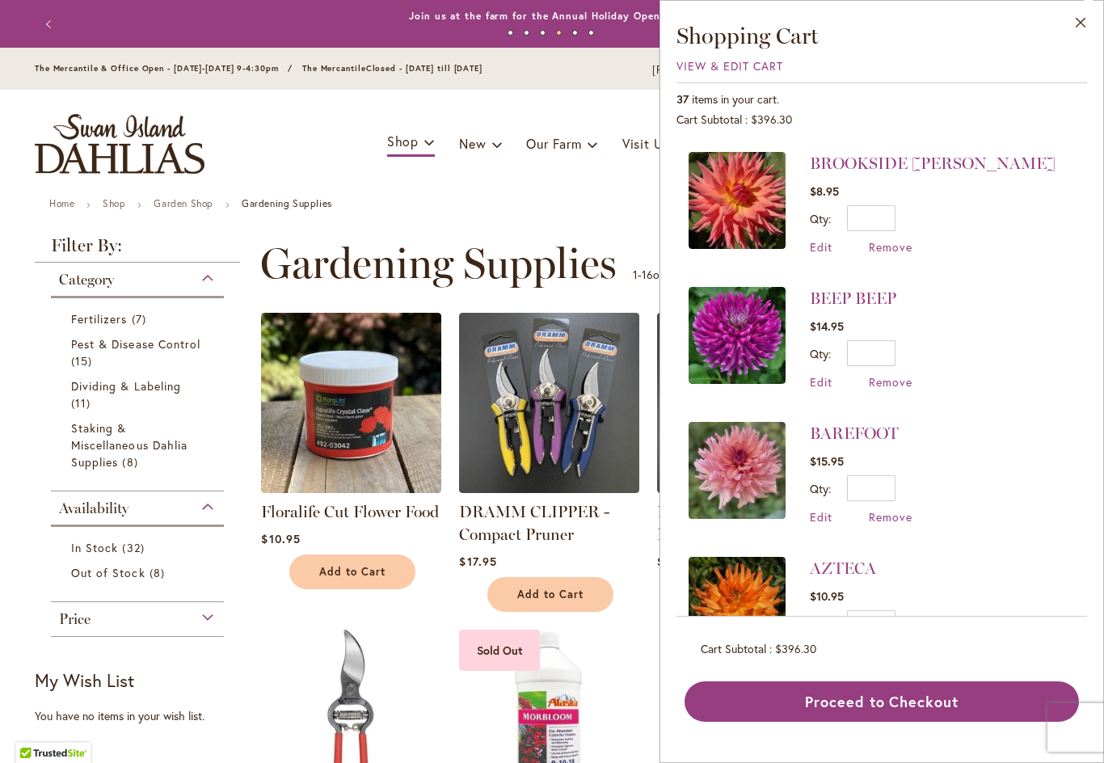
scroll to position [4517, 0]
click at [874, 722] on button "Proceed to Checkout" at bounding box center [881, 701] width 394 height 40
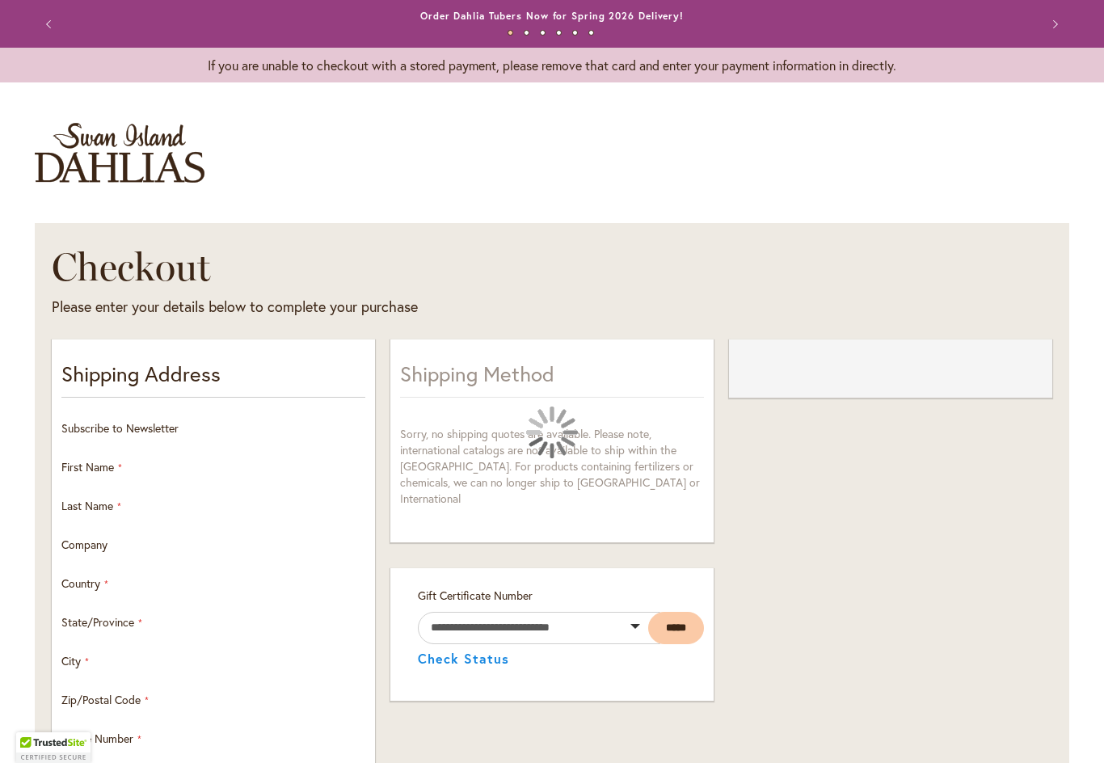
select select "**"
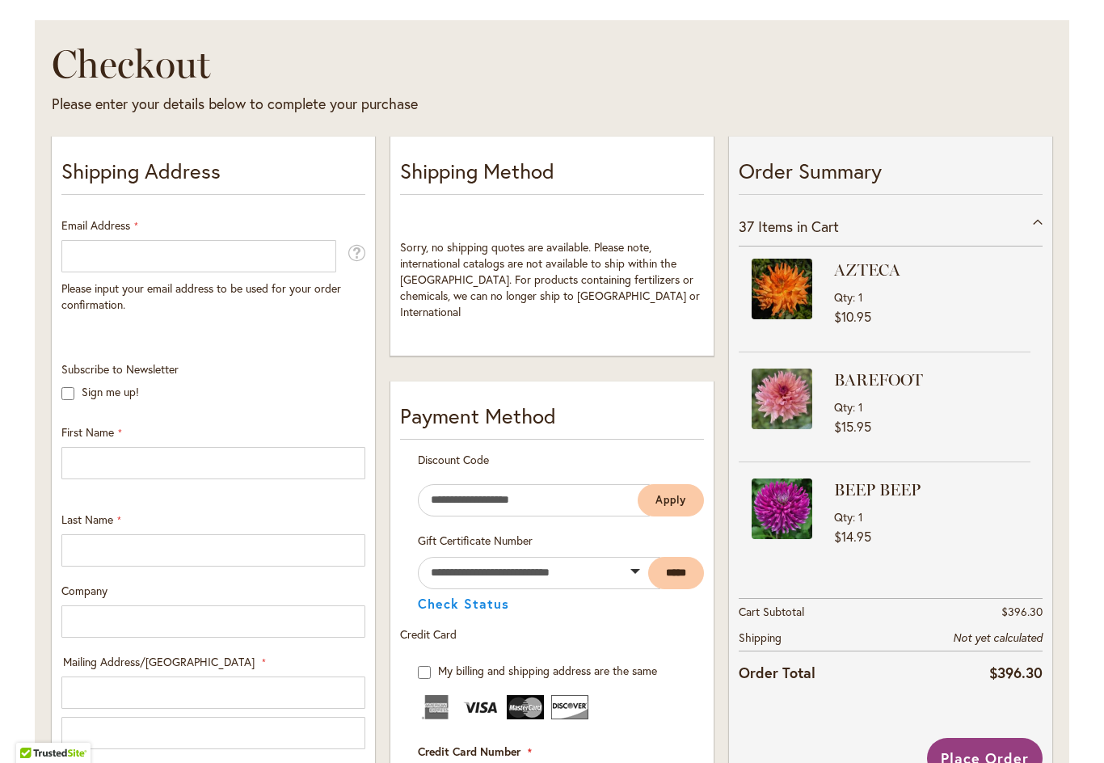
scroll to position [200, 0]
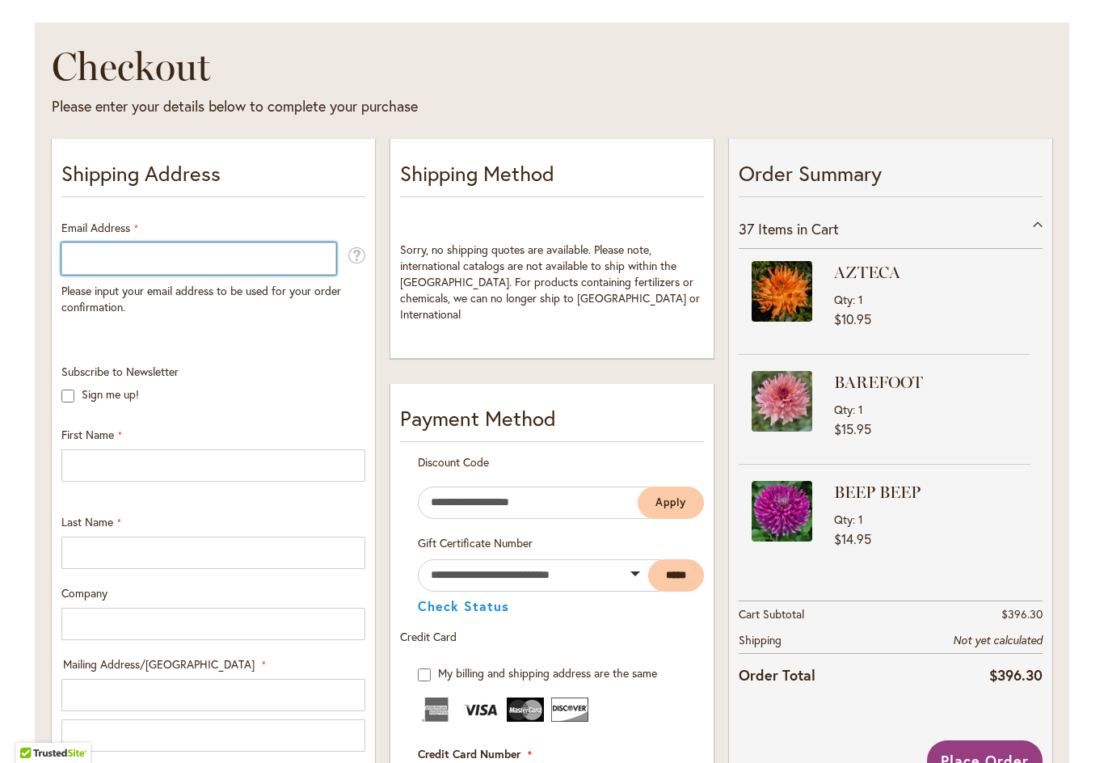
click at [207, 257] on input "Email Address" at bounding box center [198, 258] width 275 height 32
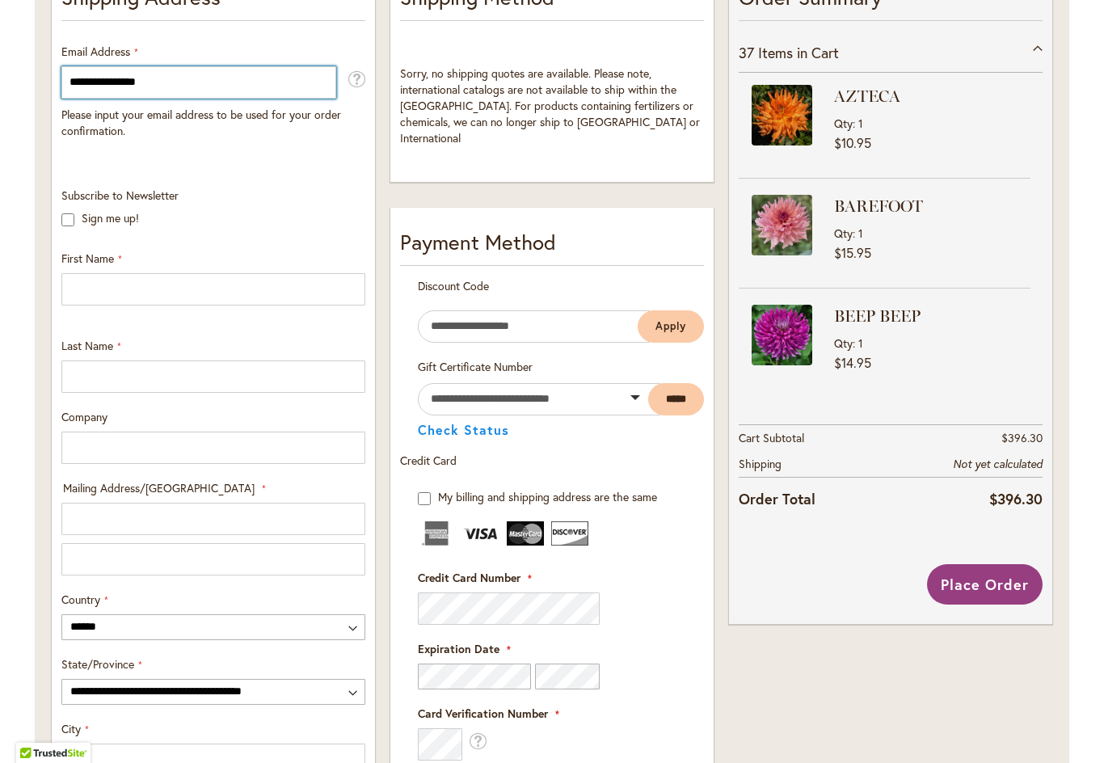
scroll to position [393, 0]
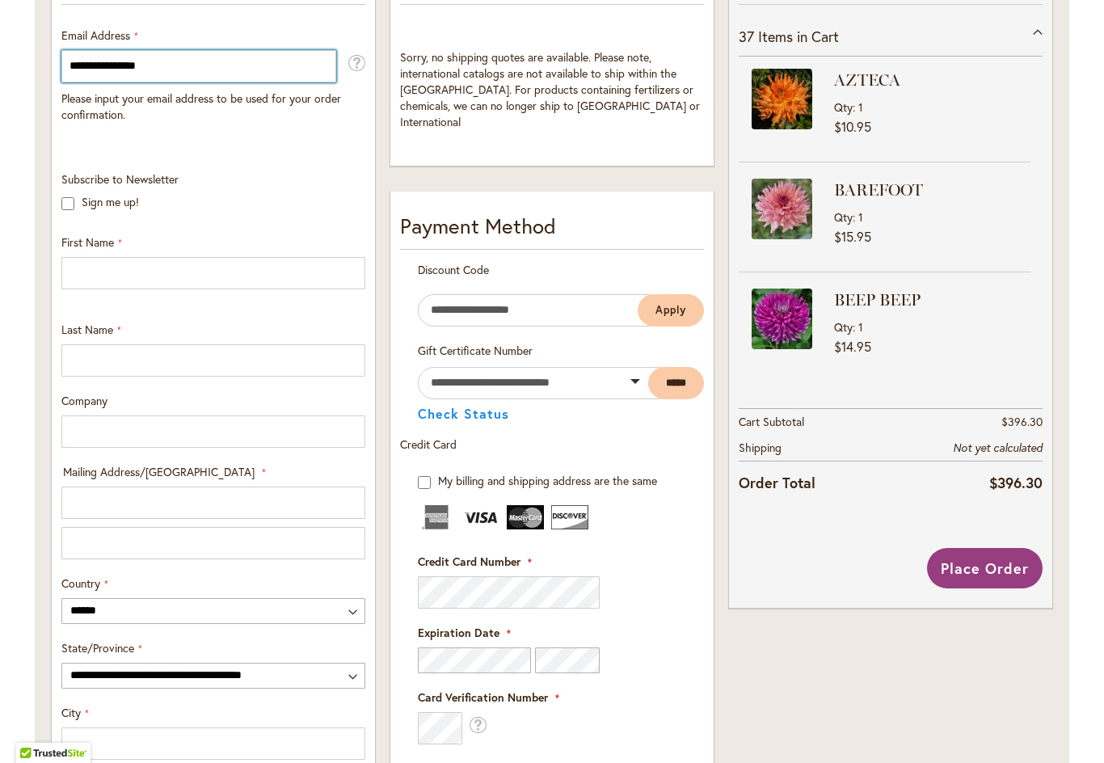
type input "**********"
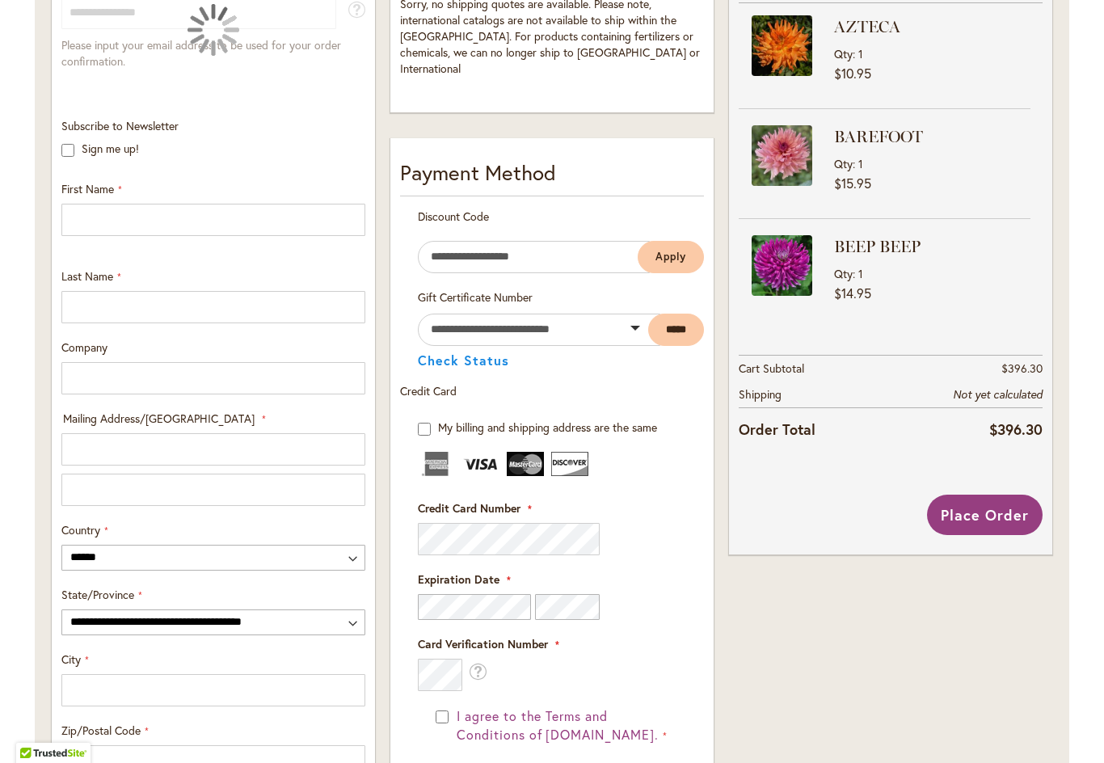
scroll to position [455, 0]
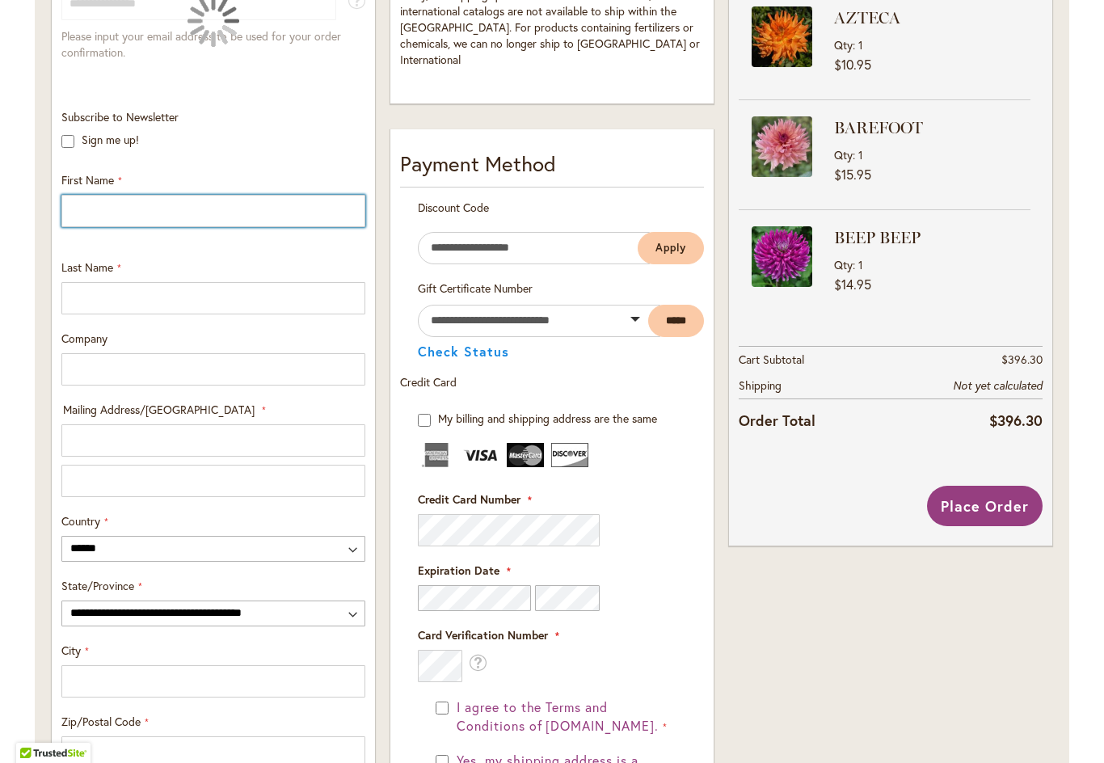
click at [218, 221] on input "First Name" at bounding box center [213, 211] width 304 height 32
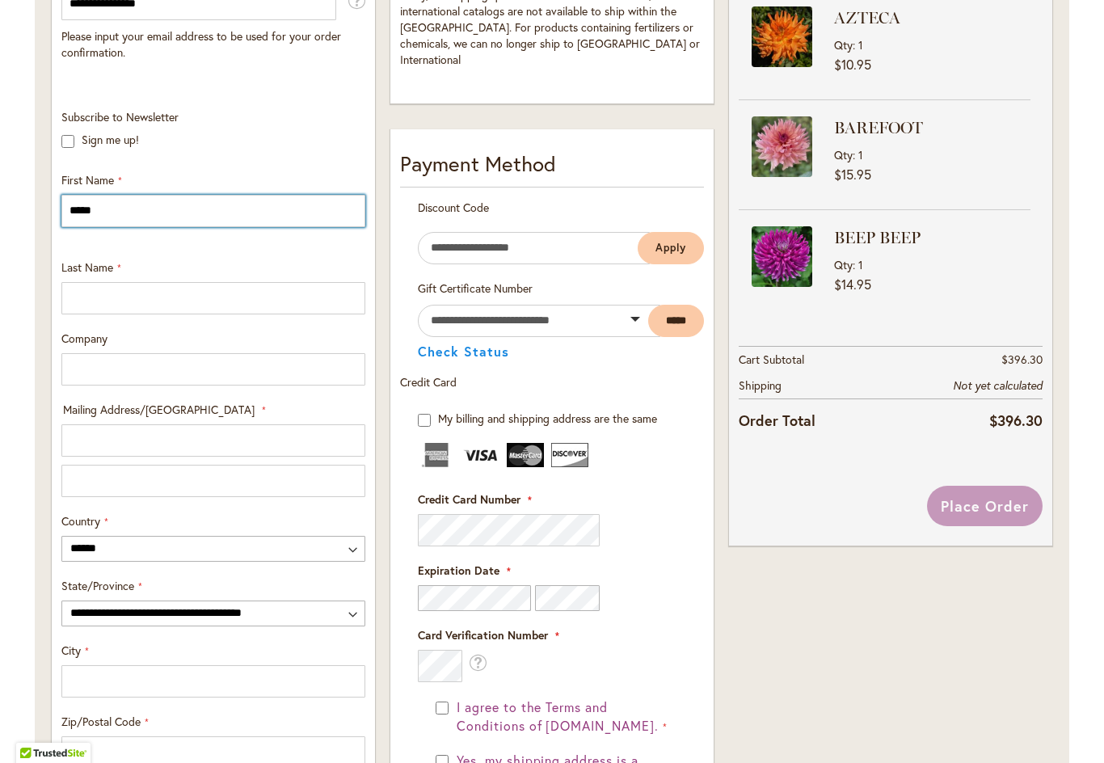
type input "*****"
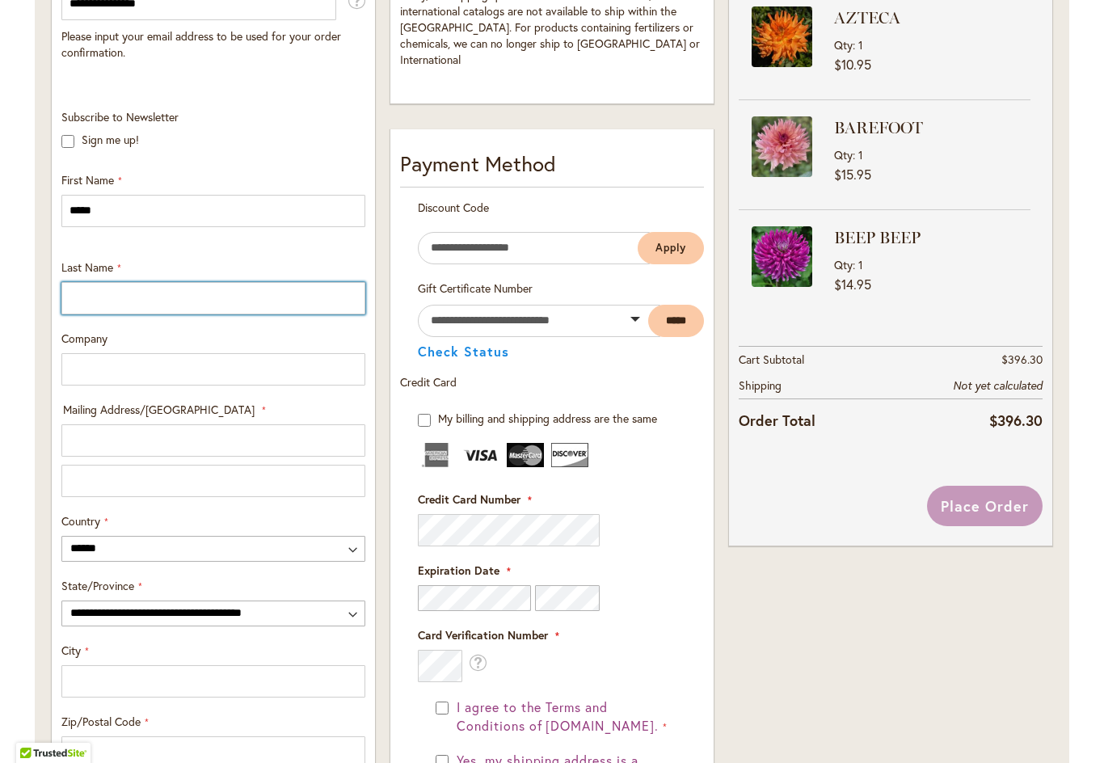
click at [217, 307] on input "Last Name" at bounding box center [213, 298] width 304 height 32
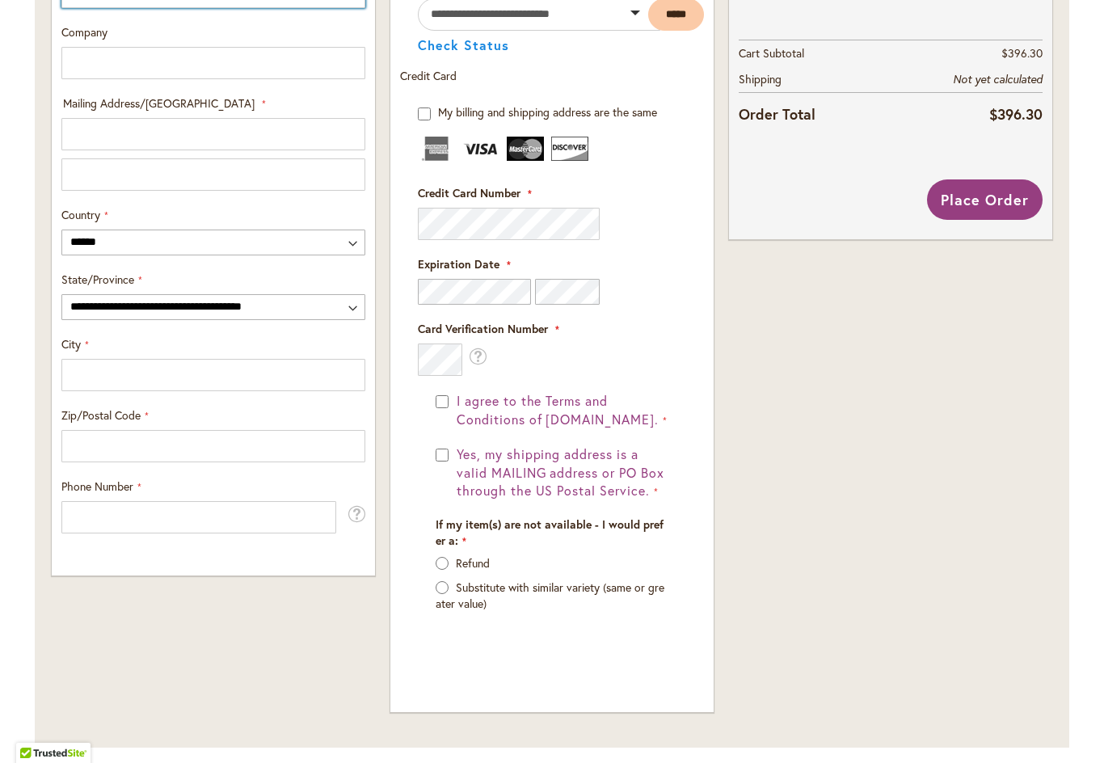
scroll to position [760, 0]
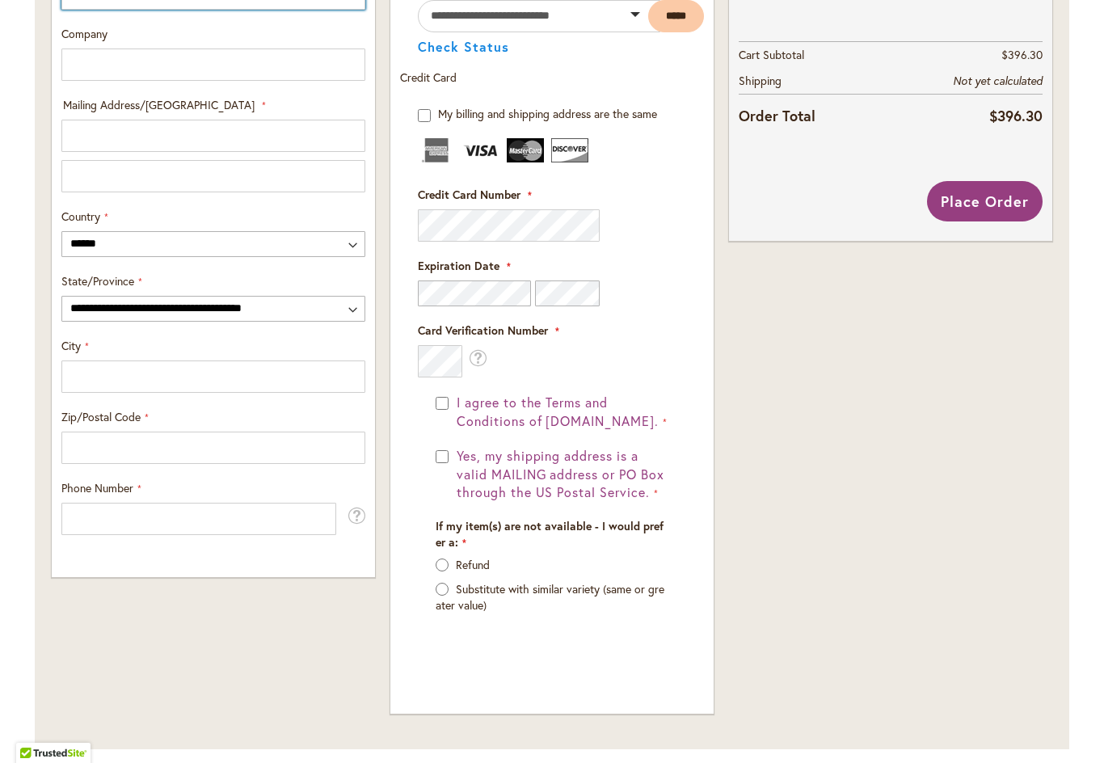
type input "********"
click at [227, 141] on input "Mailing Address/PO BOX: Line 1" at bounding box center [213, 136] width 304 height 32
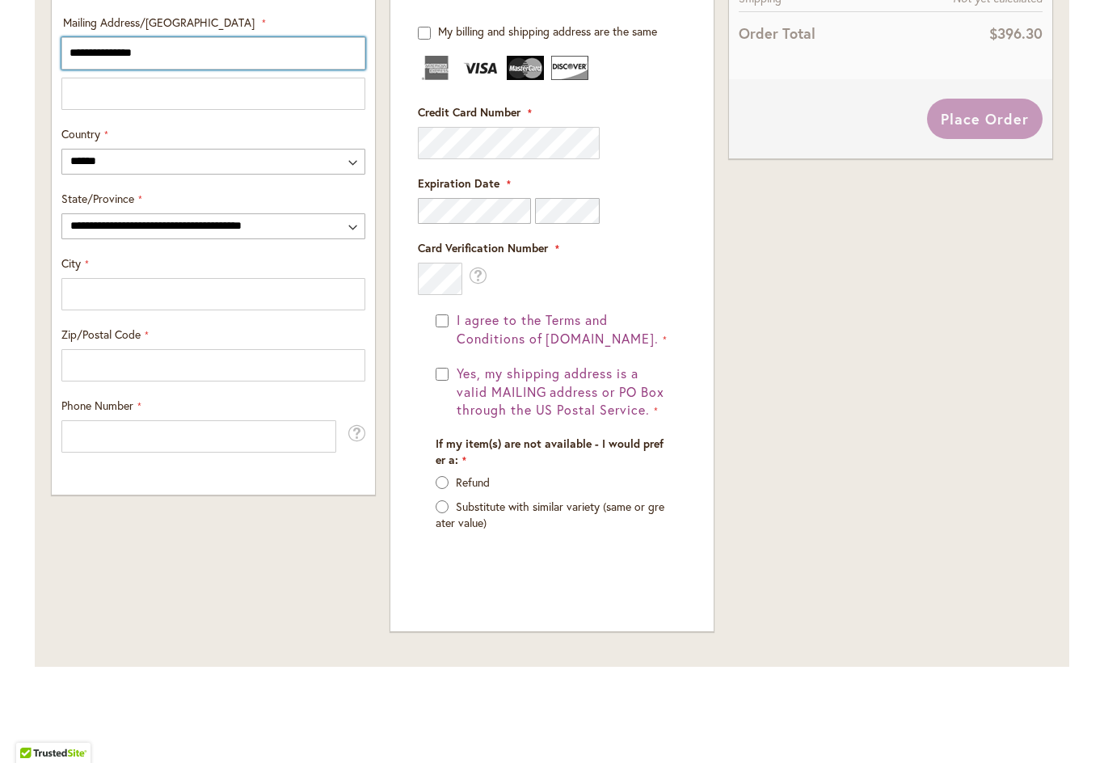
scroll to position [840, 0]
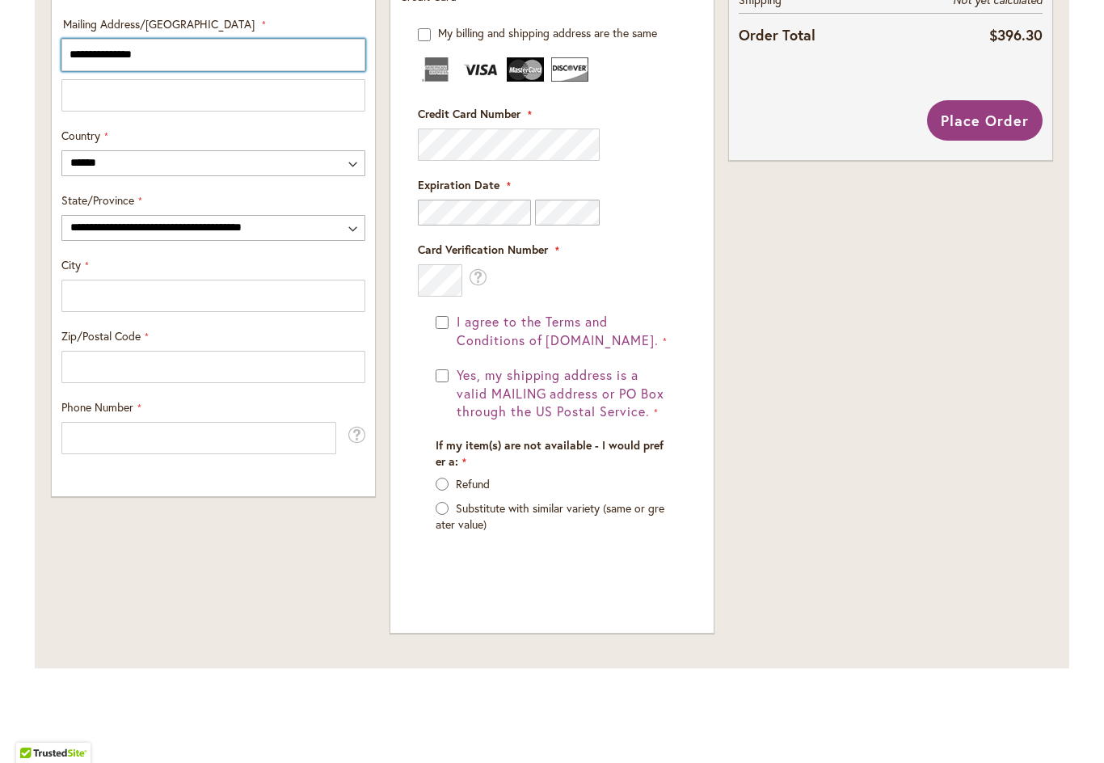
type input "**********"
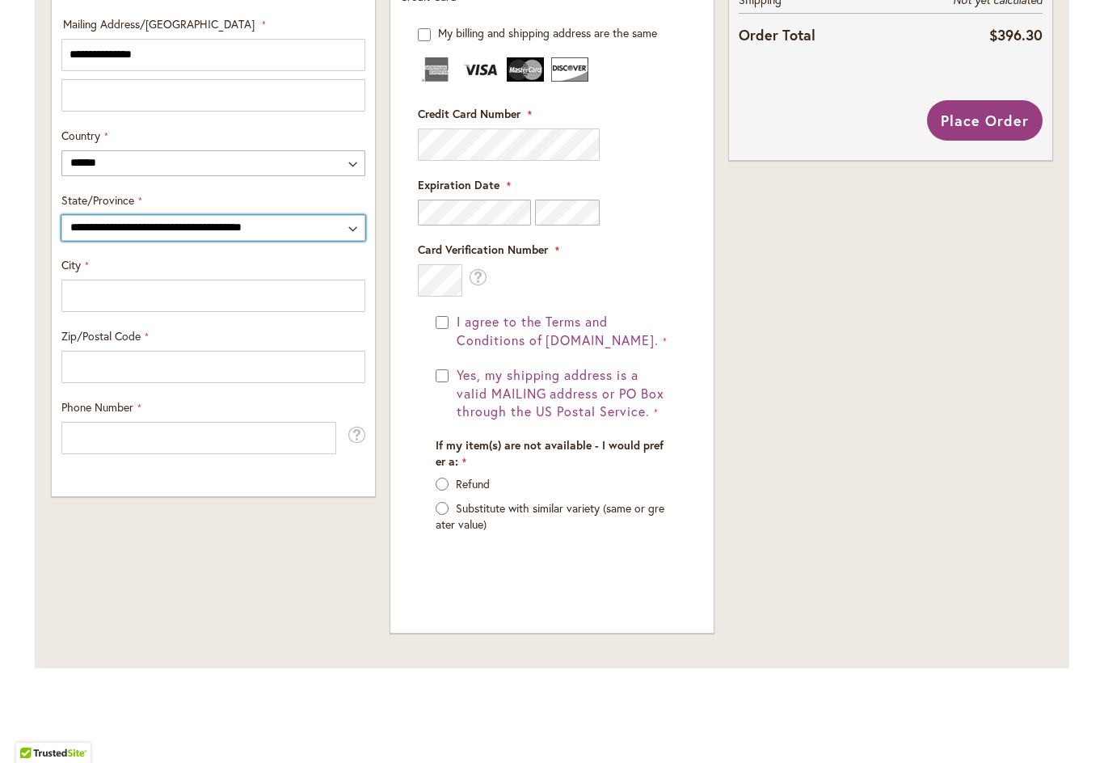
click at [331, 229] on select "**********" at bounding box center [213, 228] width 304 height 26
select select "**"
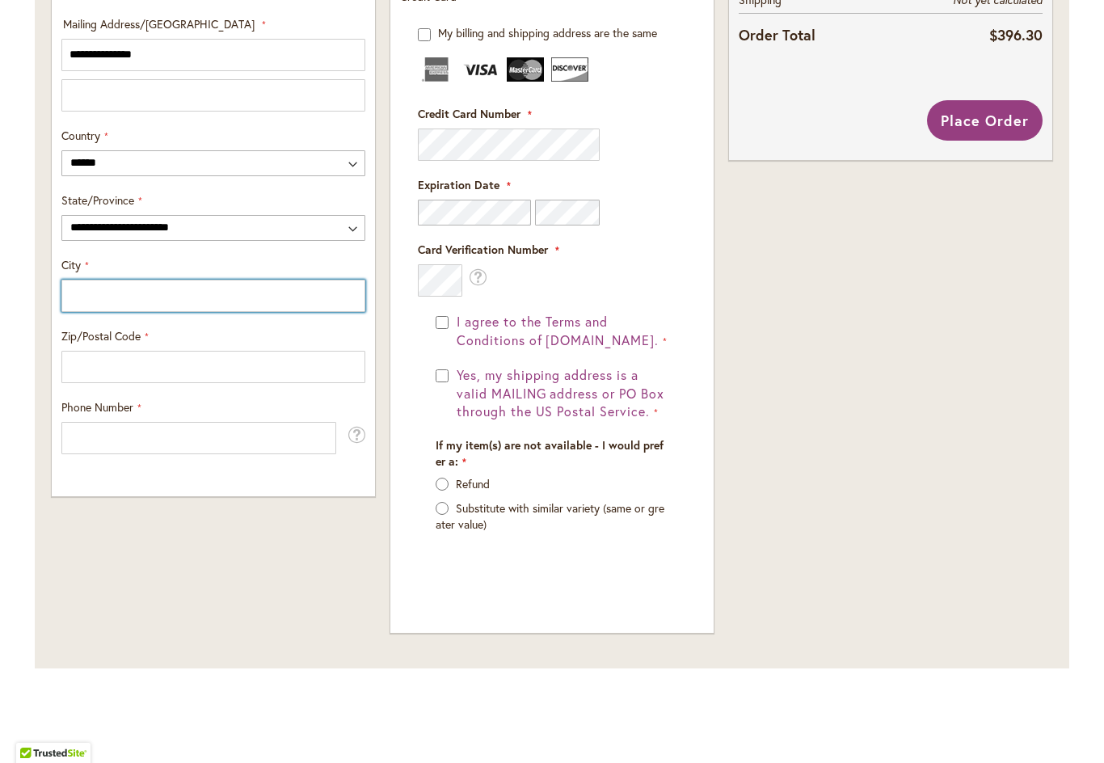
click at [238, 295] on input "City" at bounding box center [213, 296] width 304 height 32
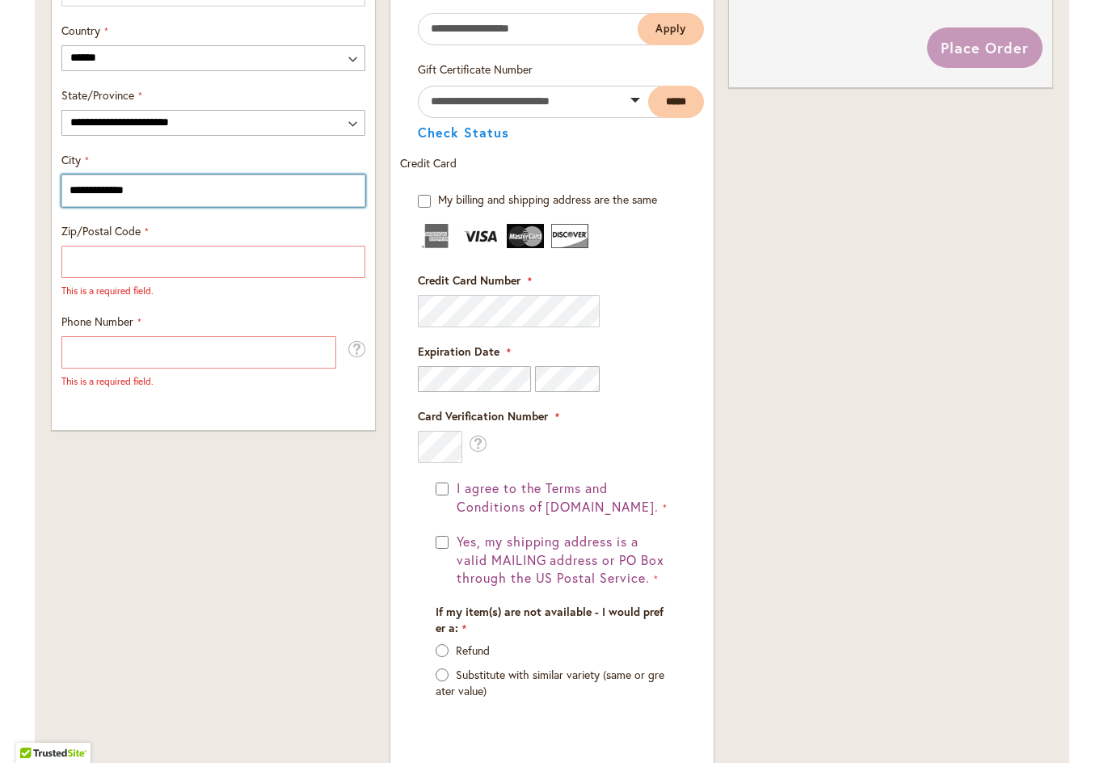
scroll to position [970, 0]
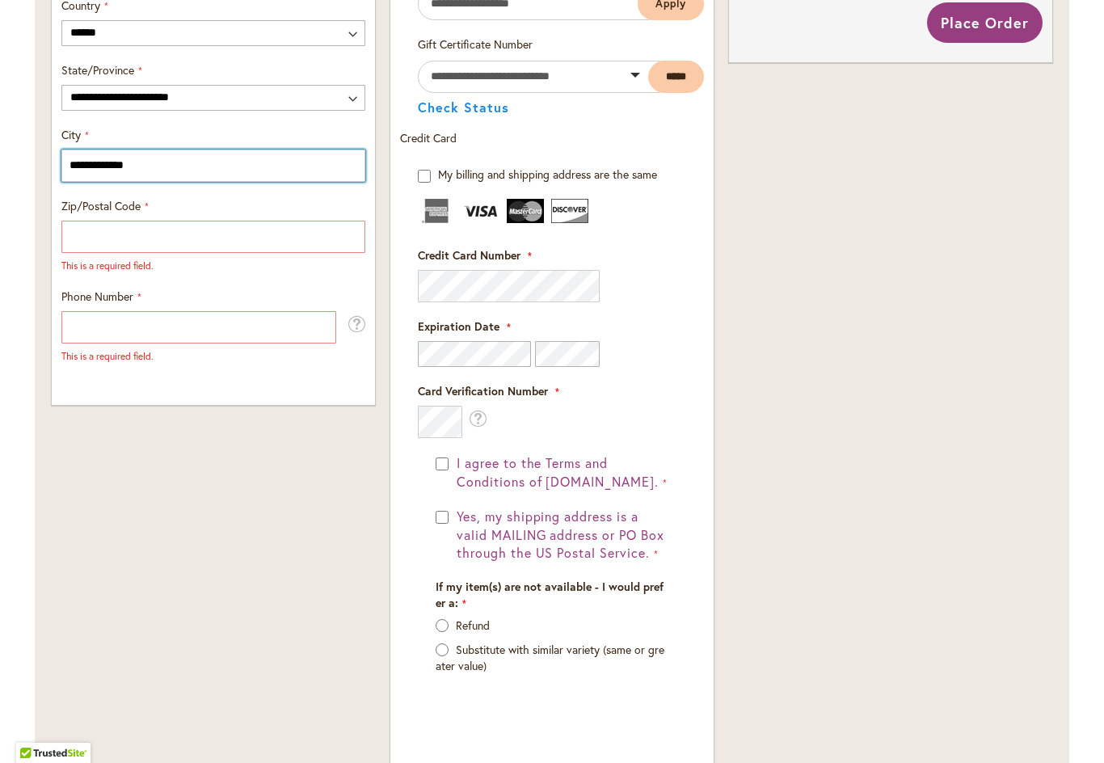
type input "**********"
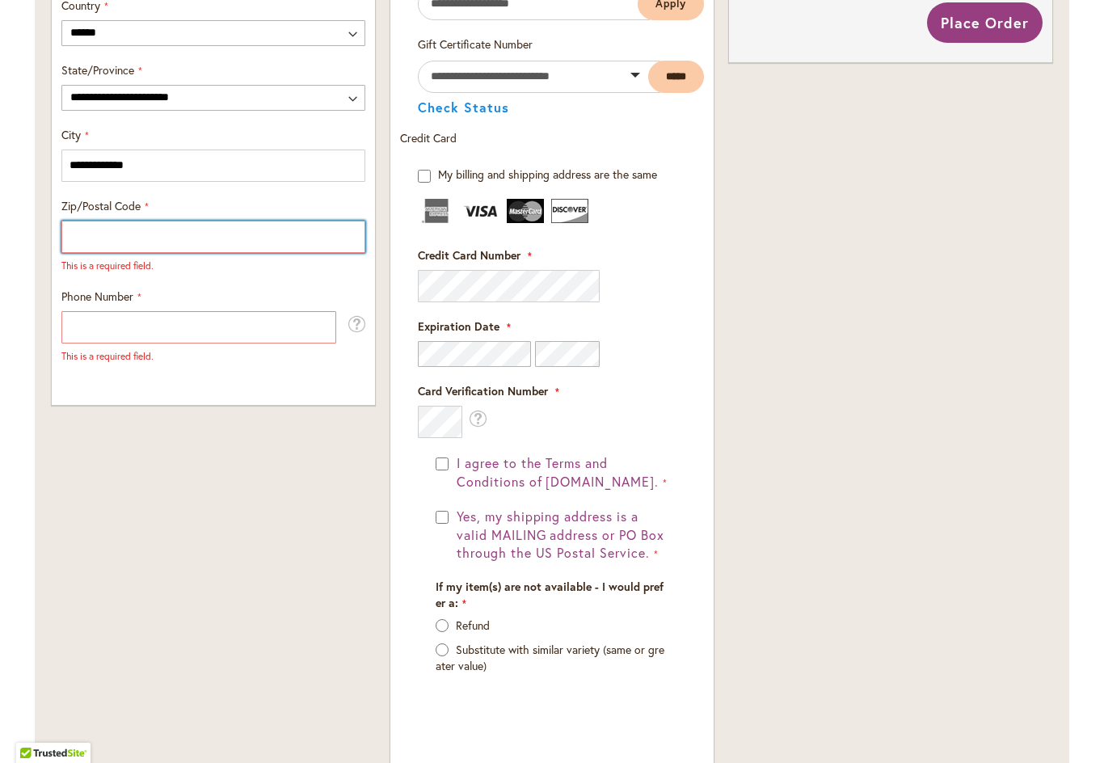
click at [207, 238] on input "Zip/Postal Code" at bounding box center [213, 237] width 304 height 32
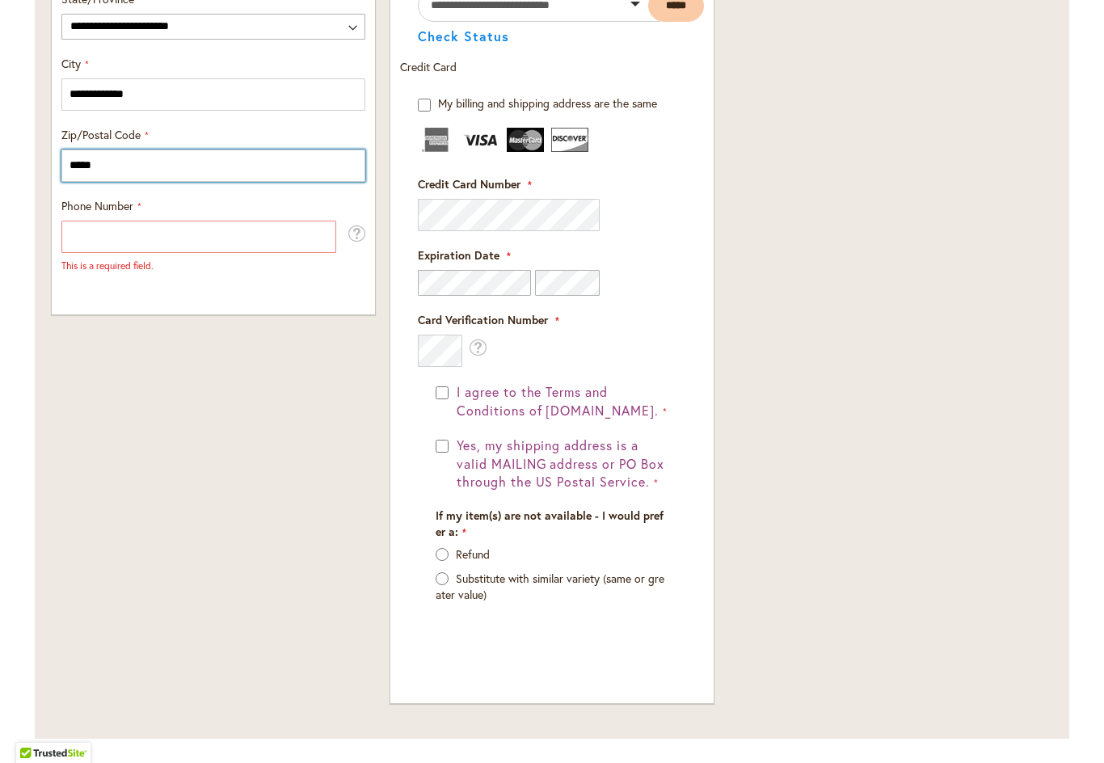
scroll to position [1049, 0]
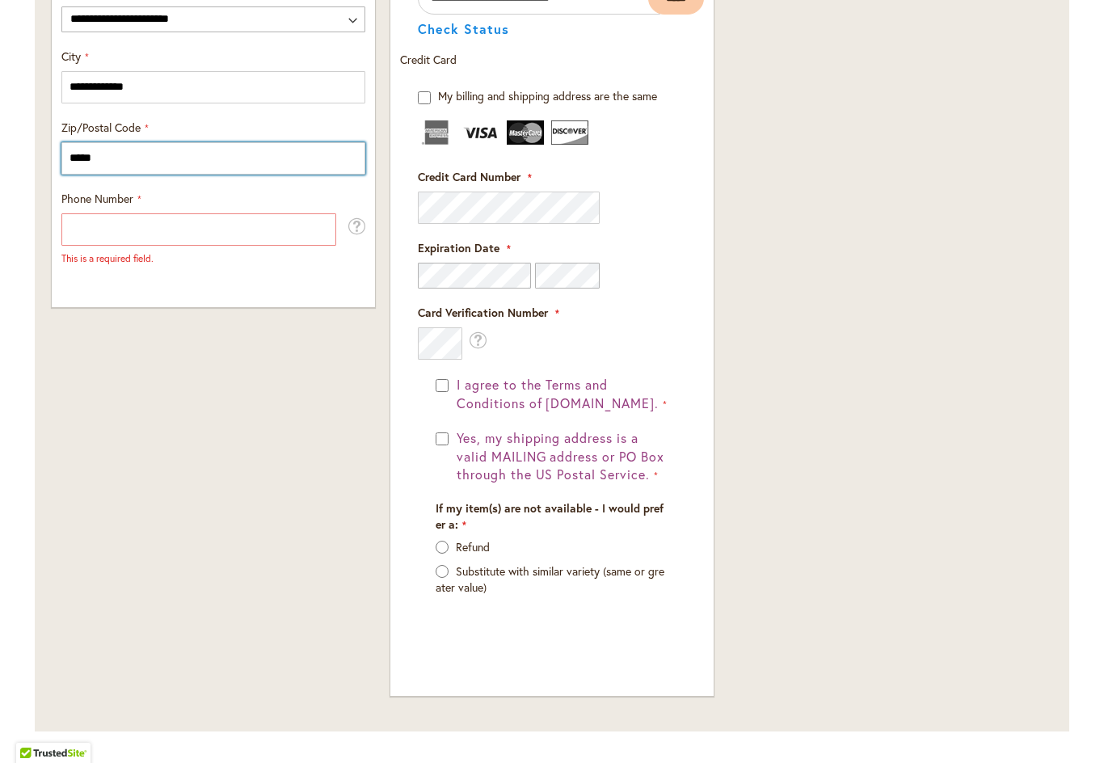
type input "*****"
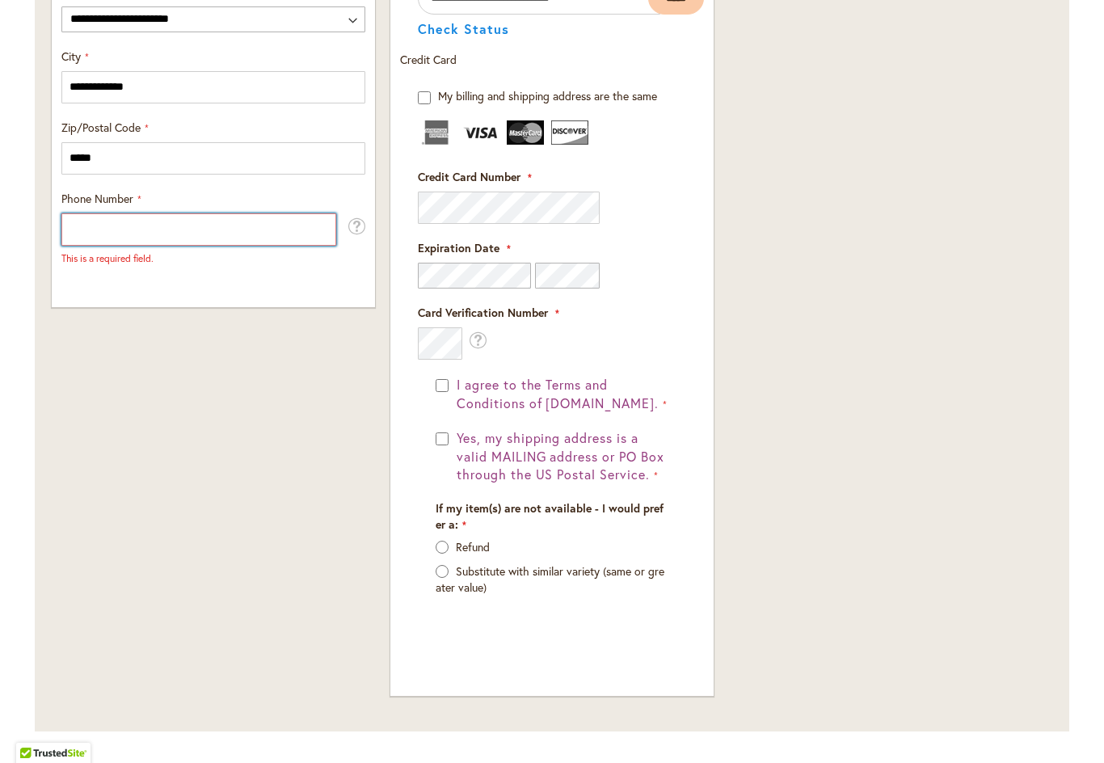
click at [242, 235] on input "Phone Number" at bounding box center [198, 229] width 275 height 32
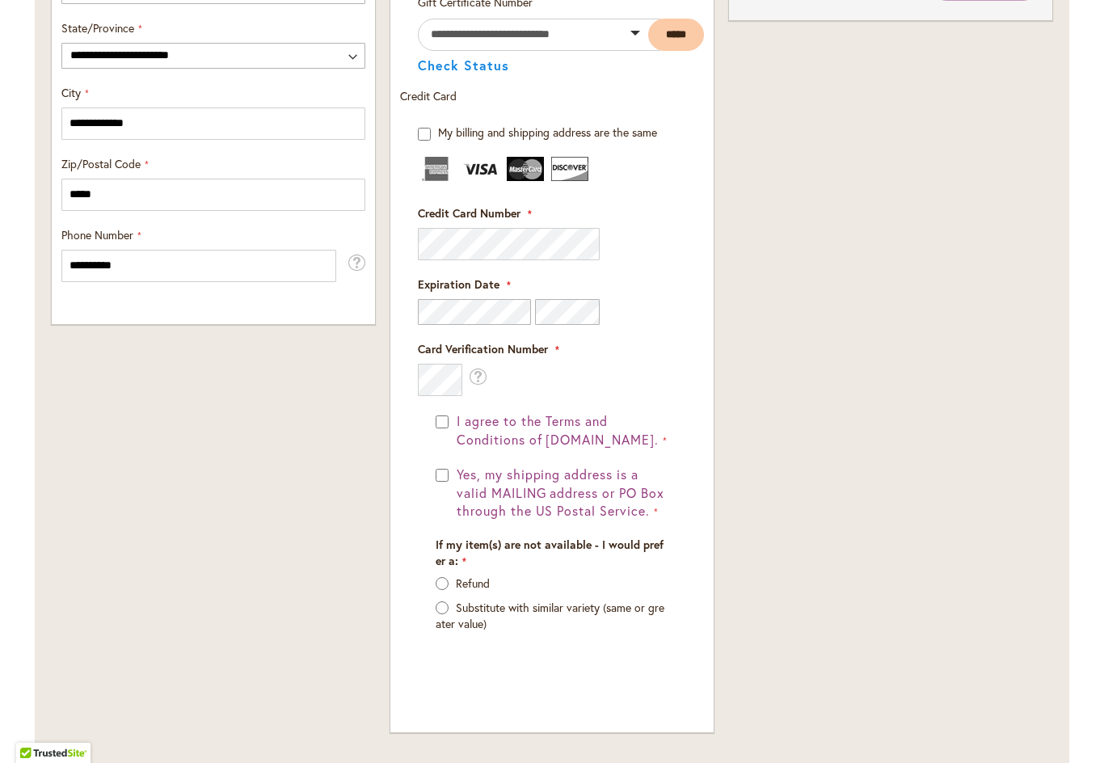
scroll to position [1011, 0]
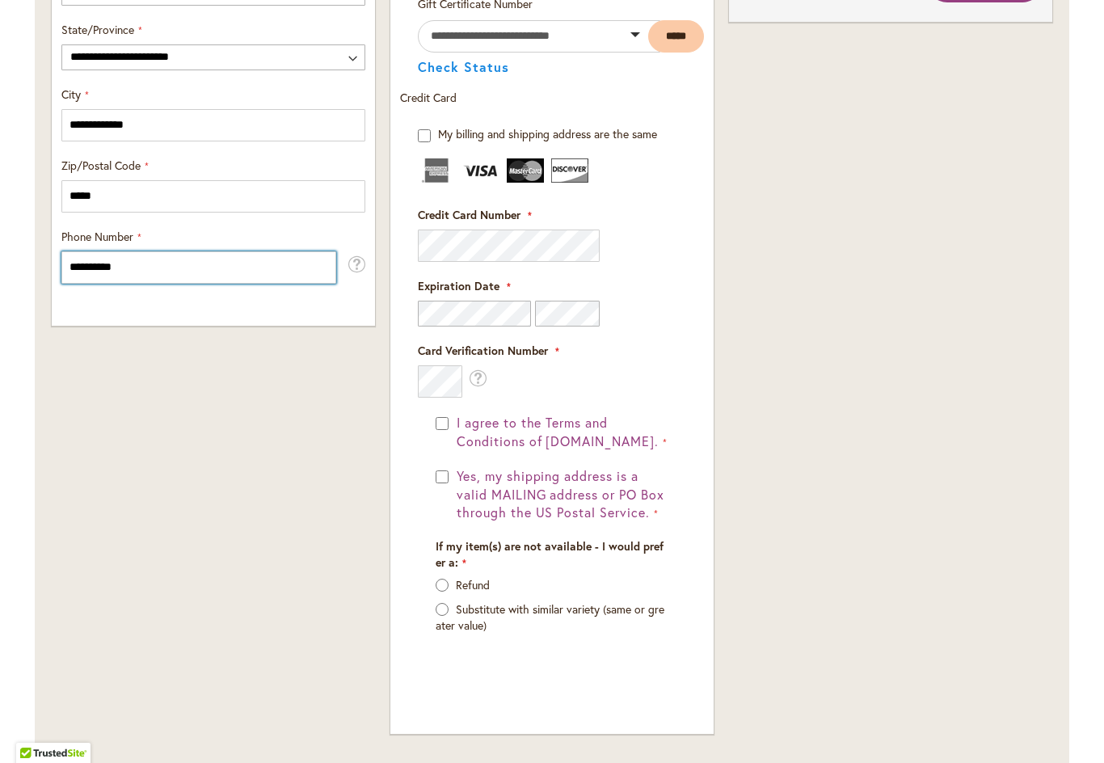
type input "**********"
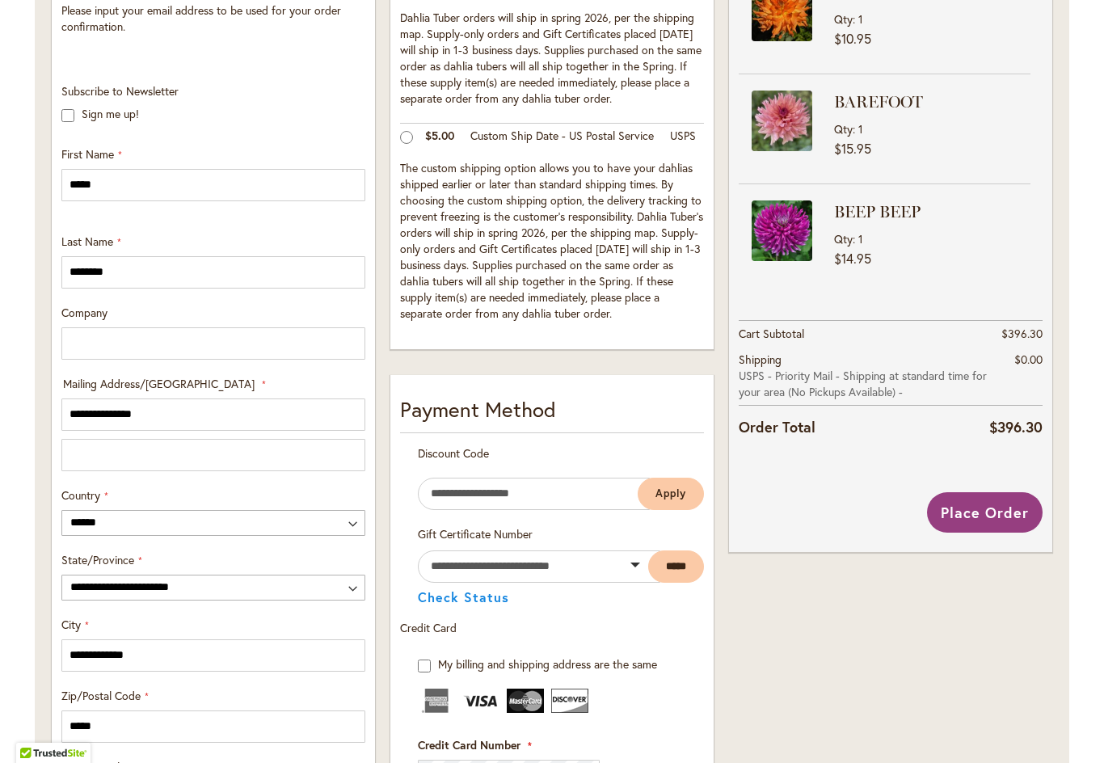
scroll to position [399, 0]
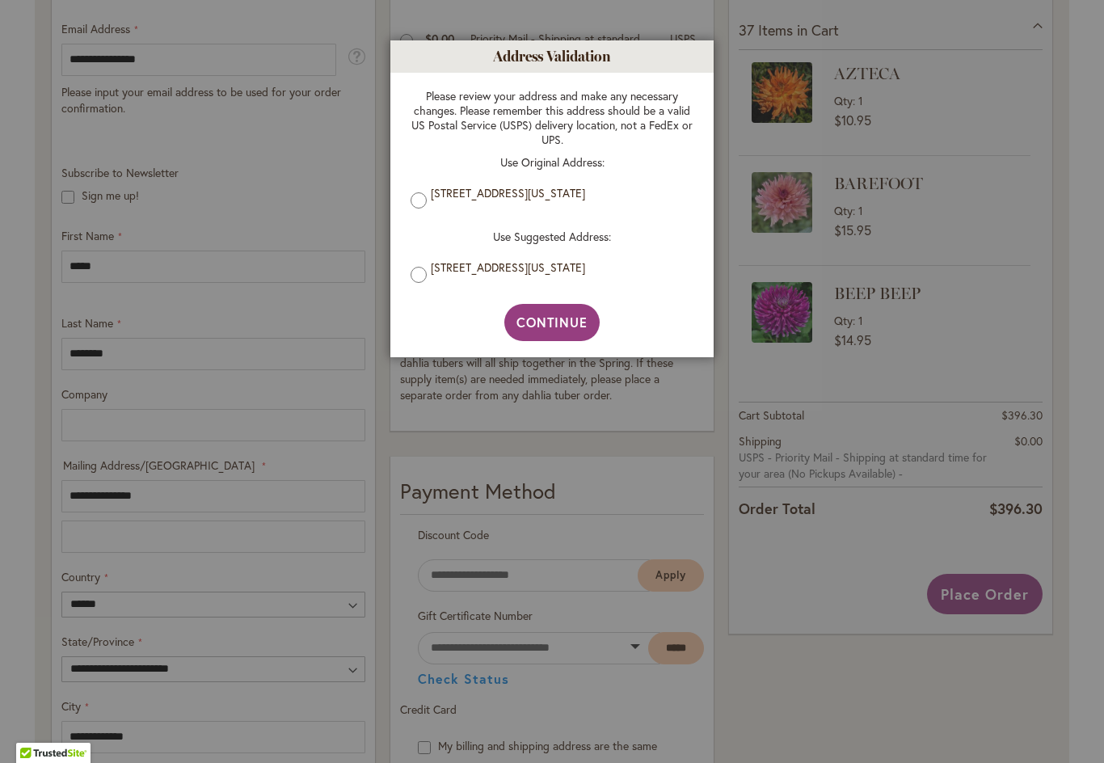
click at [552, 320] on span "Continue" at bounding box center [552, 322] width 72 height 17
type input "**********"
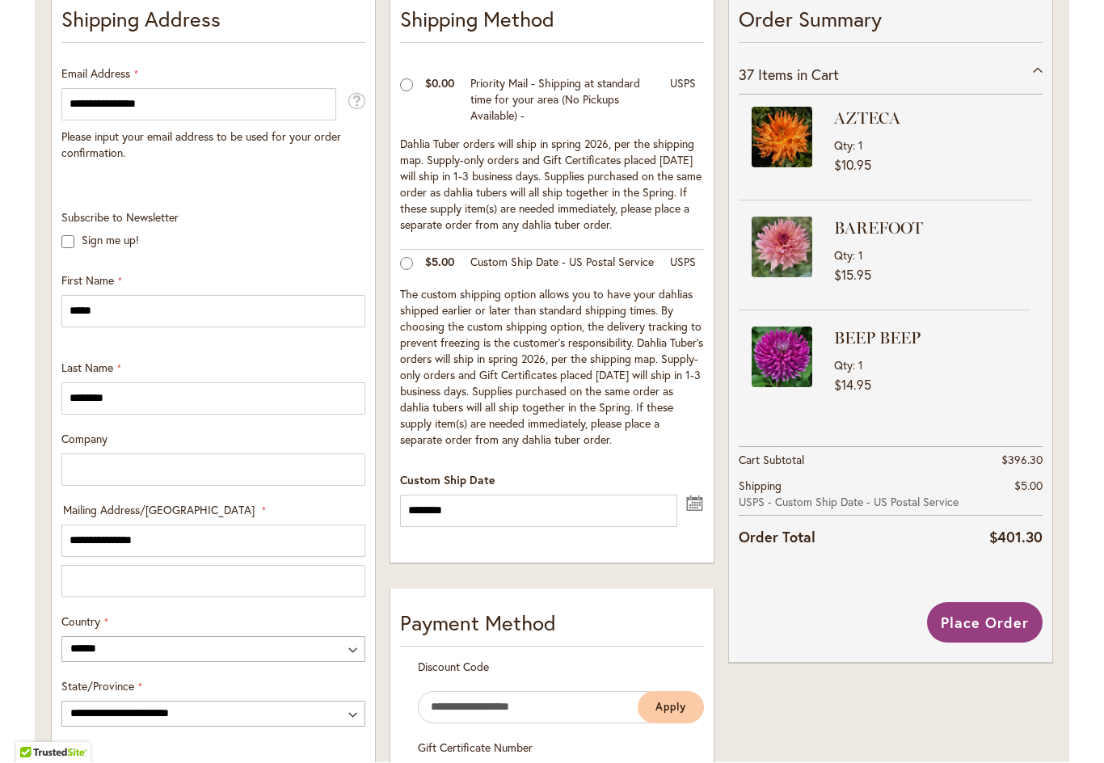
scroll to position [433, 0]
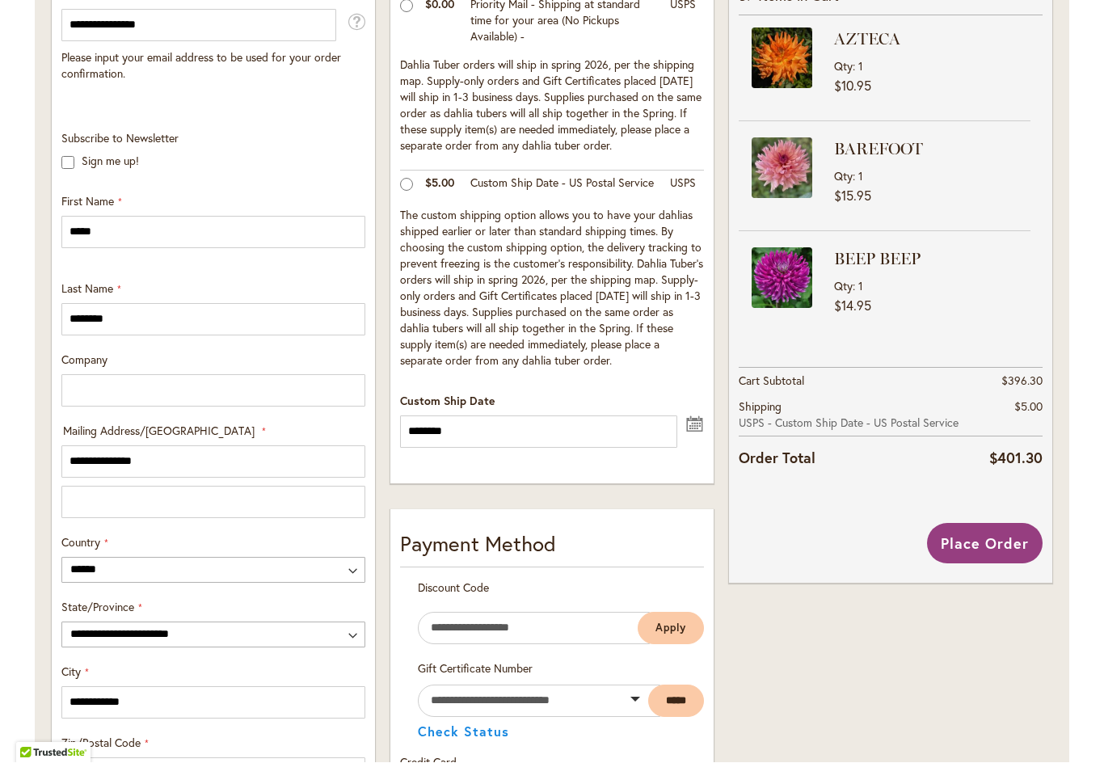
click at [689, 433] on button "undefined" at bounding box center [694, 423] width 19 height 20
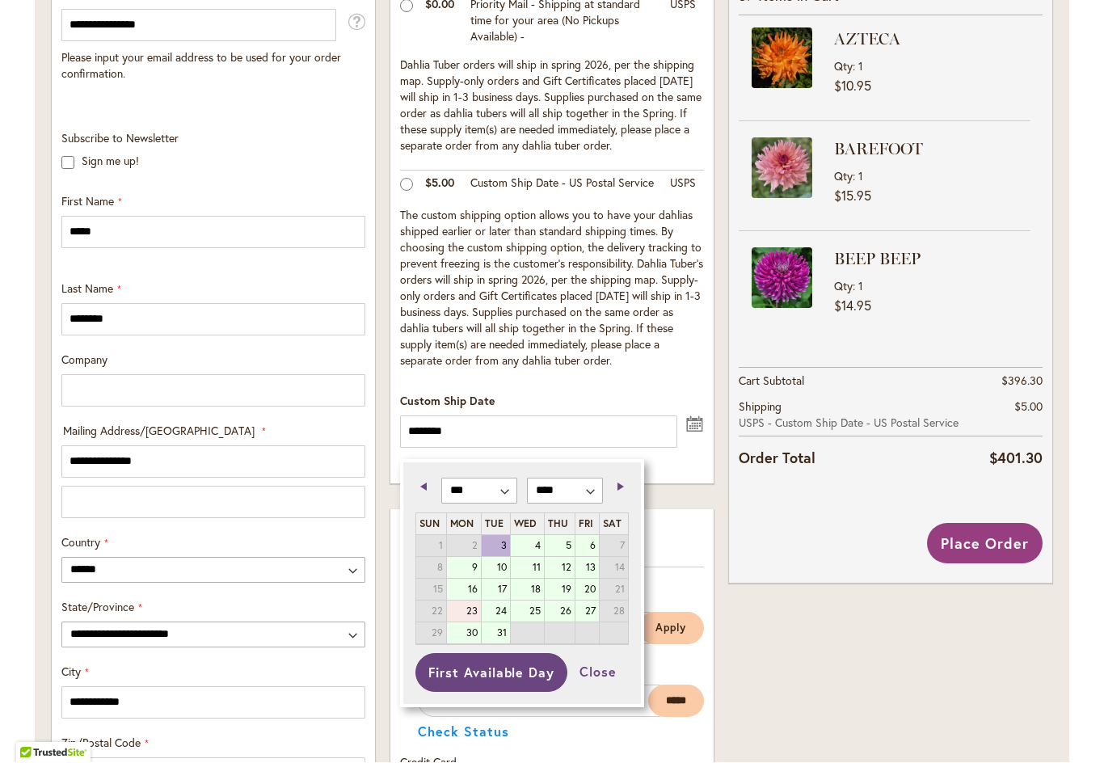
click at [463, 610] on link "23" at bounding box center [464, 611] width 34 height 21
type input "*********"
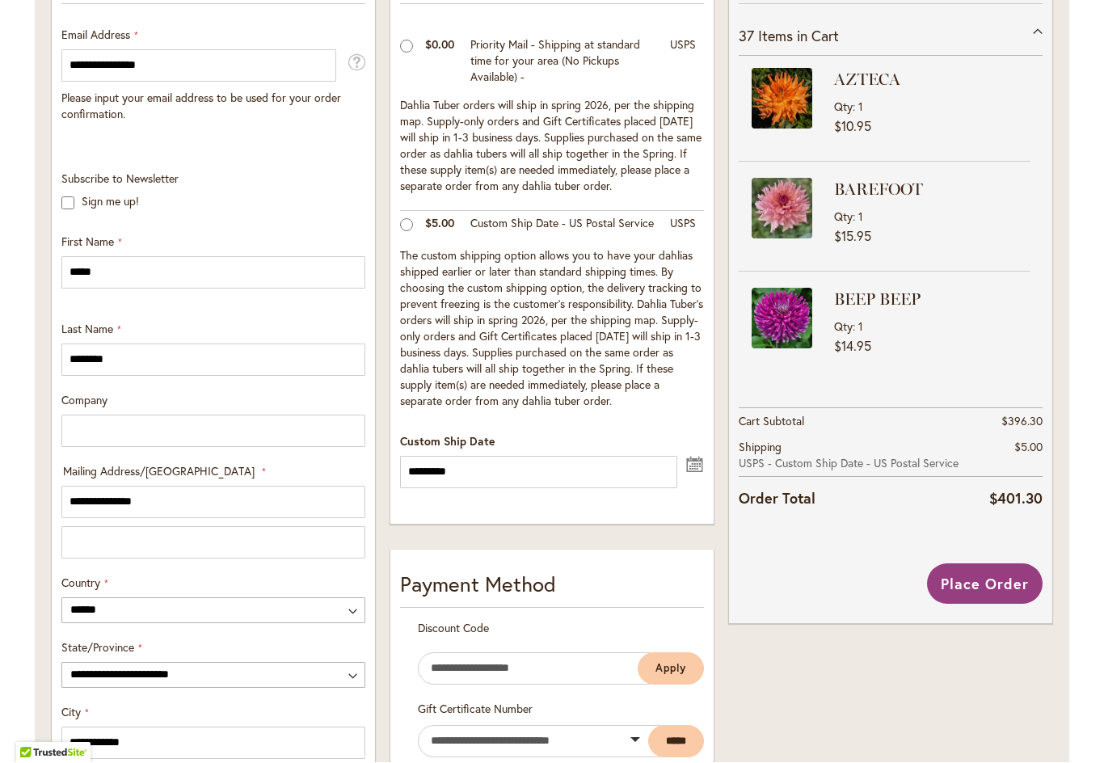
scroll to position [390, 0]
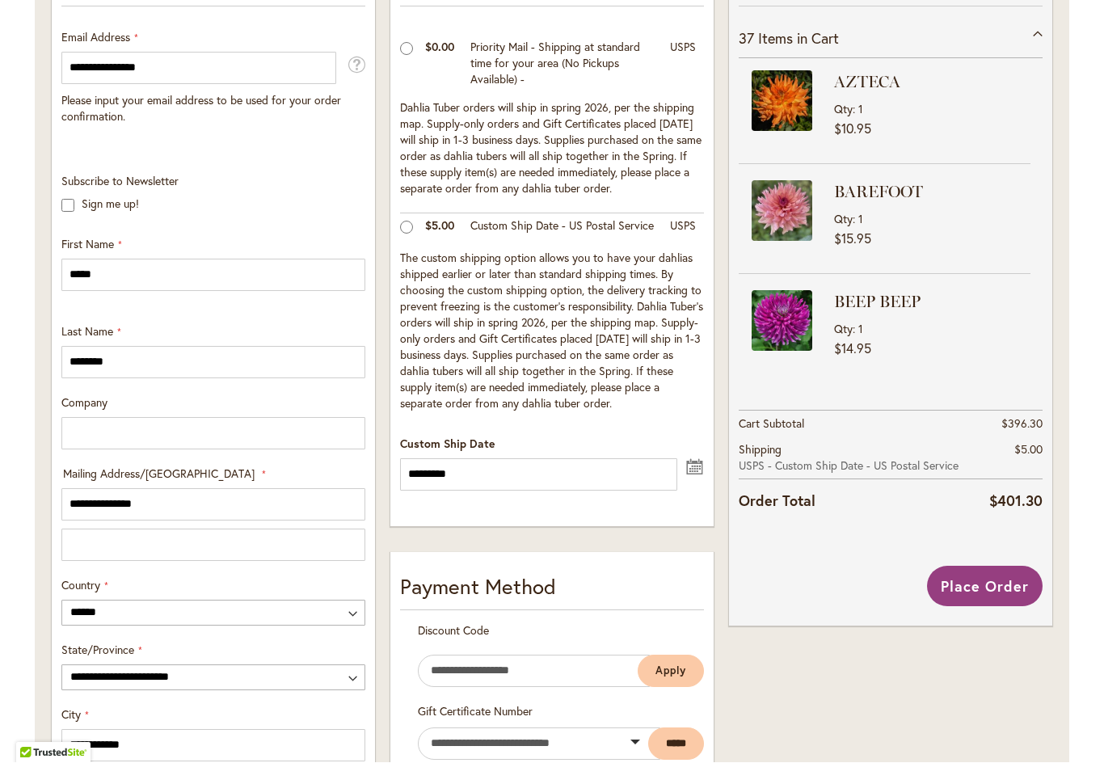
click at [983, 592] on span "Place Order" at bounding box center [985, 586] width 88 height 19
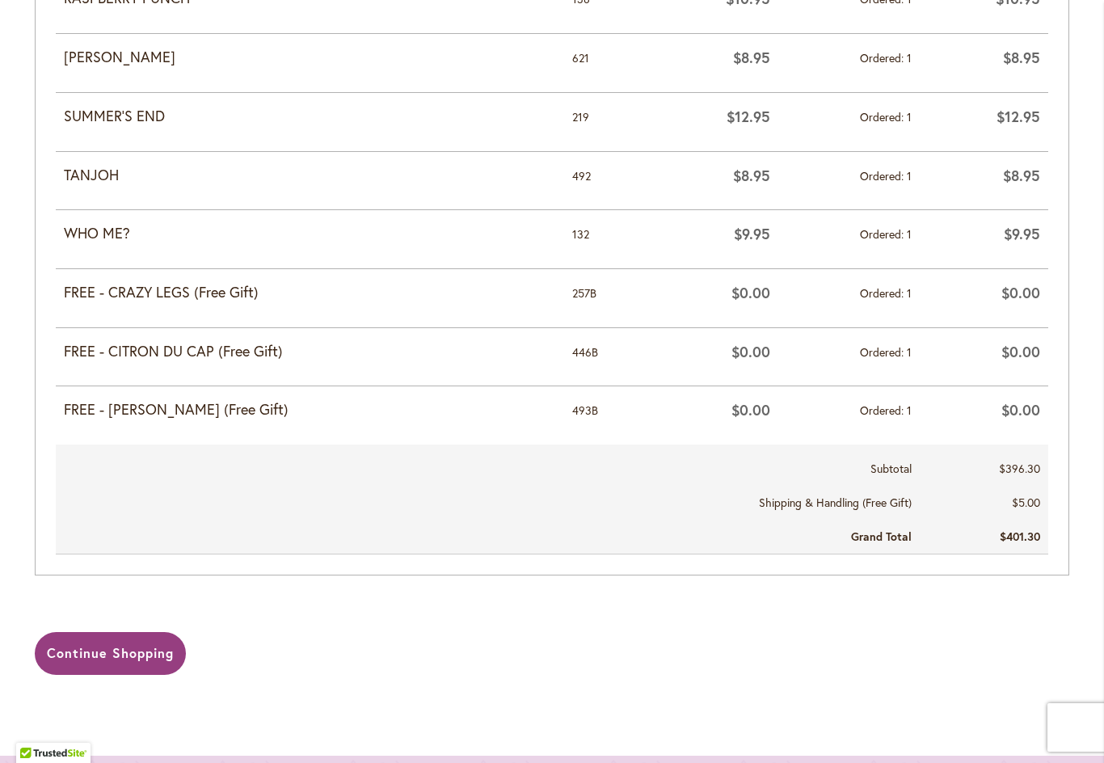
scroll to position [2717, 0]
